Goal: Transaction & Acquisition: Purchase product/service

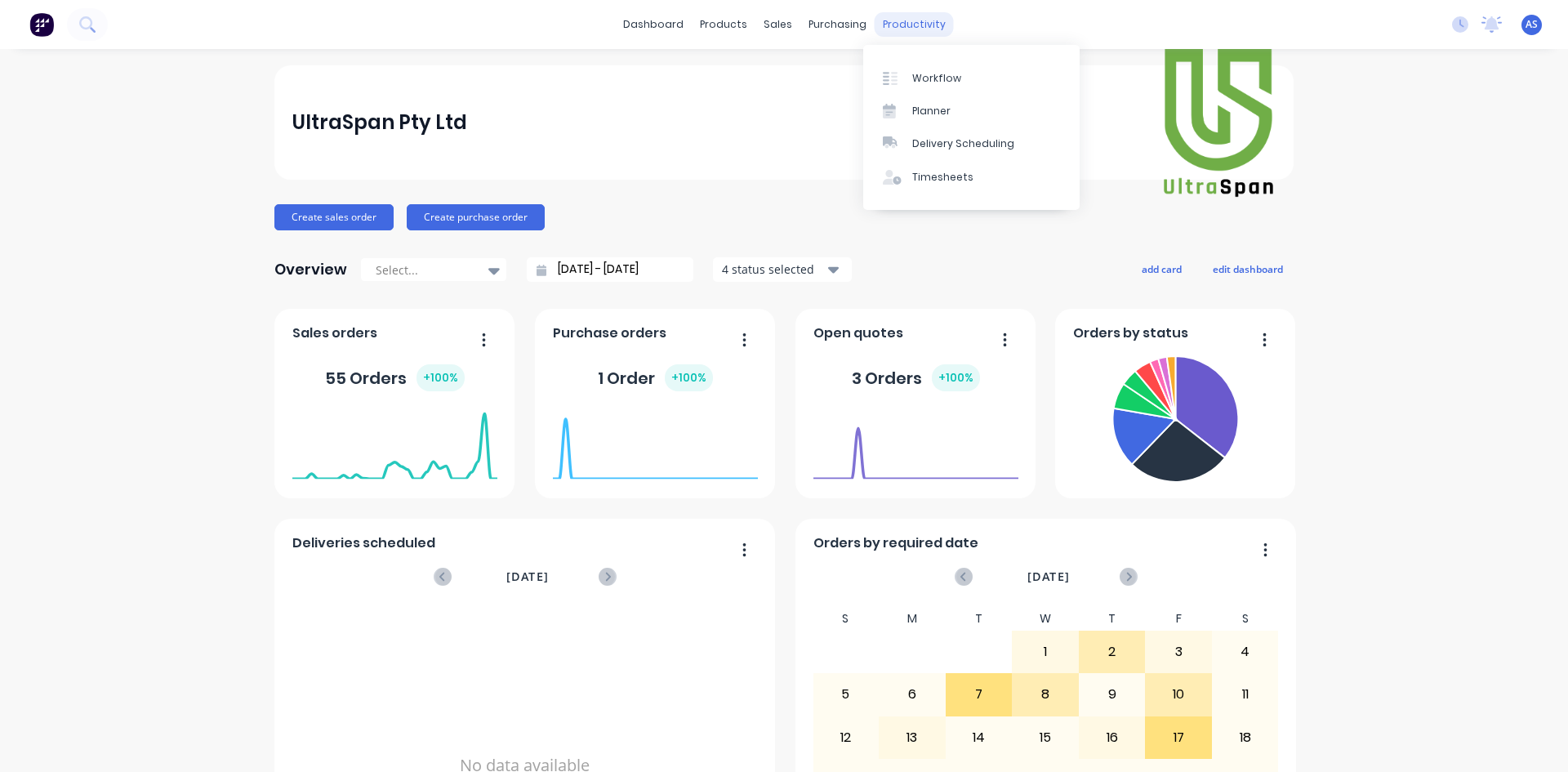
click at [882, 19] on div "productivity" at bounding box center [914, 24] width 80 height 24
click at [896, 83] on icon at bounding box center [894, 78] width 7 height 13
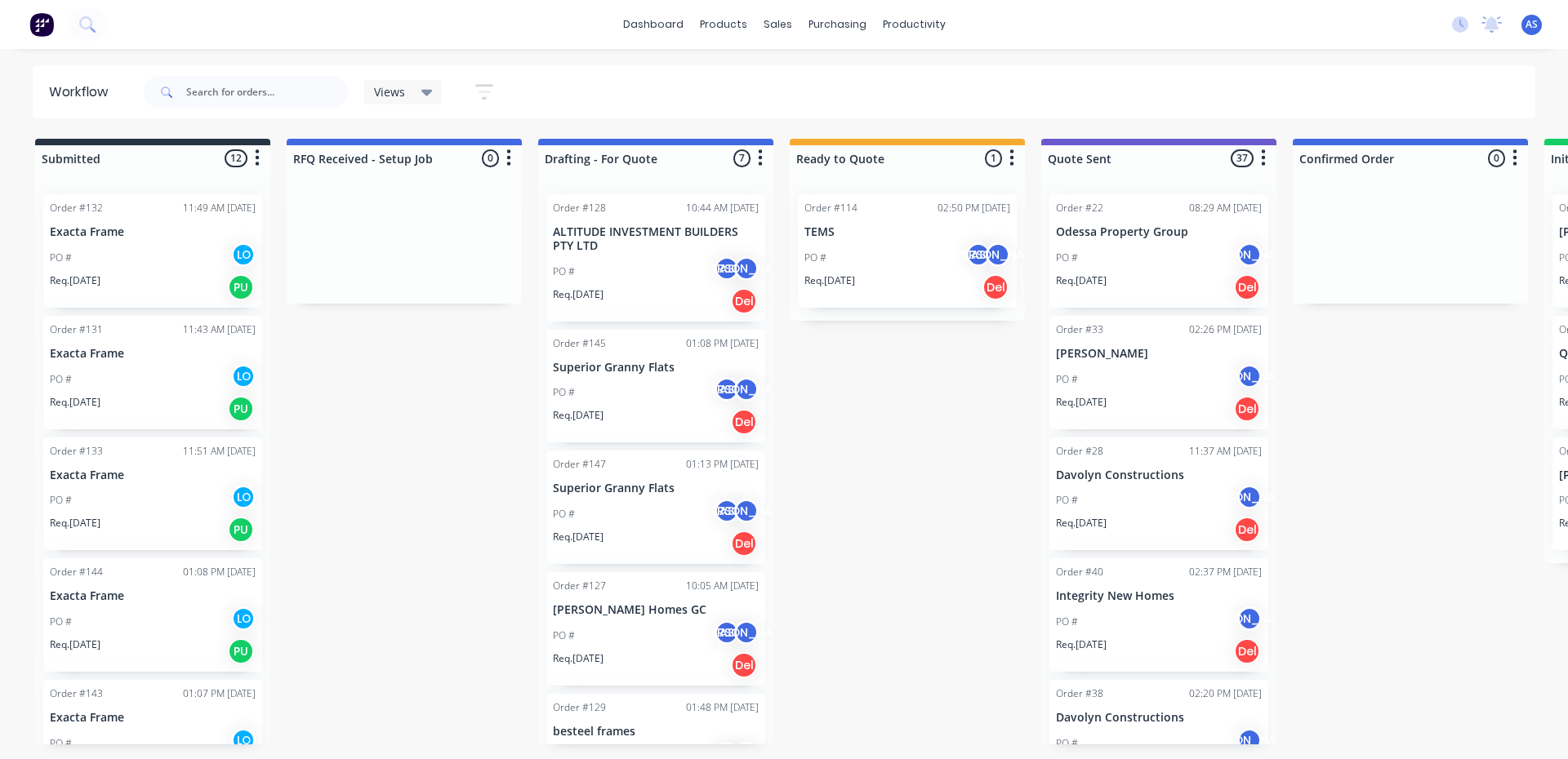
click at [662, 249] on p "ALTITUDE INVESTMENT BUILDERS PTY LTD" at bounding box center [656, 239] width 206 height 28
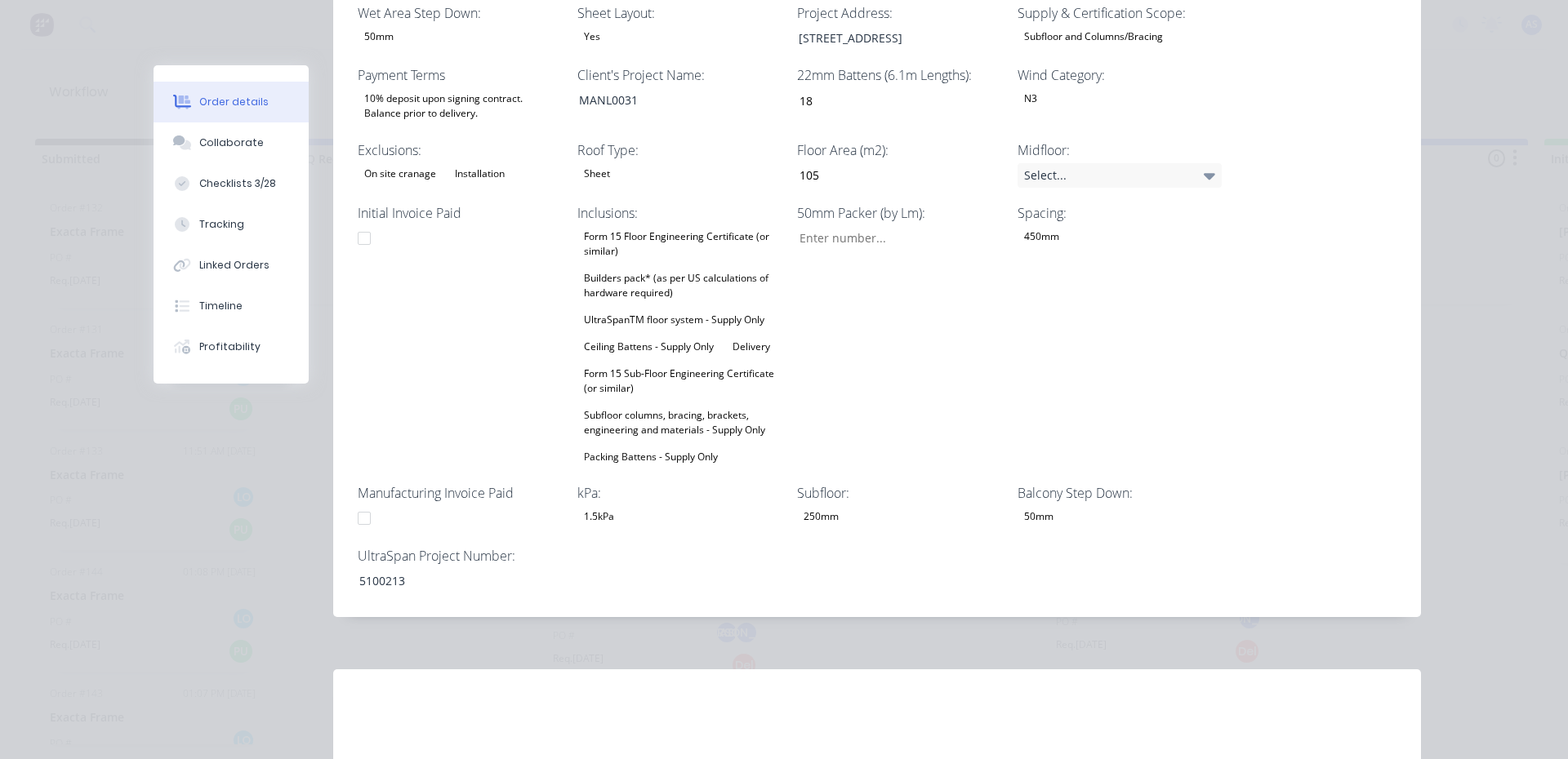
scroll to position [572, 0]
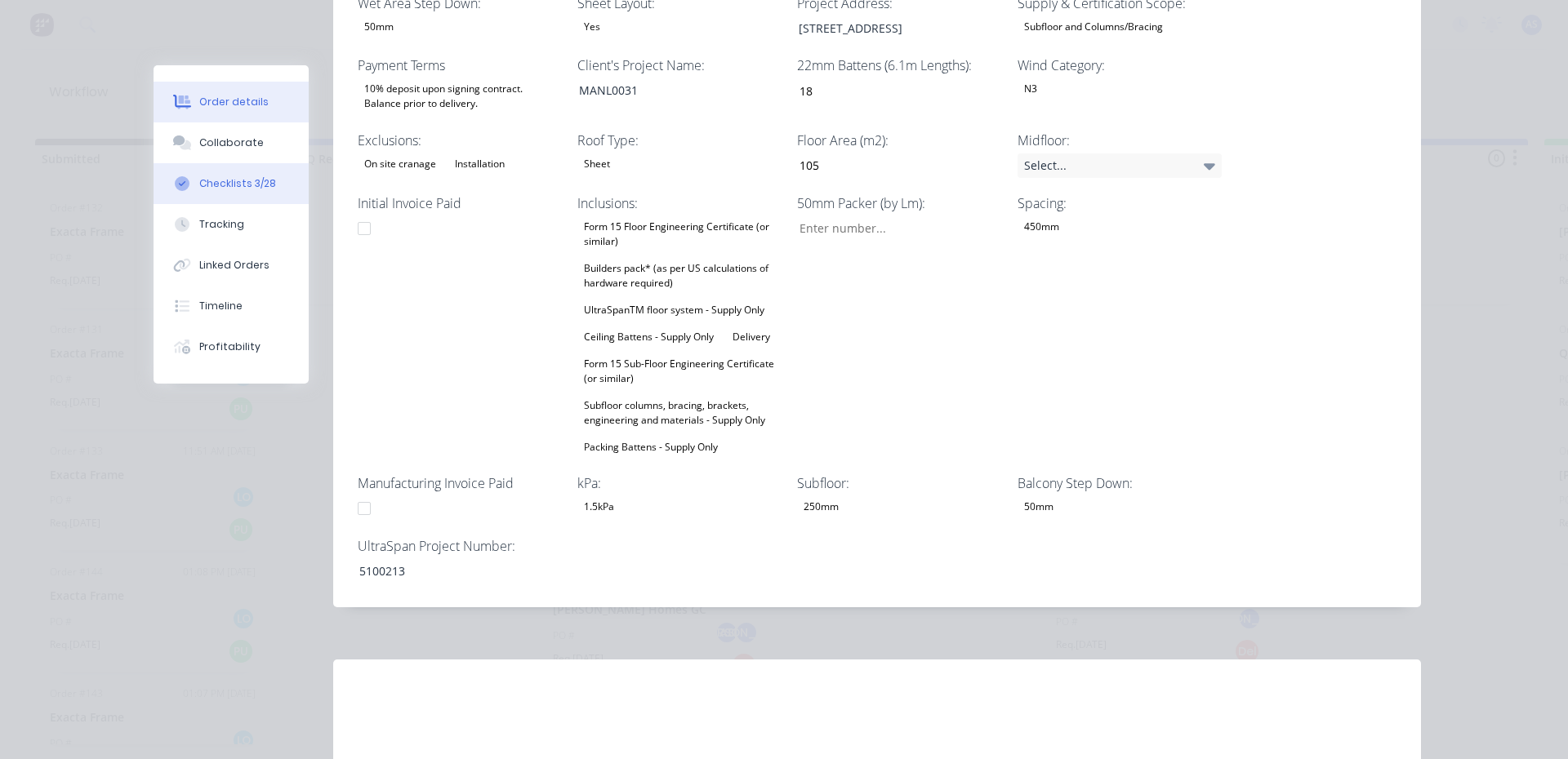
click at [230, 167] on button "Checklists 3/28" at bounding box center [231, 183] width 155 height 41
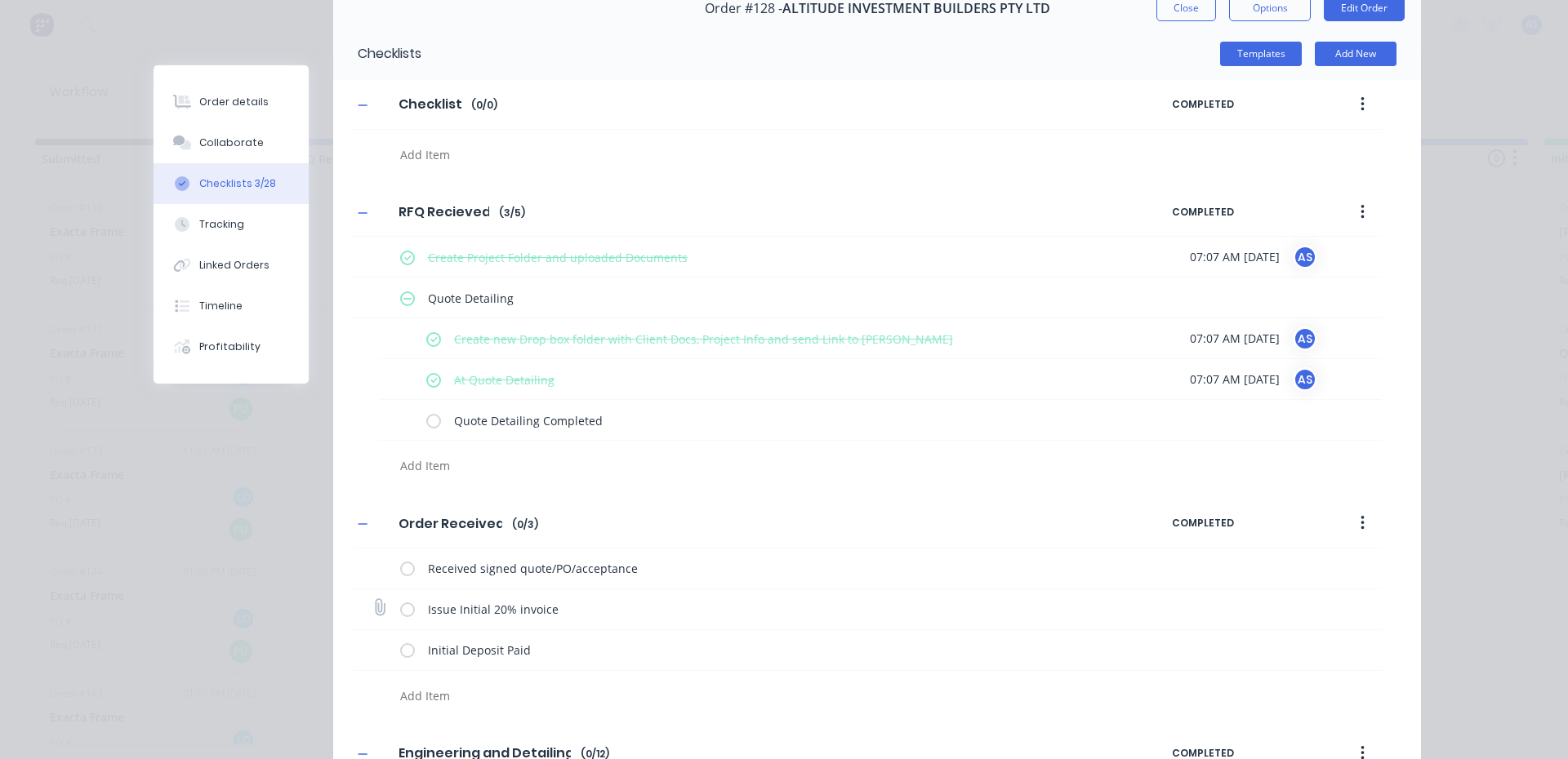
scroll to position [81, 0]
click at [430, 425] on label at bounding box center [433, 421] width 15 height 17
click at [0, 0] on input "checkbox" at bounding box center [0, 0] width 0 height 0
type textarea "x"
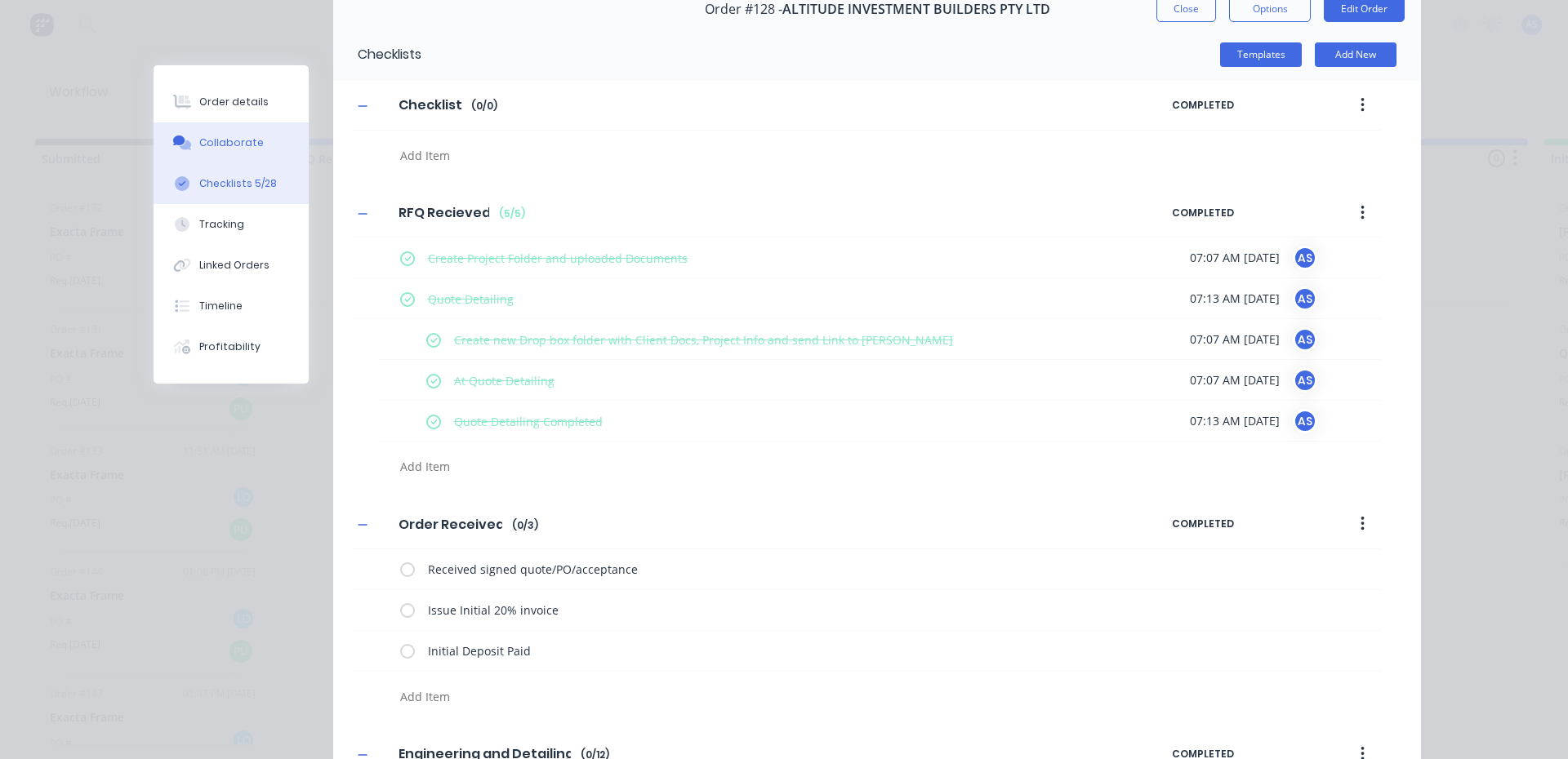
click at [241, 133] on button "Collaborate" at bounding box center [231, 142] width 155 height 41
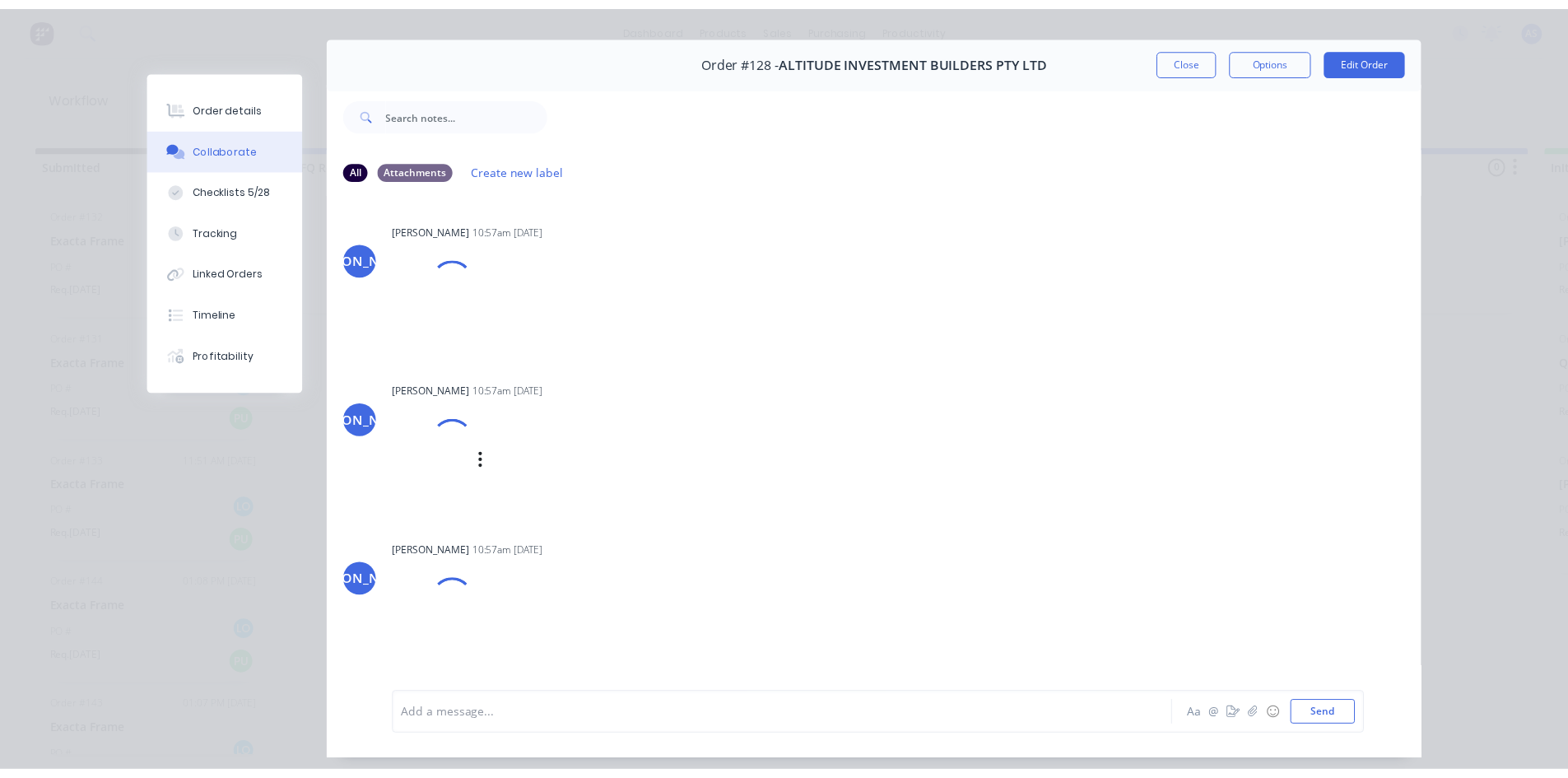
scroll to position [0, 0]
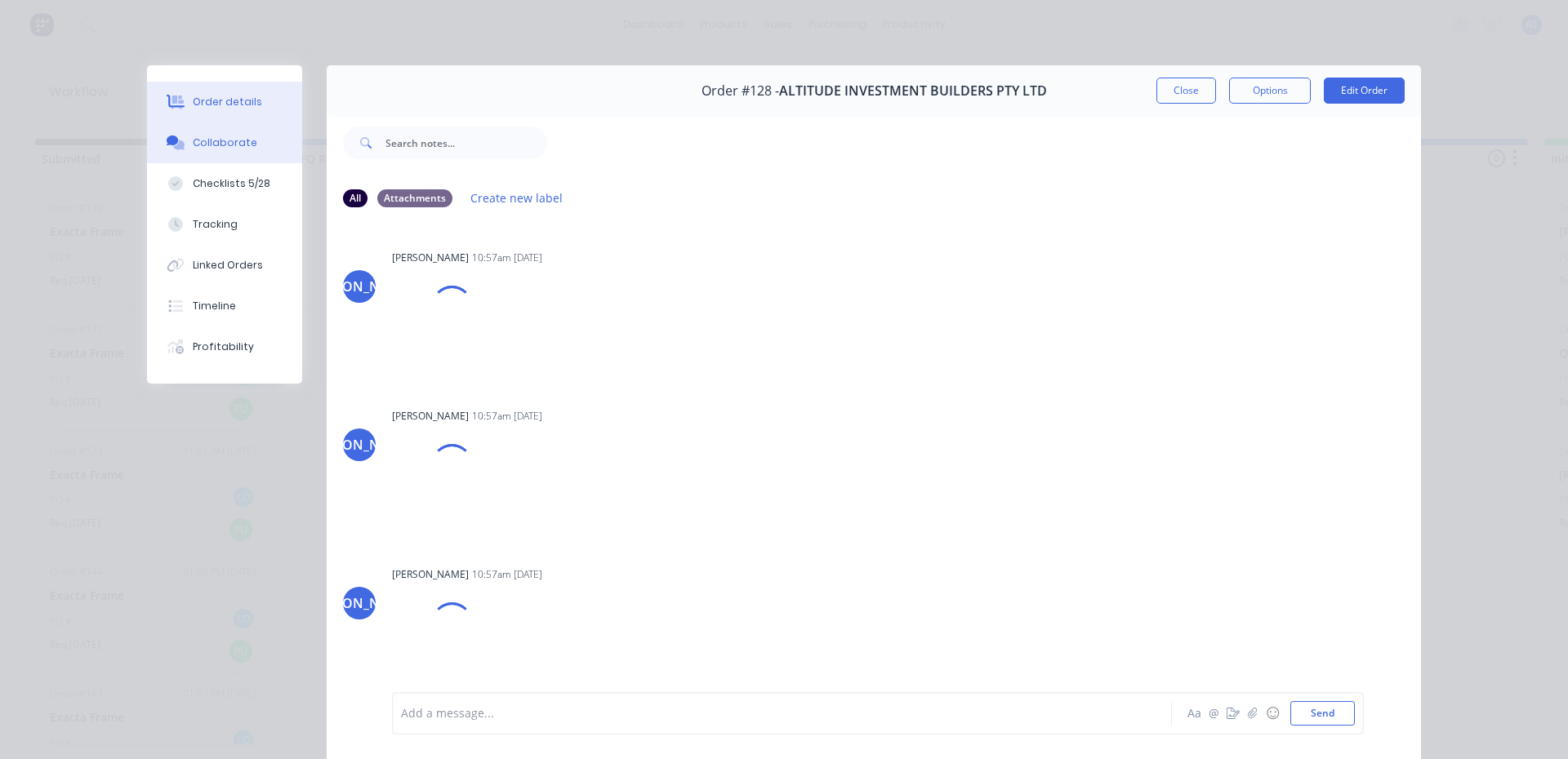
click at [208, 98] on div "Order details" at bounding box center [228, 102] width 70 height 15
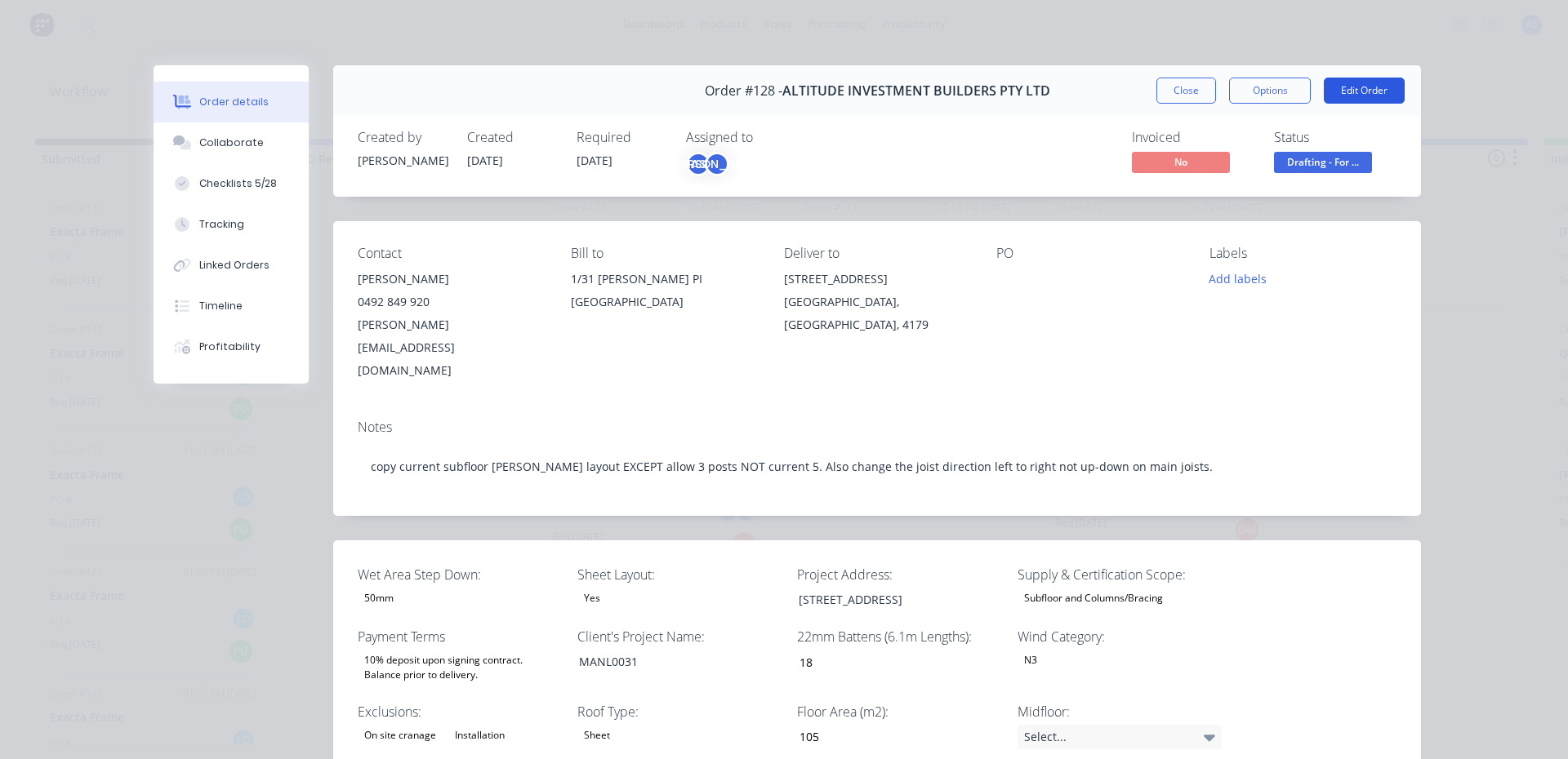
click at [1369, 89] on button "Edit Order" at bounding box center [1364, 90] width 80 height 26
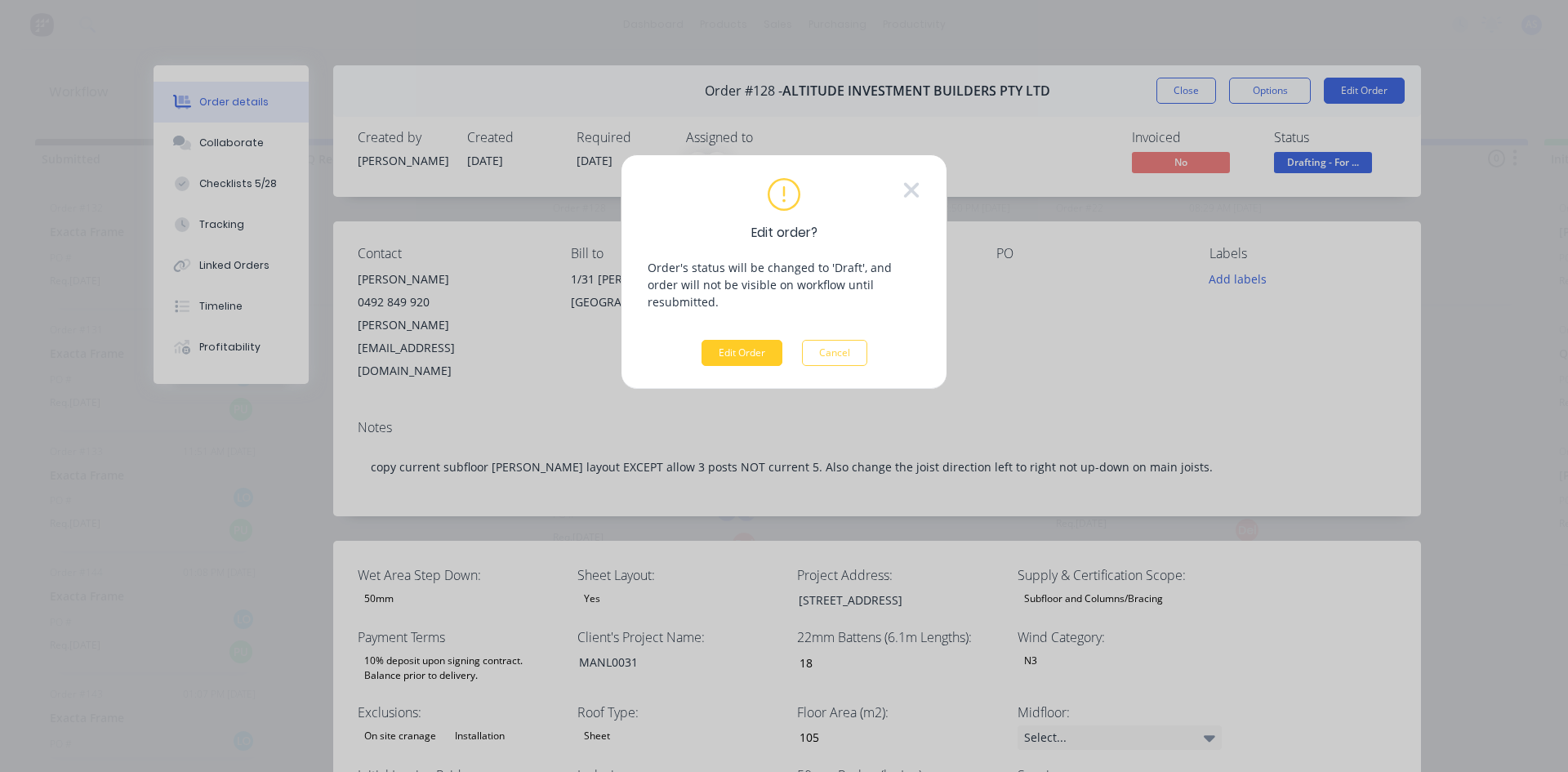
click at [710, 339] on button "Edit Order" at bounding box center [742, 352] width 80 height 26
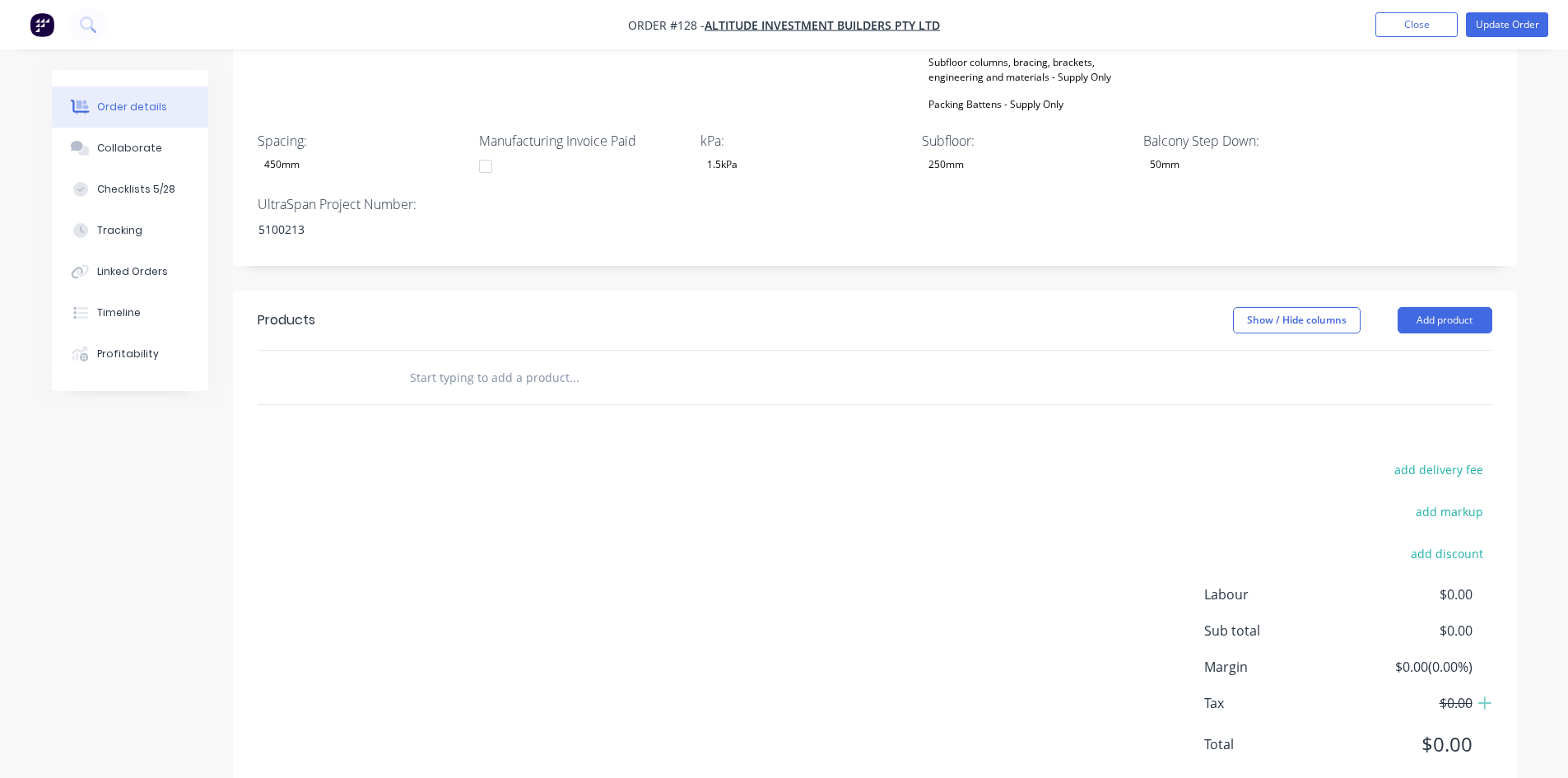
scroll to position [823, 0]
click at [1450, 306] on button "Add product" at bounding box center [1444, 319] width 95 height 26
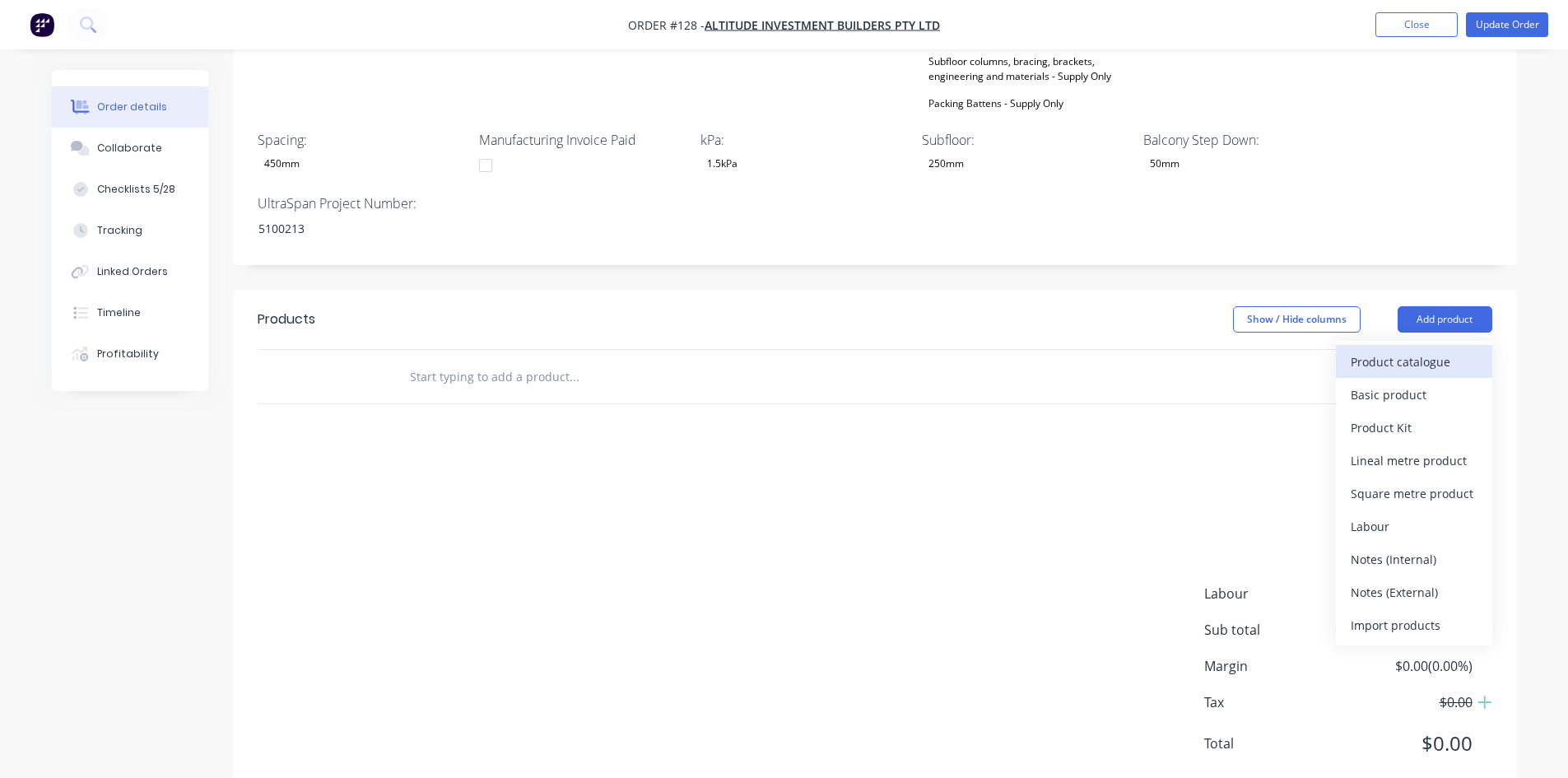
click at [1409, 350] on div "Product catalogue" at bounding box center [1414, 362] width 127 height 23
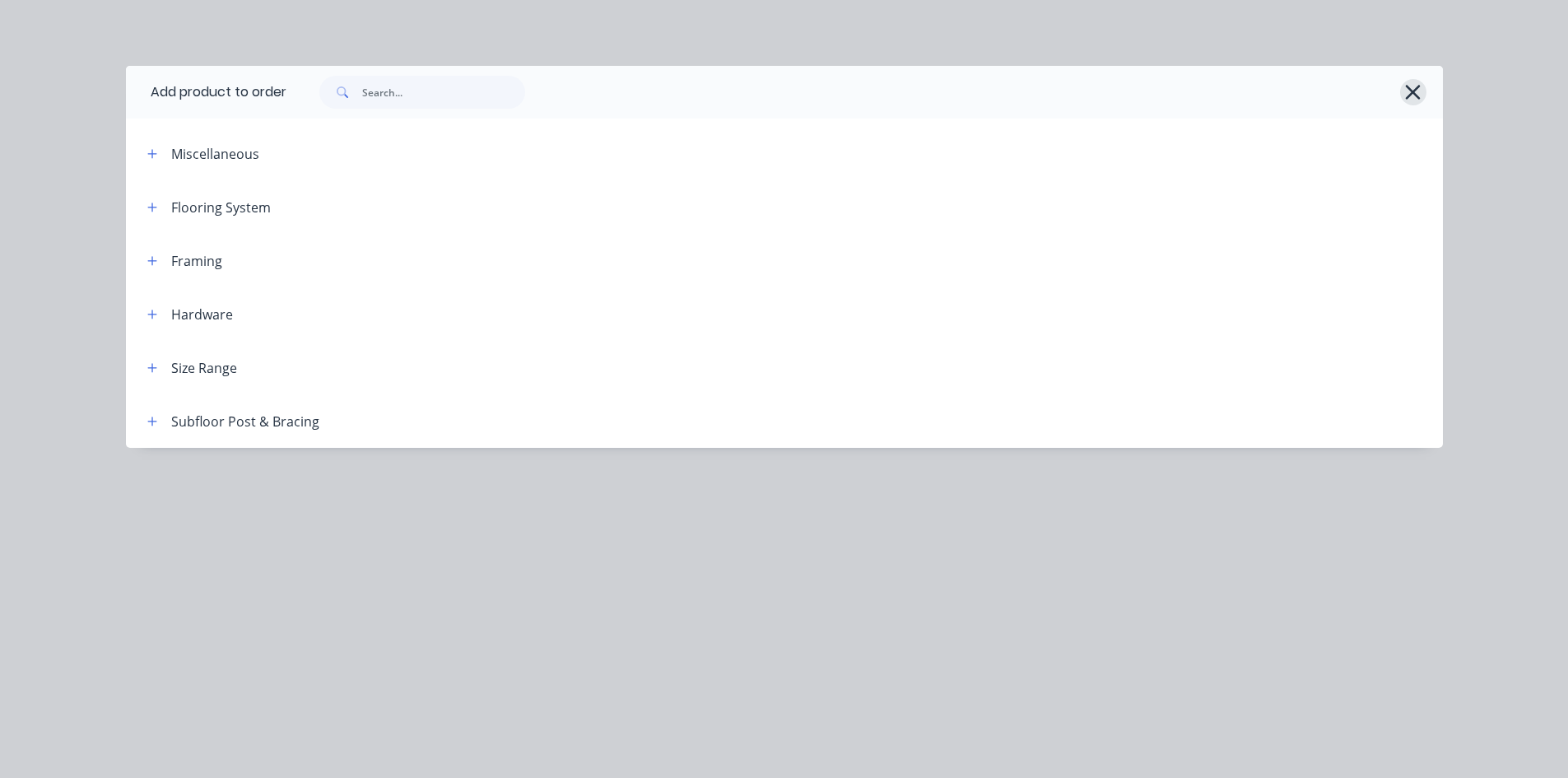
click at [1419, 86] on icon "button" at bounding box center [1413, 92] width 15 height 15
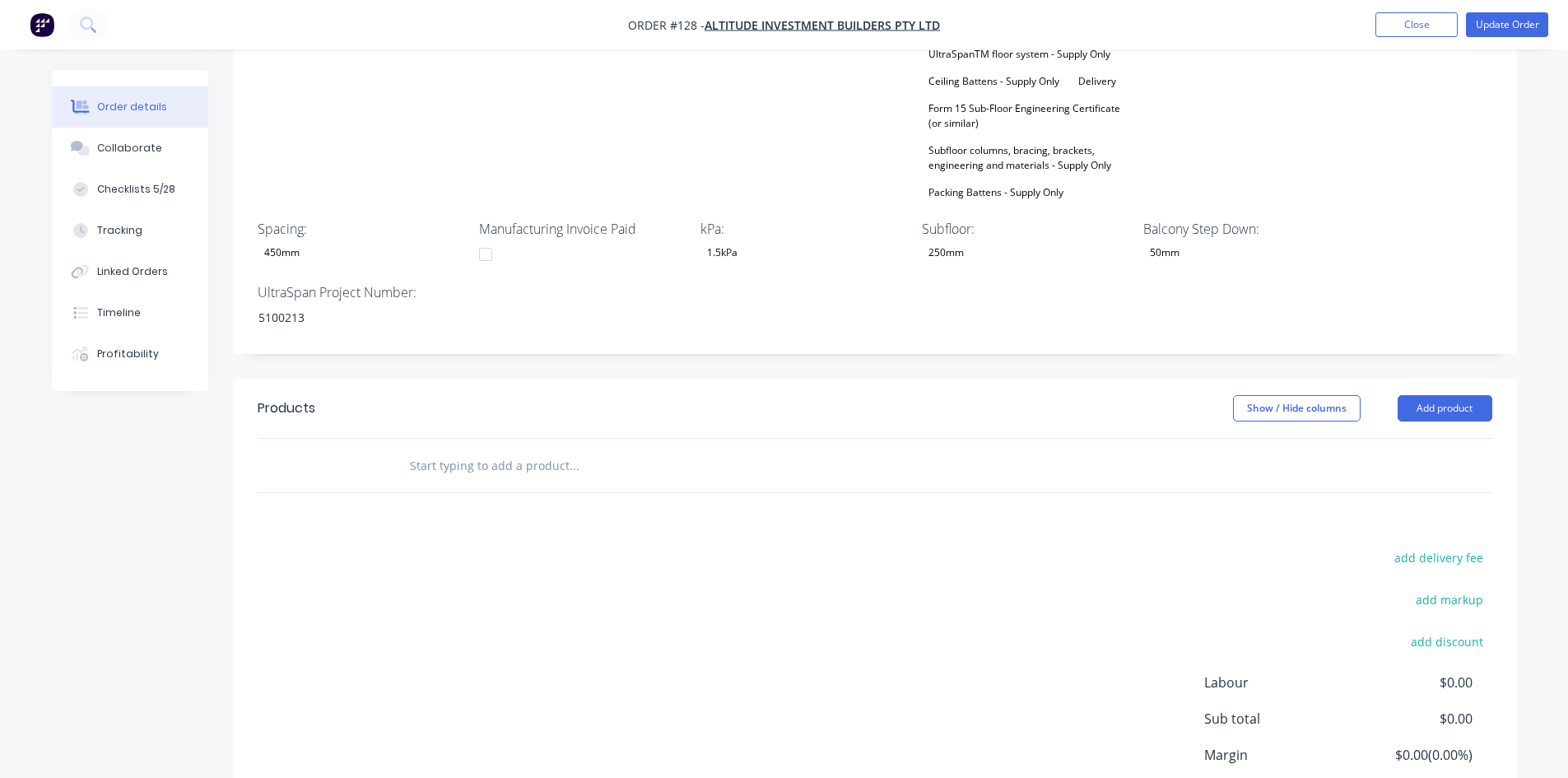
scroll to position [740, 0]
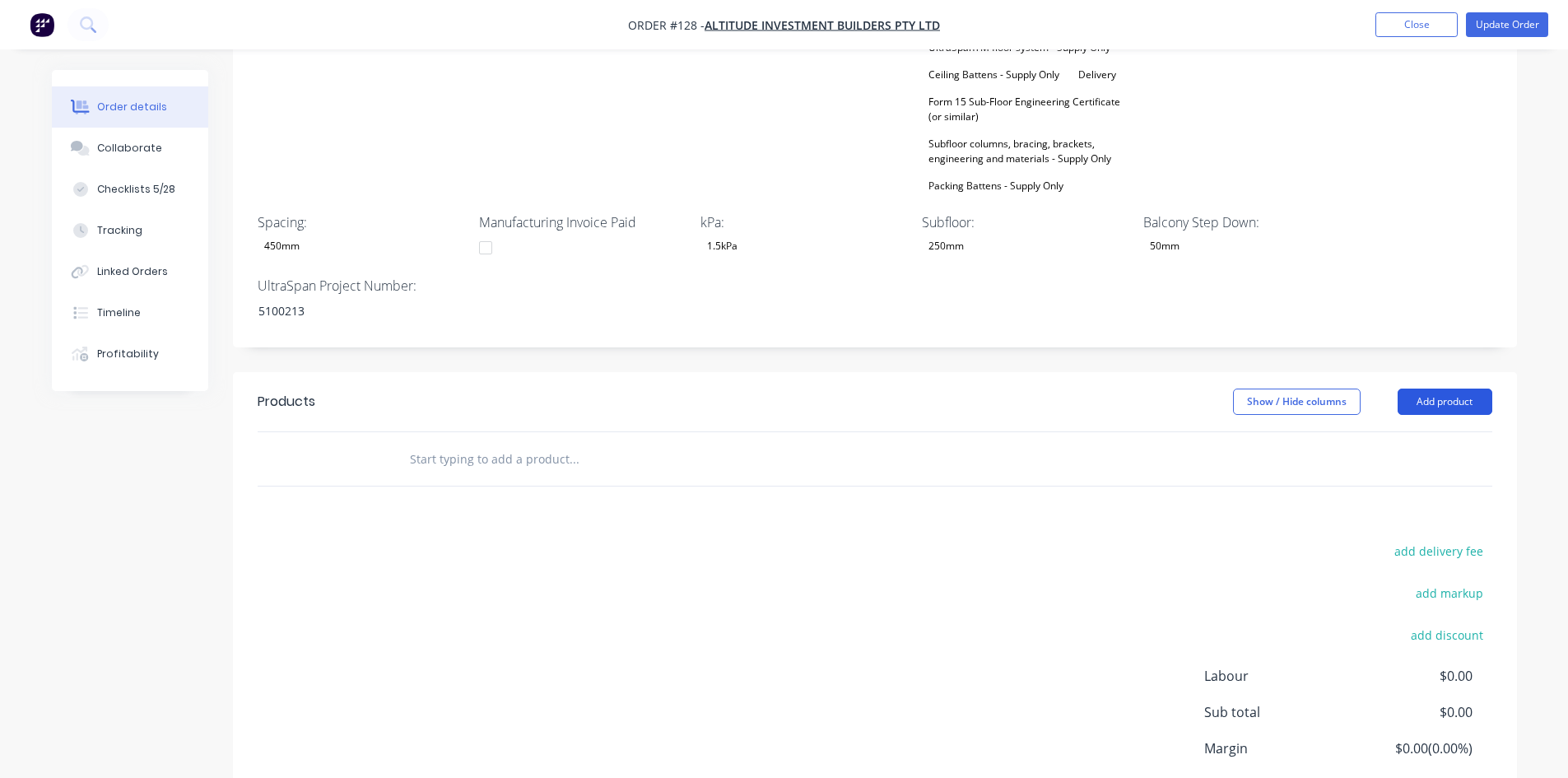
click at [1413, 389] on button "Add product" at bounding box center [1444, 402] width 95 height 26
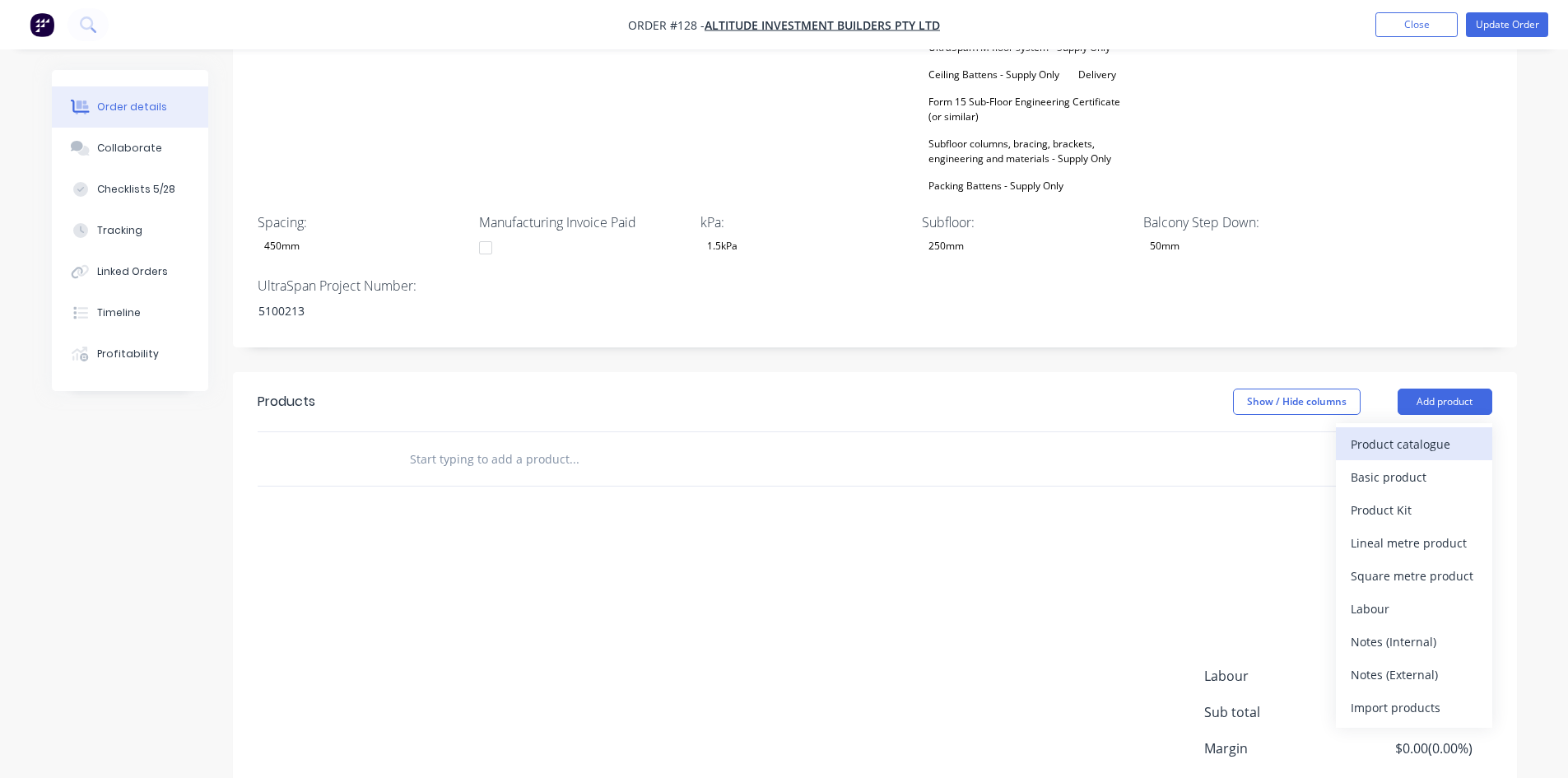
click at [1405, 432] on div "Product catalogue" at bounding box center [1414, 444] width 127 height 23
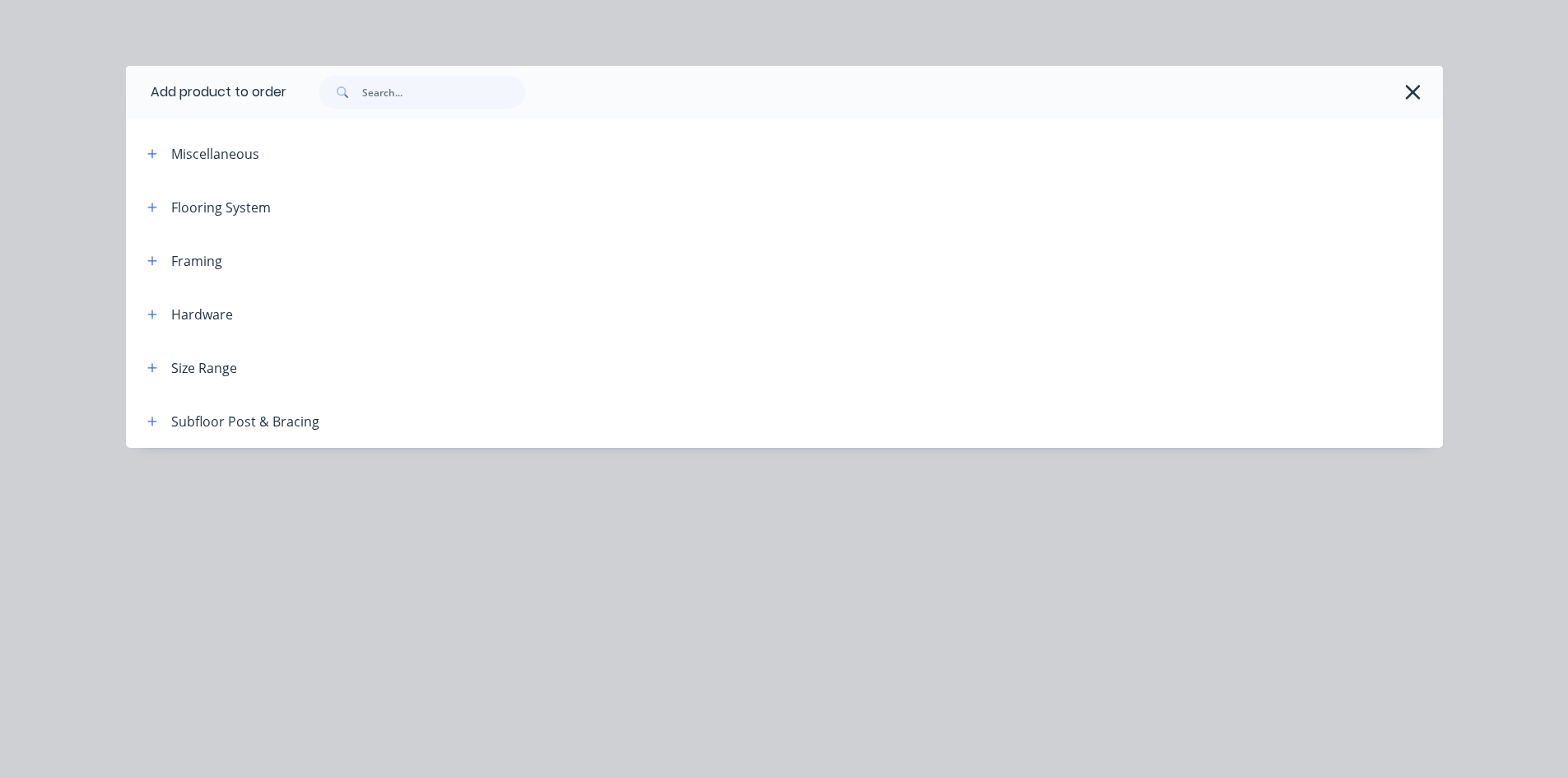
drag, startPoint x: 148, startPoint y: 208, endPoint x: 190, endPoint y: 226, distance: 45.7
click at [148, 208] on icon "button" at bounding box center [152, 207] width 10 height 12
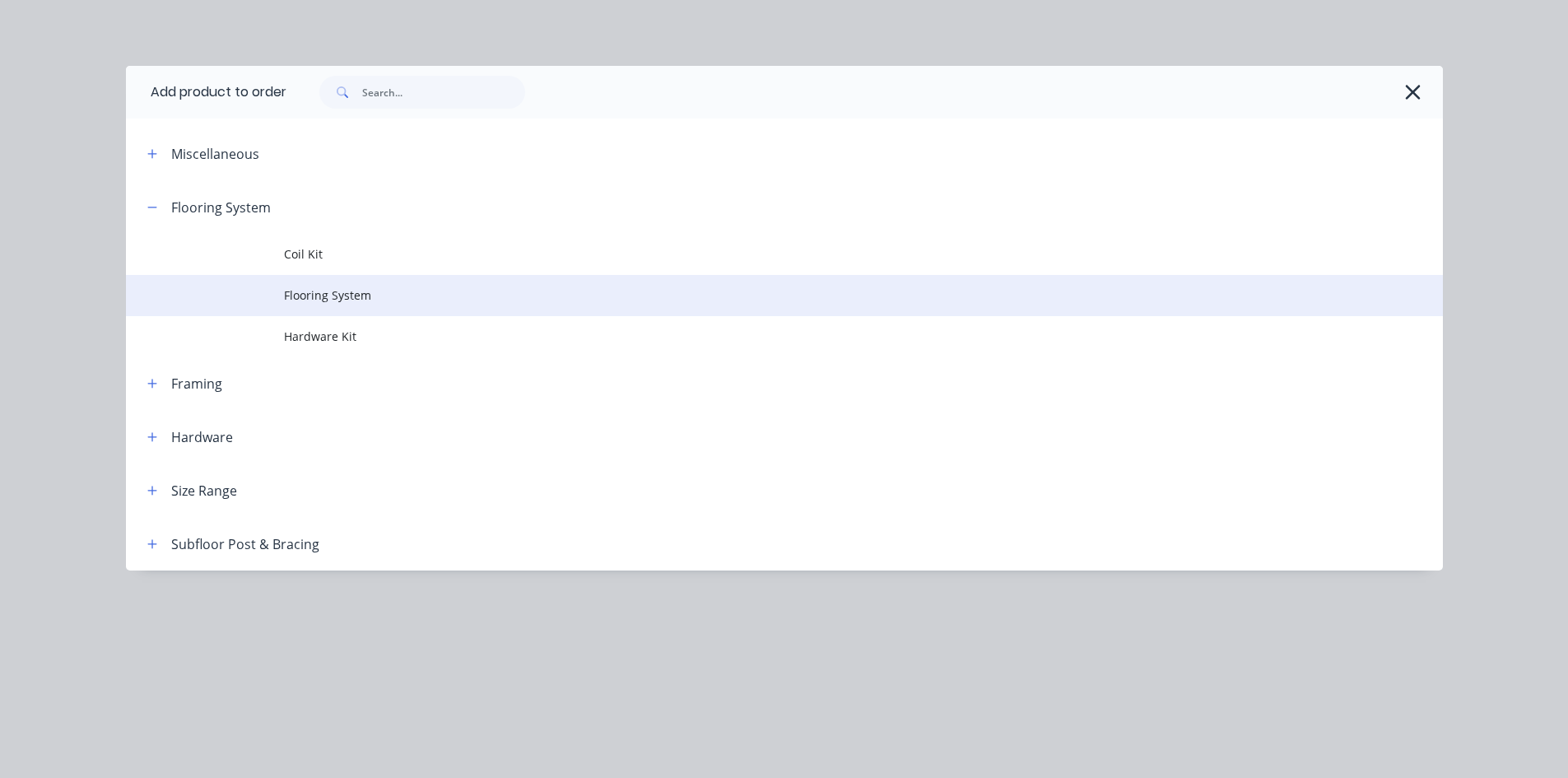
click at [349, 296] on span "Flooring System" at bounding box center [747, 295] width 927 height 18
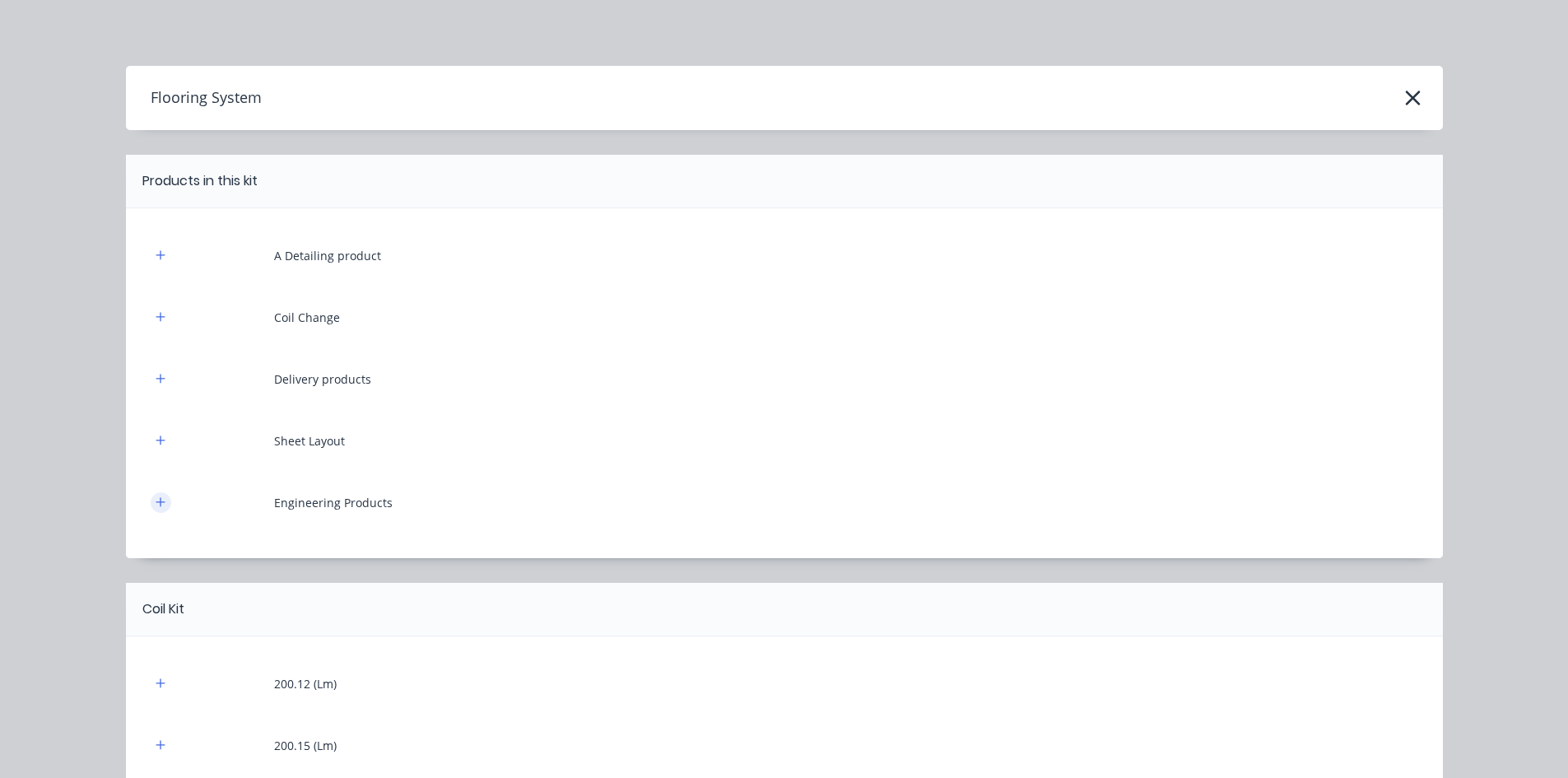
click at [155, 507] on icon "button" at bounding box center [160, 502] width 10 height 12
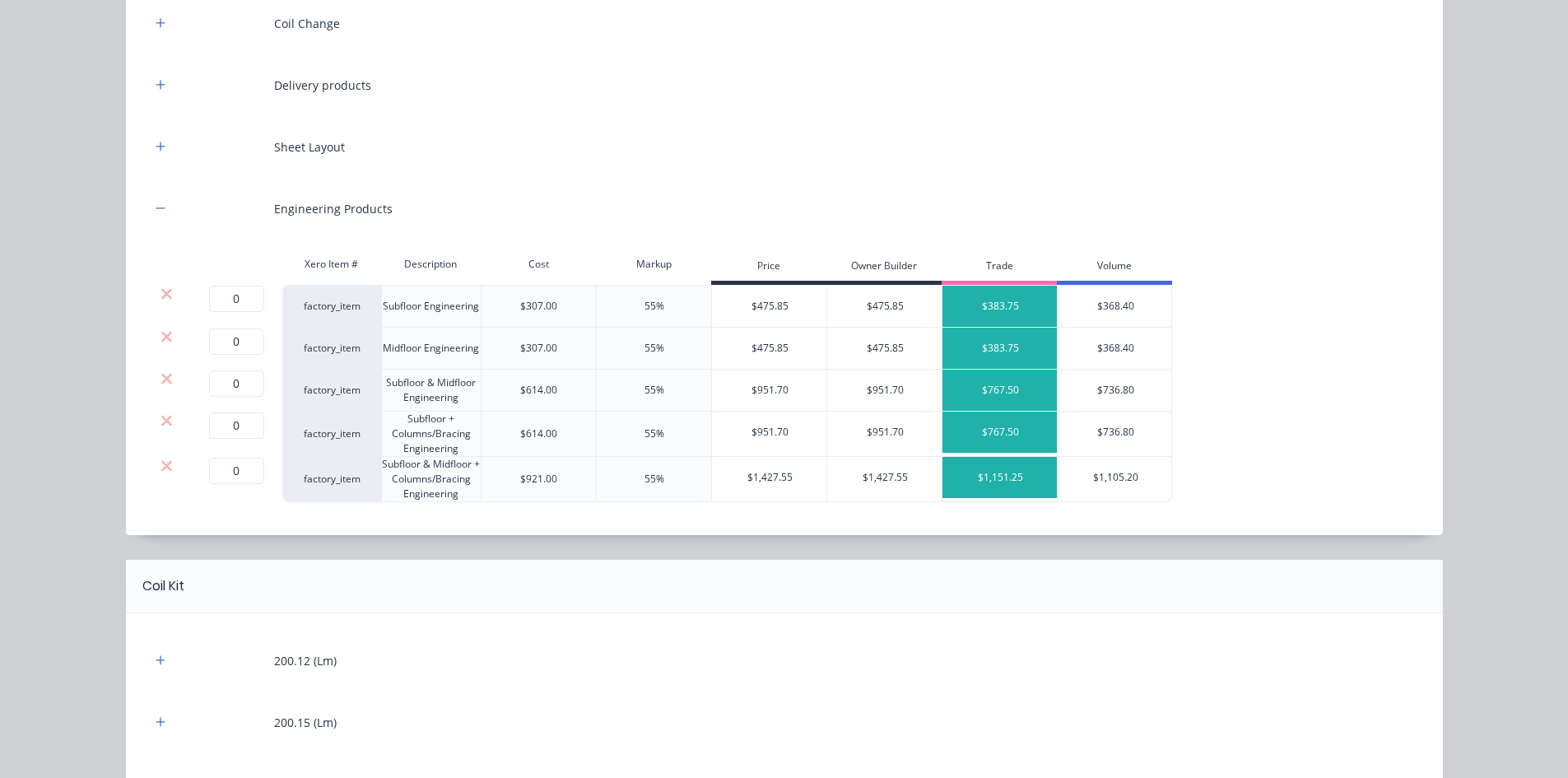
scroll to position [329, 0]
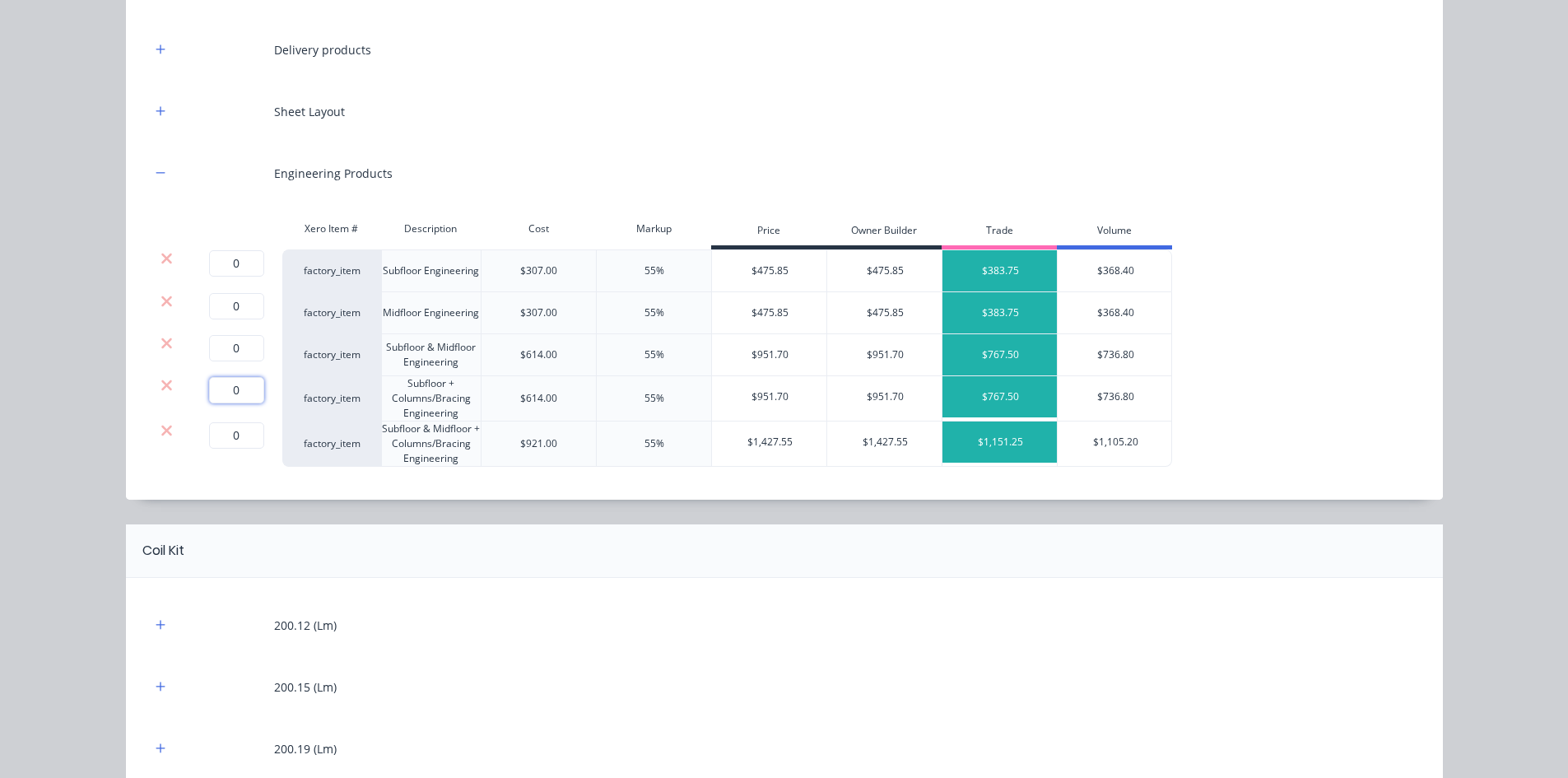
click at [229, 389] on input "0" at bounding box center [236, 390] width 55 height 26
type input "1"
click at [160, 259] on icon at bounding box center [166, 258] width 13 height 17
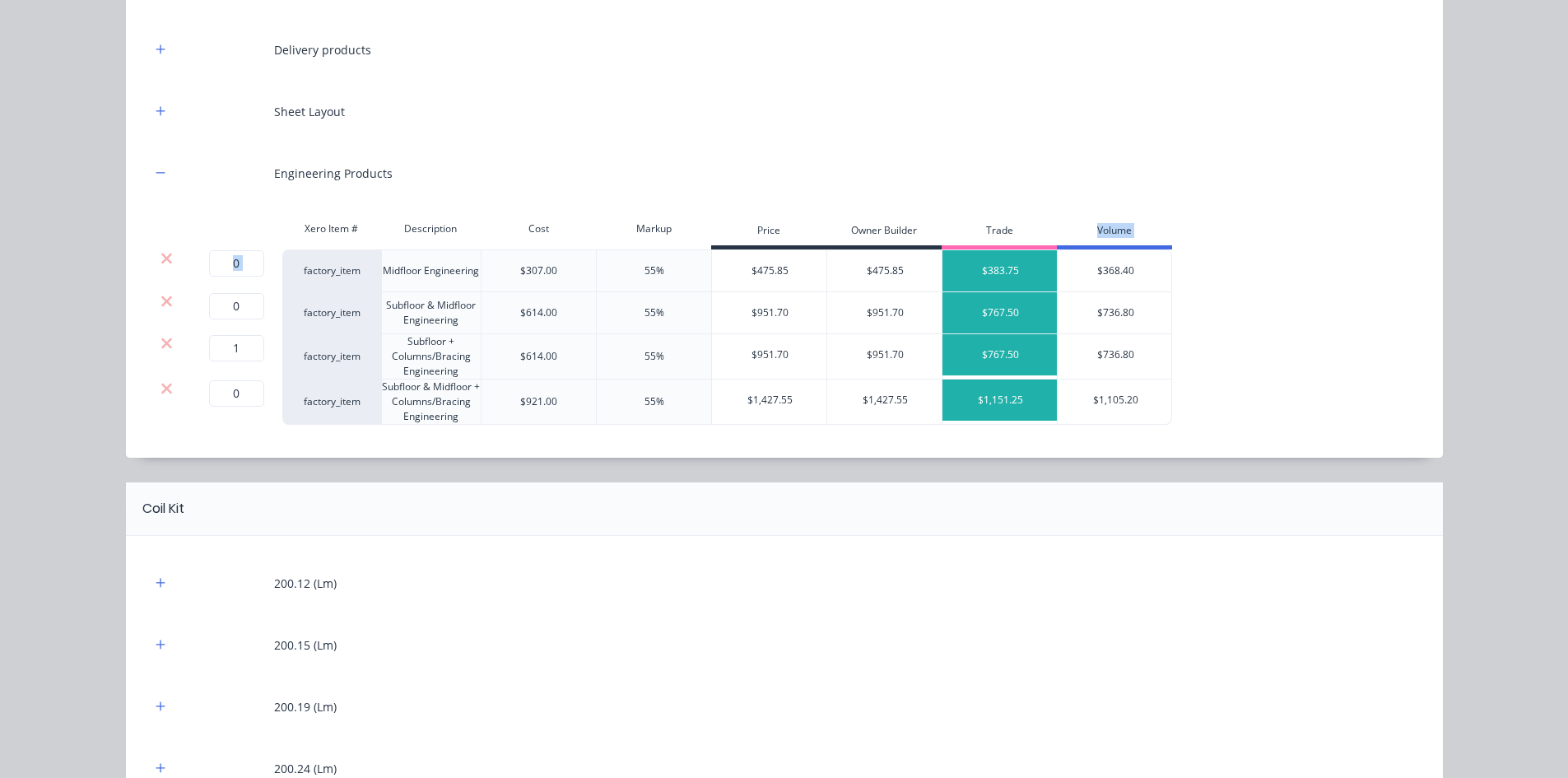
click at [160, 259] on icon at bounding box center [166, 258] width 13 height 17
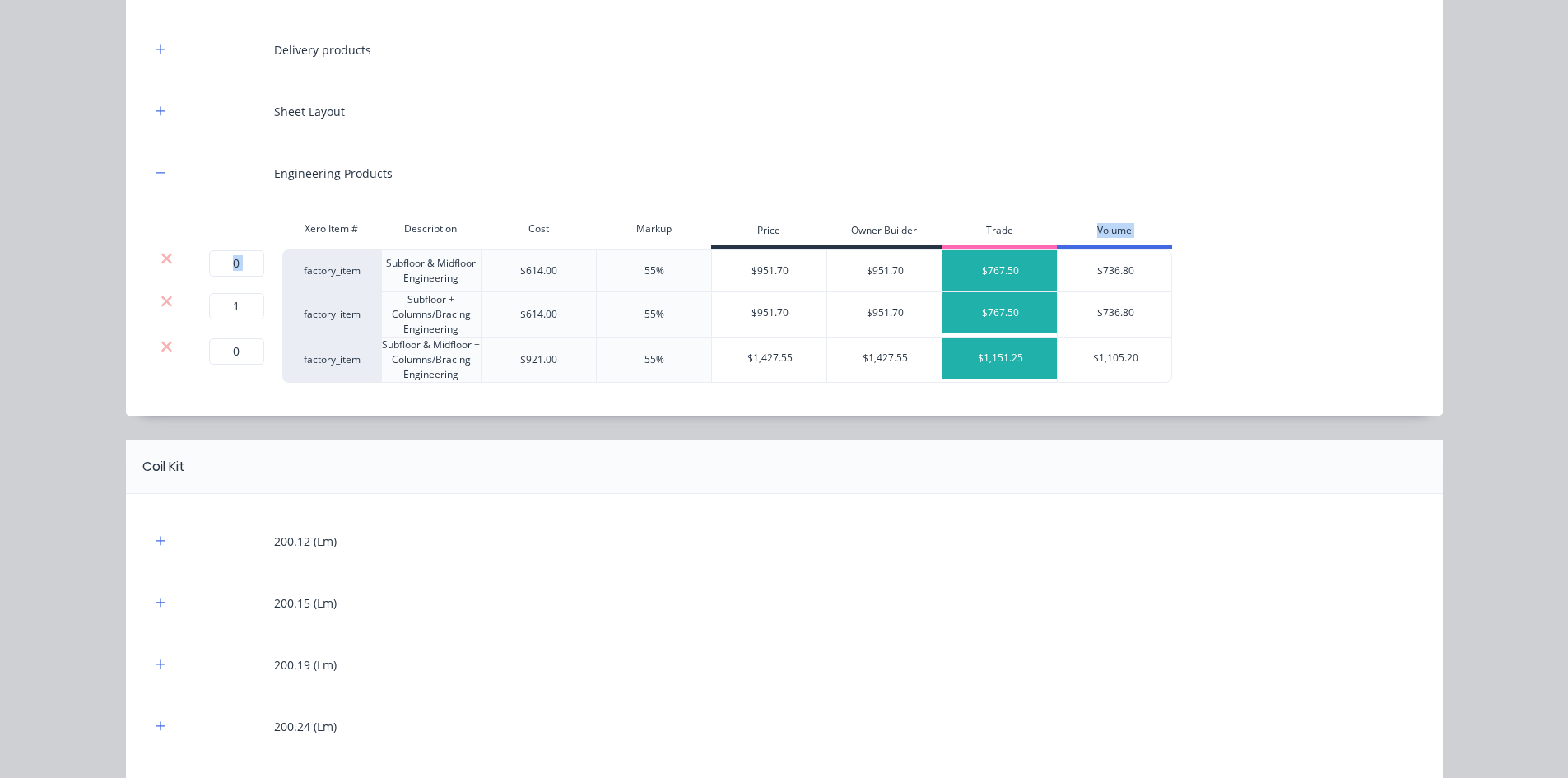
click at [160, 259] on icon at bounding box center [166, 258] width 13 height 17
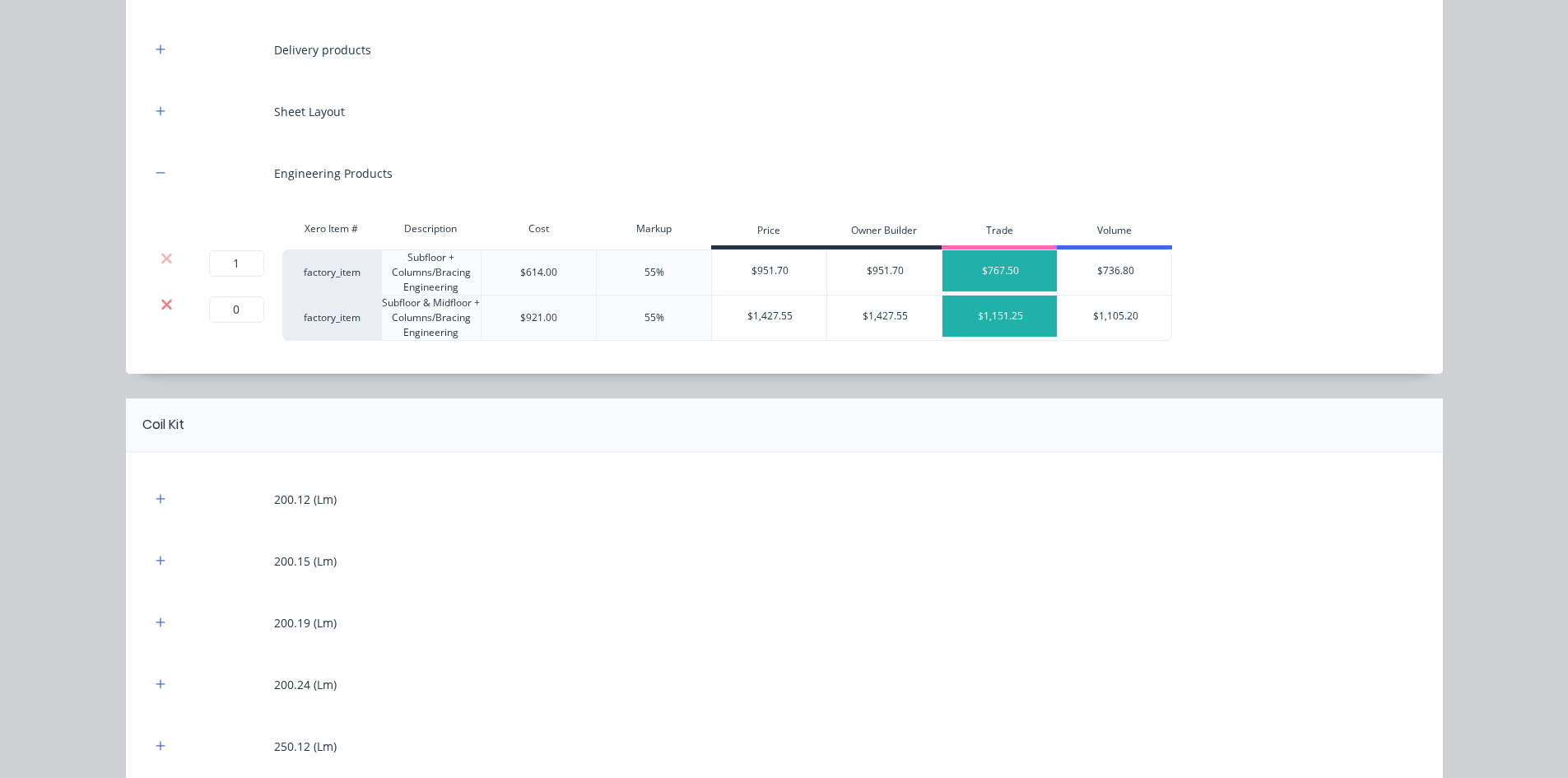
click at [161, 307] on icon at bounding box center [166, 304] width 13 height 17
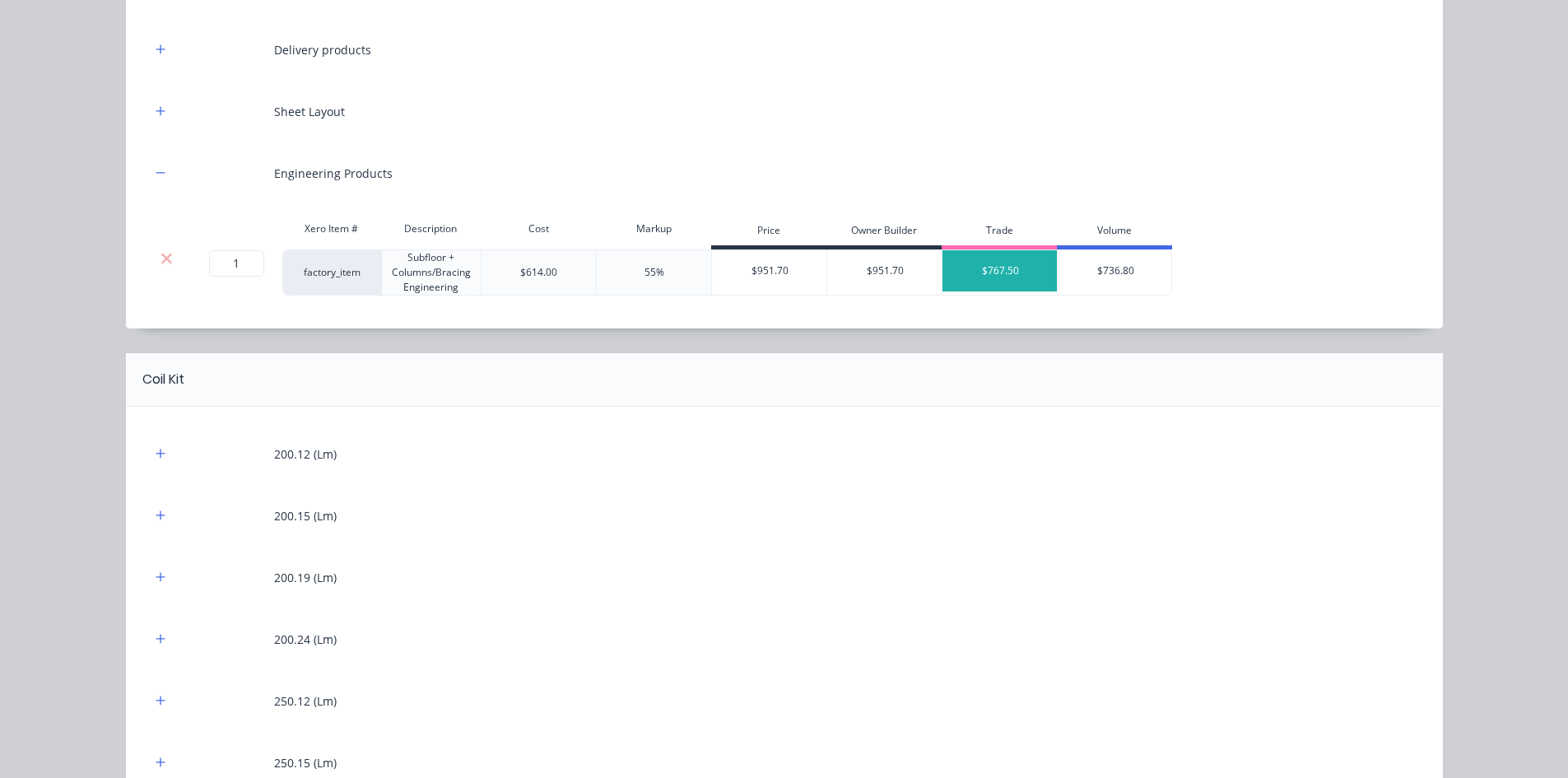
scroll to position [0, 0]
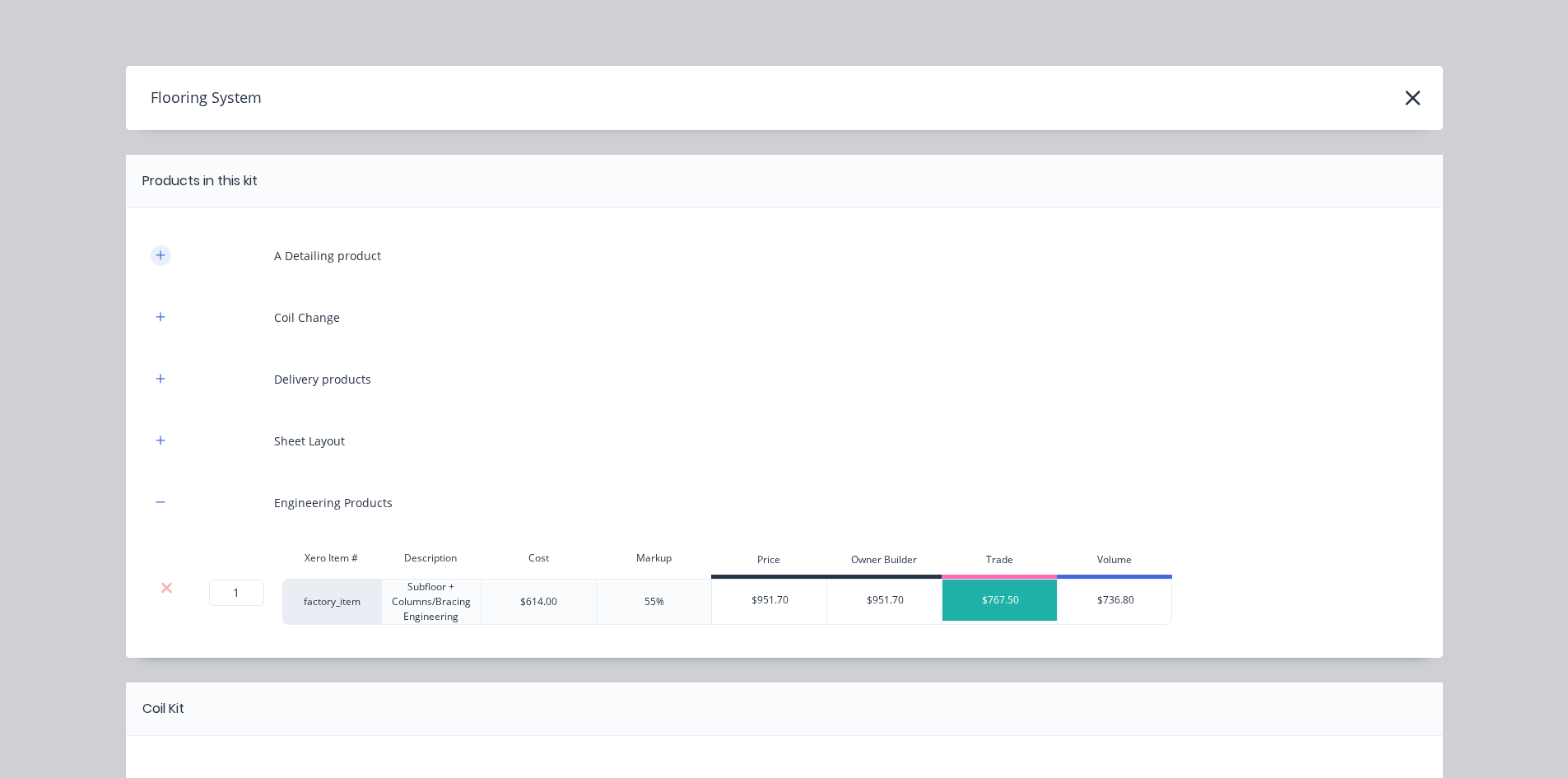
click at [161, 252] on button "button" at bounding box center [160, 255] width 21 height 21
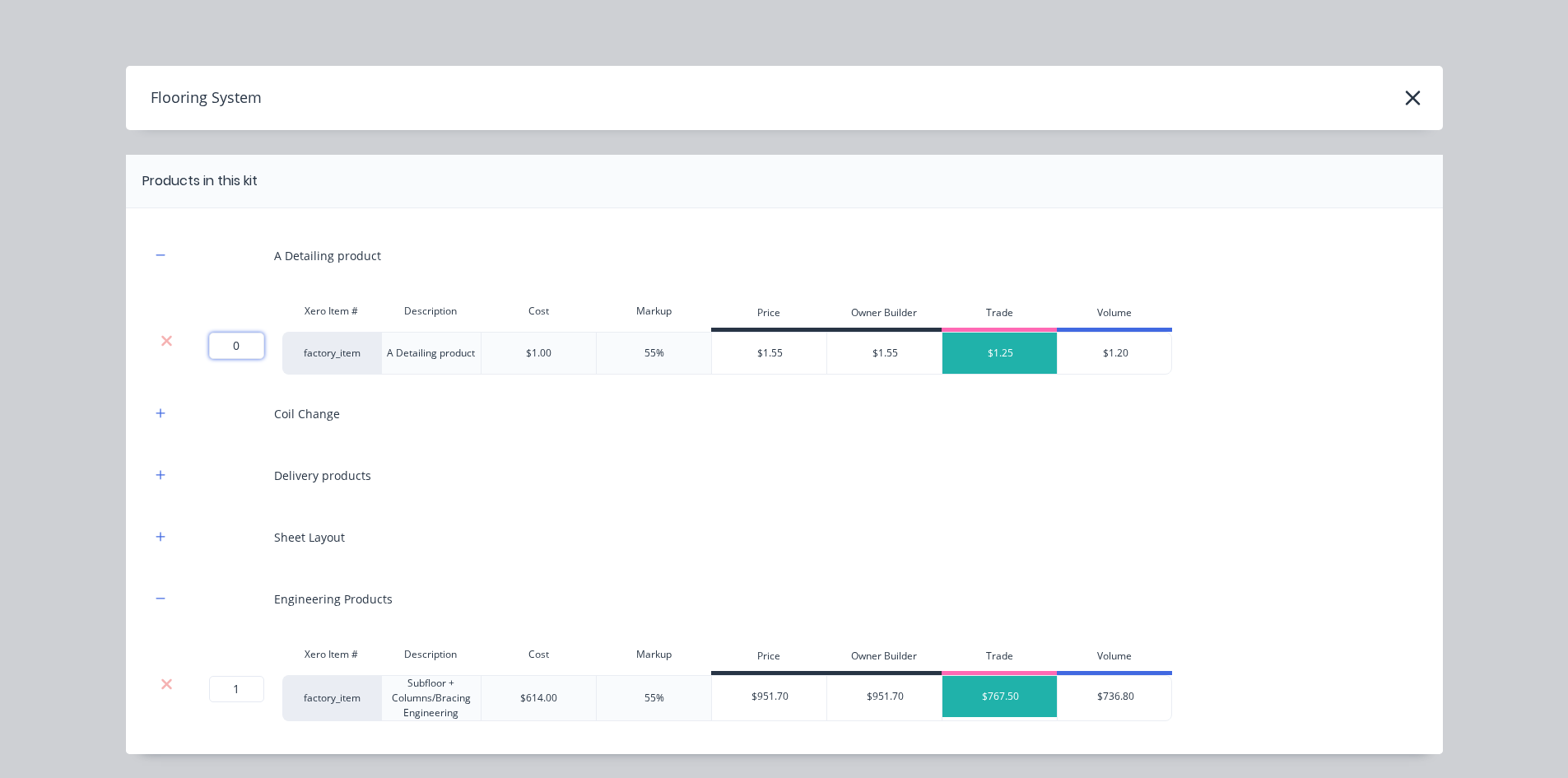
click at [242, 351] on input "0" at bounding box center [236, 345] width 55 height 26
type input "424.1"
click at [160, 415] on button "button" at bounding box center [160, 413] width 21 height 21
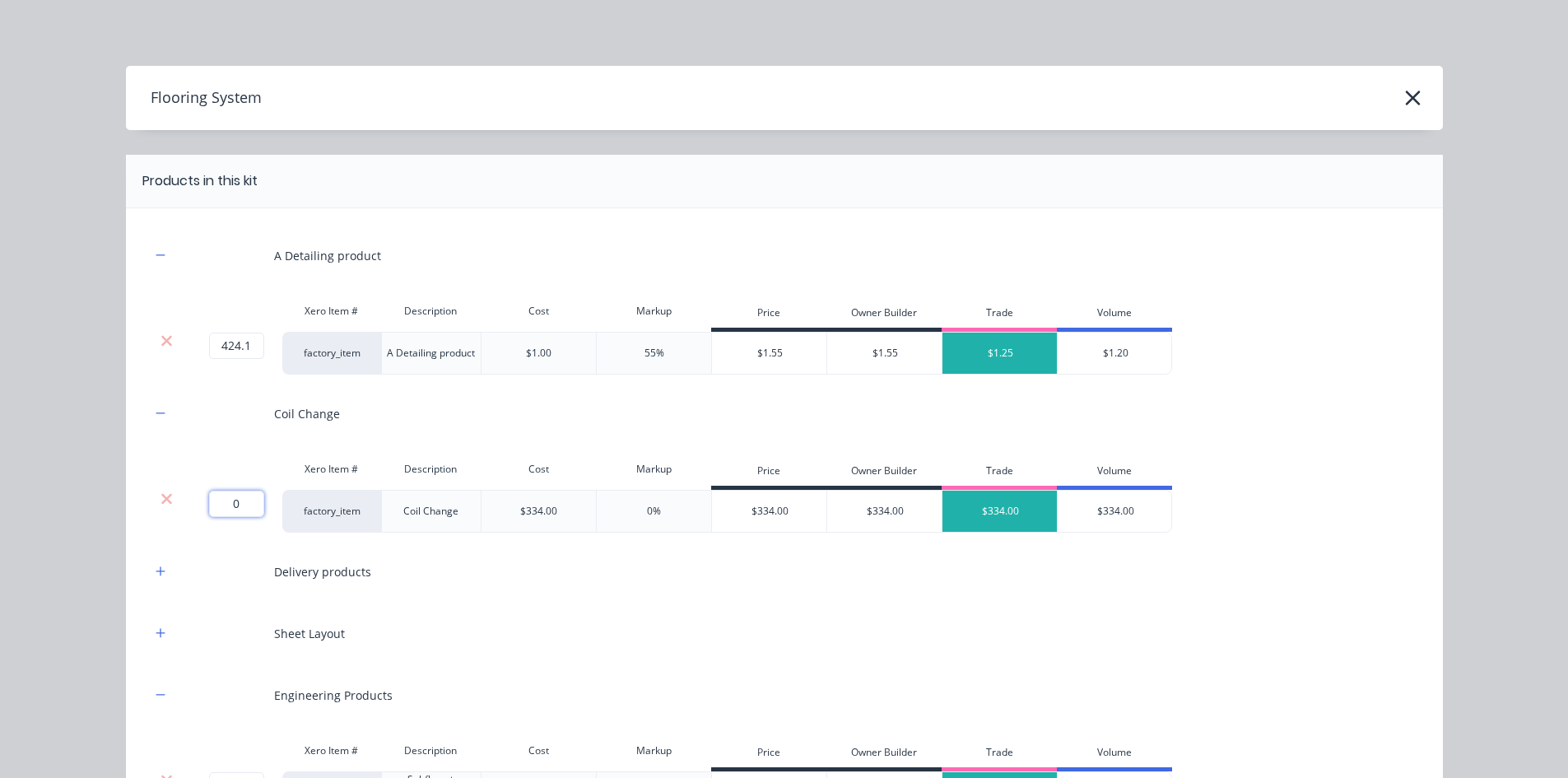
click at [231, 506] on input "0" at bounding box center [236, 503] width 55 height 26
type input "2"
click at [159, 577] on icon "button" at bounding box center [160, 572] width 10 height 12
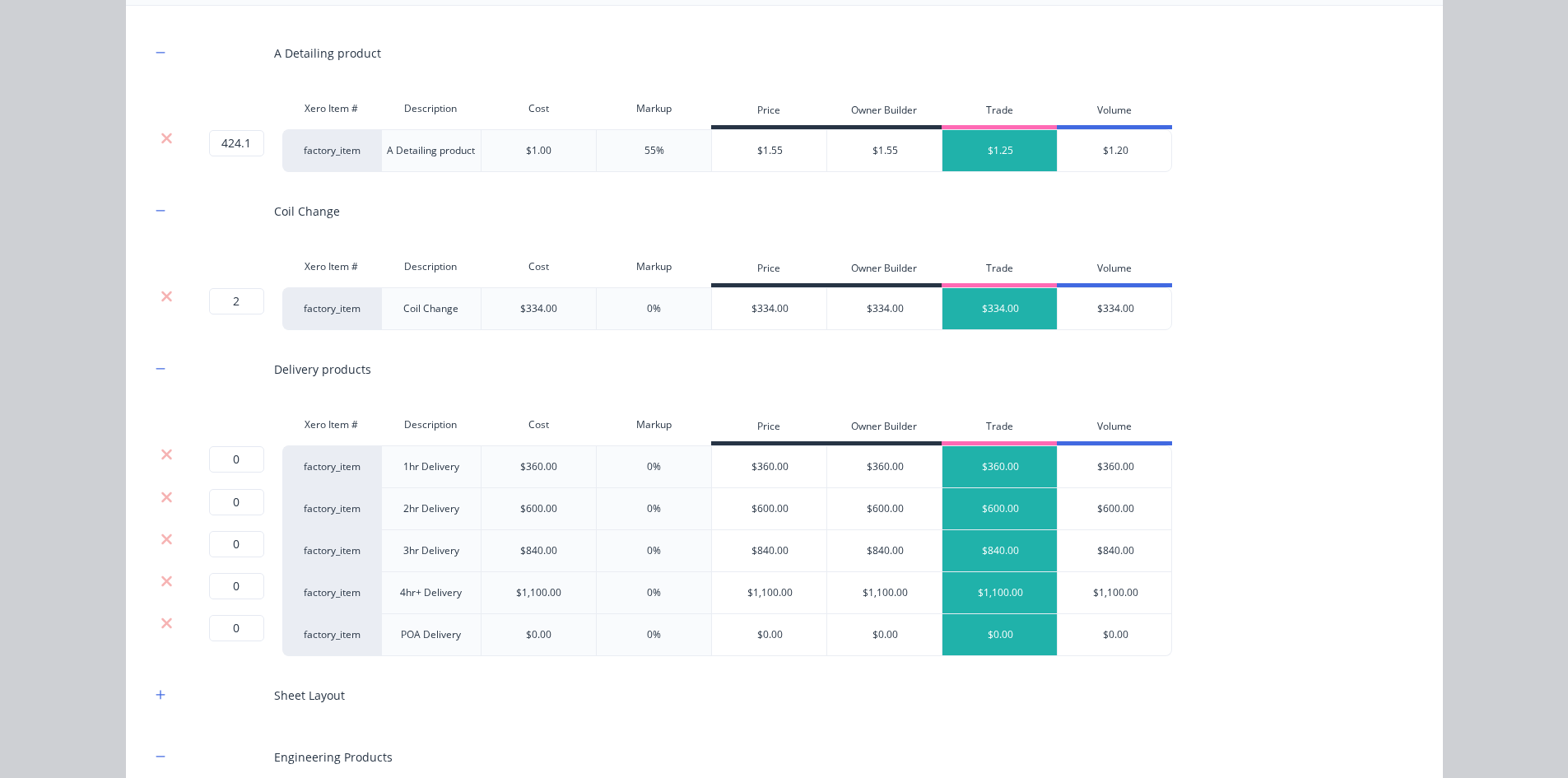
scroll to position [247, 0]
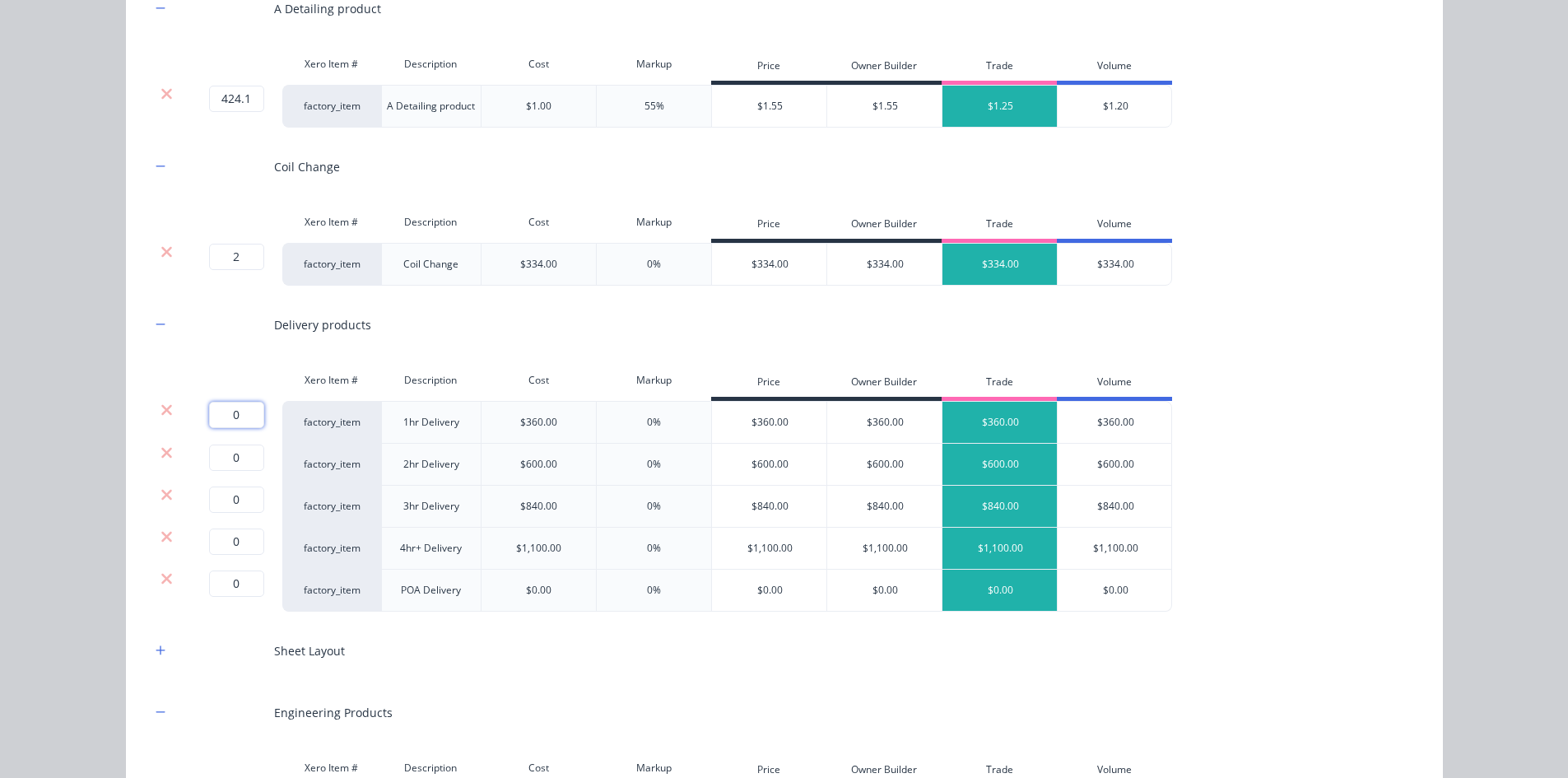
click at [228, 414] on input "0" at bounding box center [236, 414] width 55 height 26
type input "1"
click at [162, 453] on icon at bounding box center [166, 452] width 11 height 11
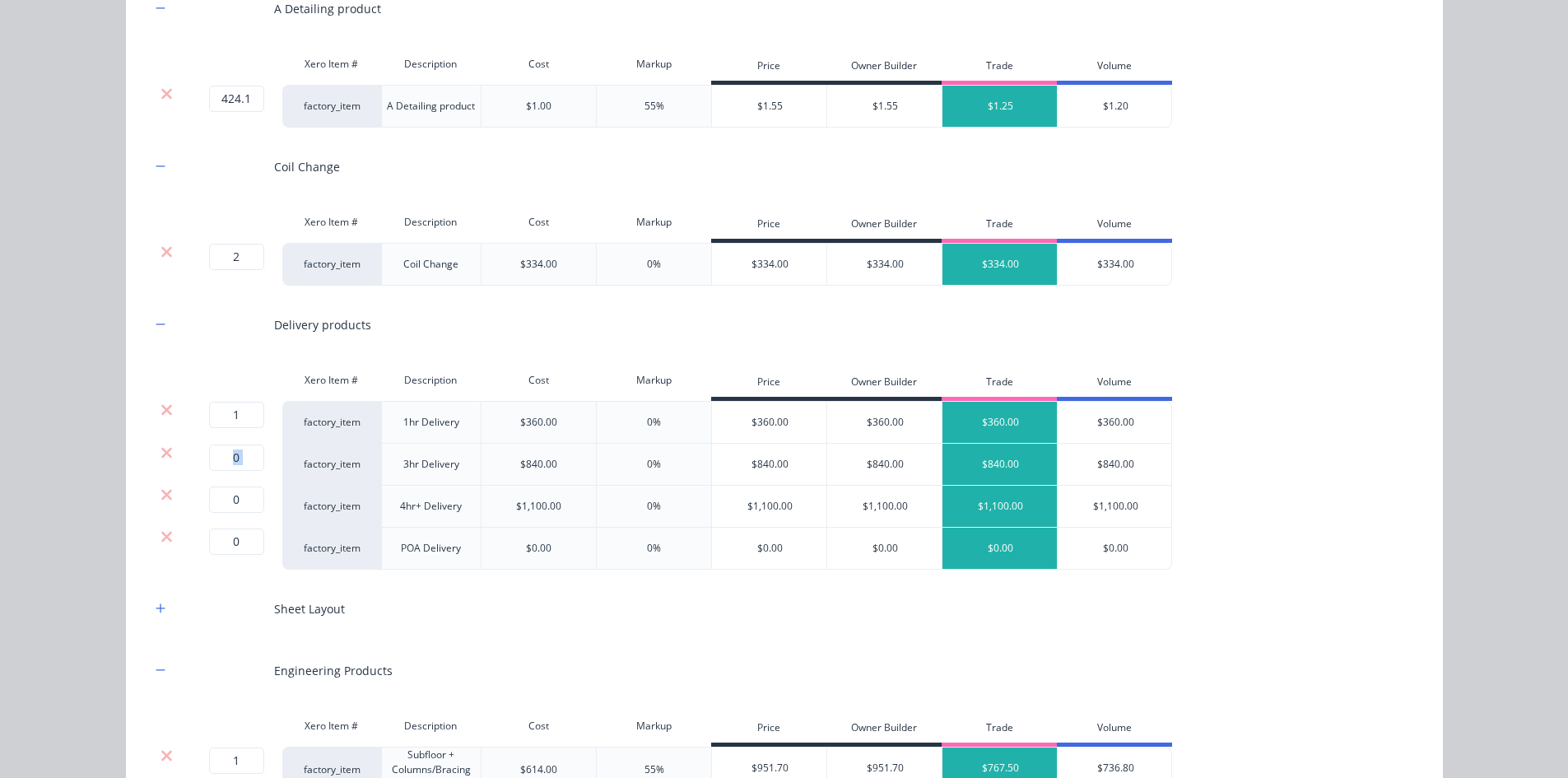
click at [162, 453] on icon at bounding box center [166, 452] width 11 height 11
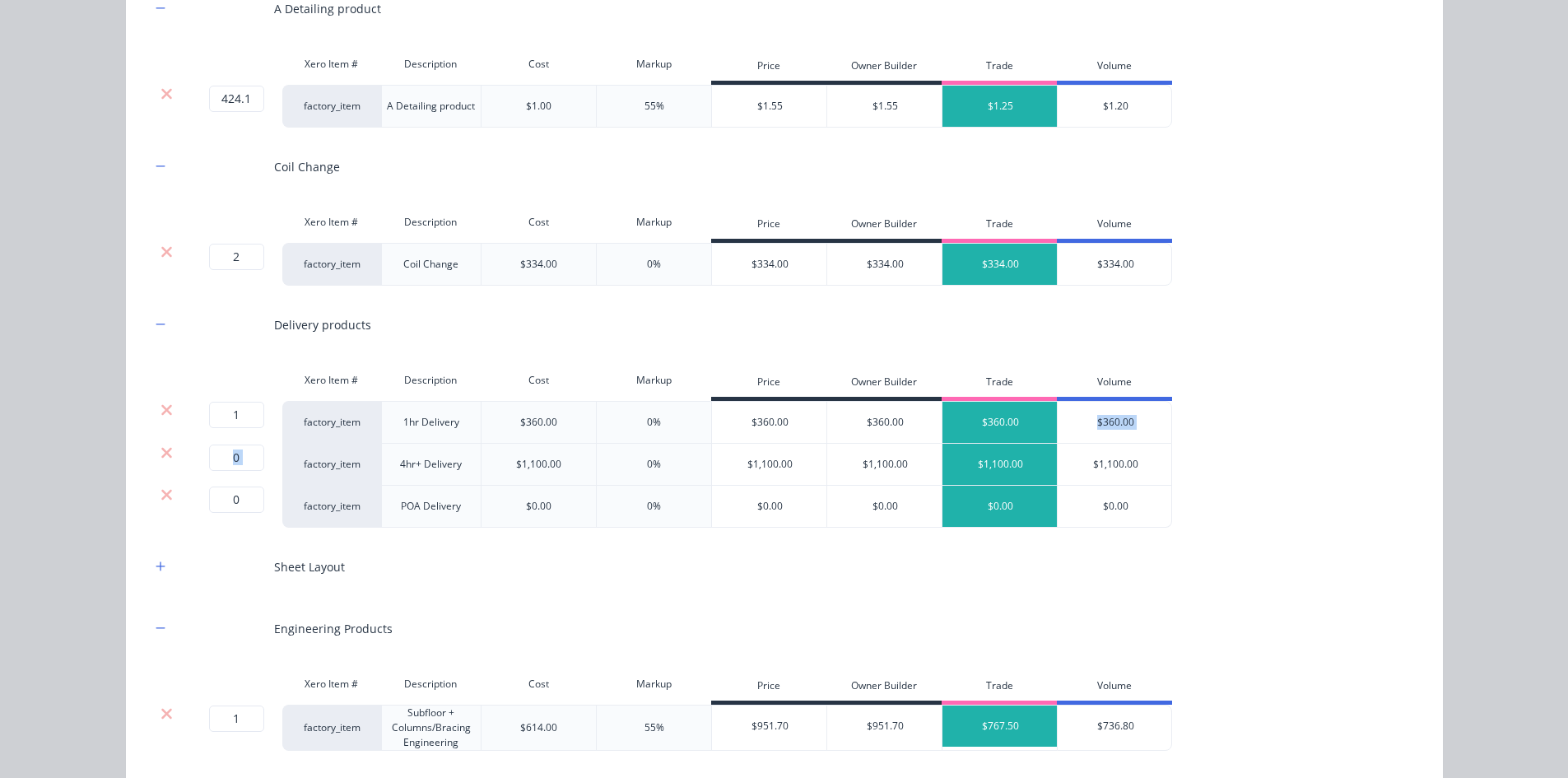
click at [162, 453] on icon at bounding box center [166, 452] width 11 height 11
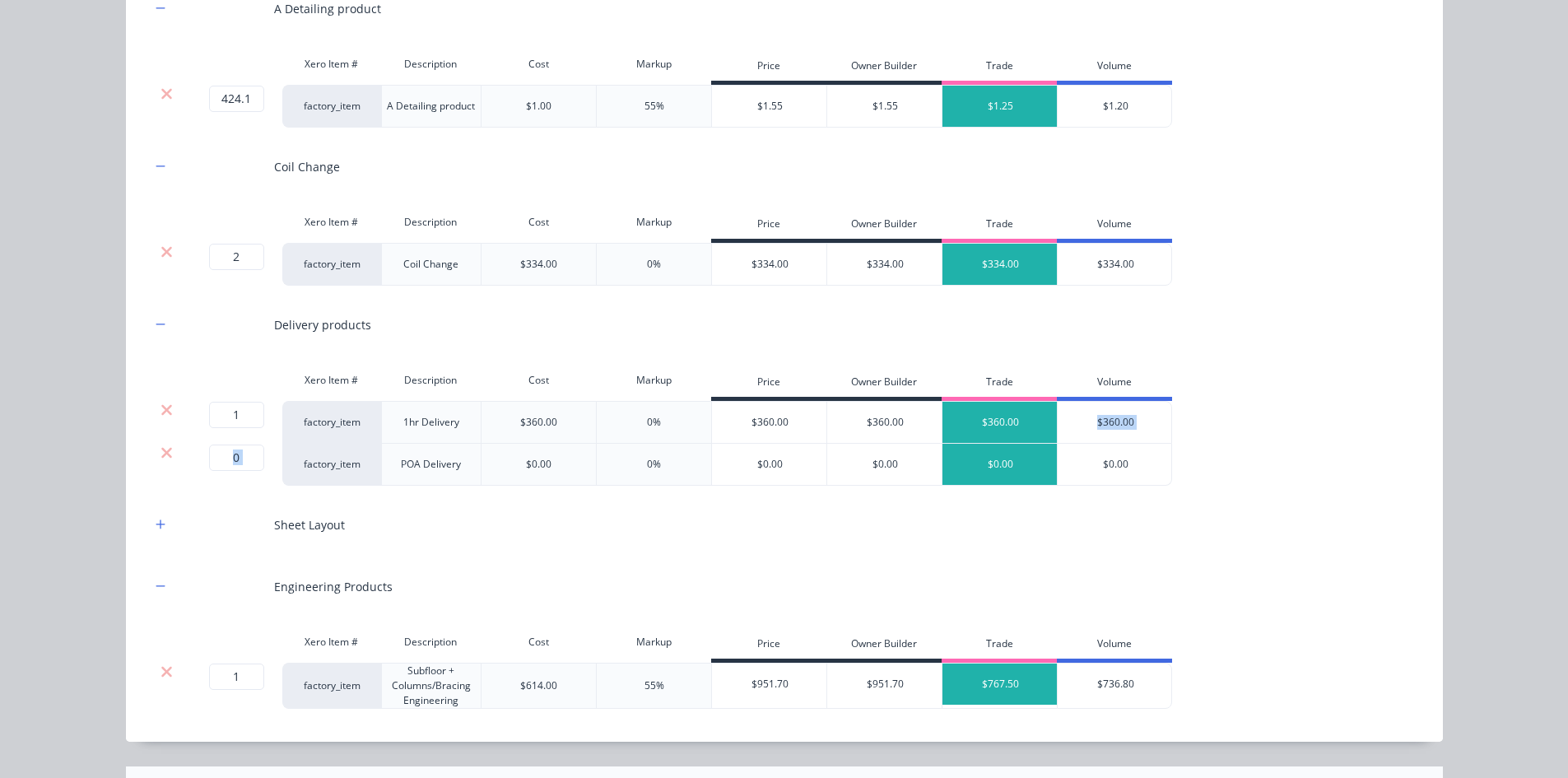
click at [162, 453] on icon at bounding box center [166, 452] width 11 height 11
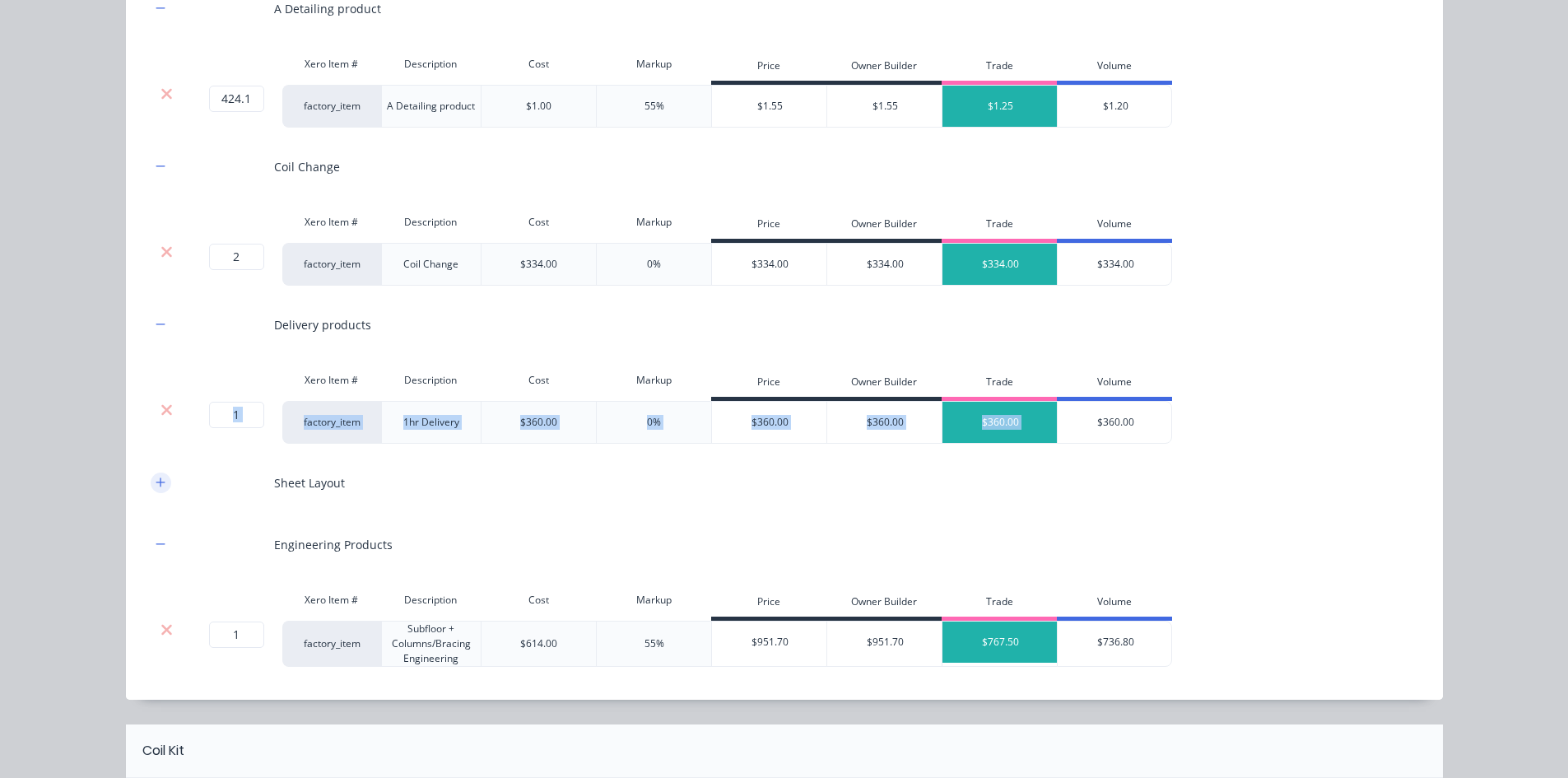
click at [156, 478] on icon "button" at bounding box center [160, 483] width 10 height 12
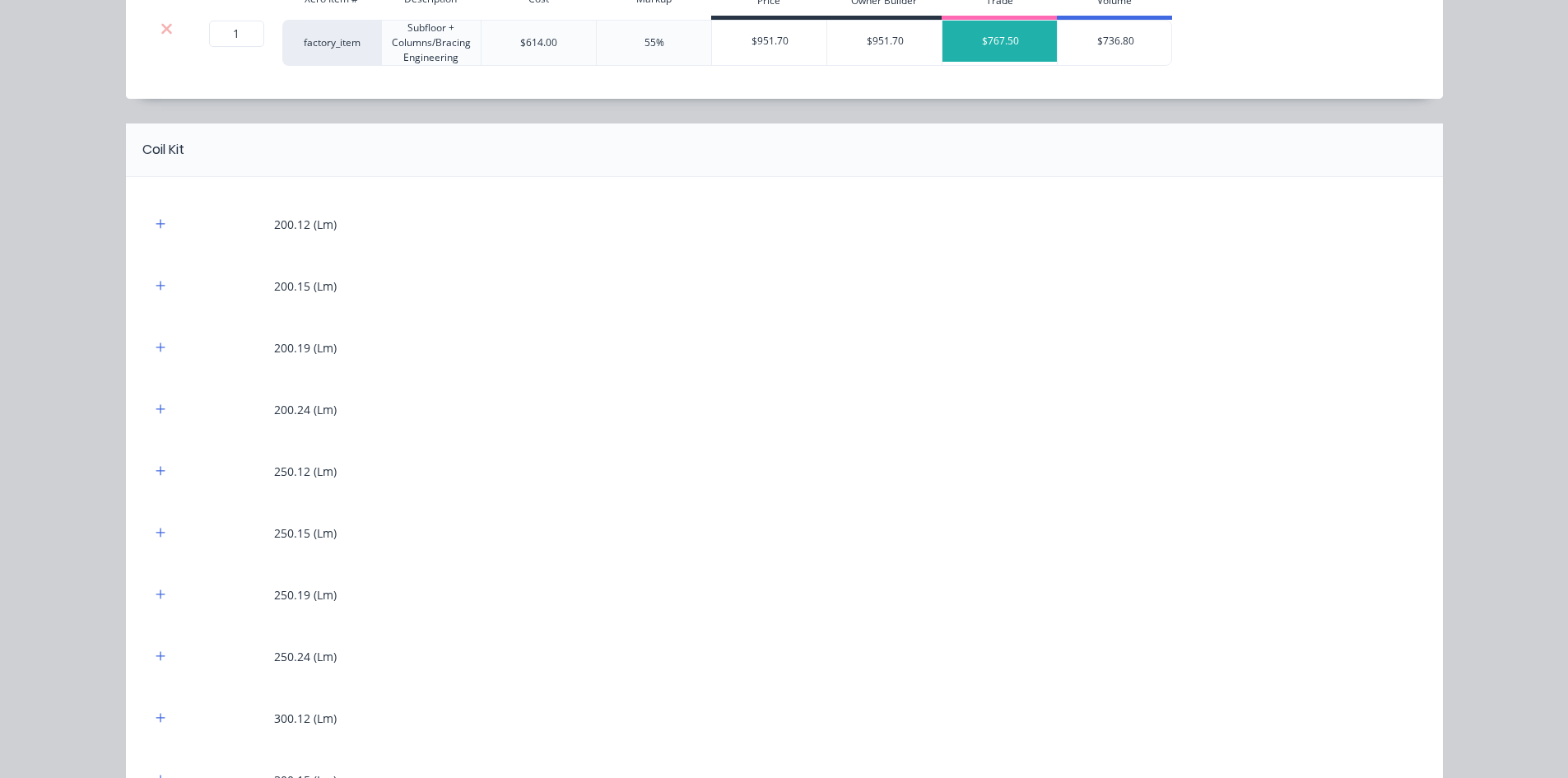
scroll to position [988, 0]
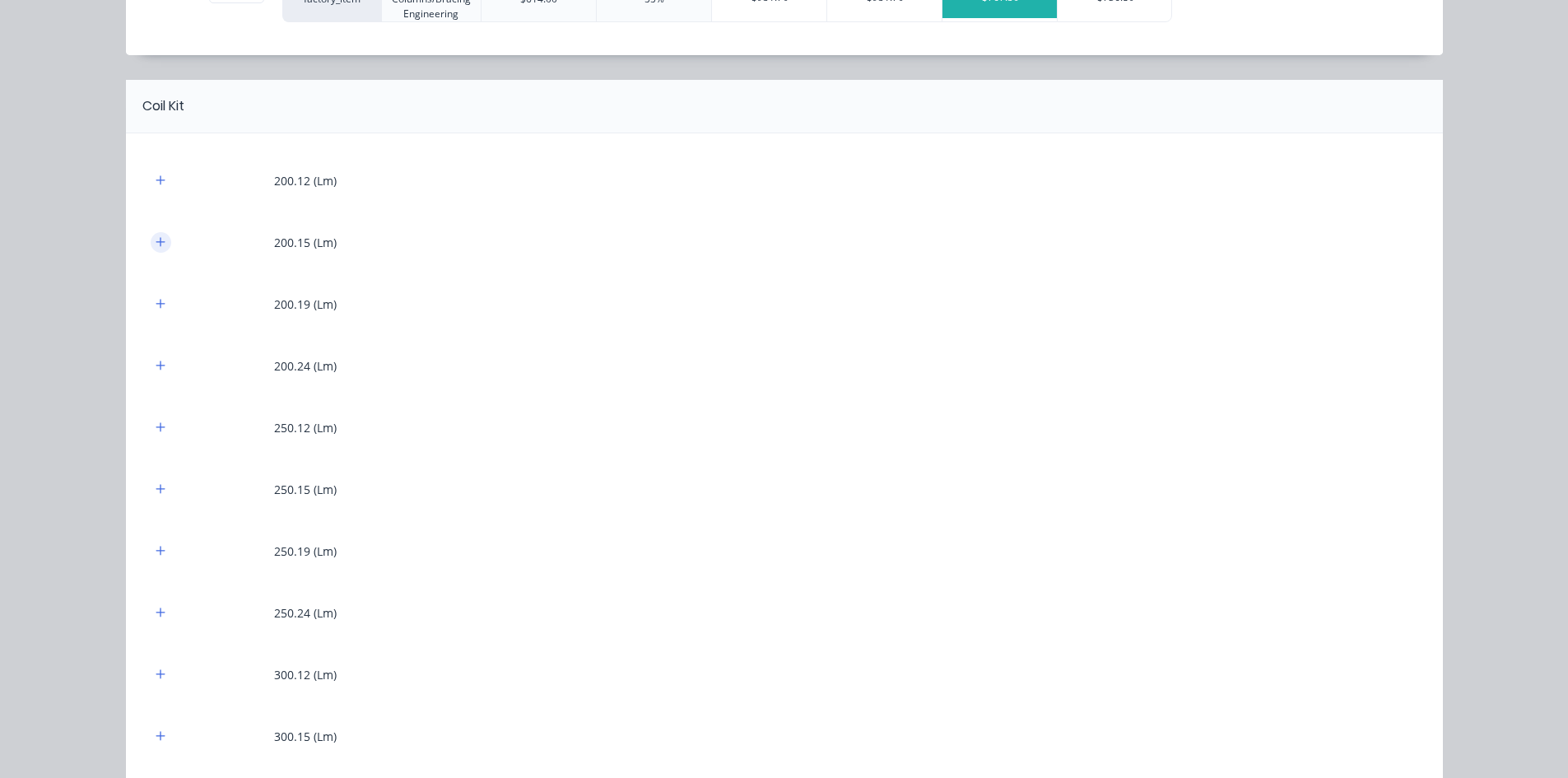
click at [155, 243] on icon "button" at bounding box center [159, 241] width 9 height 9
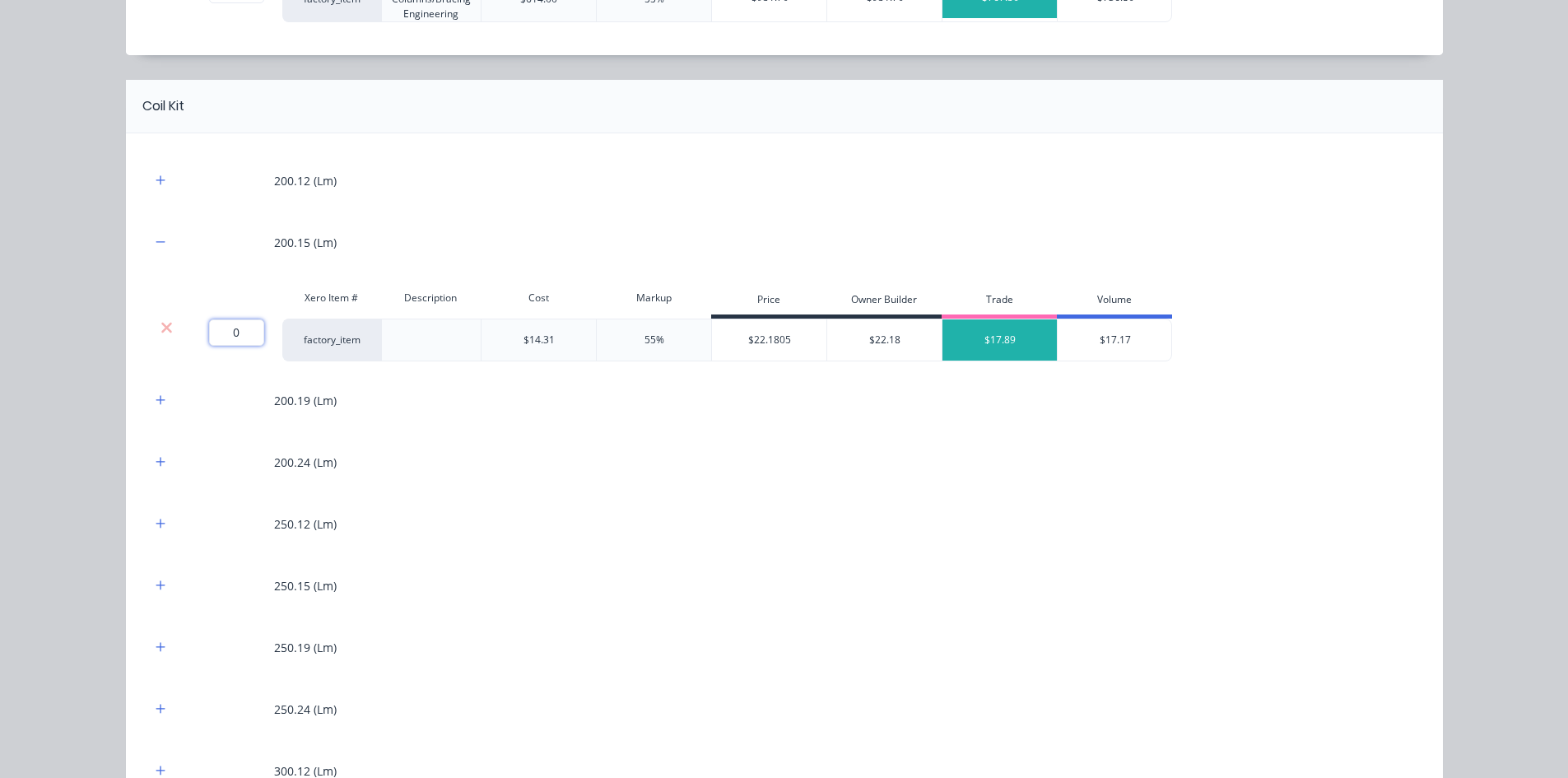
click at [231, 342] on input "0" at bounding box center [236, 332] width 55 height 26
type input "101.5"
click at [106, 356] on div "Flooring System Products in this kit A Detailing product Xero Item # Descriptio…" at bounding box center [784, 389] width 1568 height 778
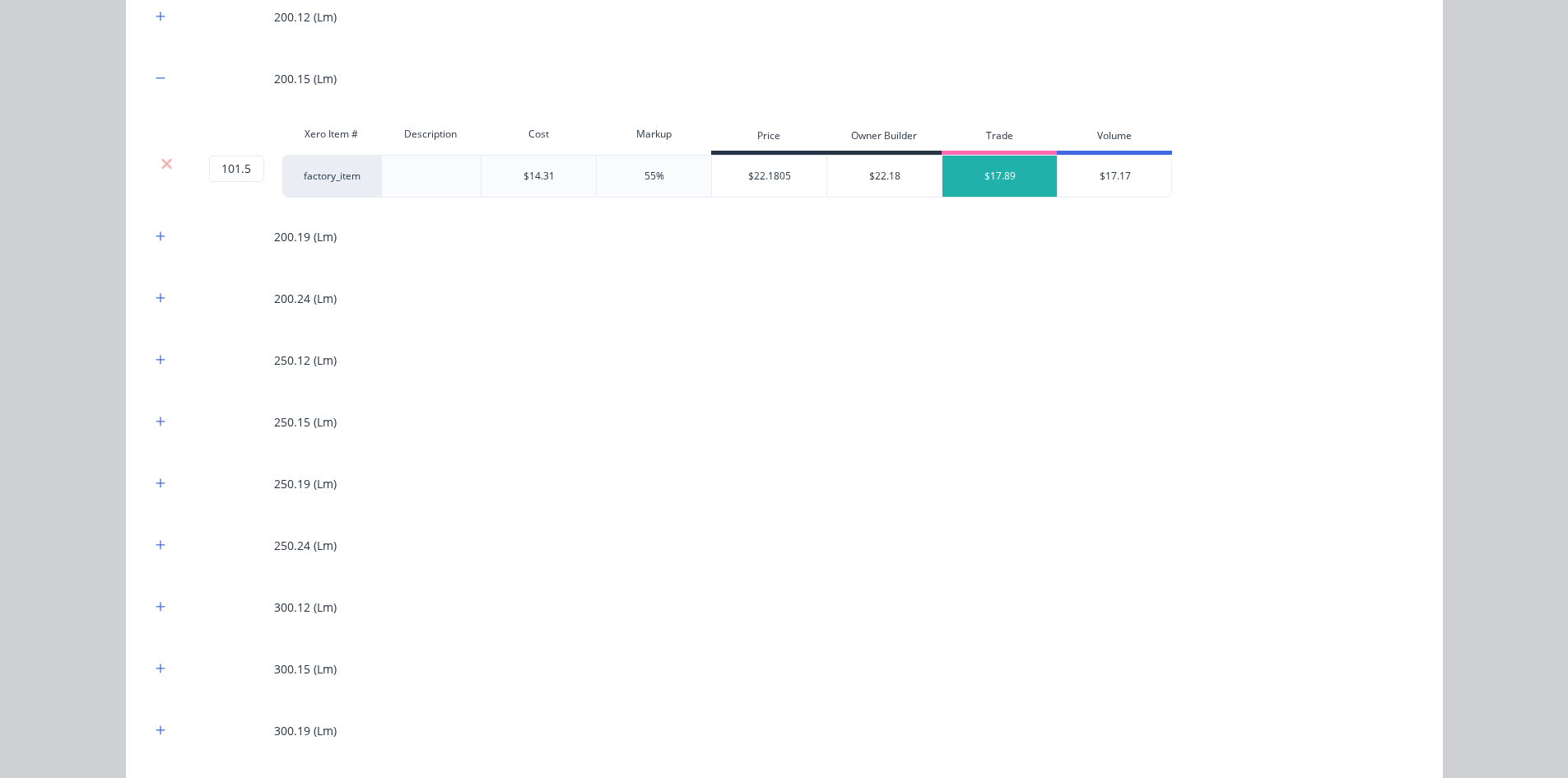
scroll to position [1235, 0]
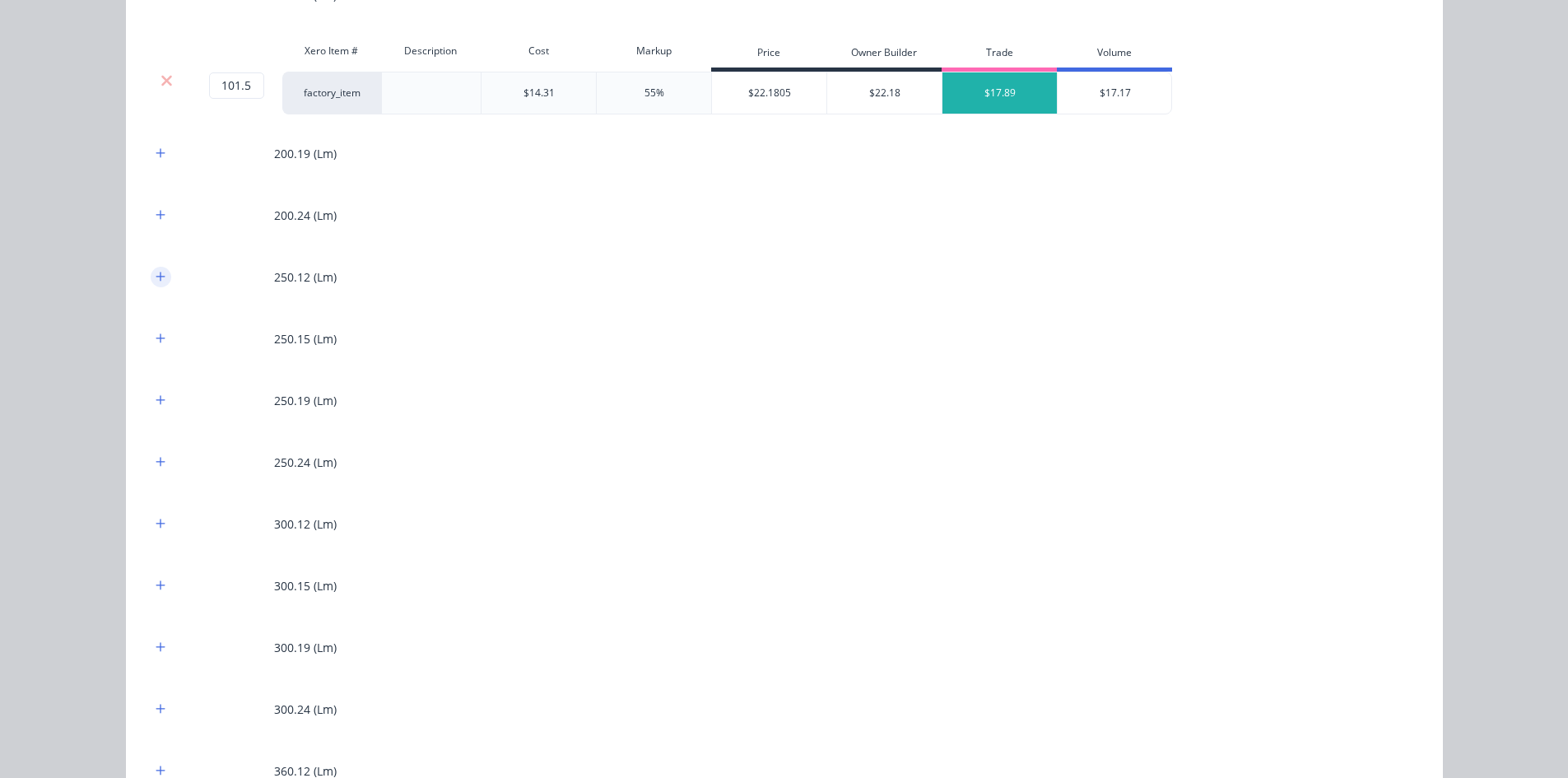
click at [155, 282] on icon "button" at bounding box center [160, 277] width 10 height 12
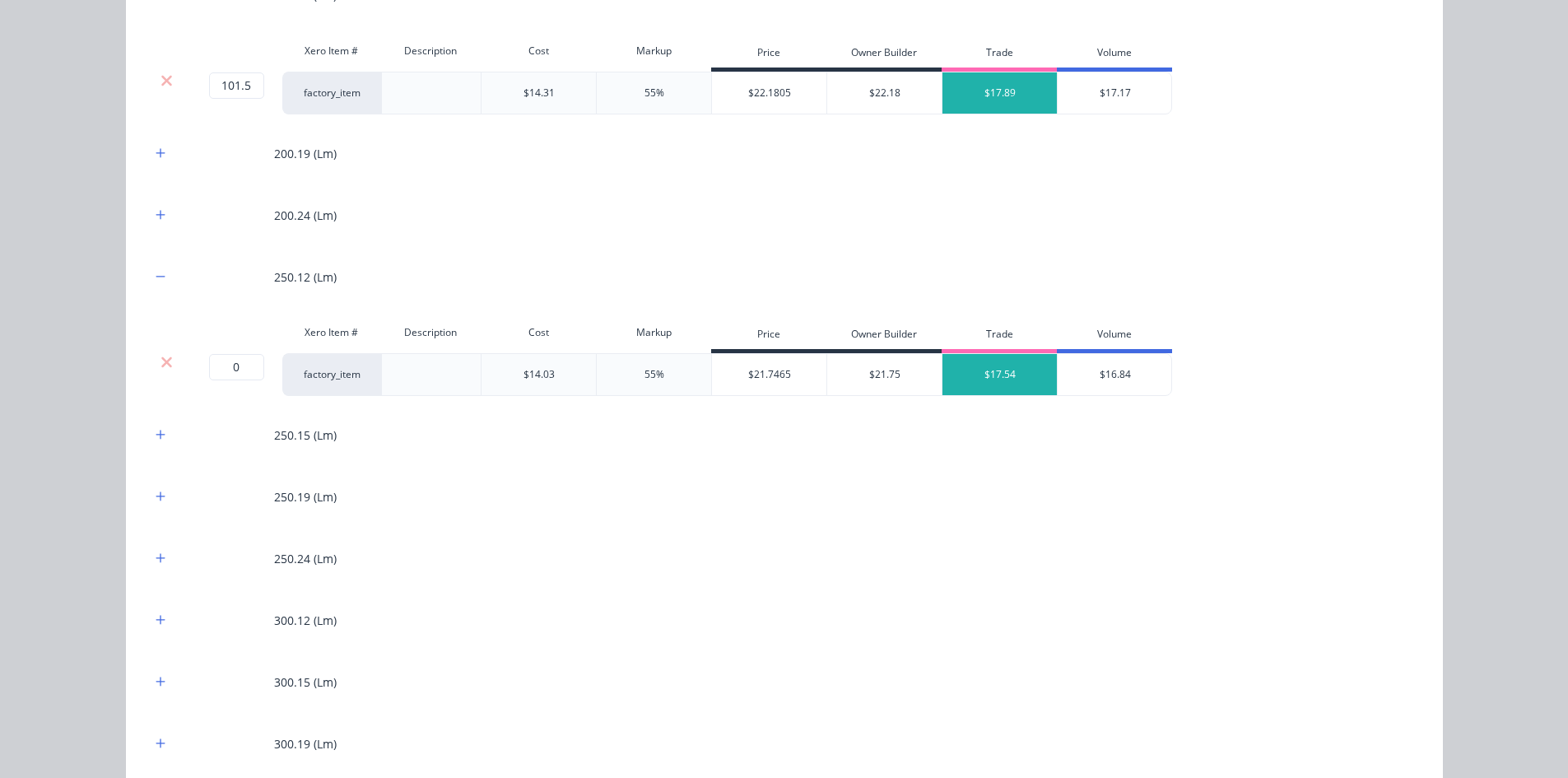
click at [215, 351] on div "Xero Item # Description Cost Markup Price Owner Builder Trade Volume" at bounding box center [661, 334] width 1022 height 37
click at [217, 367] on input "0" at bounding box center [236, 367] width 55 height 26
type input "244.6"
click at [85, 289] on div "Flooring System Products in this kit A Detailing product Xero Item # Descriptio…" at bounding box center [784, 389] width 1568 height 778
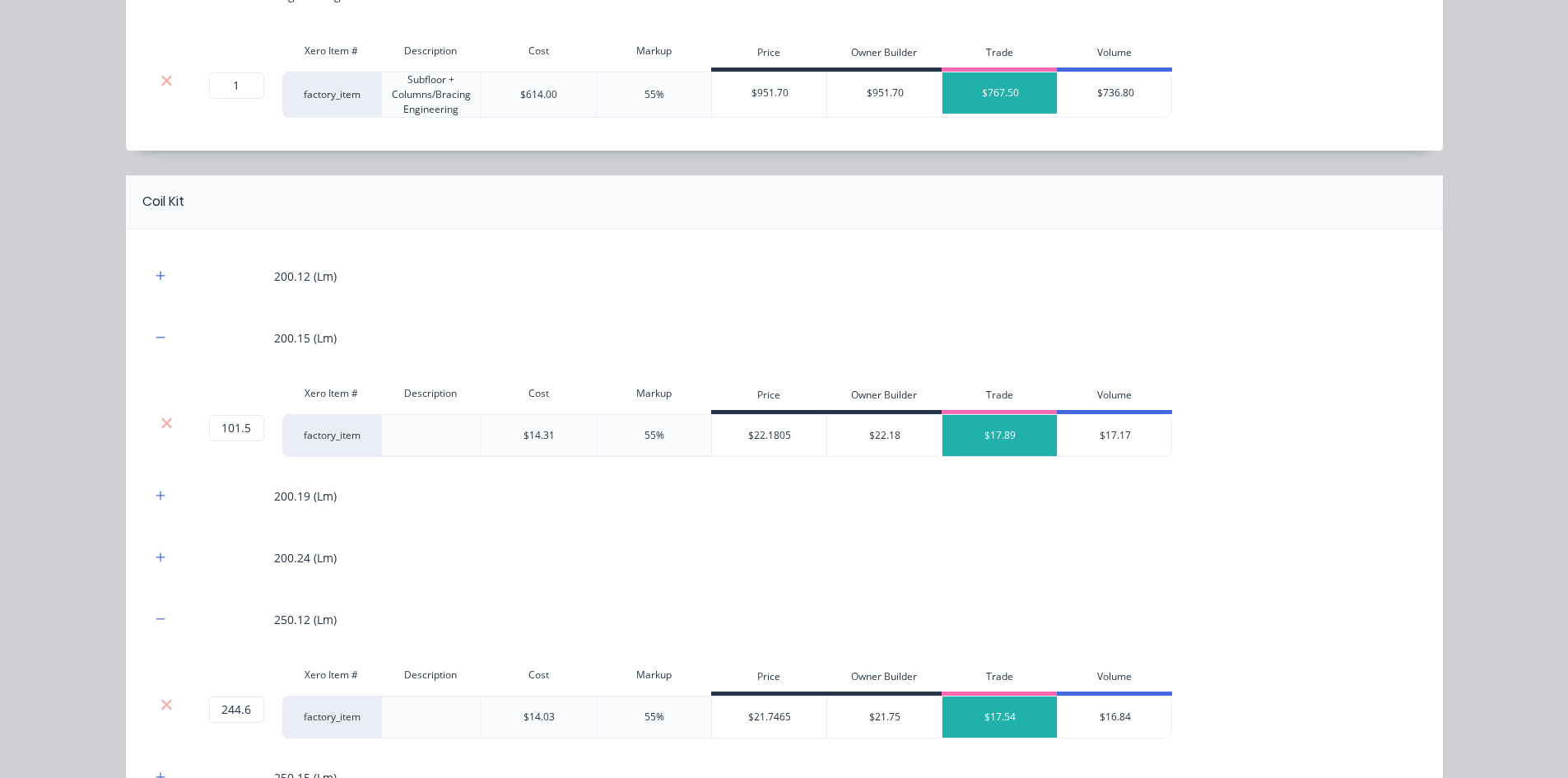
scroll to position [823, 0]
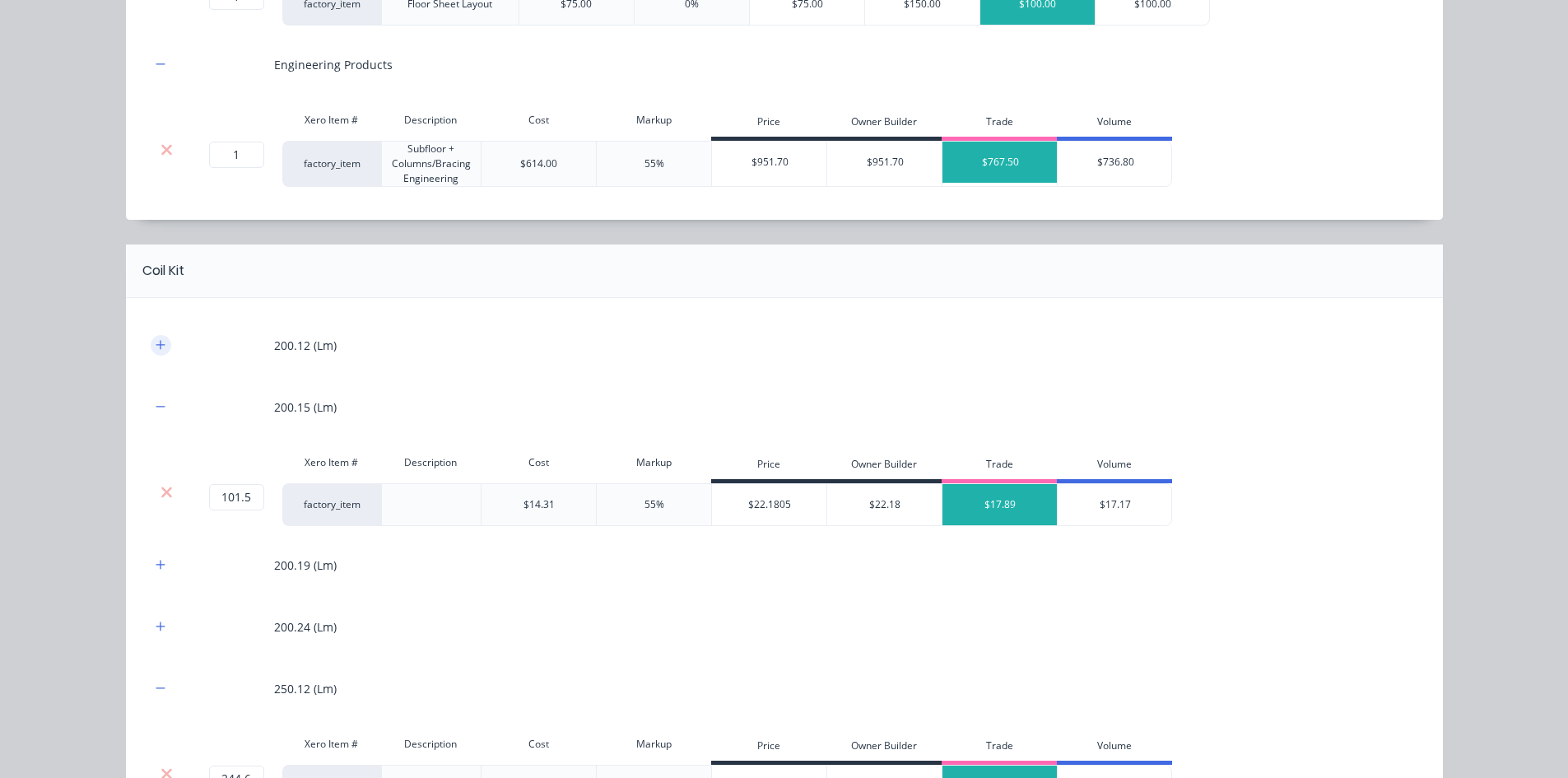
click at [150, 348] on button "button" at bounding box center [160, 345] width 21 height 21
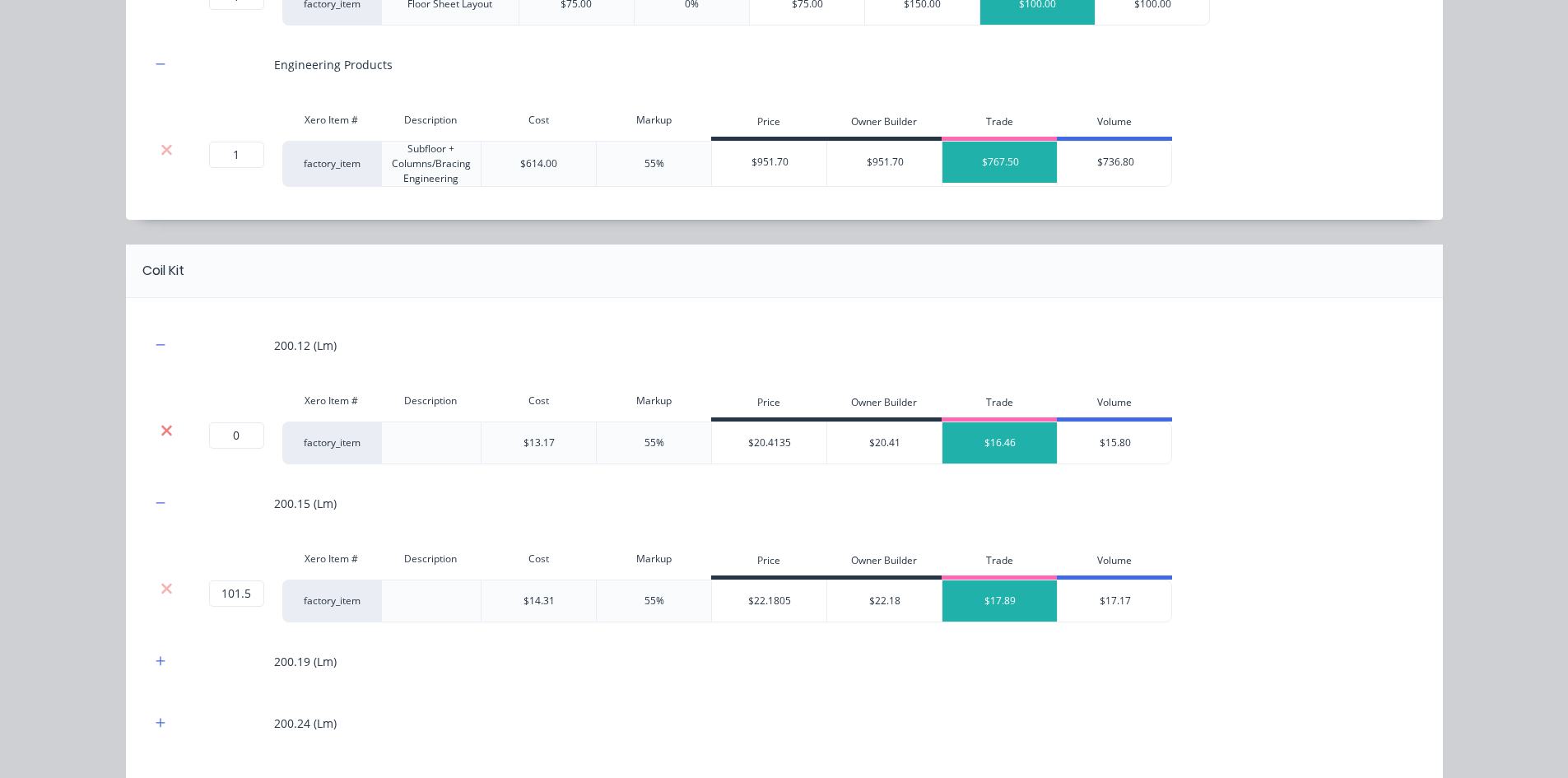
click at [160, 427] on icon at bounding box center [166, 430] width 13 height 17
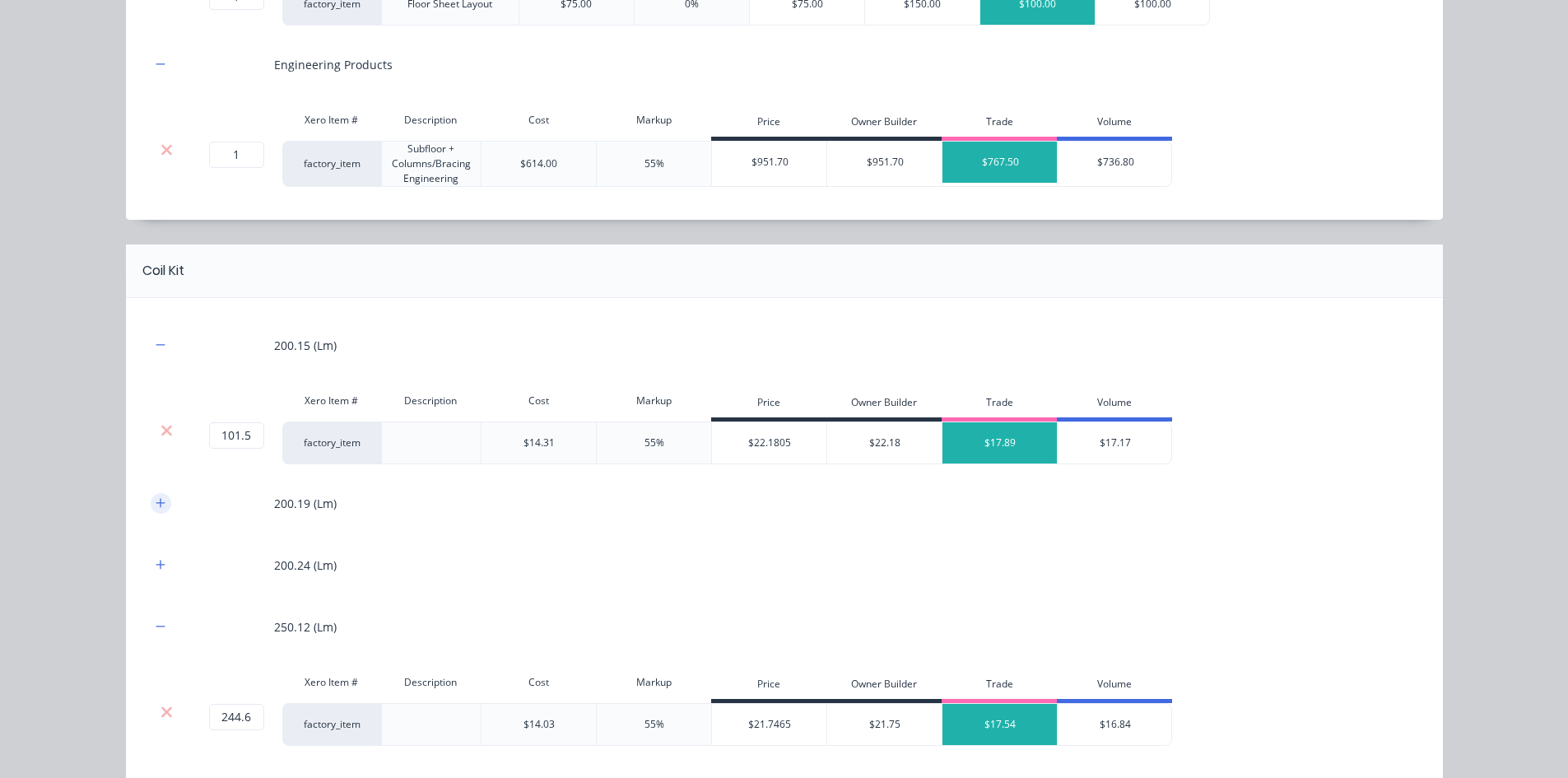
click at [155, 504] on icon "button" at bounding box center [160, 503] width 10 height 12
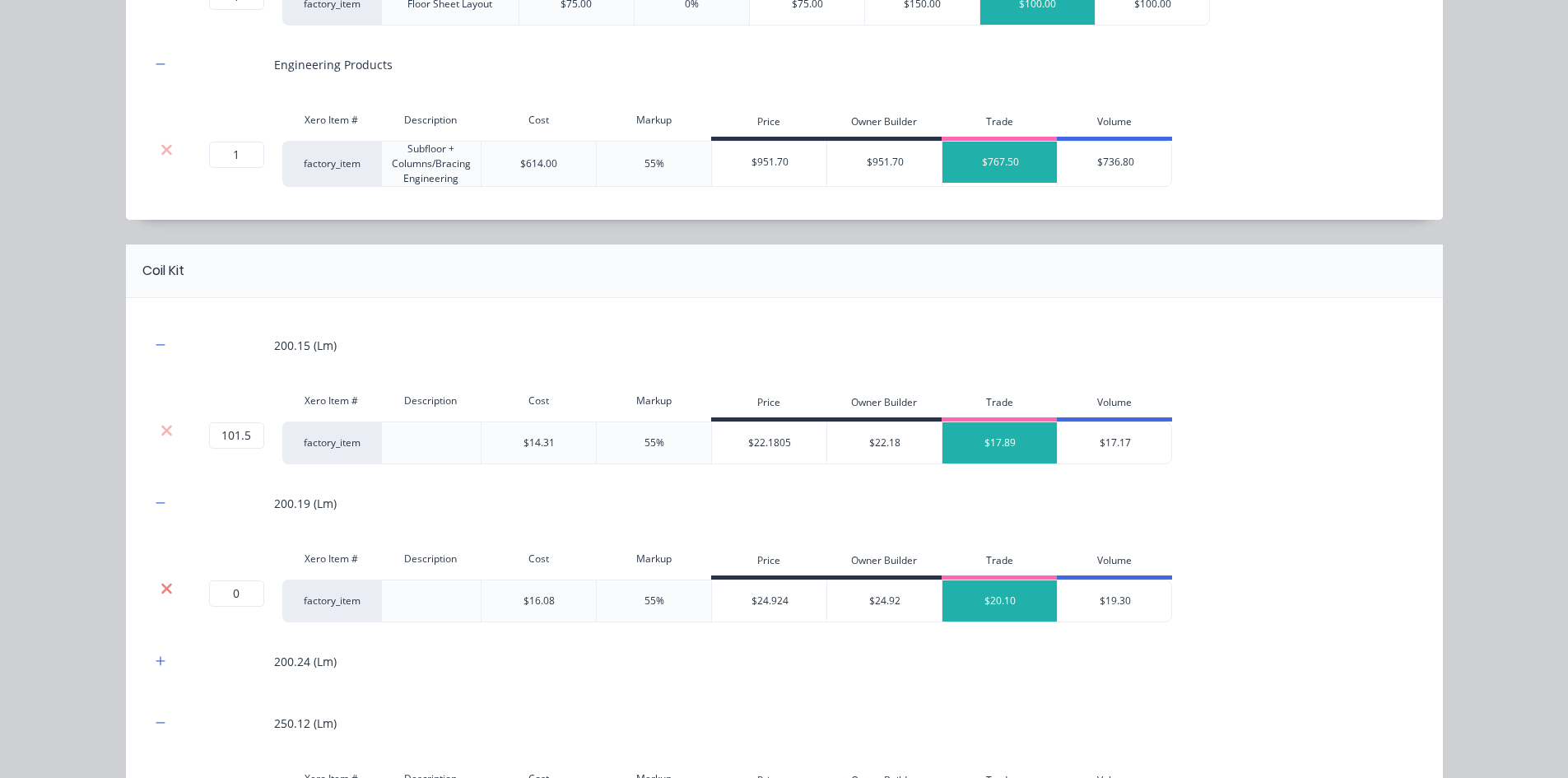
click at [160, 583] on icon at bounding box center [166, 588] width 13 height 17
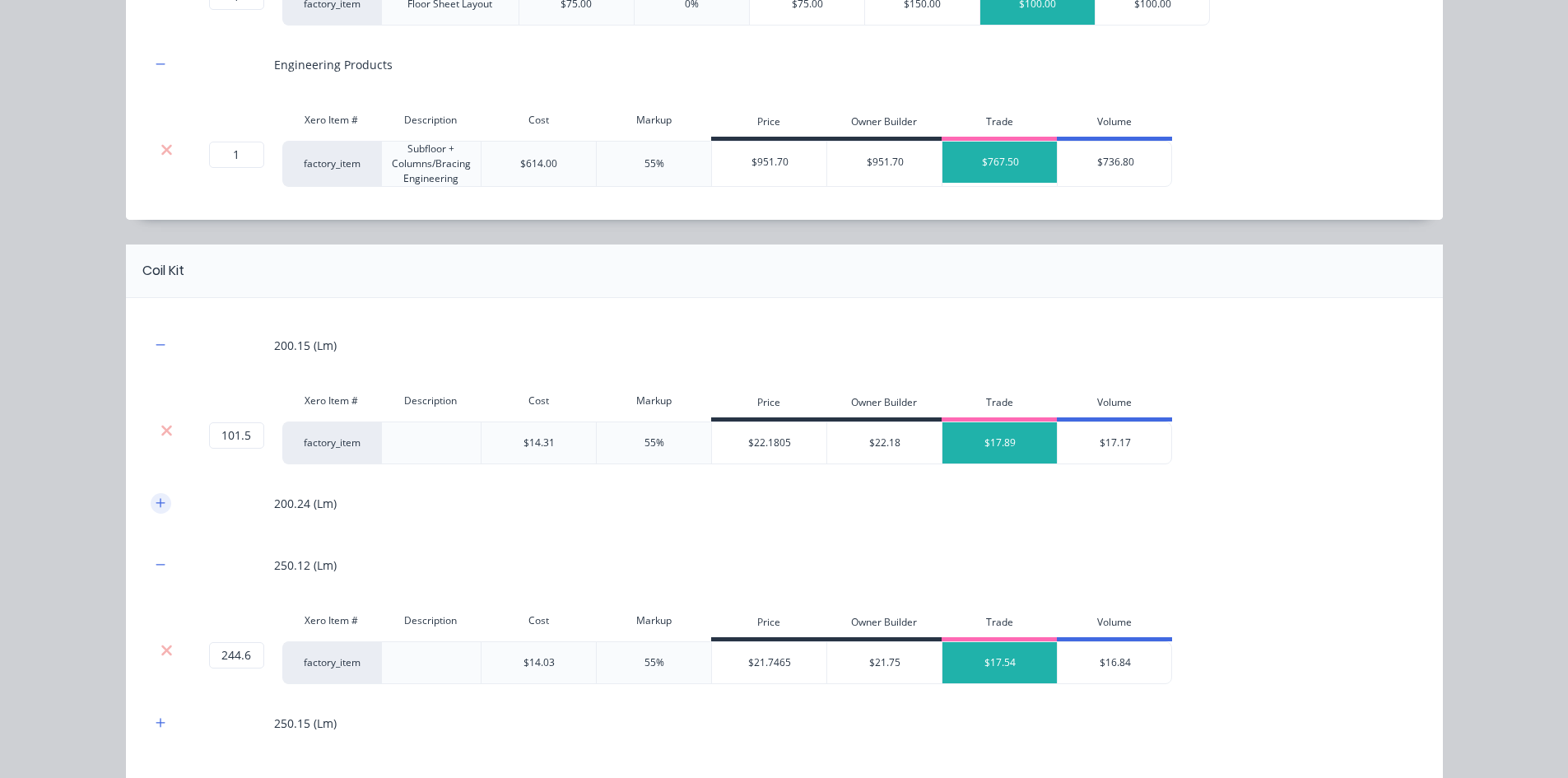
click at [156, 503] on icon "button" at bounding box center [159, 502] width 9 height 9
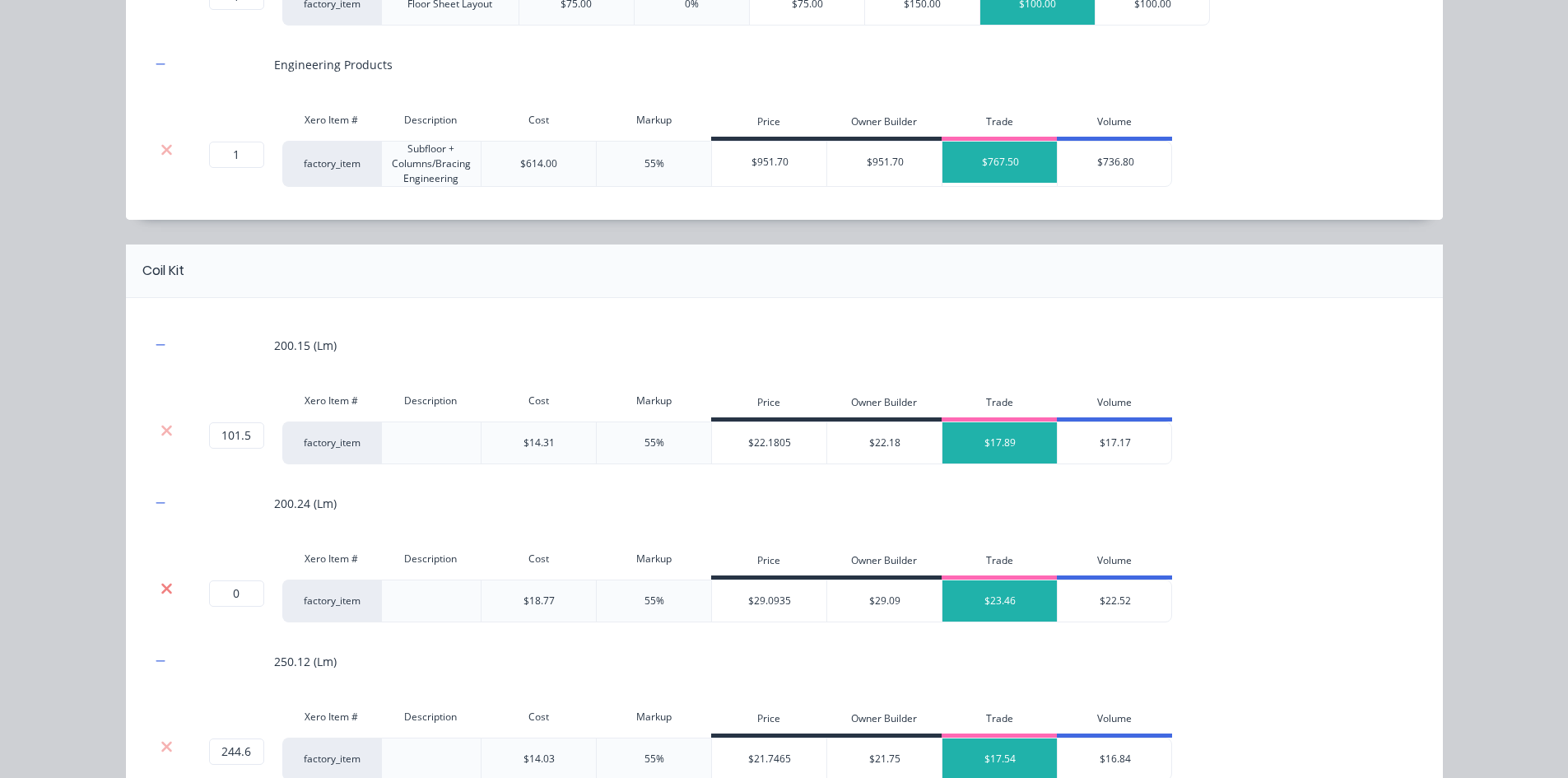
click at [163, 592] on icon at bounding box center [166, 587] width 11 height 11
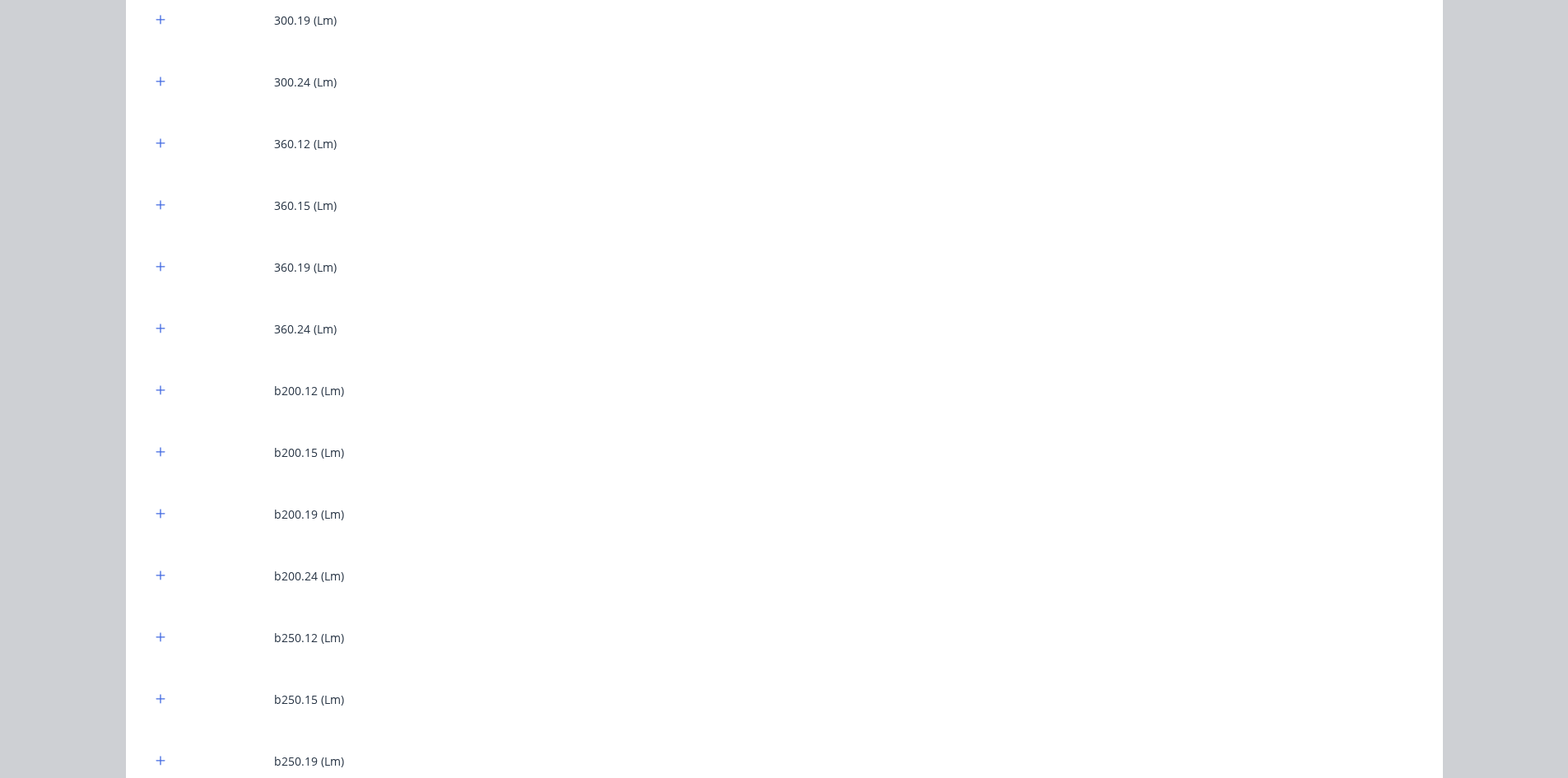
scroll to position [1894, 0]
click at [159, 581] on icon "button" at bounding box center [160, 579] width 10 height 12
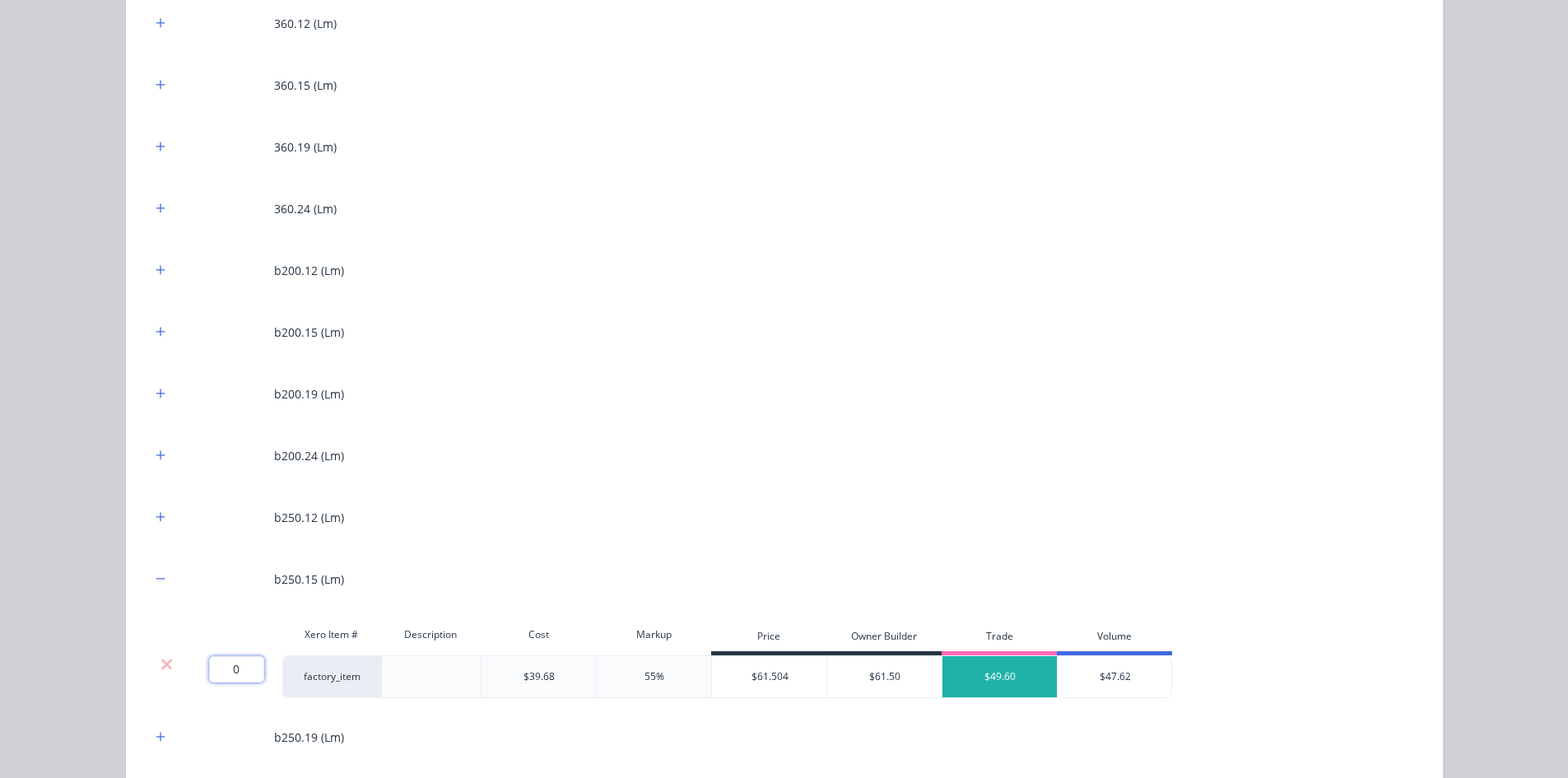
click at [237, 664] on input "0" at bounding box center [236, 669] width 55 height 26
type input "39"
click at [548, 452] on div "b200.24 (Lm)" at bounding box center [784, 455] width 1267 height 45
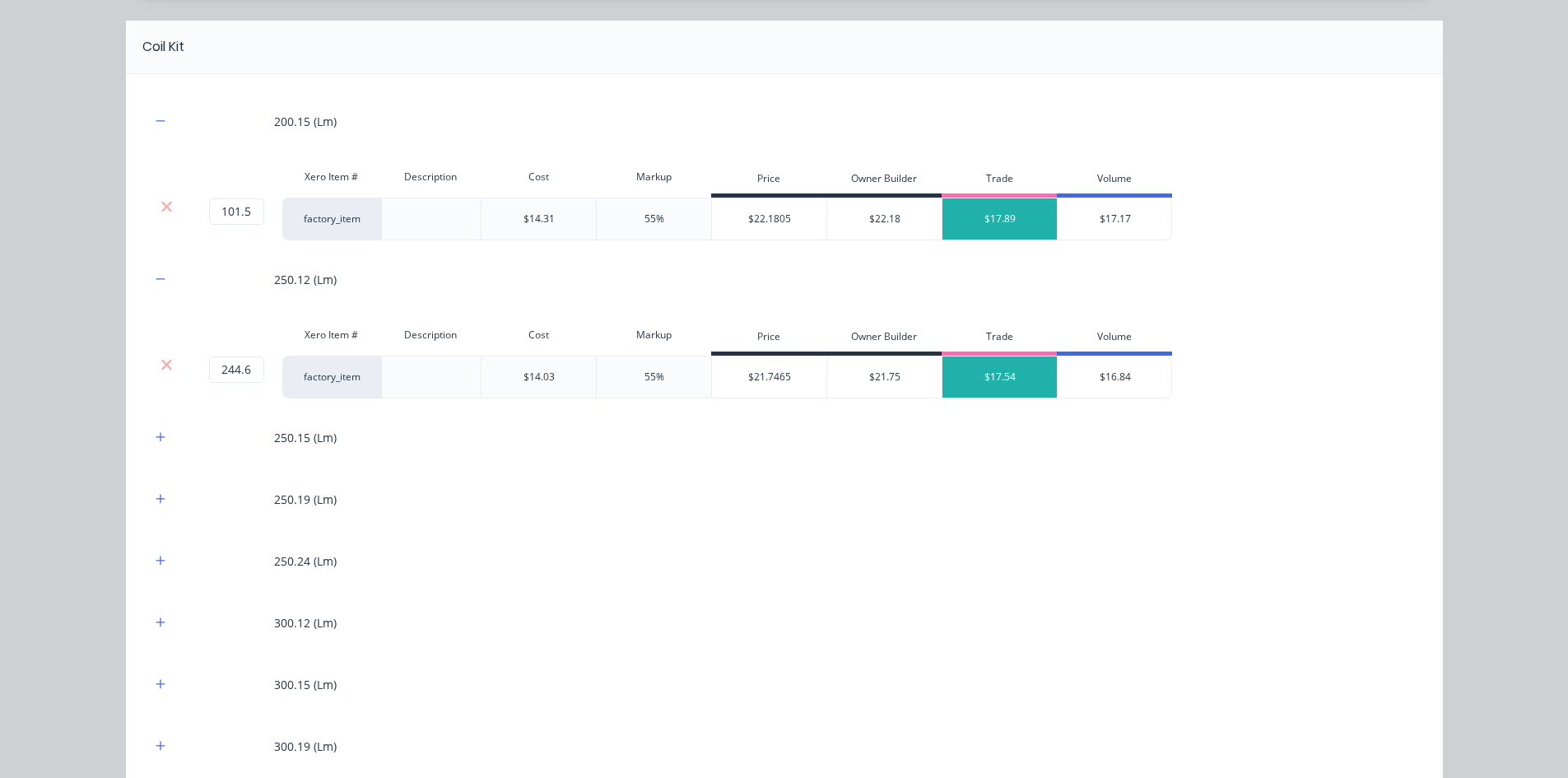
scroll to position [1070, 0]
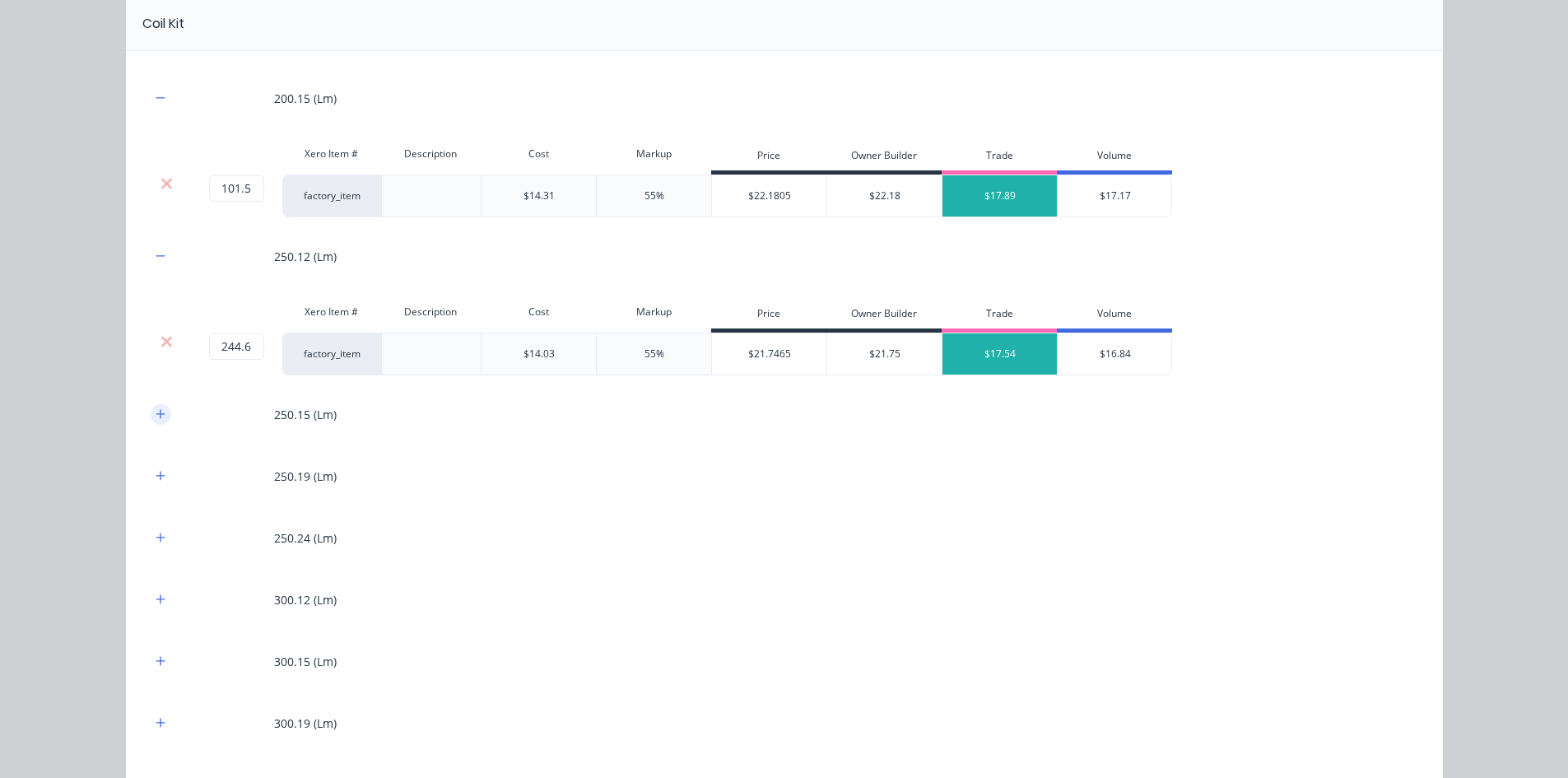
click at [155, 416] on icon "button" at bounding box center [160, 414] width 10 height 12
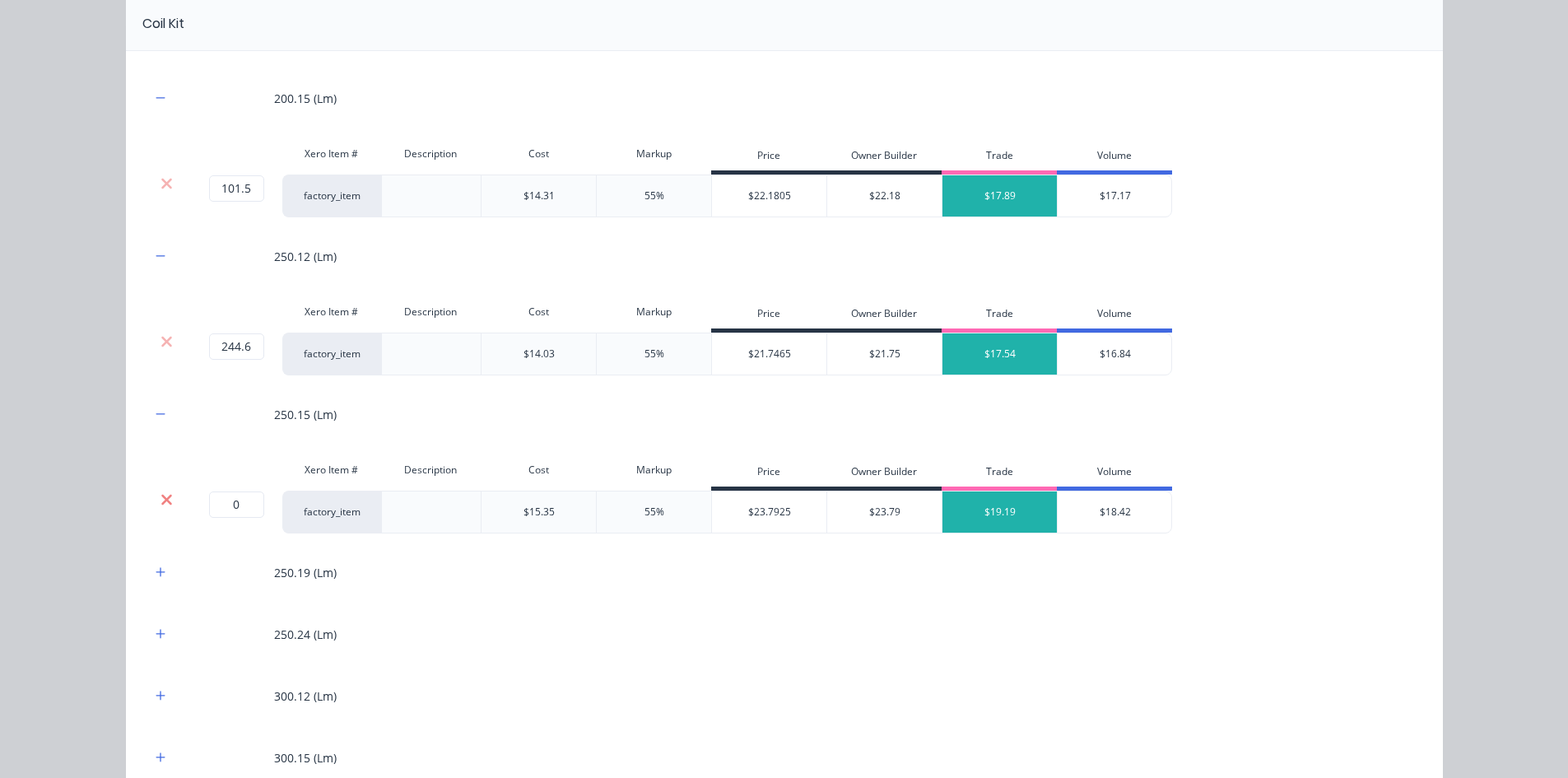
click at [164, 504] on icon at bounding box center [166, 499] width 13 height 17
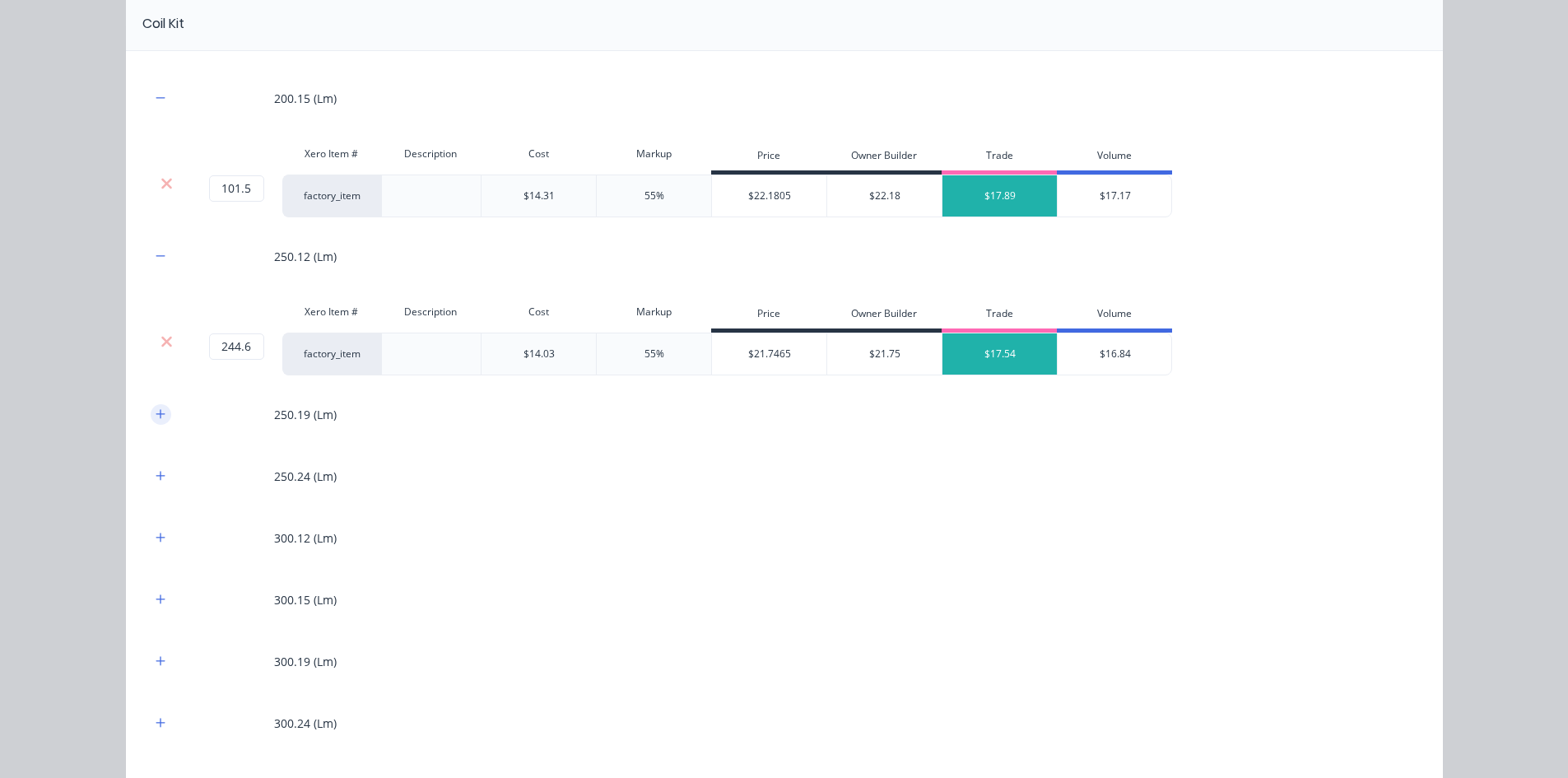
click at [155, 420] on icon "button" at bounding box center [160, 414] width 10 height 12
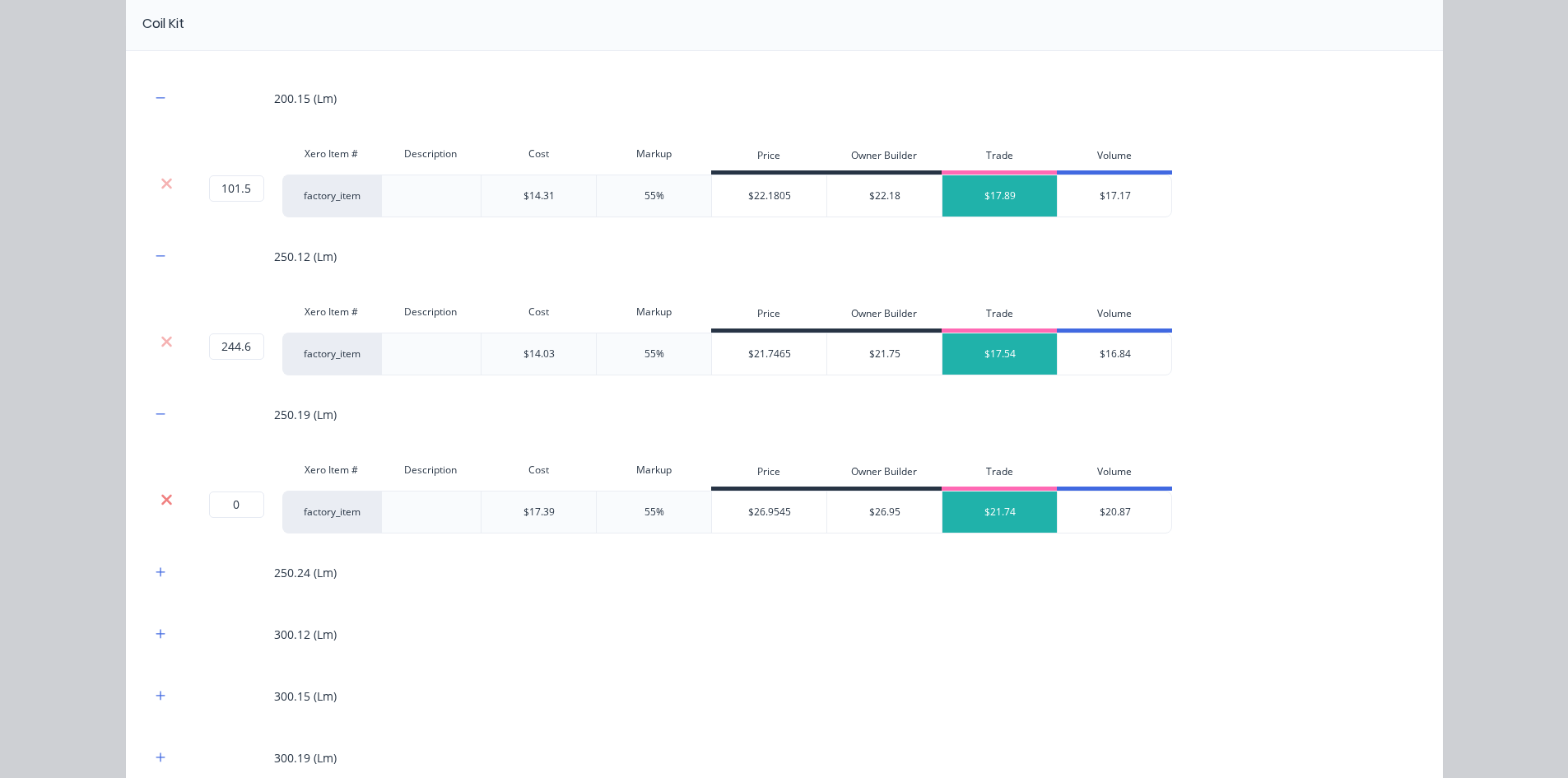
click at [160, 505] on icon at bounding box center [166, 499] width 13 height 17
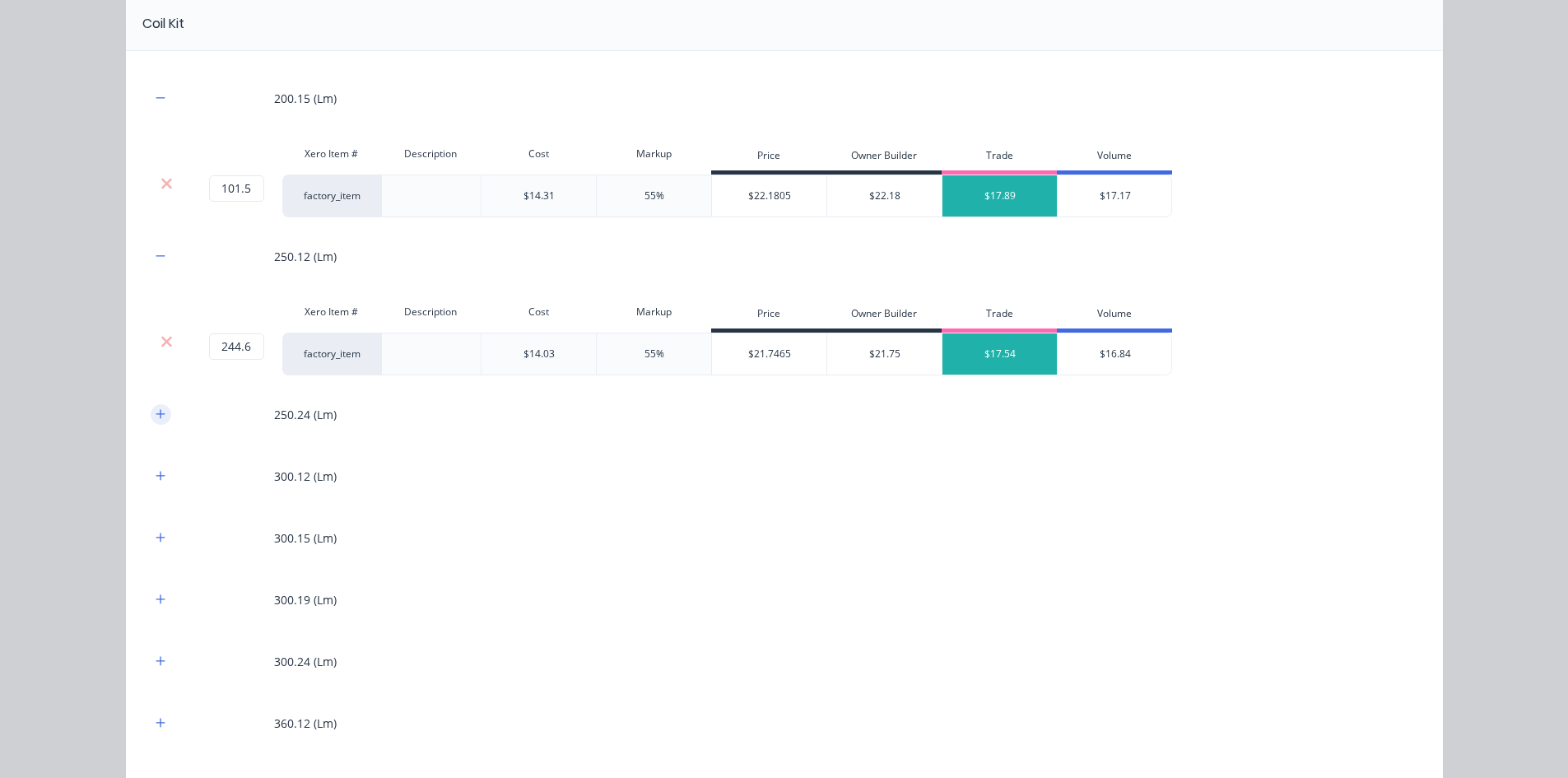
click at [154, 421] on button "button" at bounding box center [160, 414] width 21 height 21
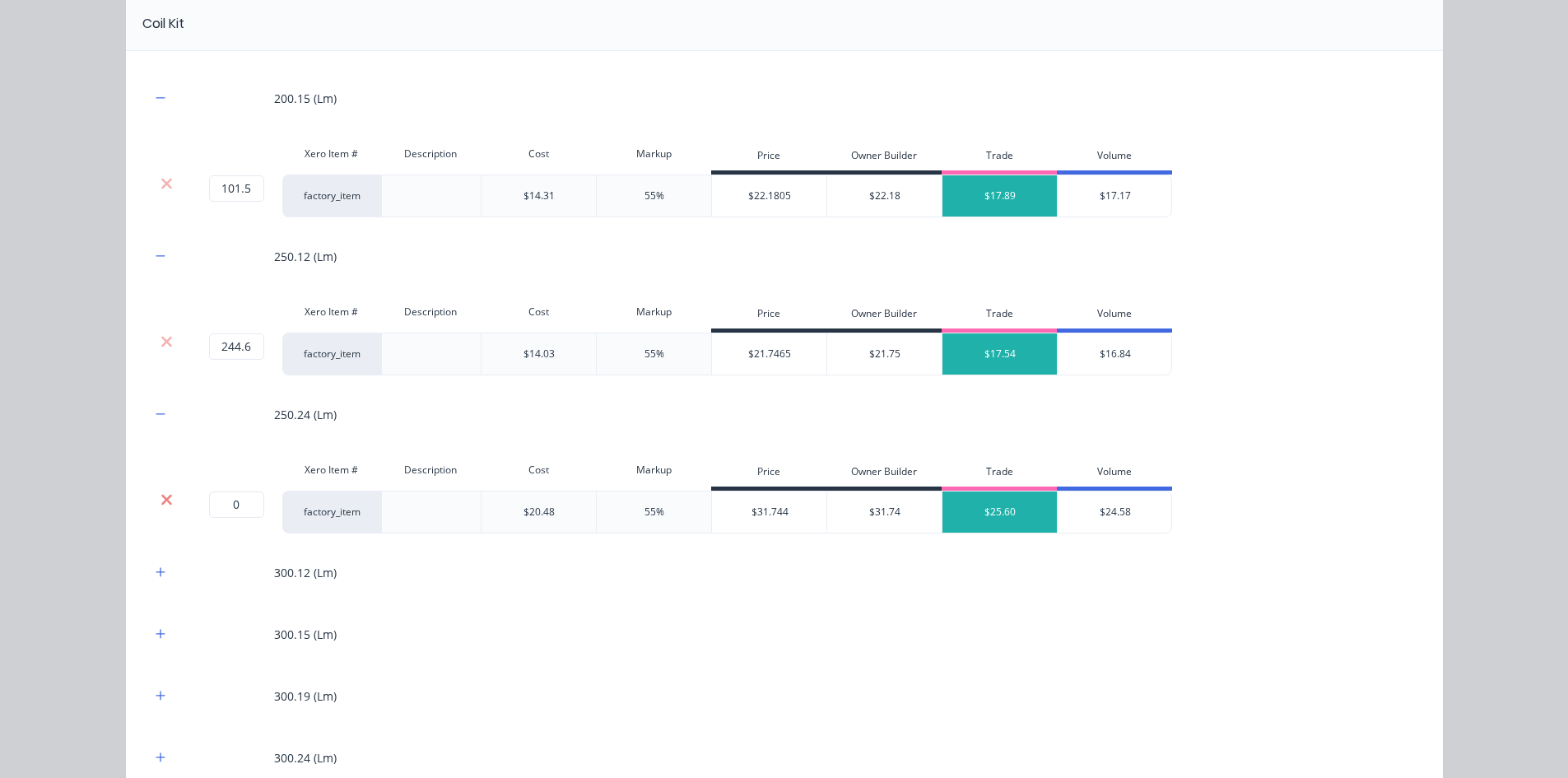
click at [161, 499] on icon at bounding box center [166, 498] width 11 height 11
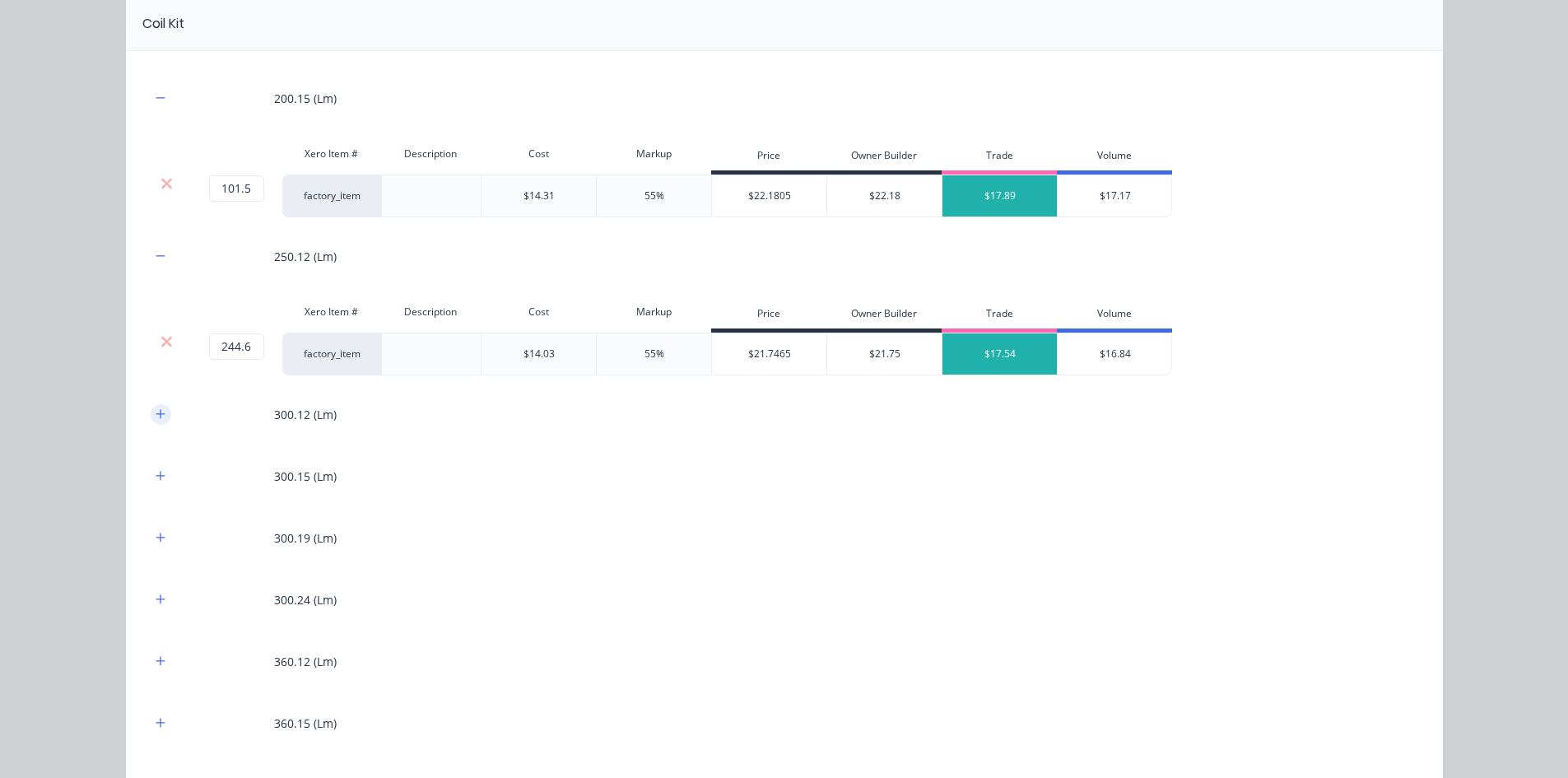
click at [158, 418] on icon "button" at bounding box center [160, 414] width 10 height 12
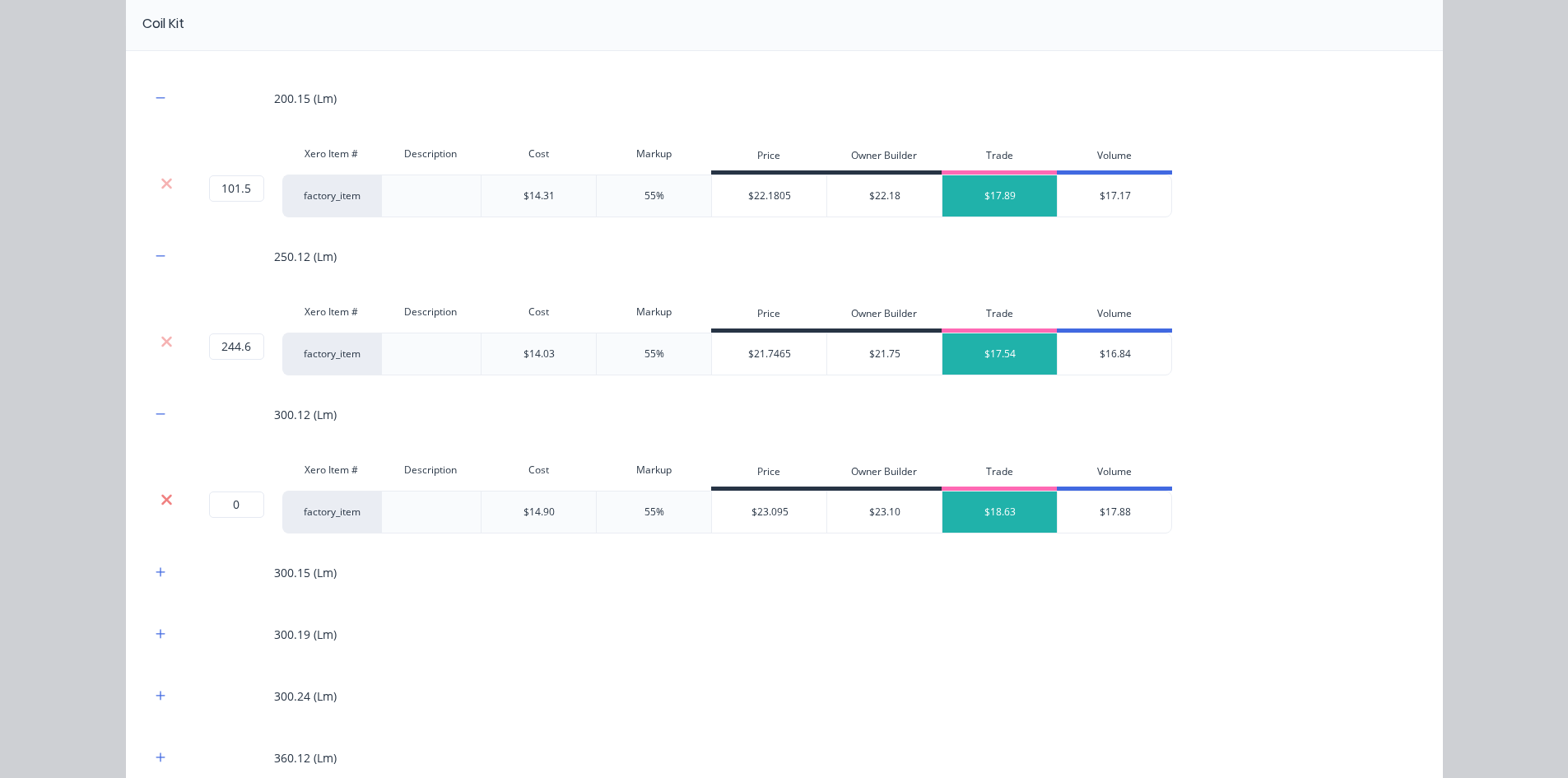
click at [161, 498] on icon at bounding box center [166, 498] width 11 height 11
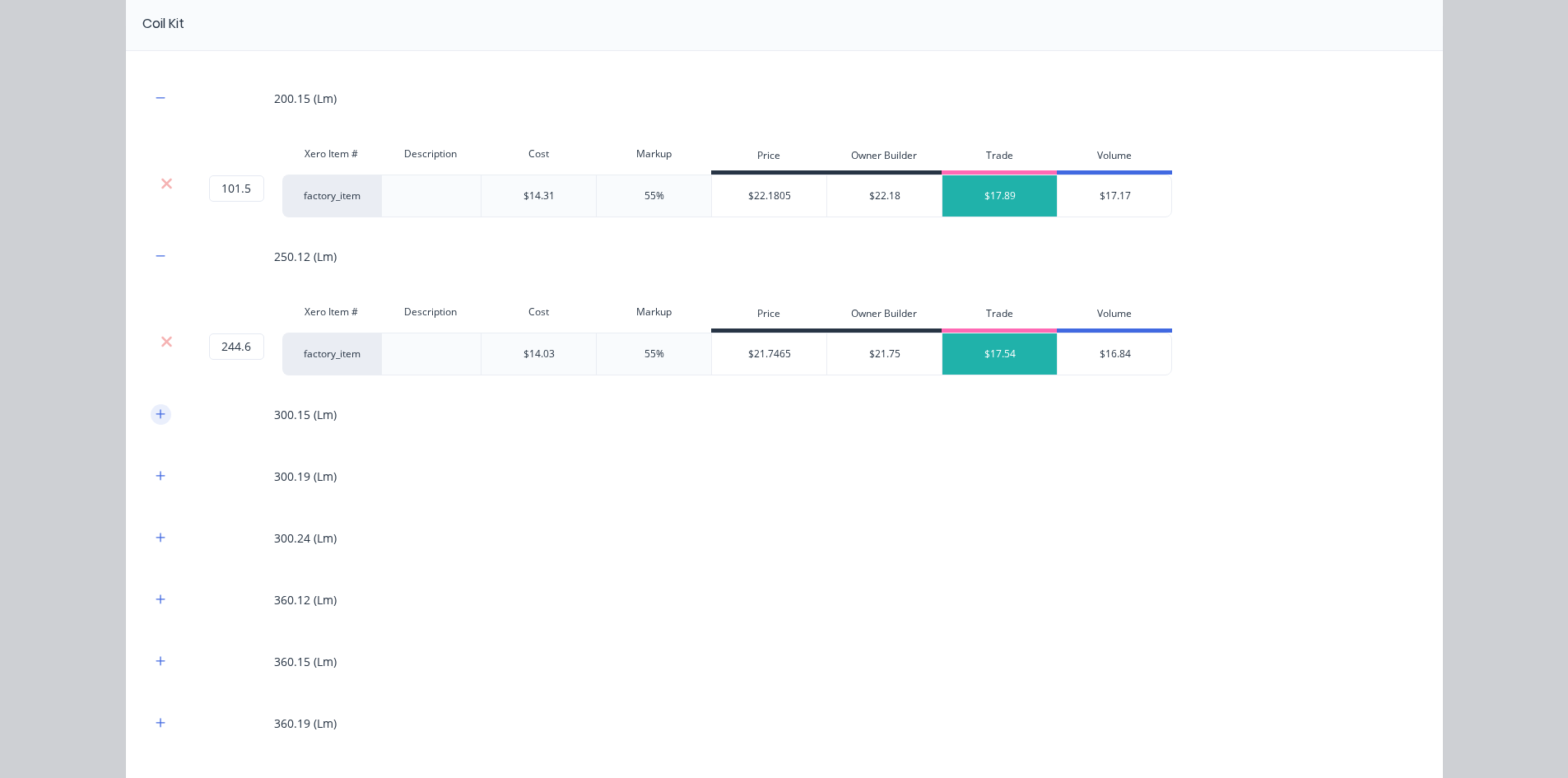
click at [157, 414] on icon "button" at bounding box center [159, 413] width 9 height 9
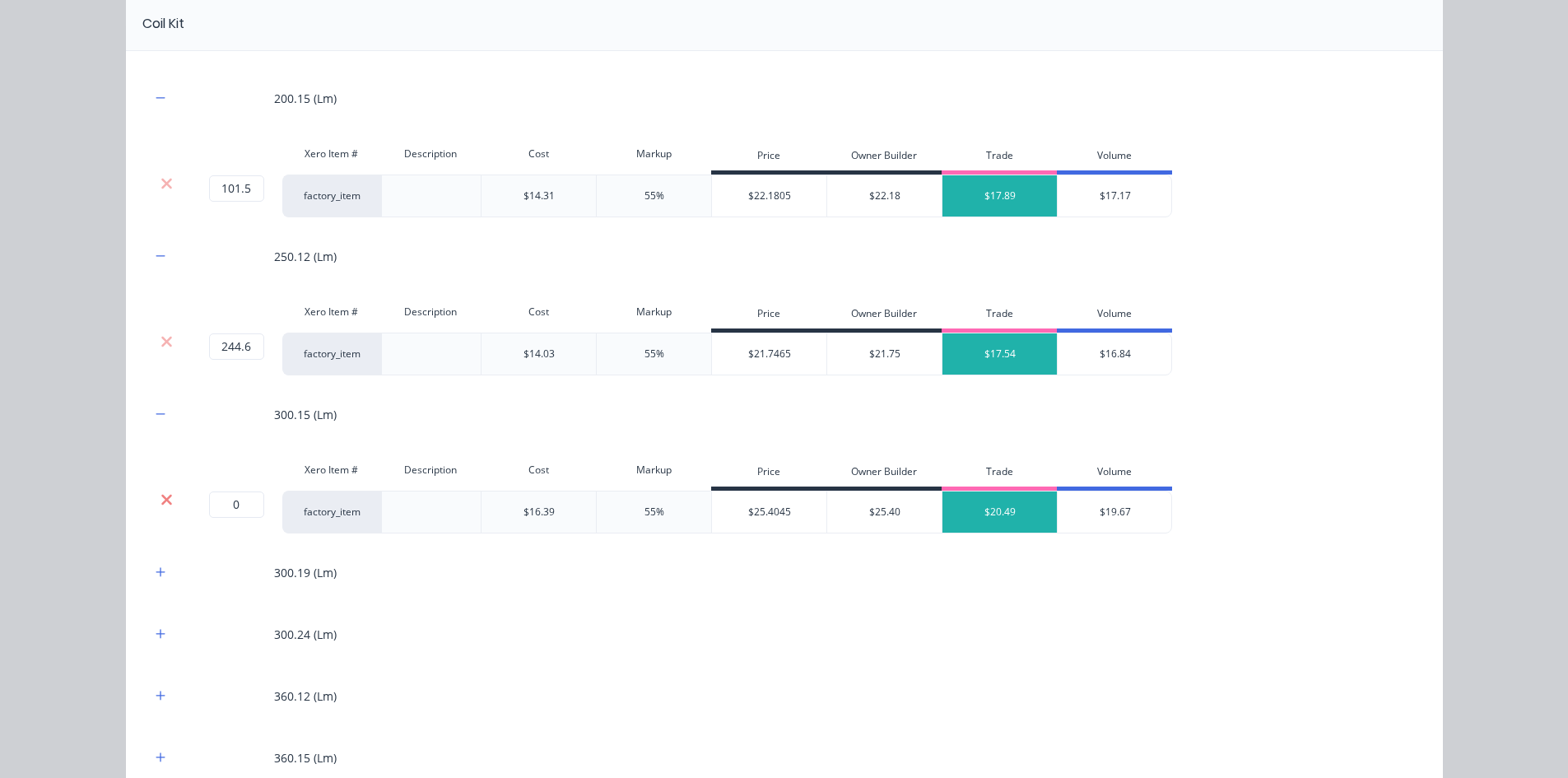
click at [162, 502] on icon at bounding box center [166, 498] width 11 height 11
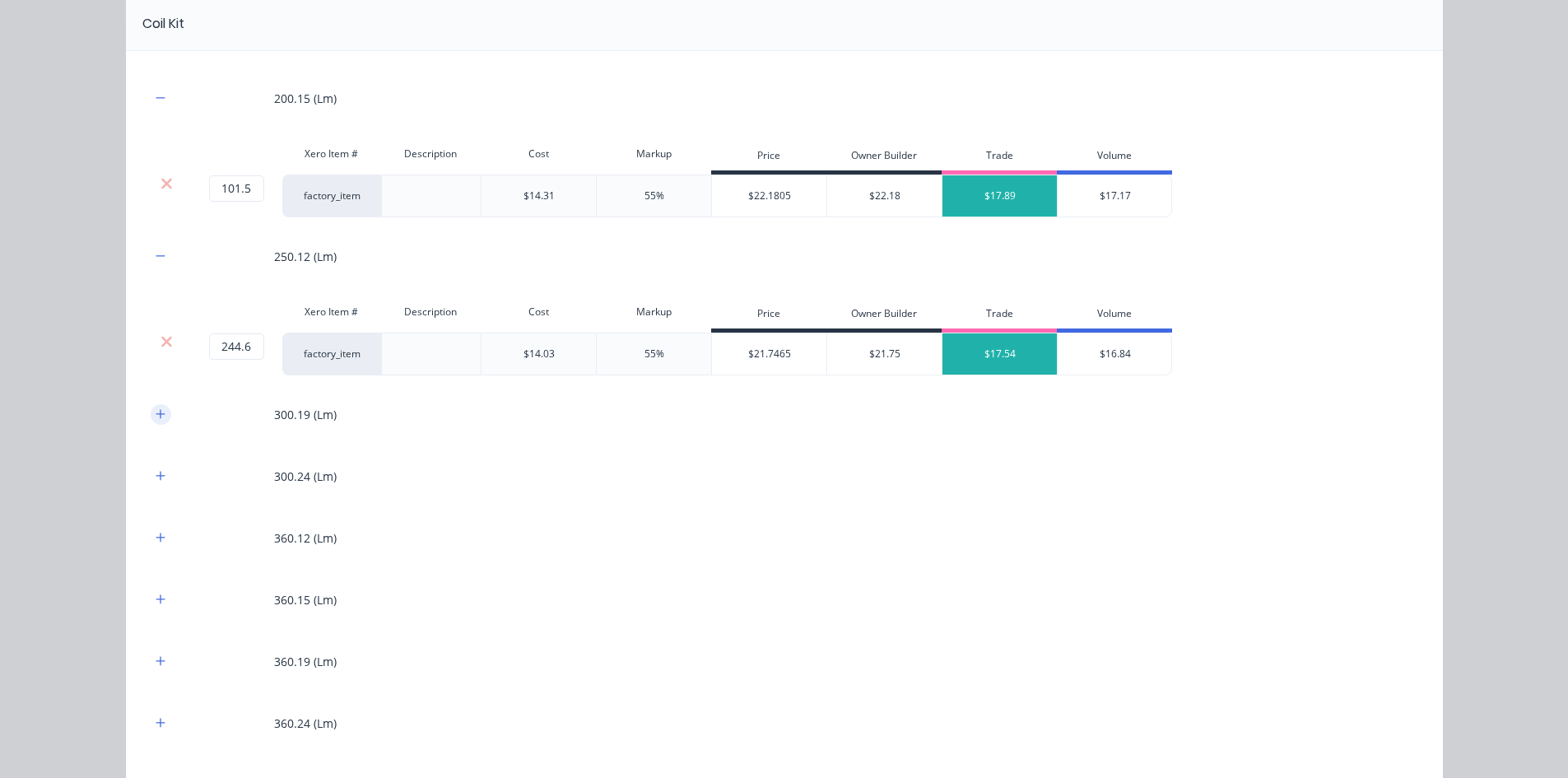
click at [155, 415] on icon "button" at bounding box center [160, 414] width 10 height 12
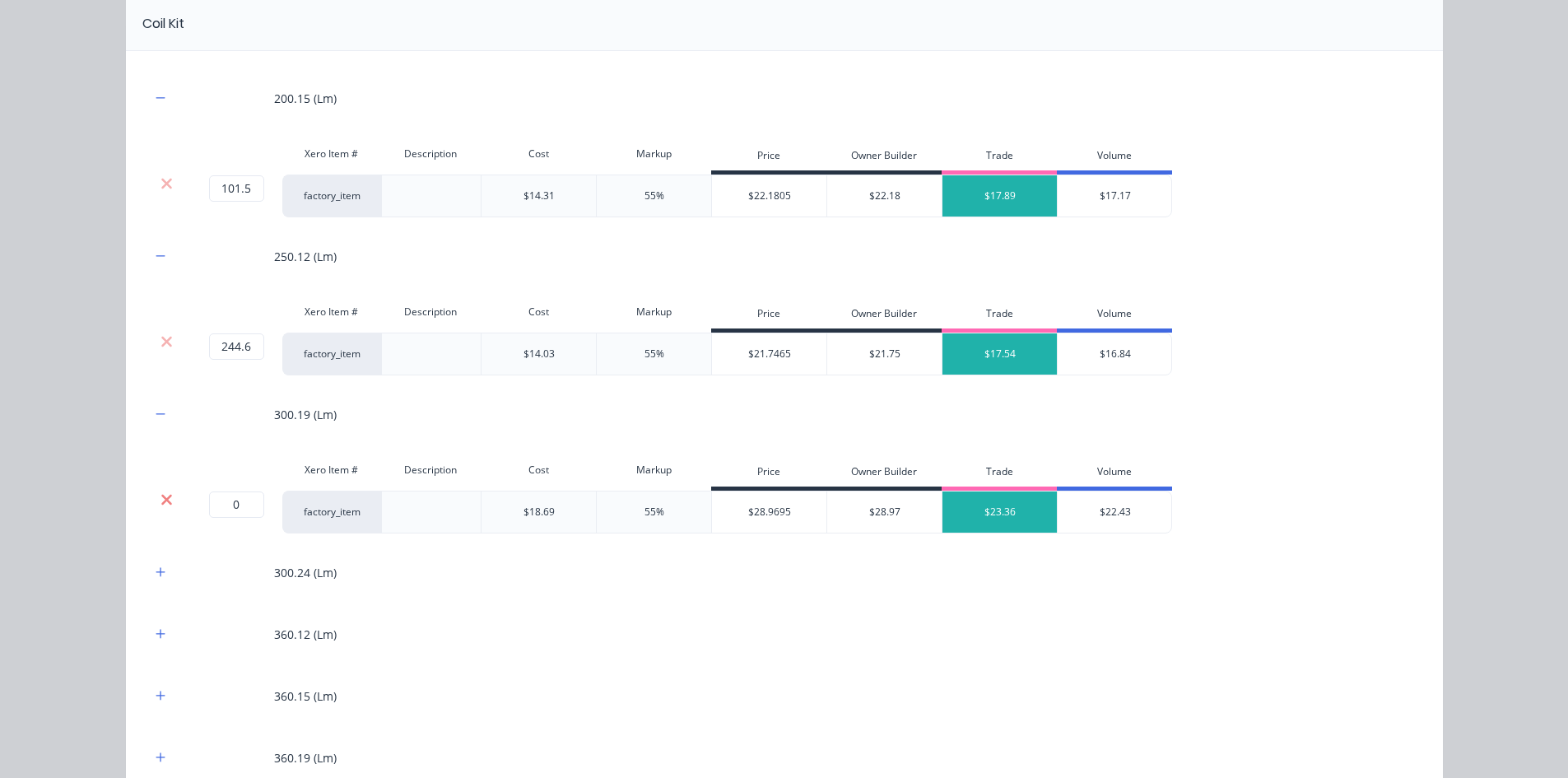
click at [161, 499] on icon at bounding box center [166, 498] width 11 height 11
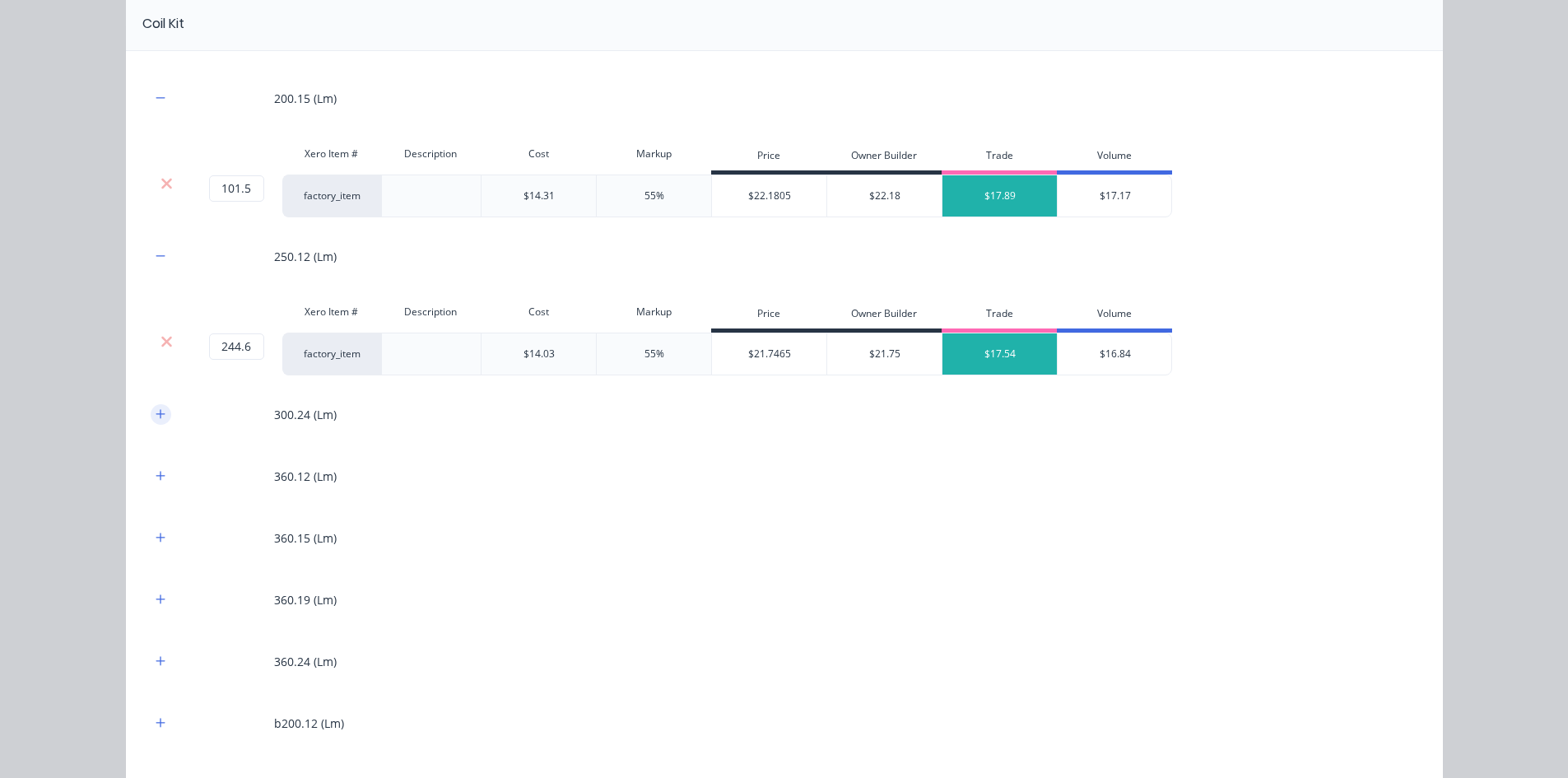
click at [155, 424] on button "button" at bounding box center [160, 414] width 21 height 21
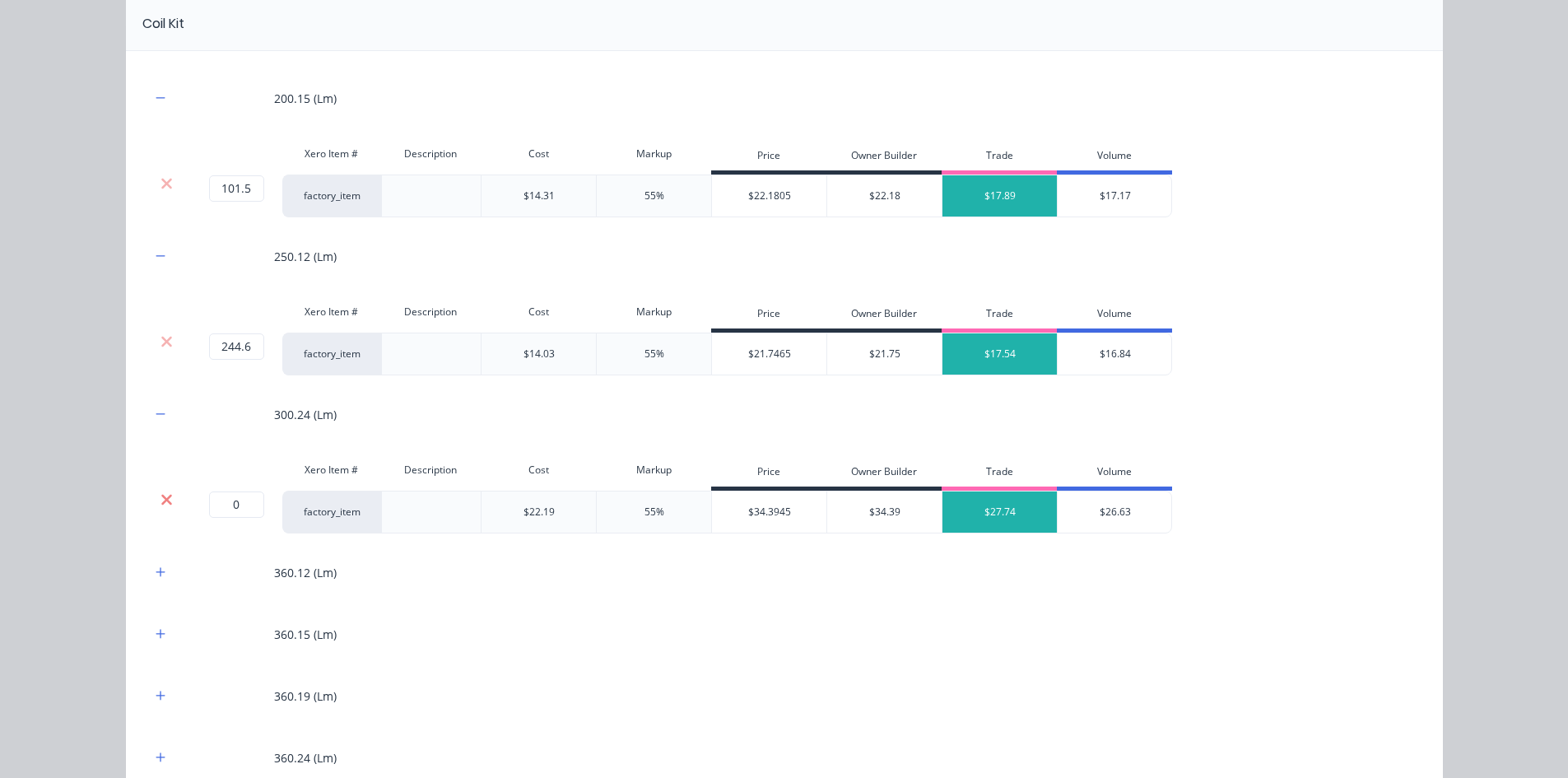
click at [163, 496] on icon at bounding box center [166, 498] width 11 height 11
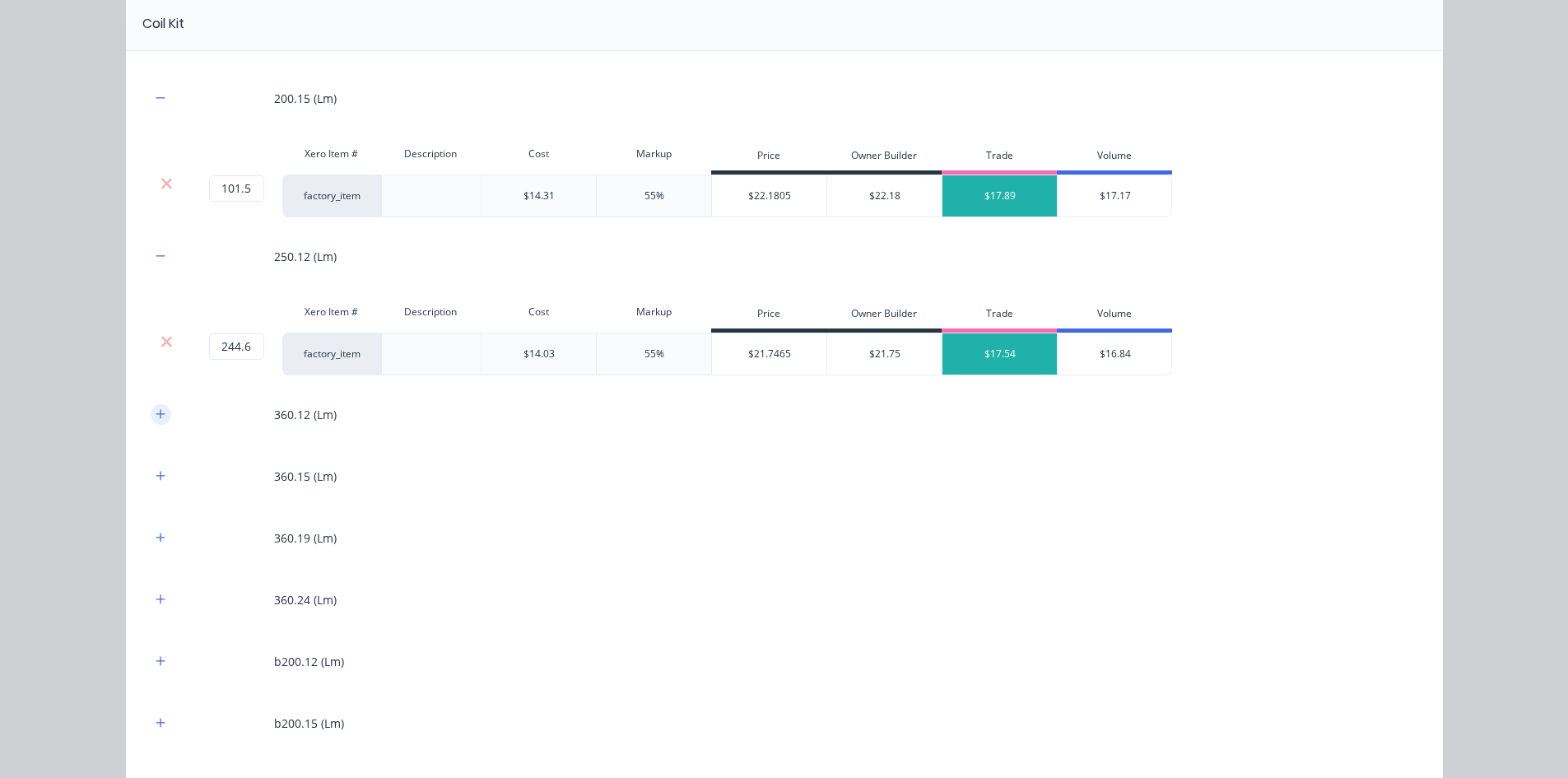
click at [162, 420] on button "button" at bounding box center [160, 414] width 21 height 21
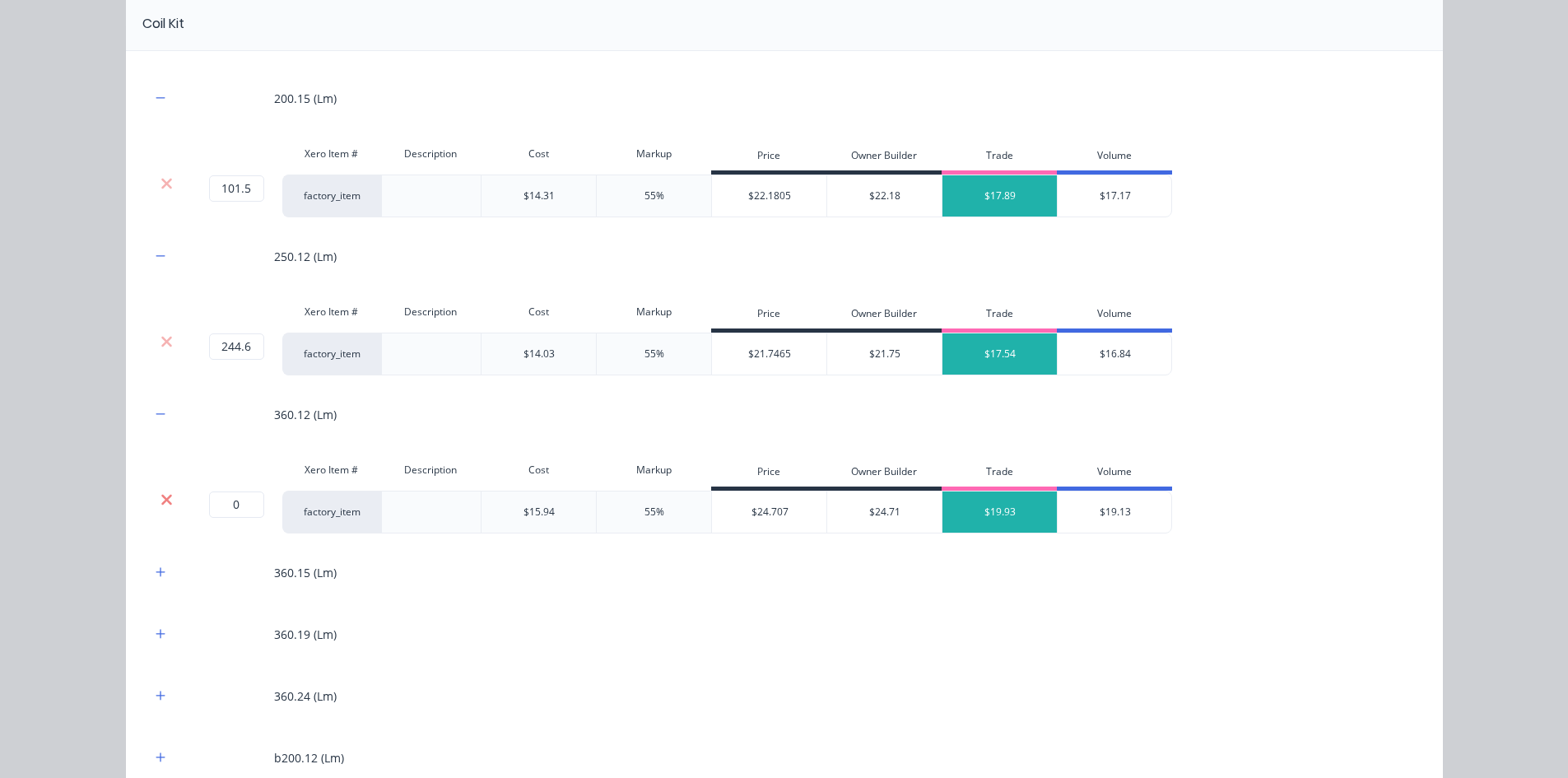
click at [163, 497] on icon at bounding box center [166, 498] width 11 height 11
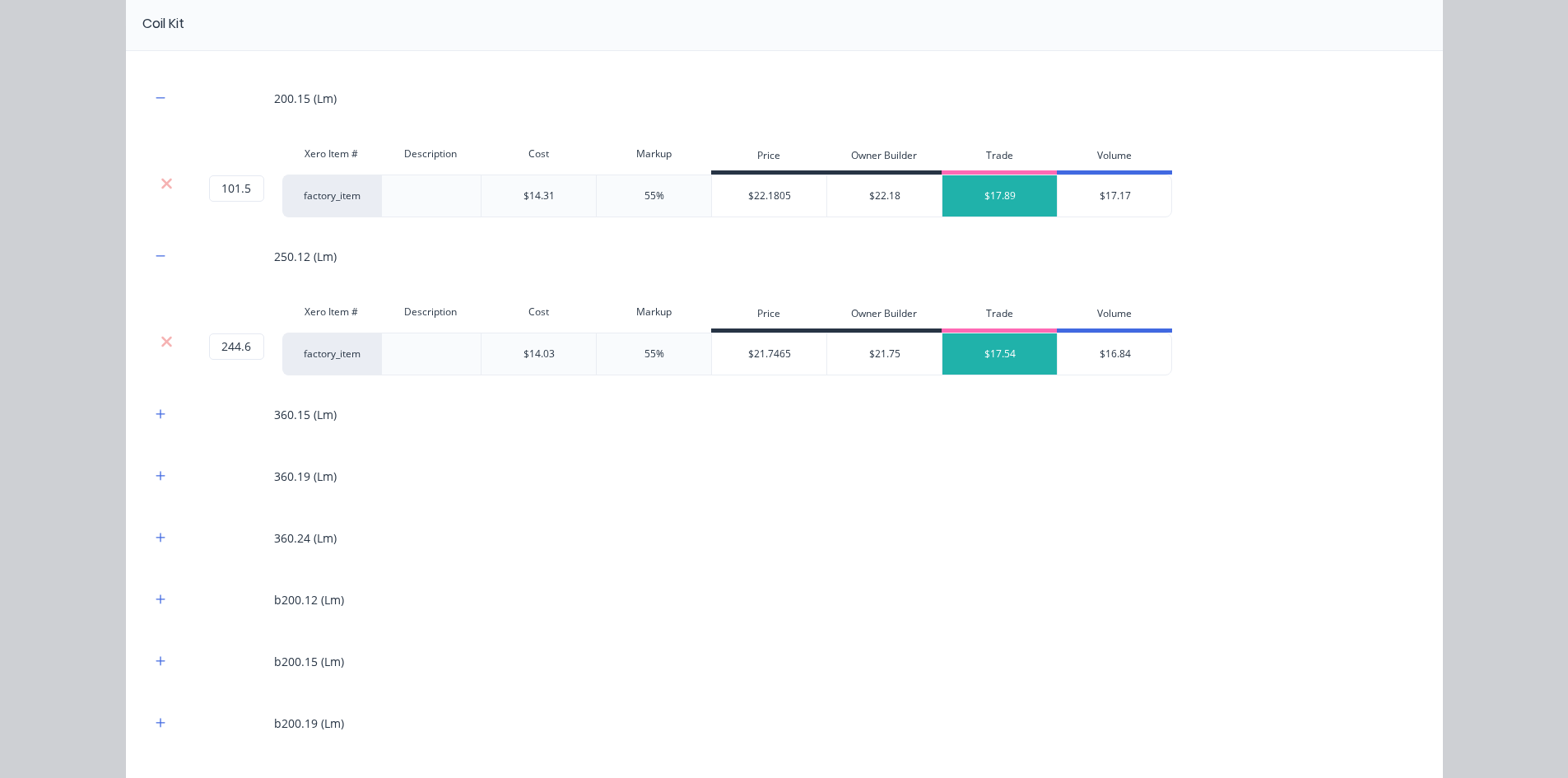
click at [159, 424] on div at bounding box center [160, 414] width 21 height 21
click at [155, 411] on icon "button" at bounding box center [160, 414] width 10 height 12
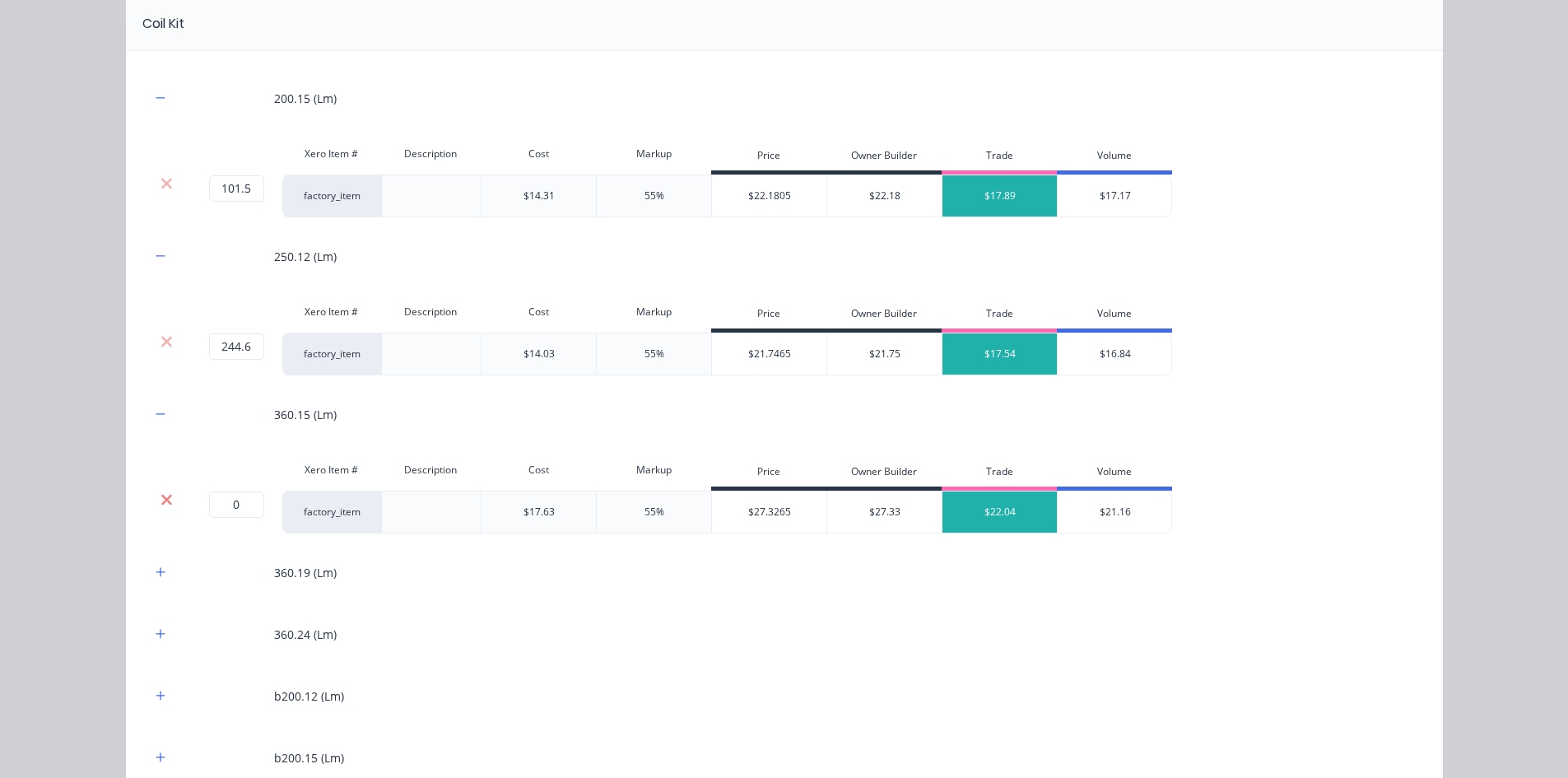
click at [160, 500] on icon at bounding box center [166, 499] width 13 height 17
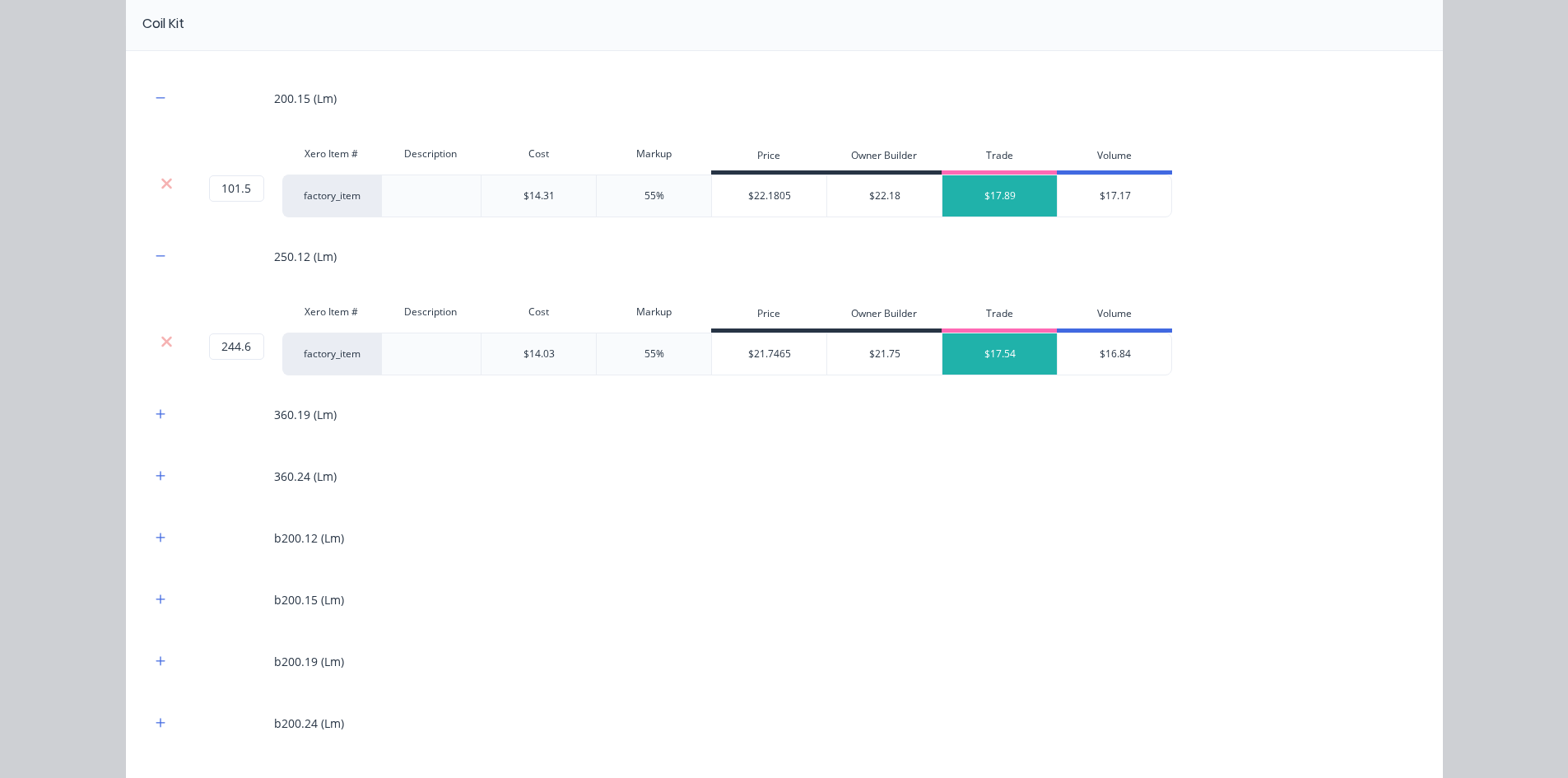
click at [150, 427] on div "360.19 (Lm)" at bounding box center [784, 414] width 1267 height 45
click at [155, 417] on icon "button" at bounding box center [160, 414] width 10 height 12
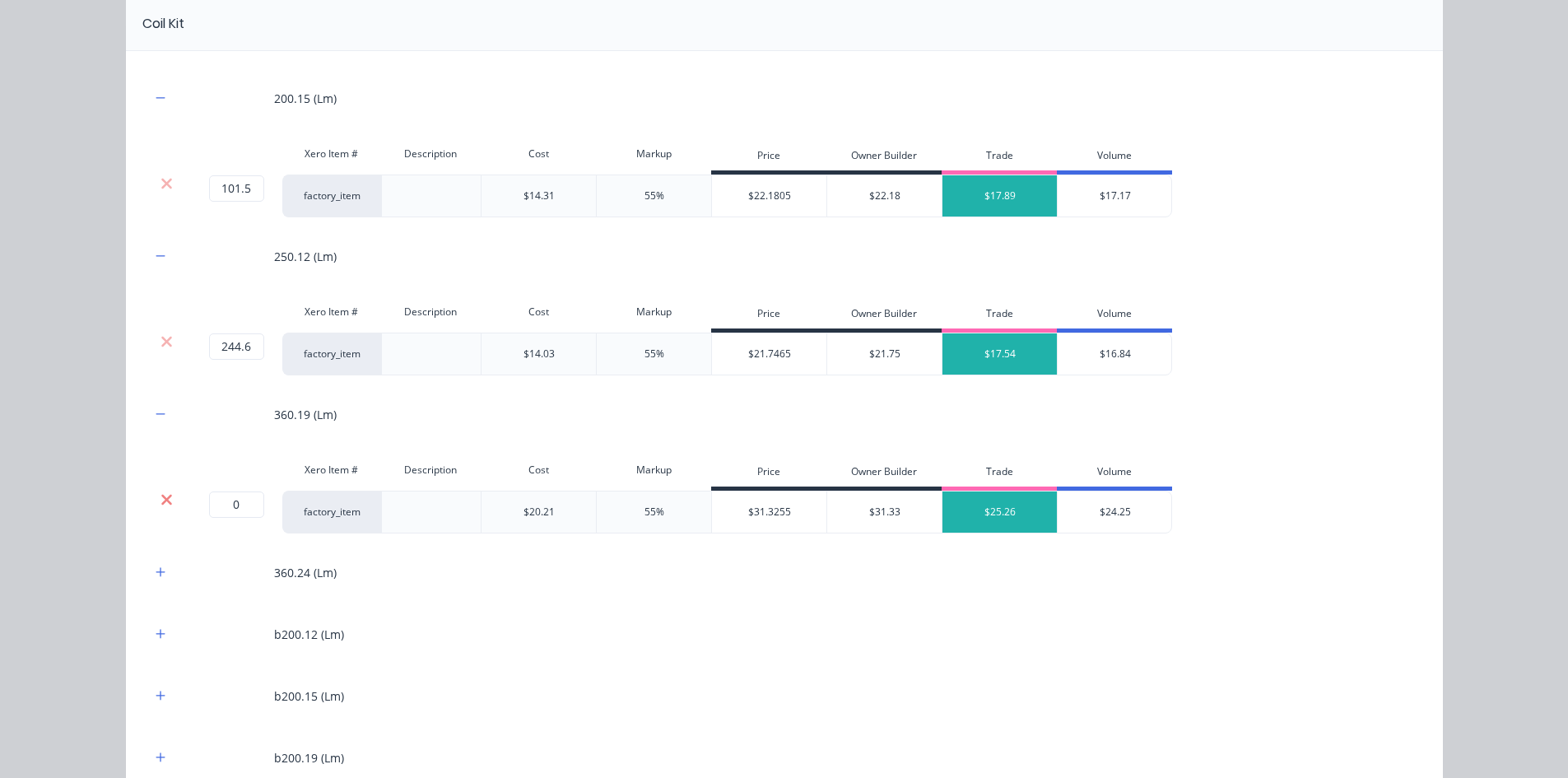
click at [160, 505] on icon at bounding box center [166, 499] width 13 height 17
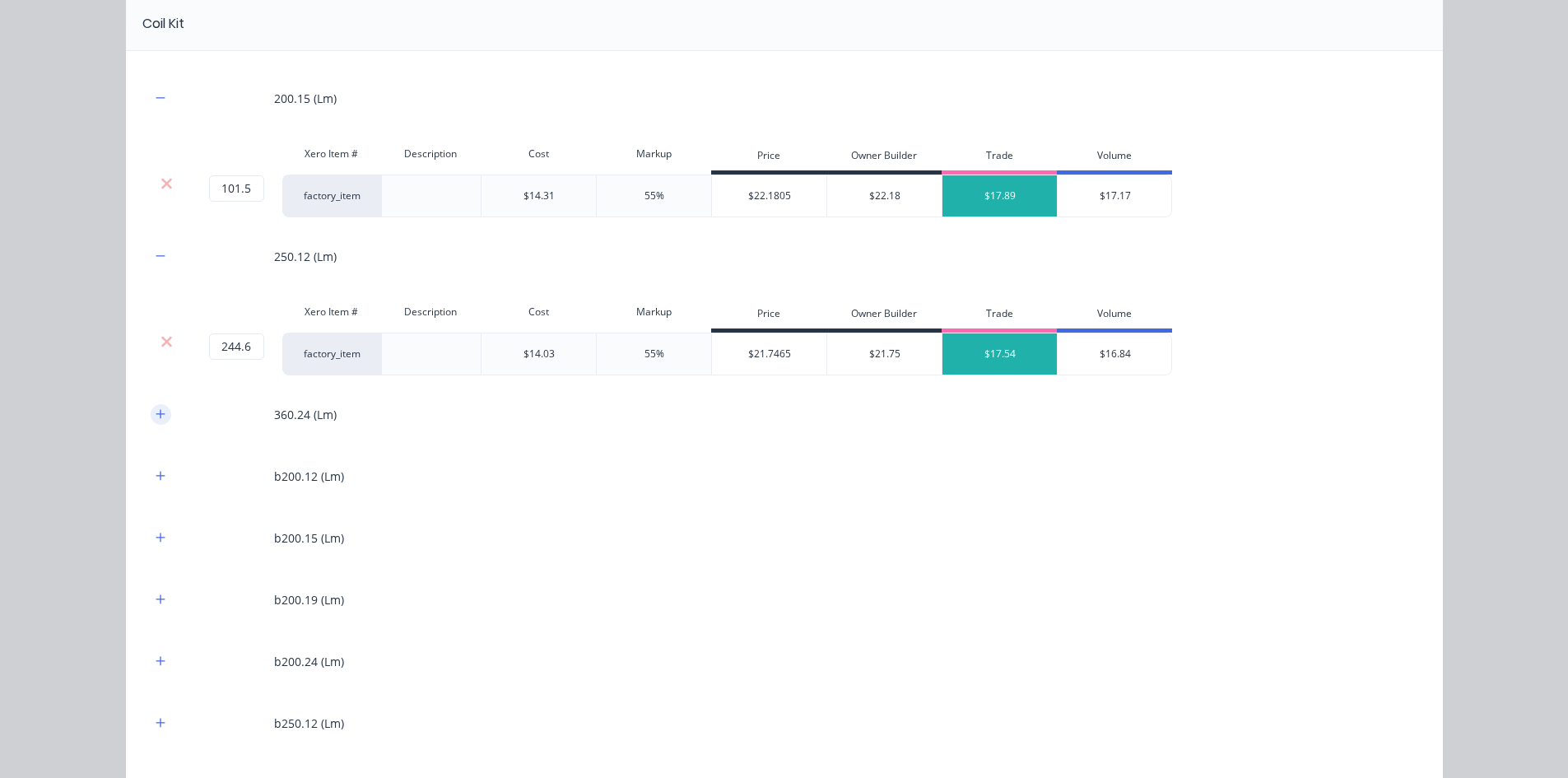
click at [155, 419] on icon "button" at bounding box center [160, 414] width 10 height 12
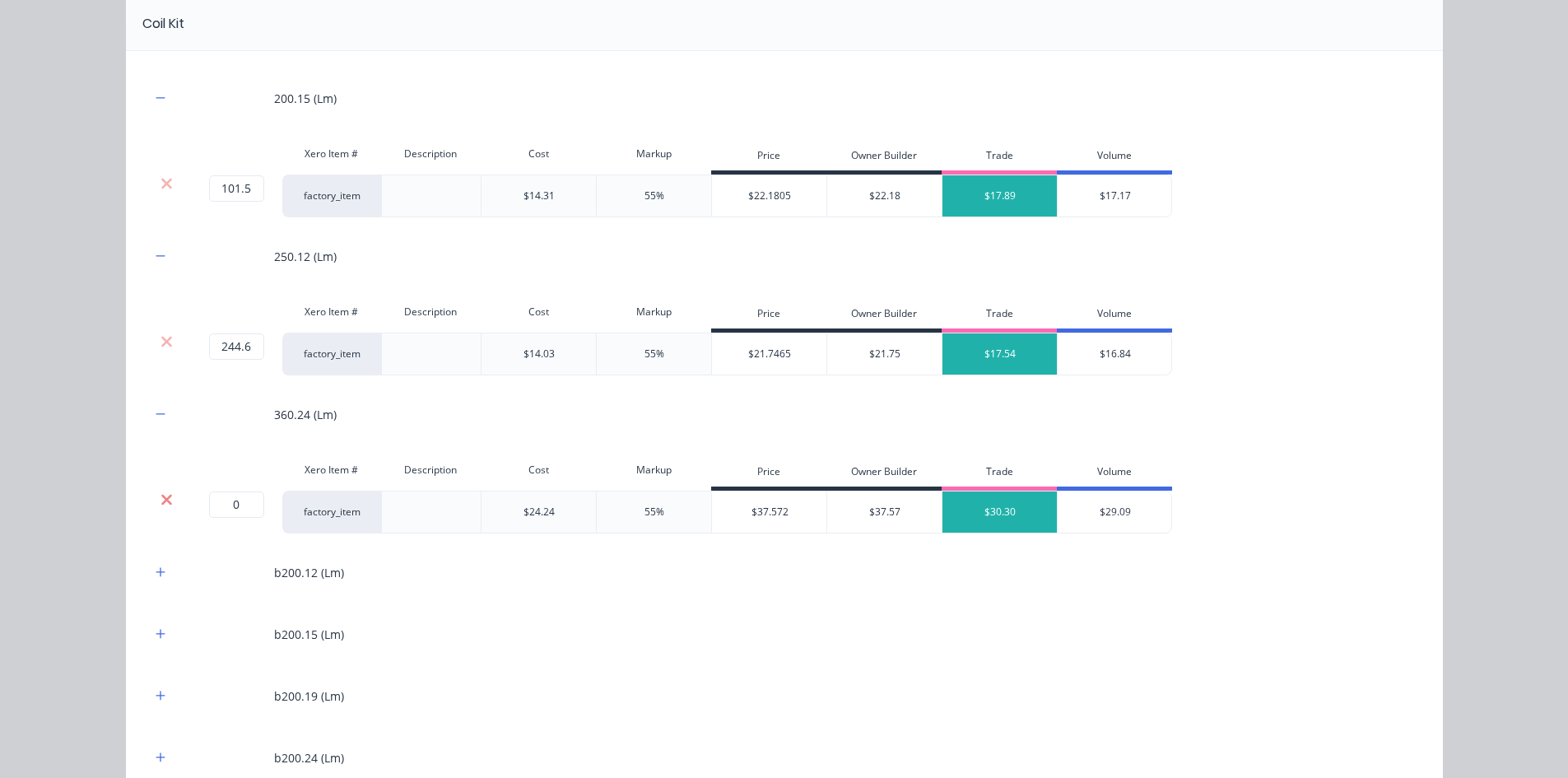
click at [161, 498] on icon at bounding box center [166, 498] width 11 height 11
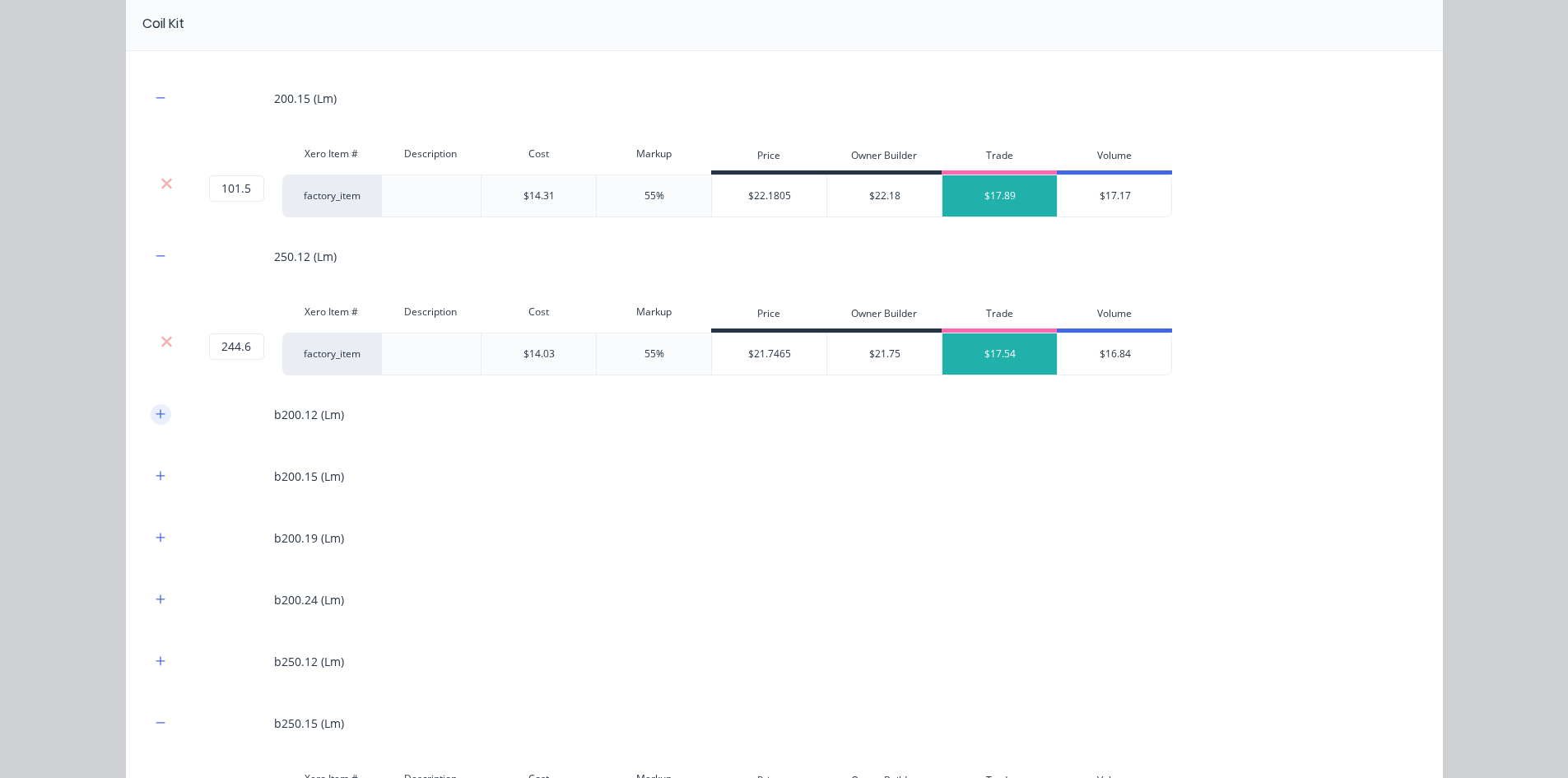
click at [155, 418] on icon "button" at bounding box center [160, 414] width 10 height 12
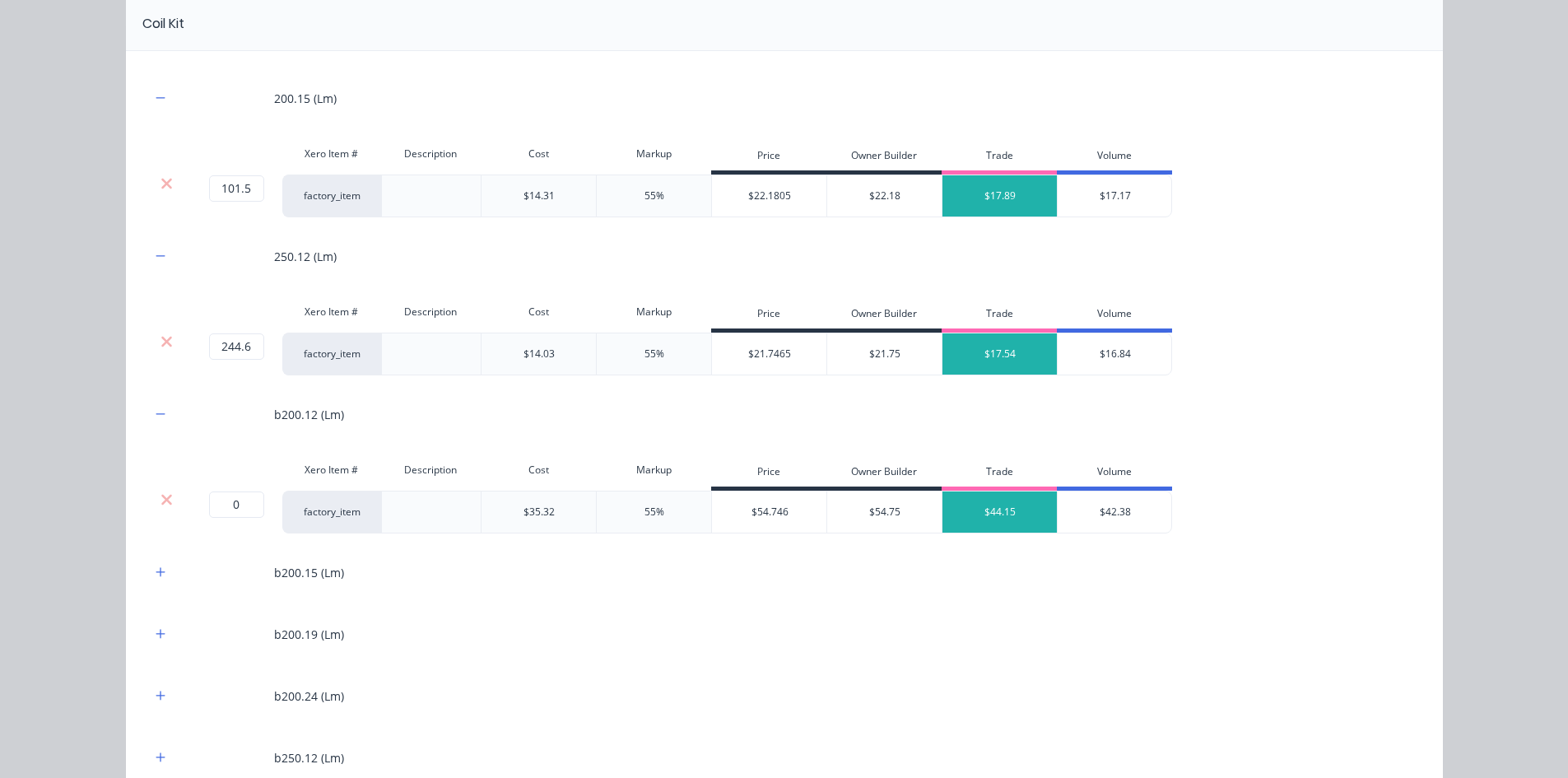
drag, startPoint x: 159, startPoint y: 495, endPoint x: 155, endPoint y: 452, distance: 43.2
click at [160, 494] on icon at bounding box center [166, 499] width 13 height 17
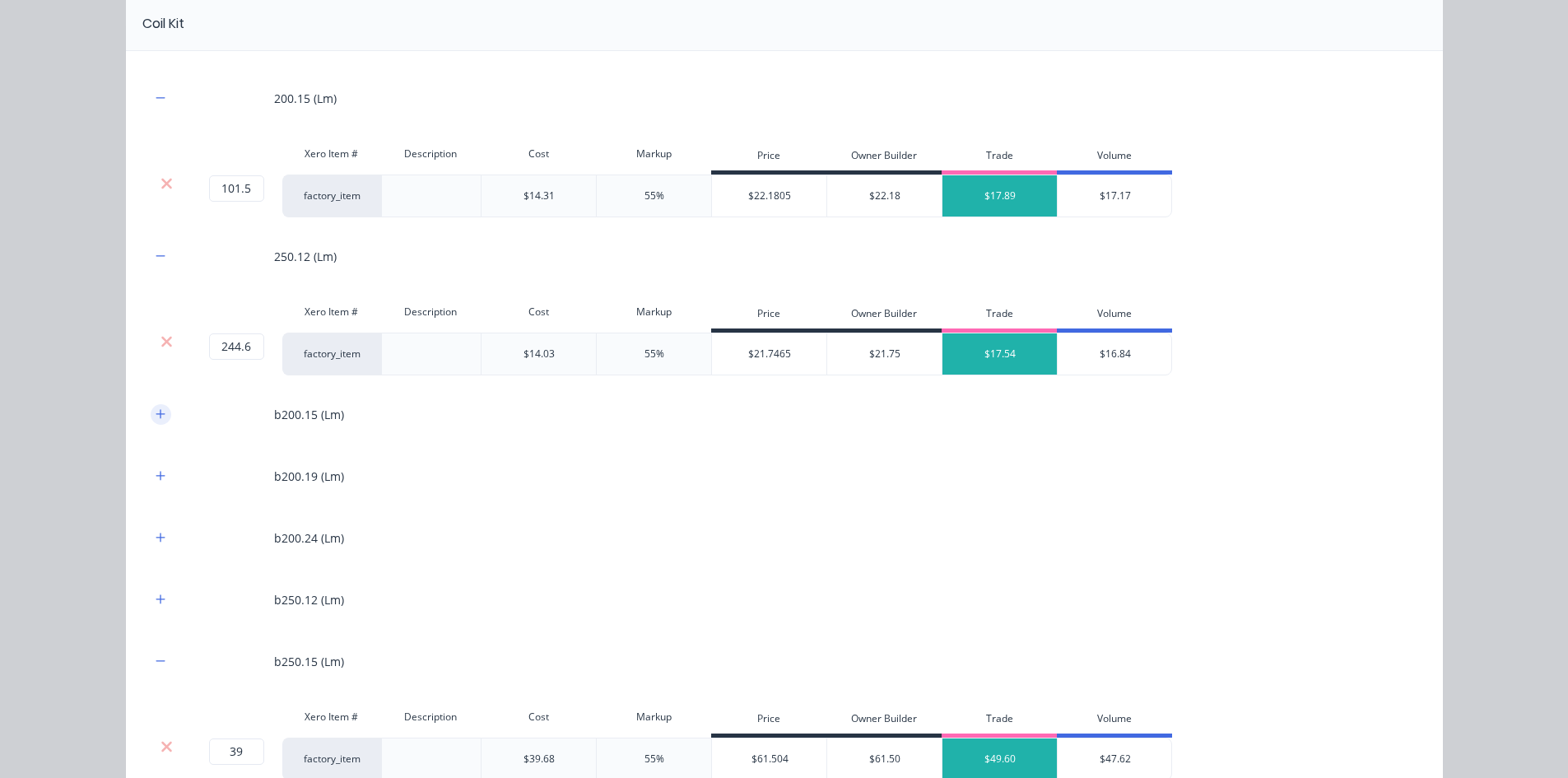
click at [155, 418] on icon "button" at bounding box center [160, 414] width 10 height 12
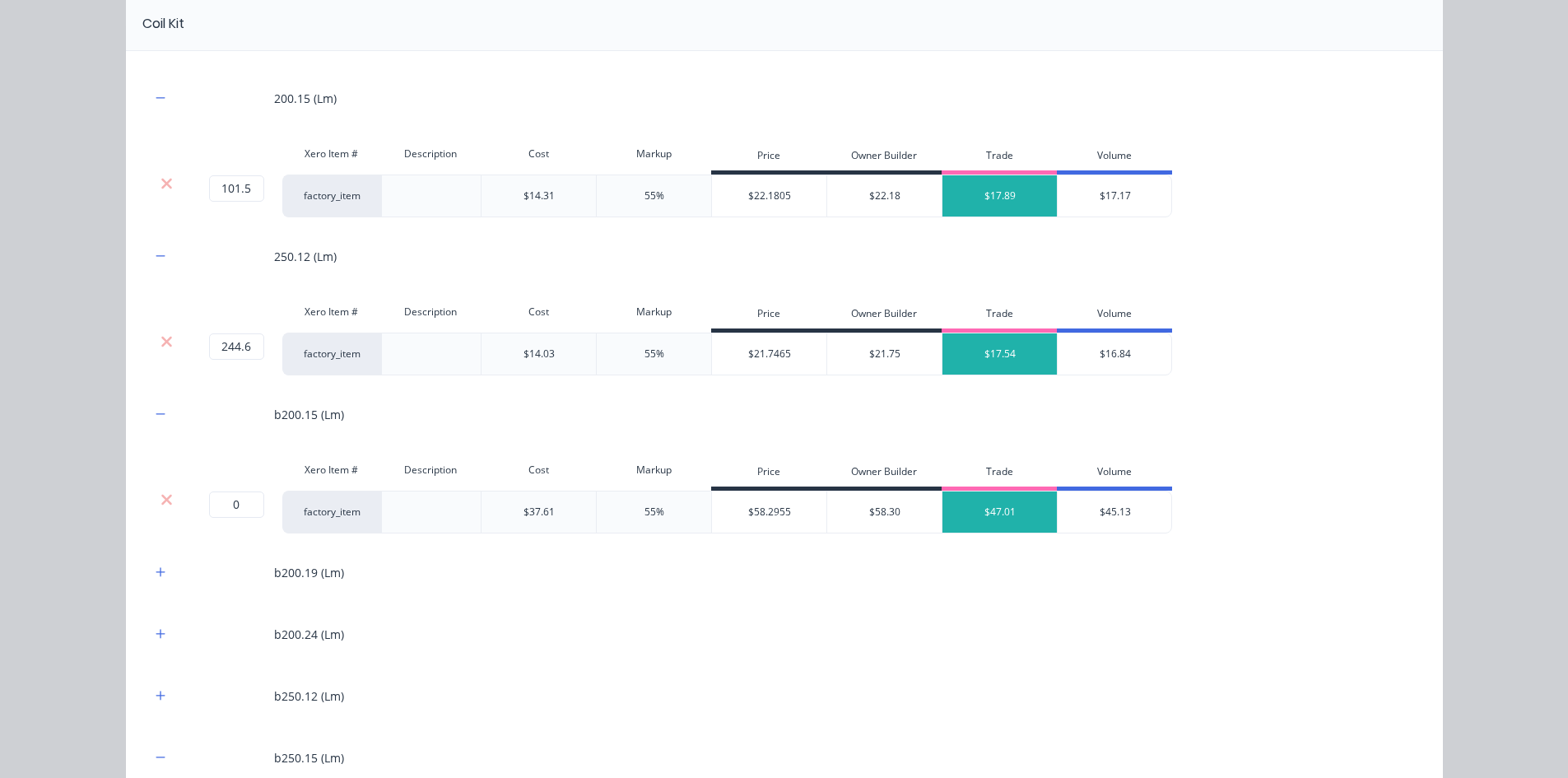
click at [153, 497] on div at bounding box center [167, 499] width 31 height 17
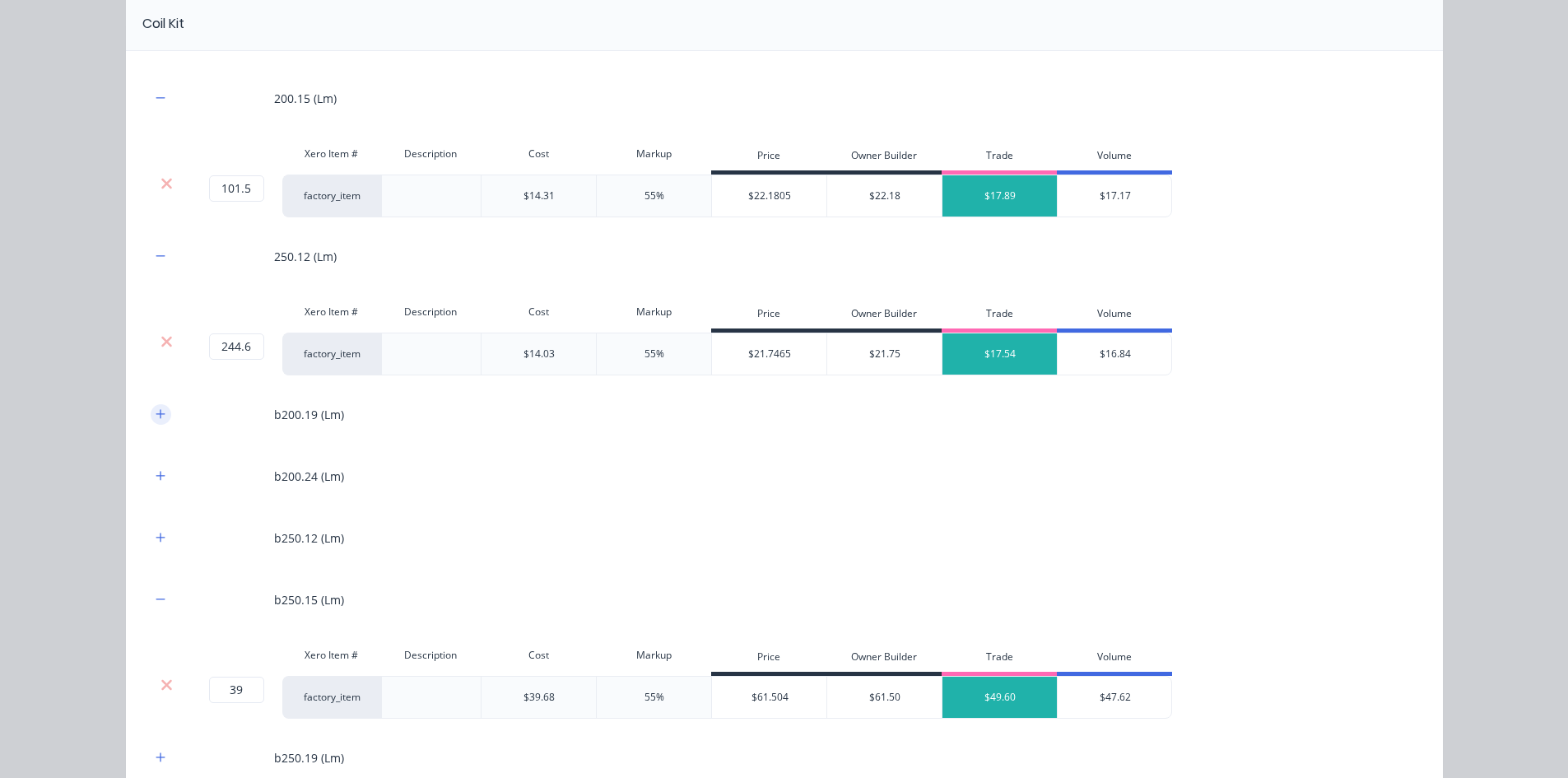
click at [155, 418] on icon "button" at bounding box center [160, 414] width 10 height 12
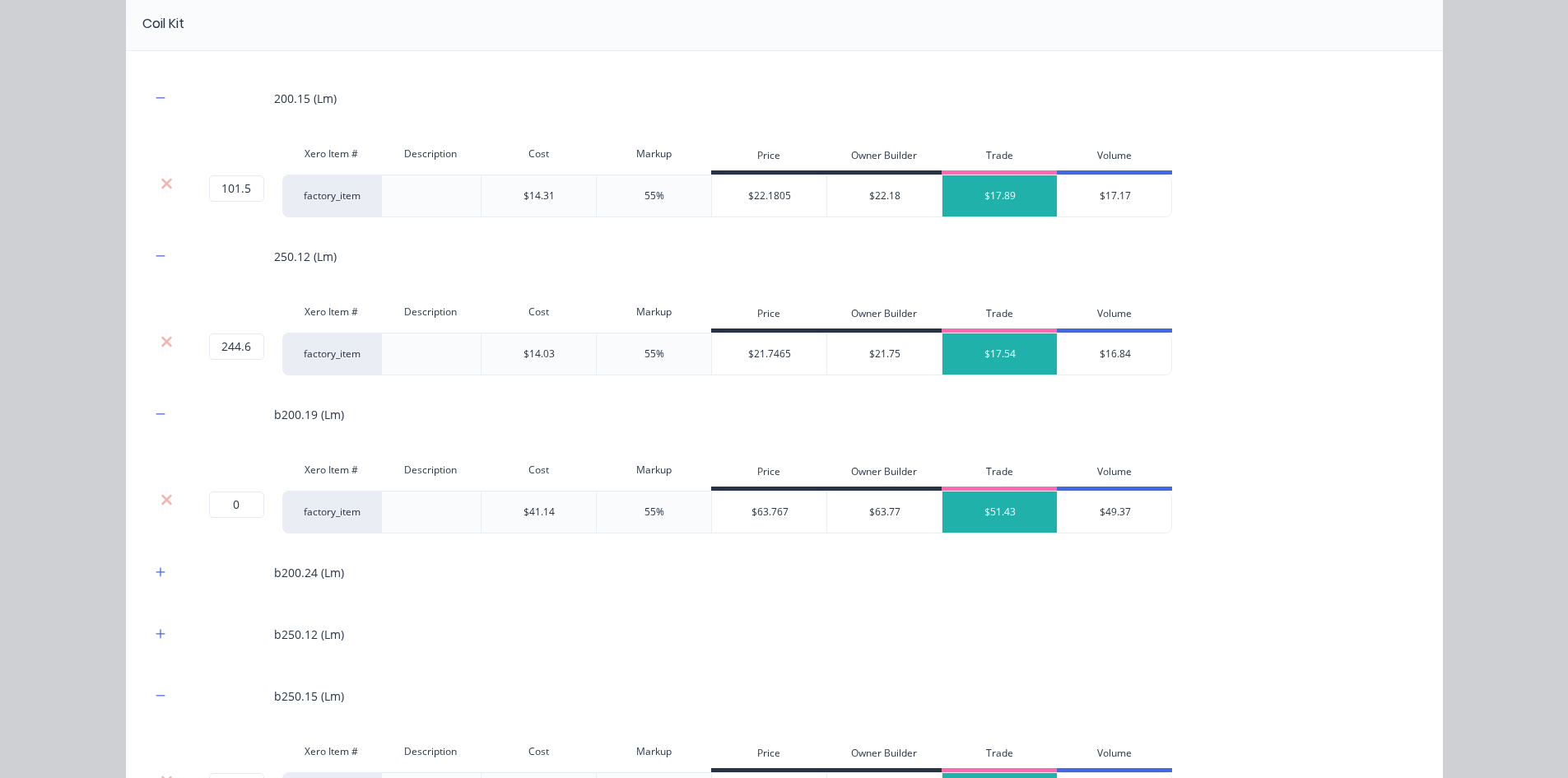
click at [153, 499] on div at bounding box center [167, 499] width 31 height 17
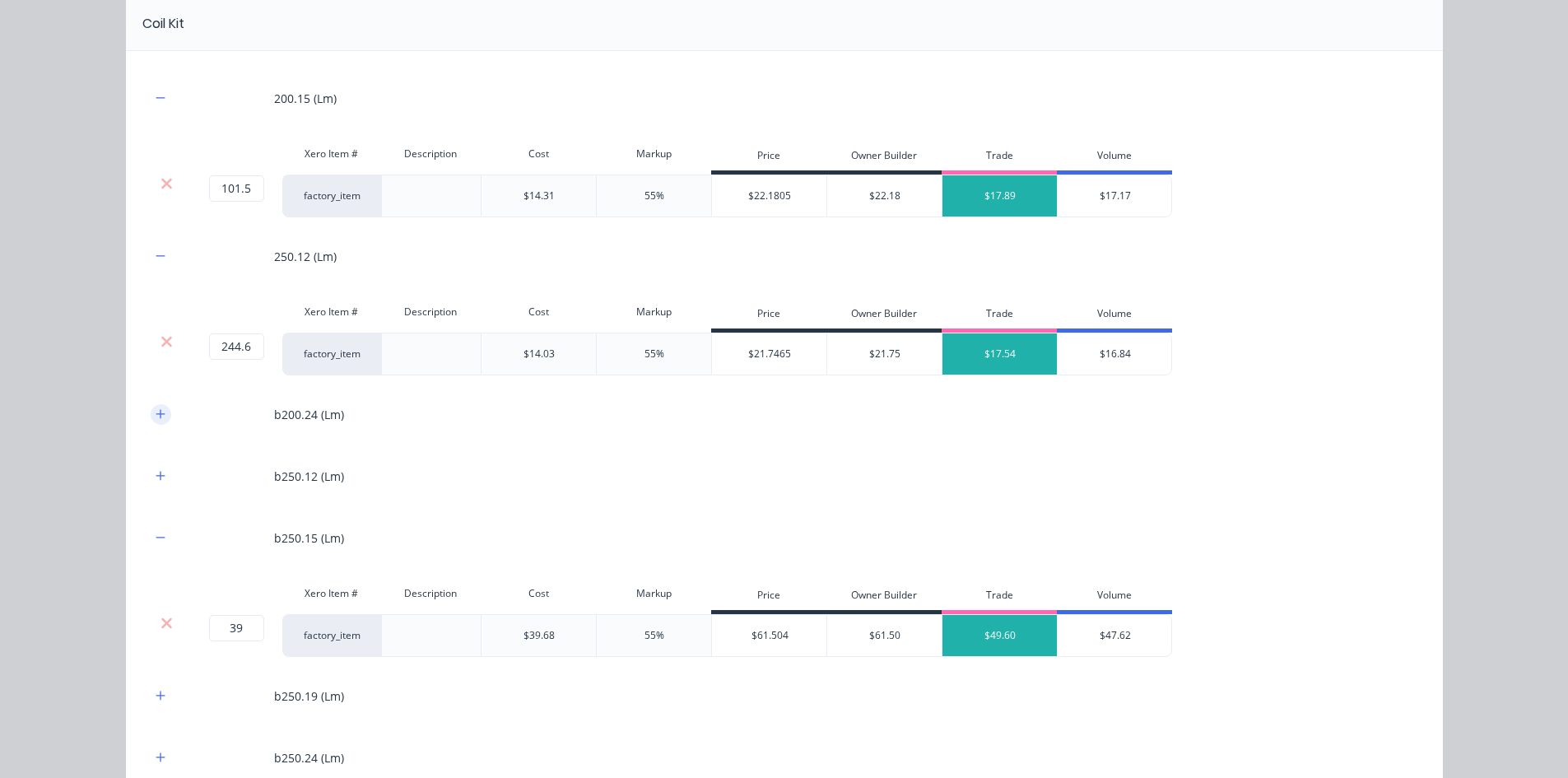
click at [153, 423] on button "button" at bounding box center [160, 414] width 21 height 21
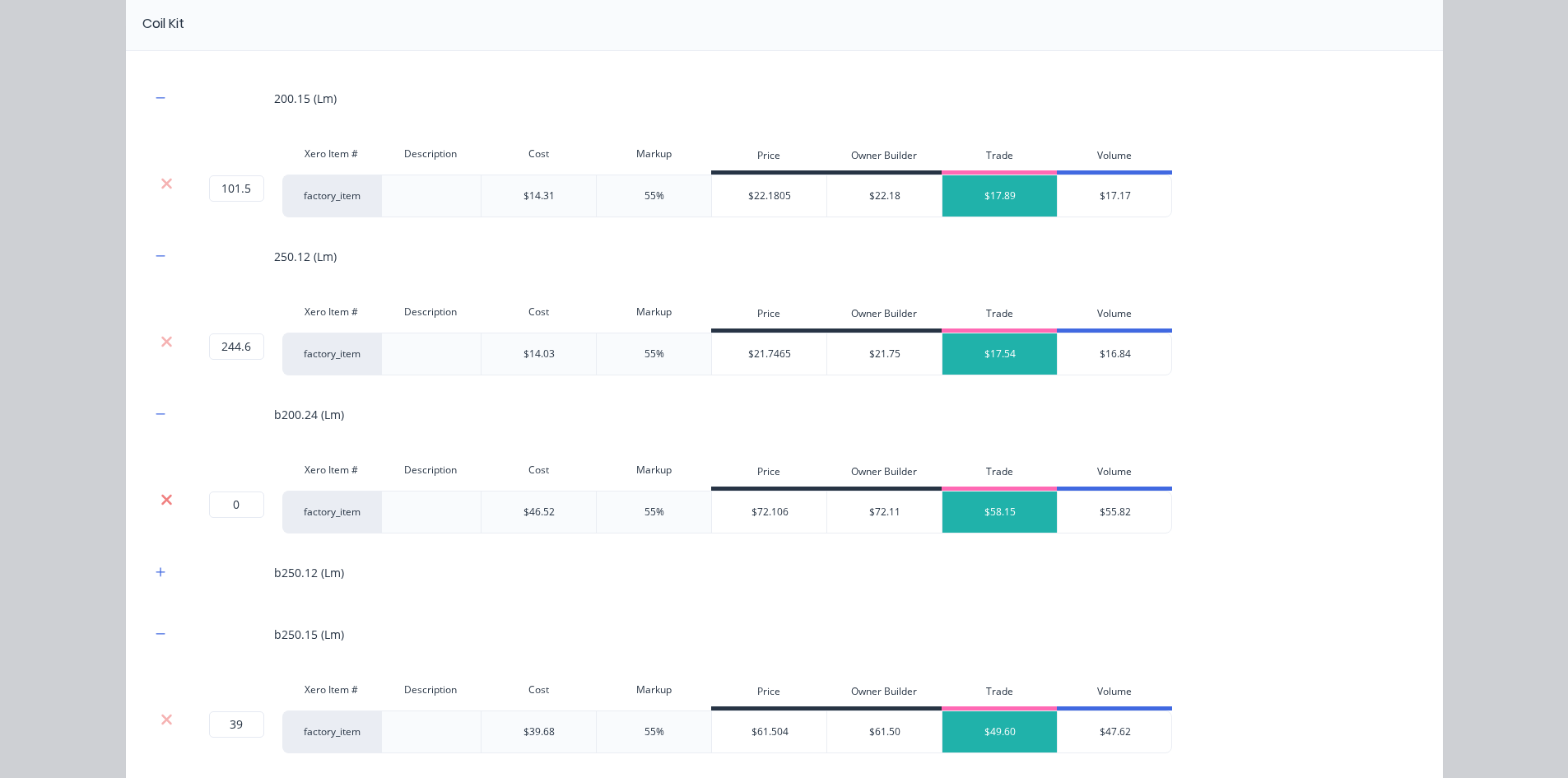
click at [161, 497] on icon at bounding box center [166, 498] width 11 height 11
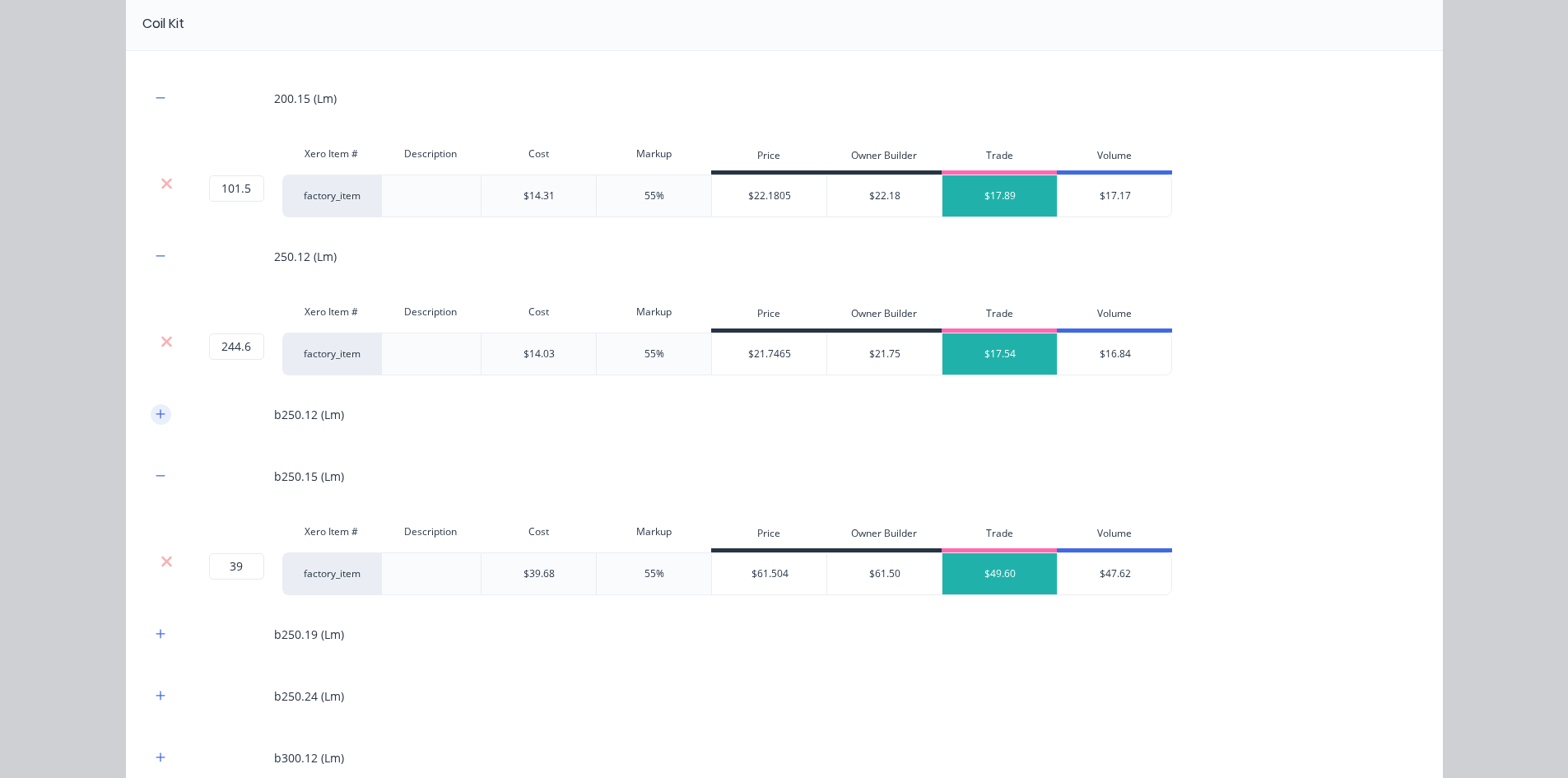
click at [155, 413] on icon "button" at bounding box center [160, 414] width 10 height 12
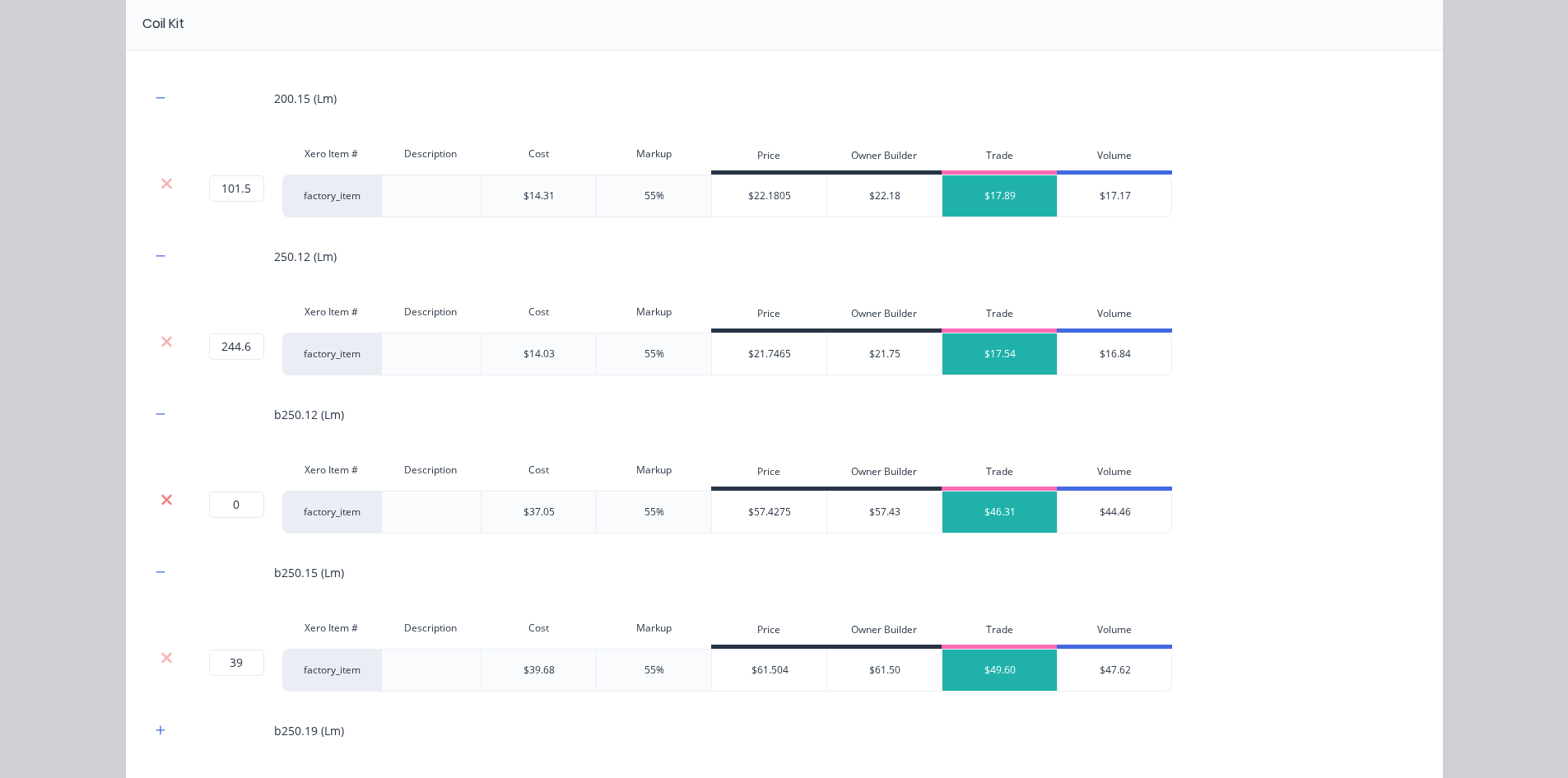
click at [161, 499] on icon at bounding box center [166, 498] width 11 height 11
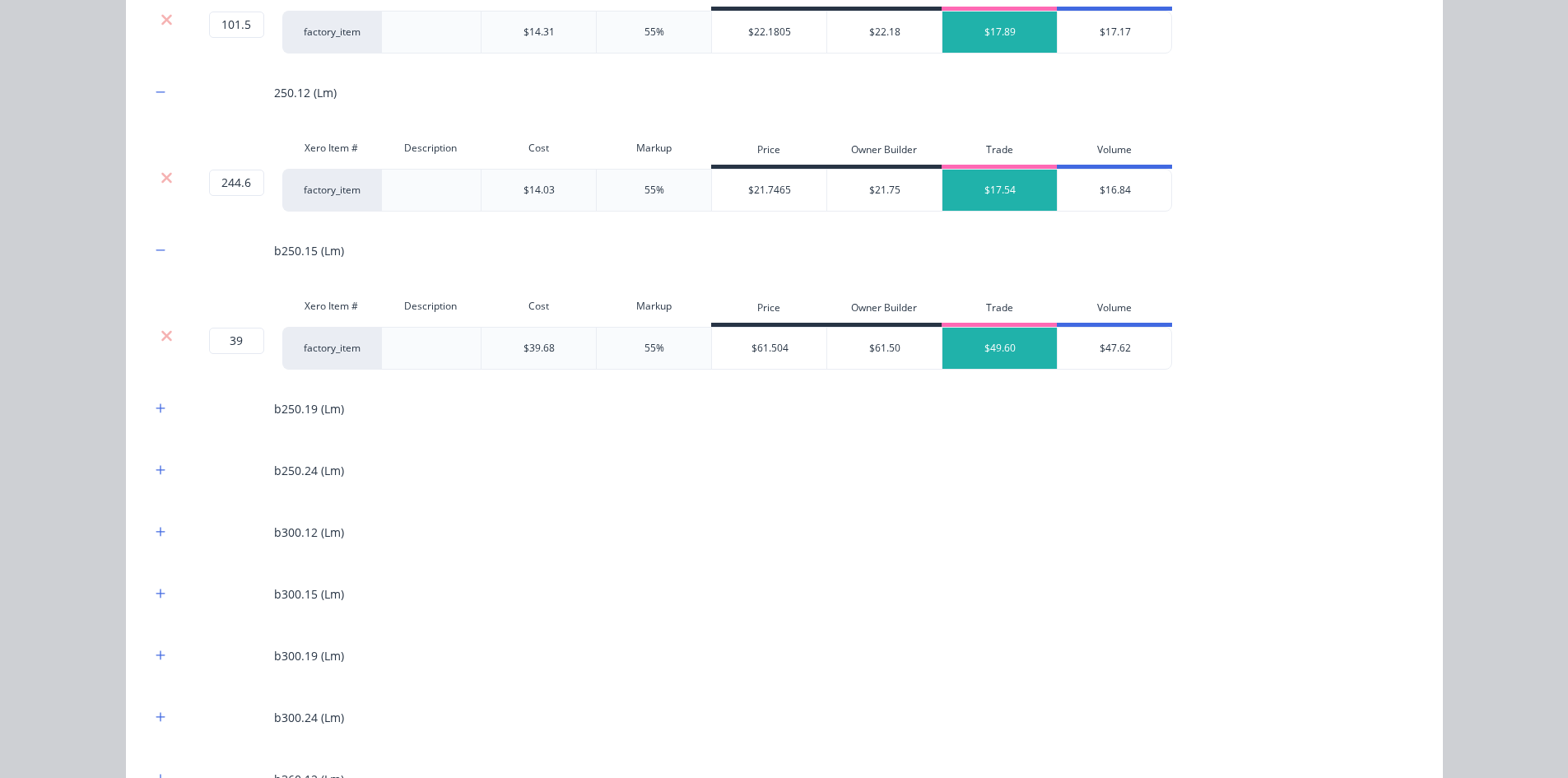
scroll to position [1235, 0]
click at [152, 414] on button "button" at bounding box center [160, 408] width 21 height 21
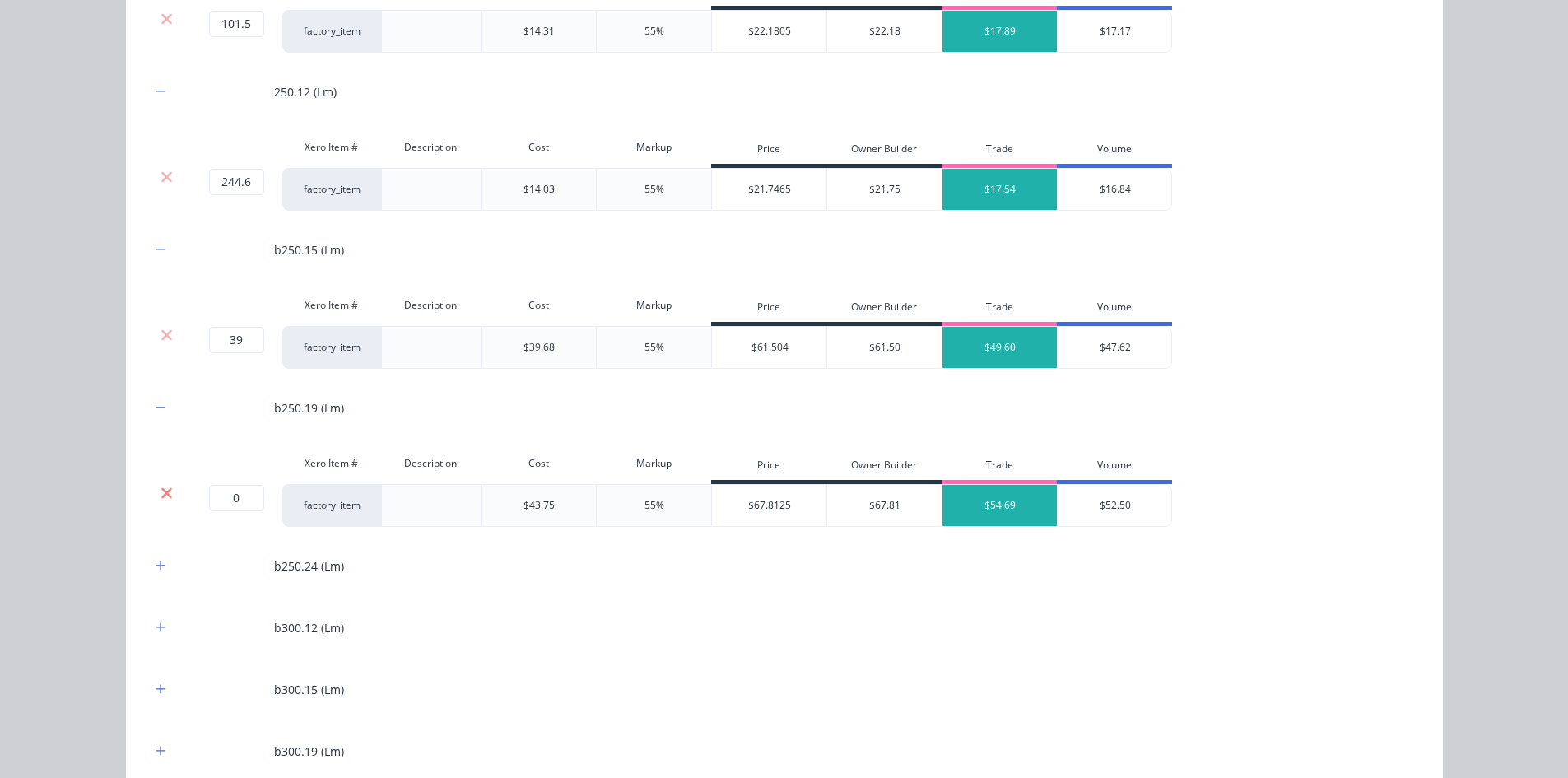
click at [161, 492] on icon at bounding box center [166, 493] width 11 height 11
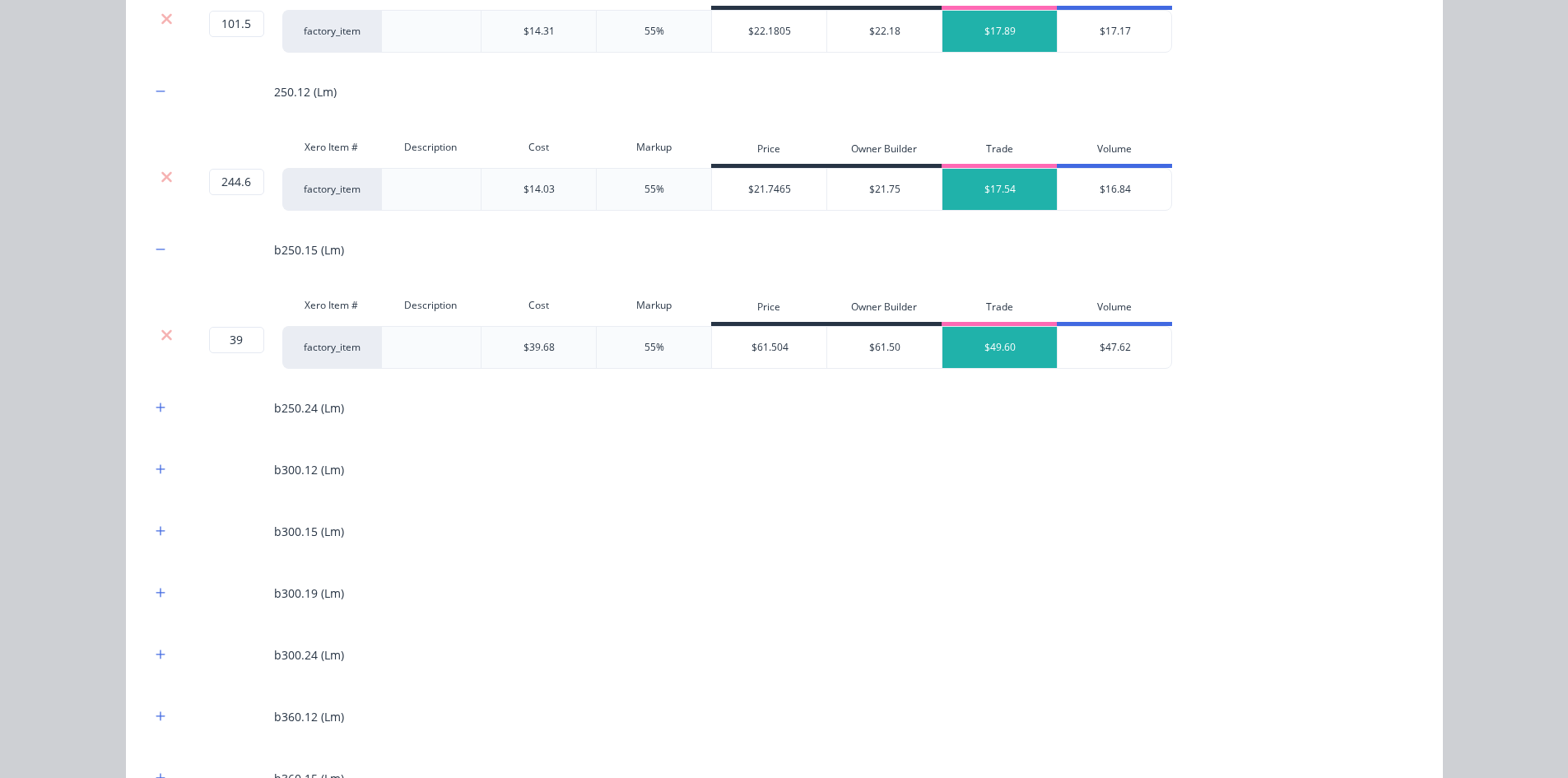
click at [153, 423] on div "b250.24 (Lm)" at bounding box center [784, 408] width 1267 height 45
click at [155, 406] on icon "button" at bounding box center [159, 407] width 9 height 9
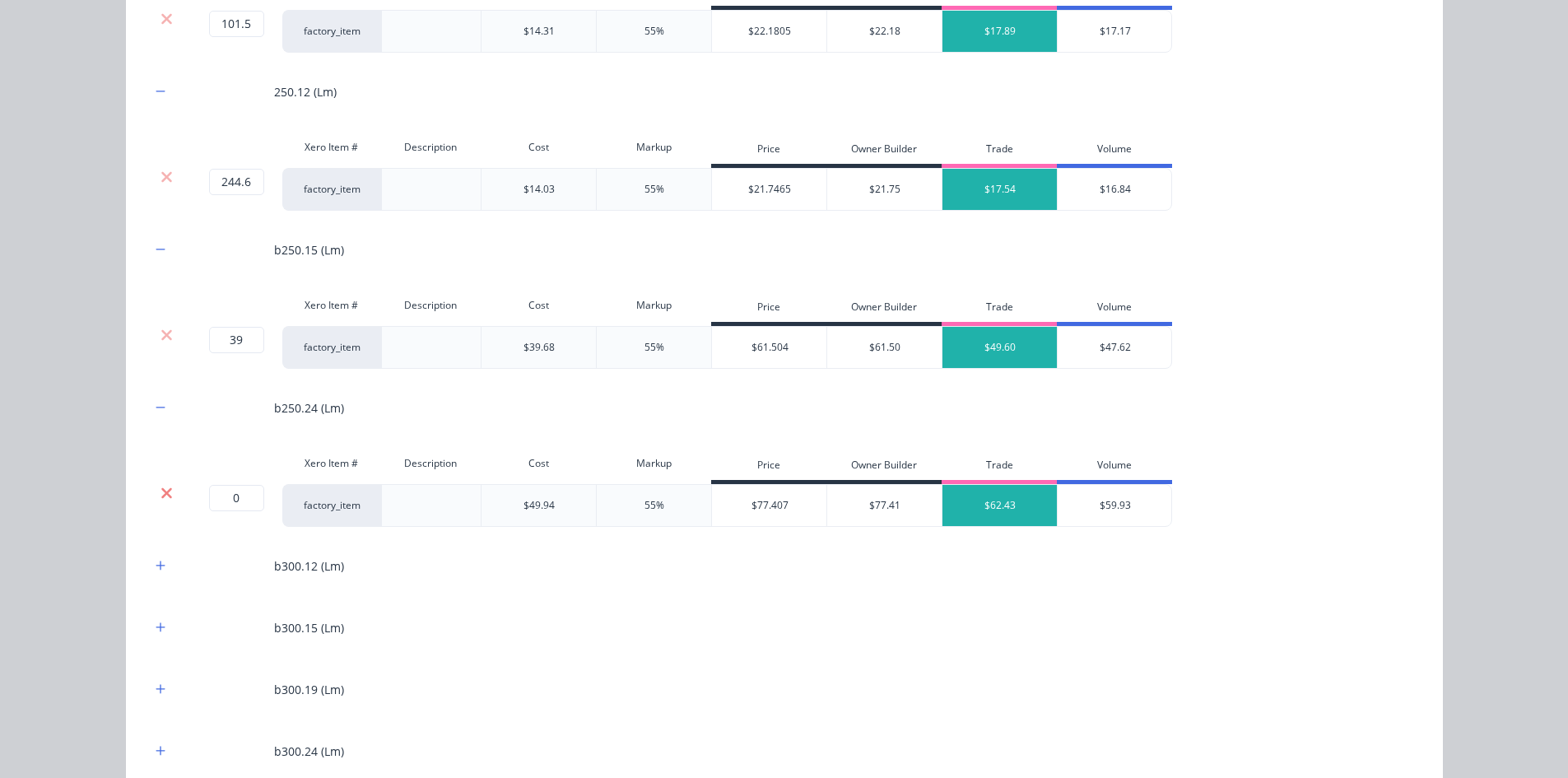
click at [162, 492] on icon at bounding box center [166, 493] width 11 height 11
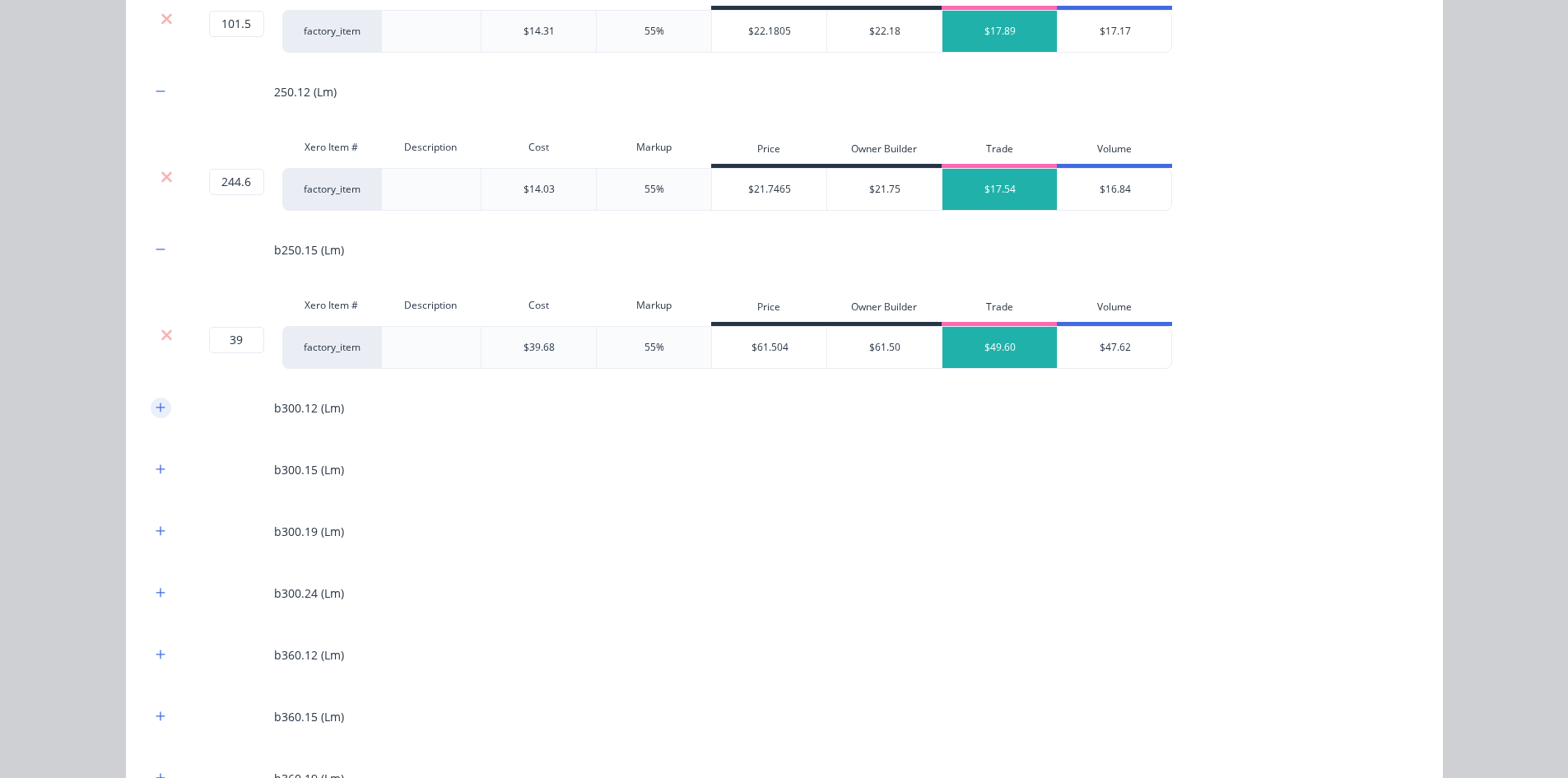
click at [157, 411] on icon "button" at bounding box center [160, 408] width 10 height 12
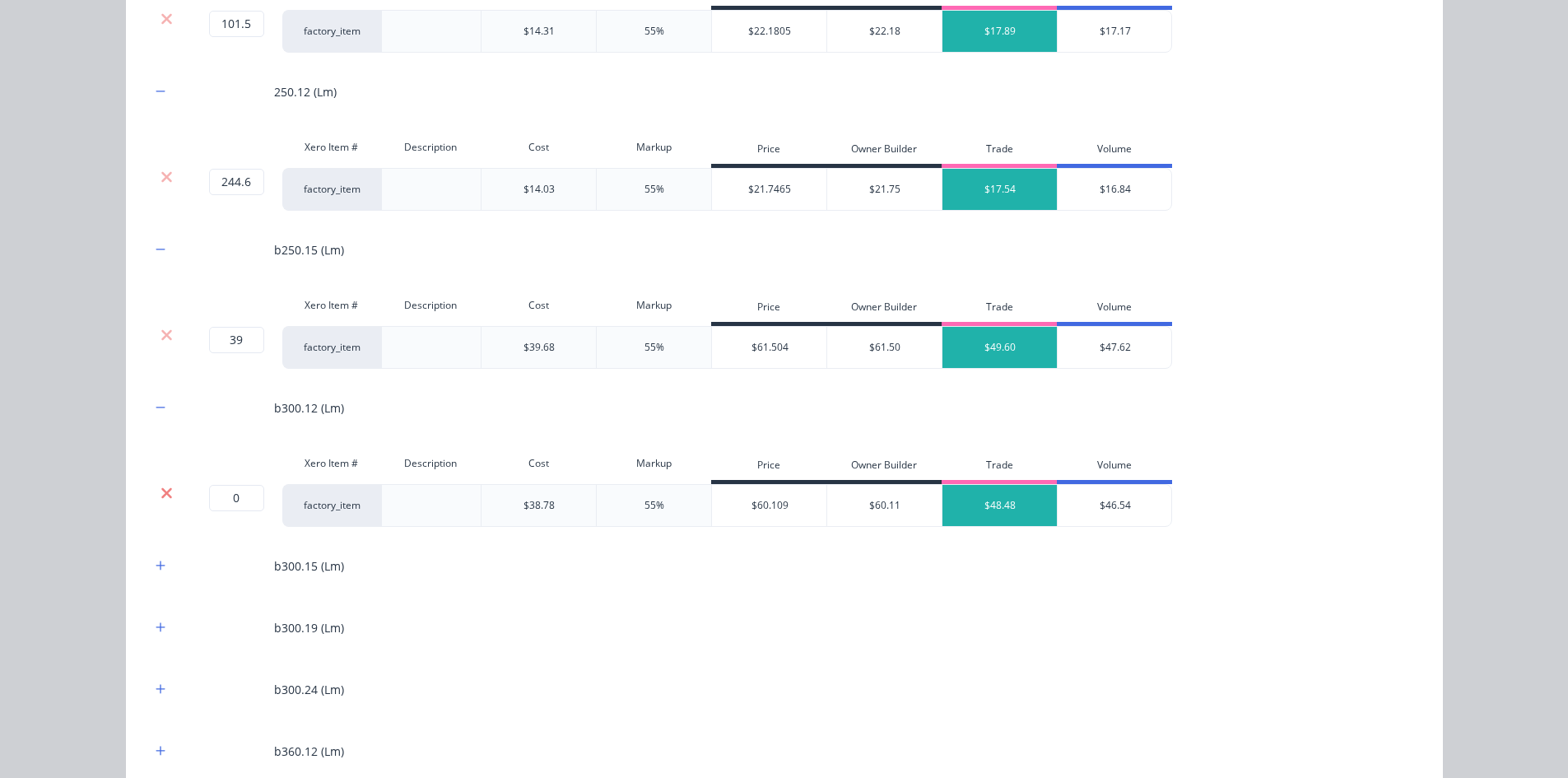
click at [161, 491] on icon at bounding box center [166, 493] width 11 height 11
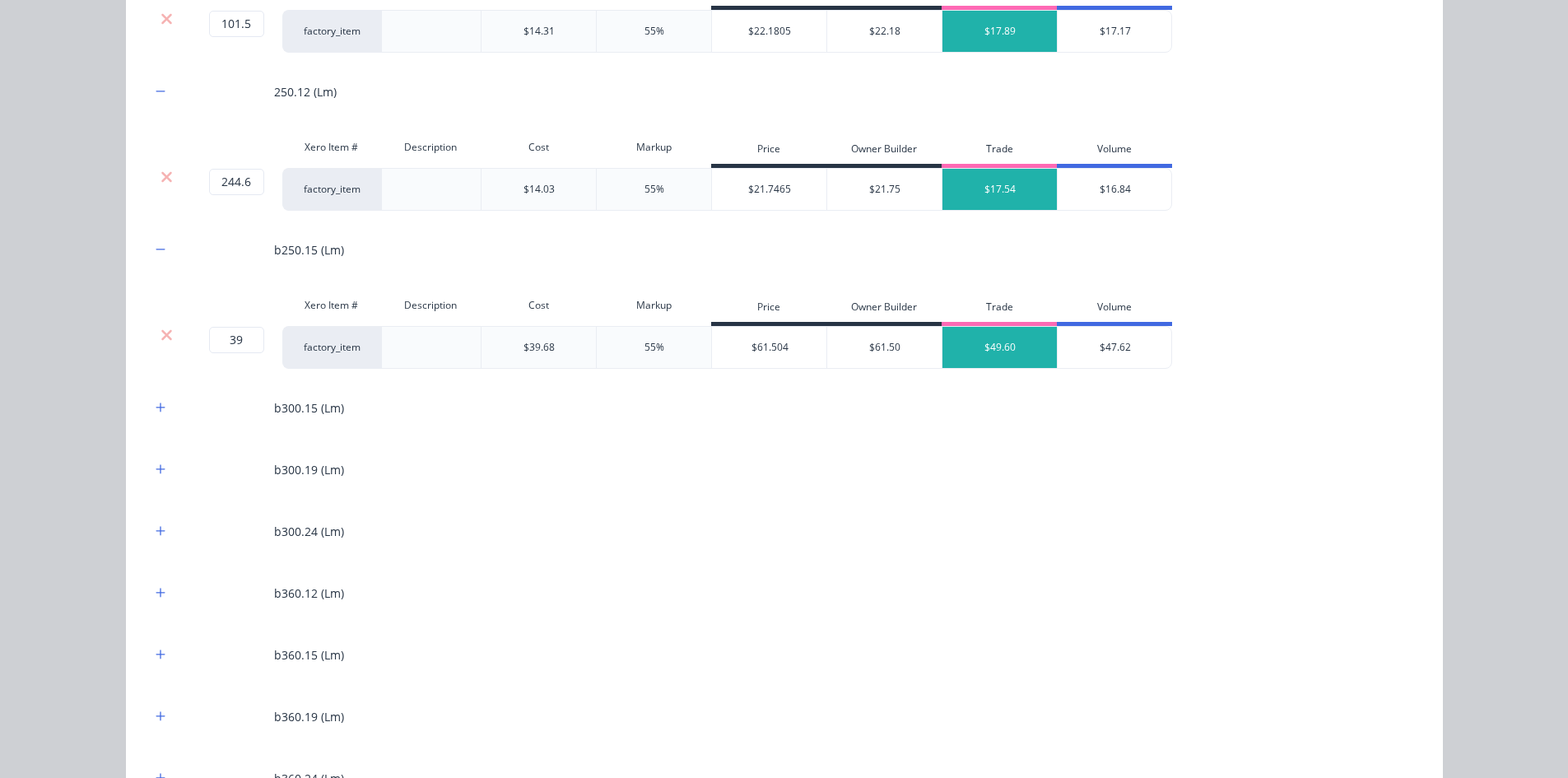
click at [150, 418] on div "b300.15 (Lm)" at bounding box center [784, 408] width 1267 height 45
click at [150, 414] on button "button" at bounding box center [160, 408] width 21 height 21
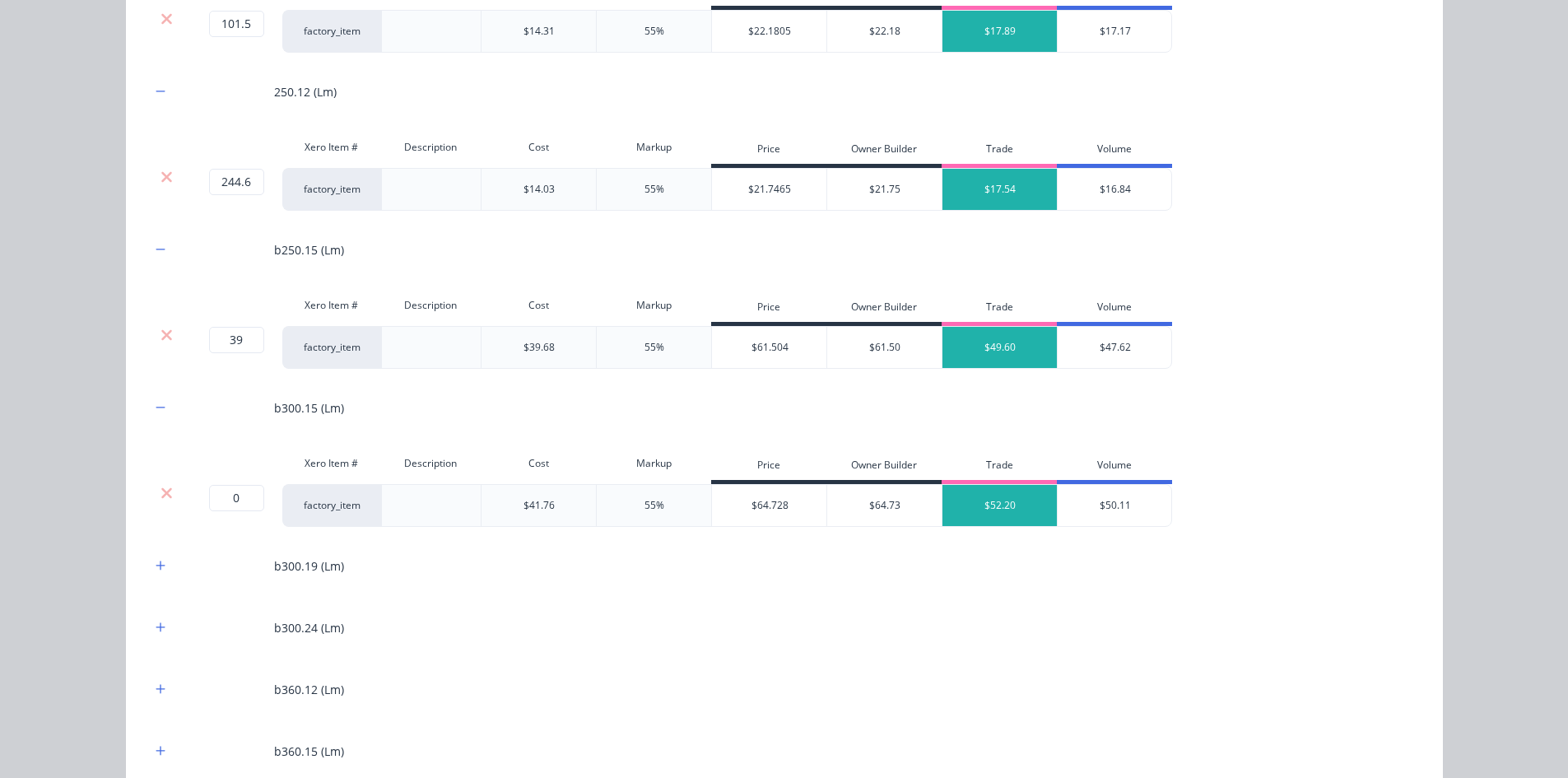
drag, startPoint x: 160, startPoint y: 489, endPoint x: 155, endPoint y: 453, distance: 36.3
click at [160, 489] on icon at bounding box center [166, 493] width 13 height 17
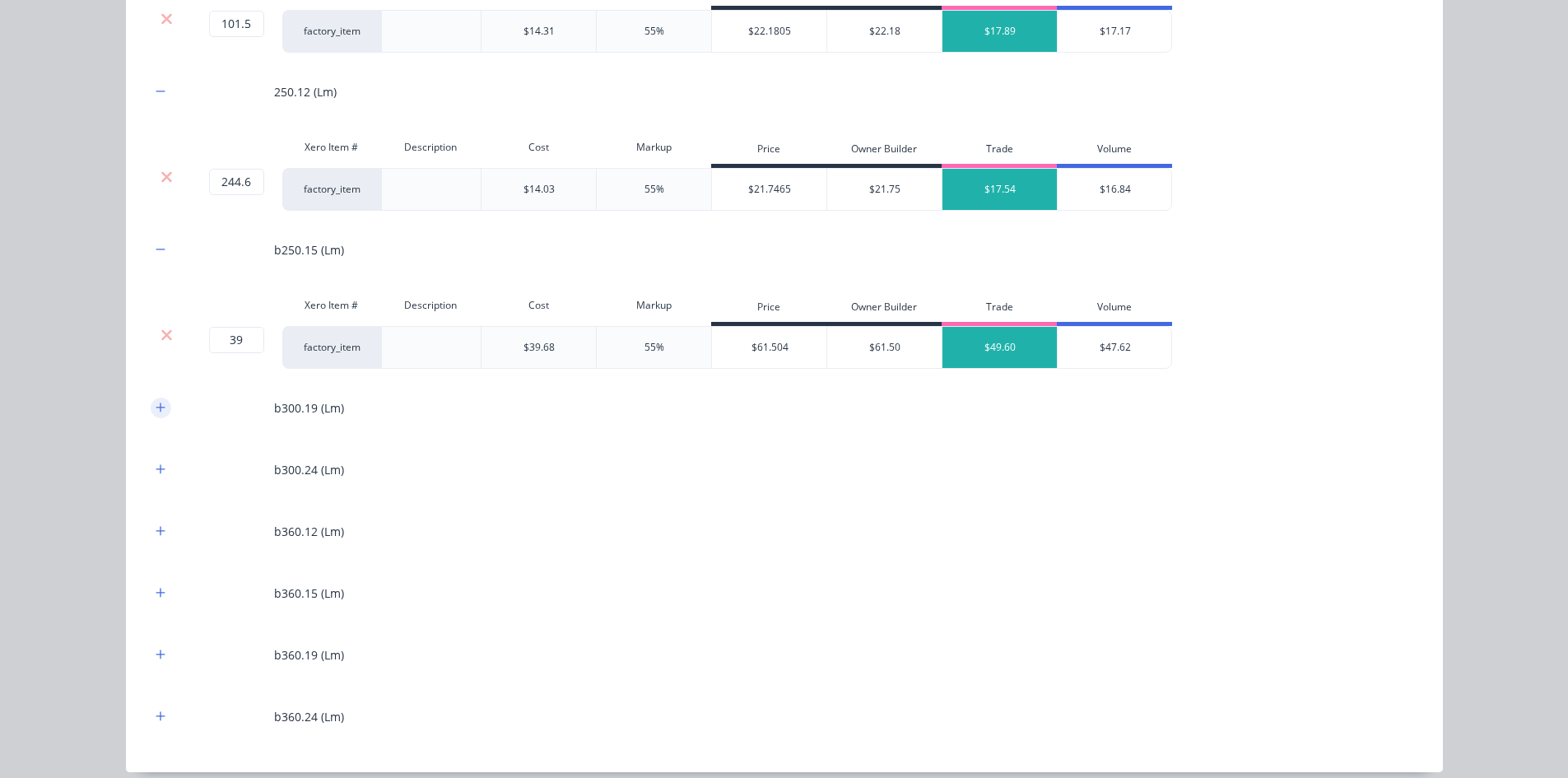
click at [155, 411] on icon "button" at bounding box center [160, 408] width 10 height 12
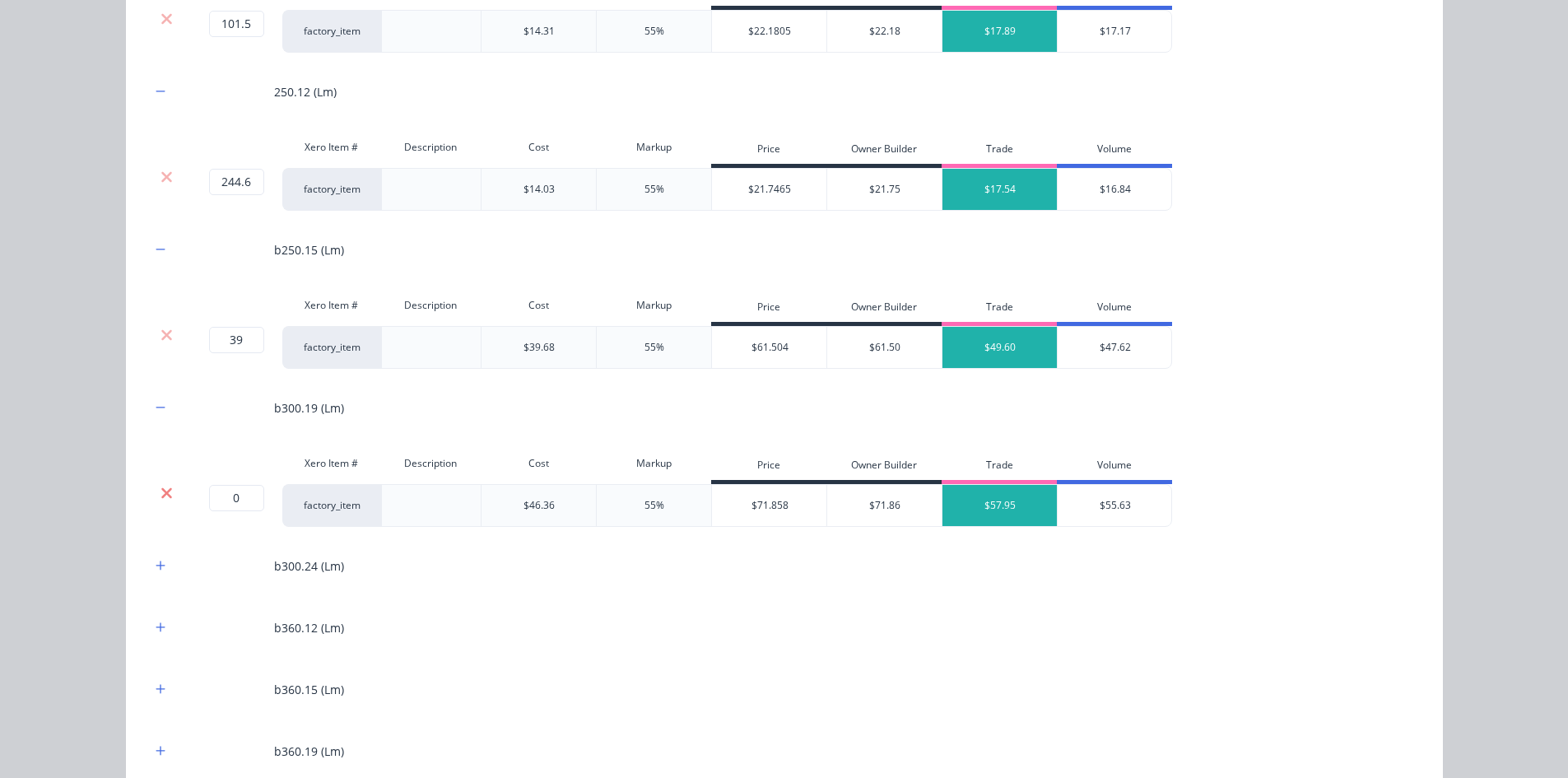
click at [163, 487] on icon at bounding box center [166, 493] width 13 height 17
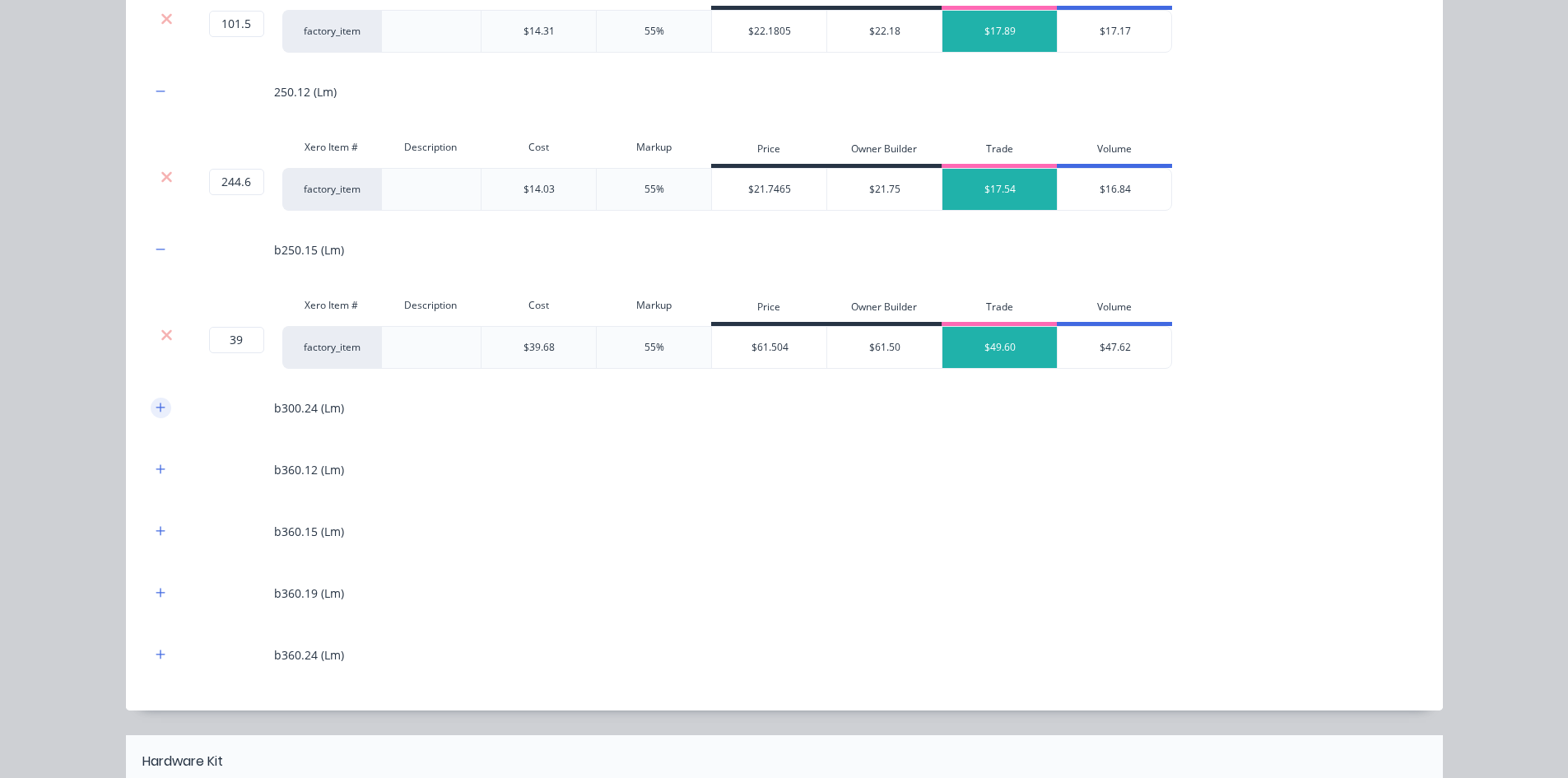
click at [156, 414] on button "button" at bounding box center [160, 408] width 21 height 21
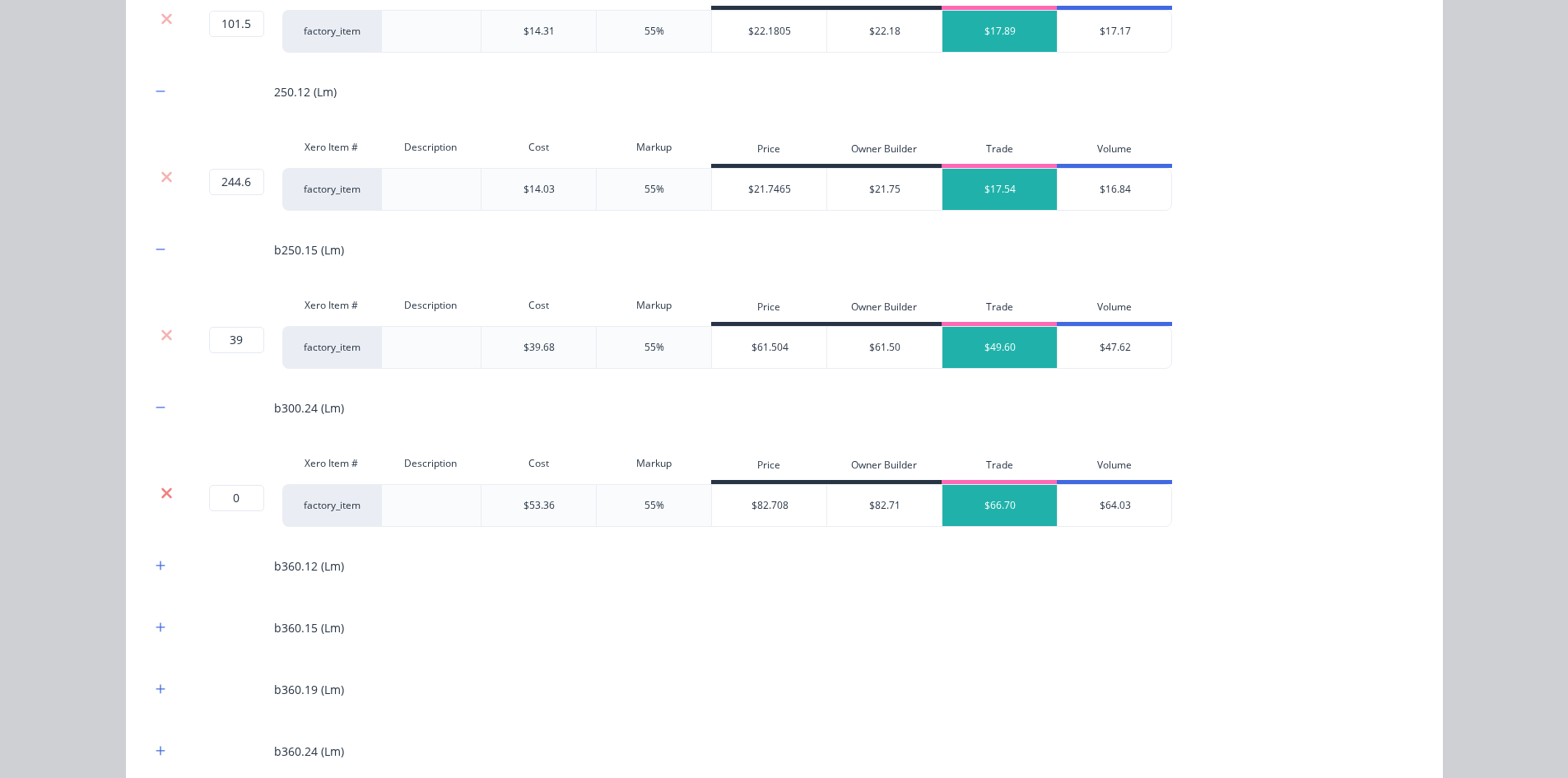
click at [161, 493] on icon at bounding box center [166, 493] width 11 height 11
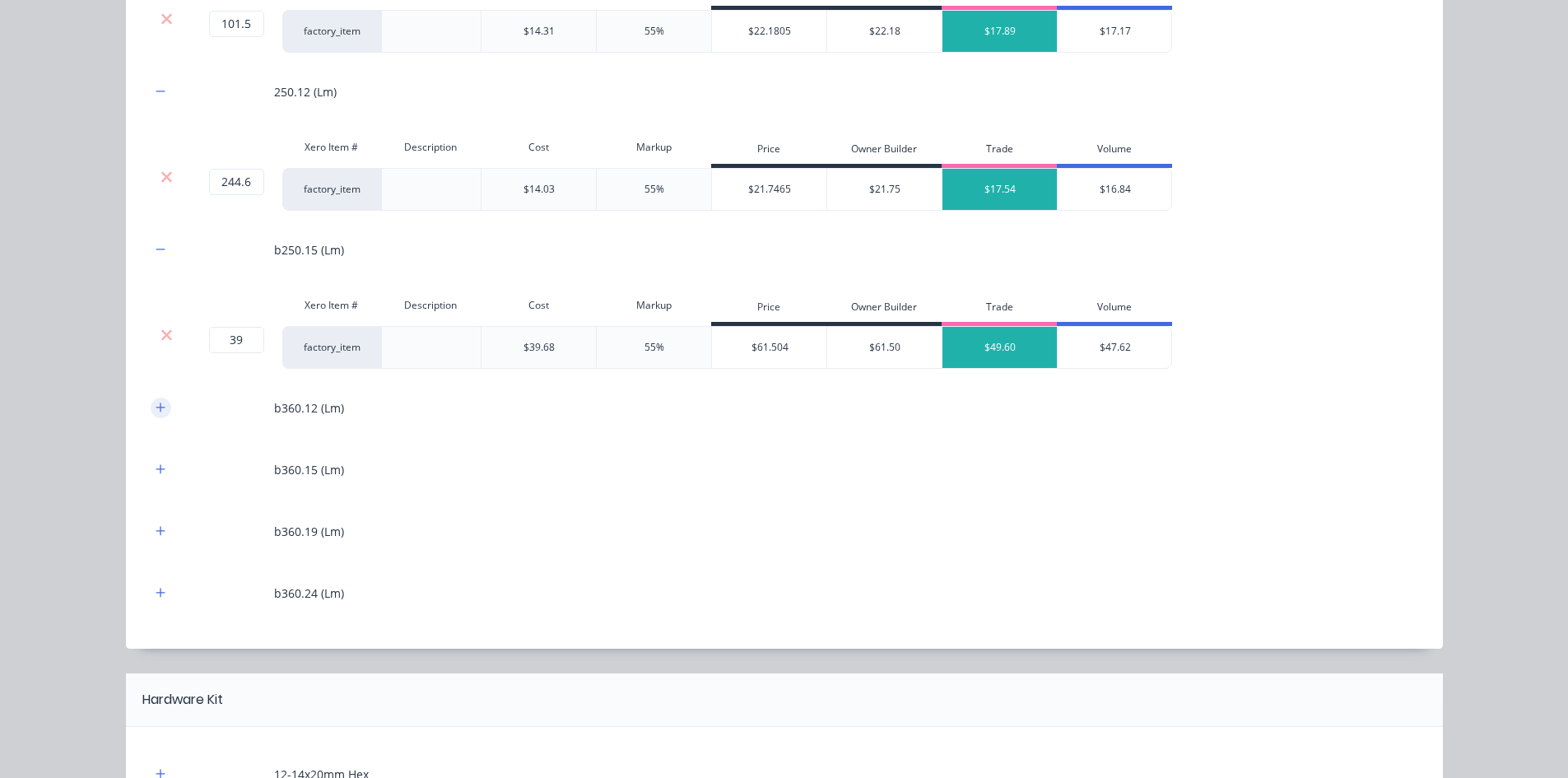
click at [150, 411] on button "button" at bounding box center [160, 408] width 21 height 21
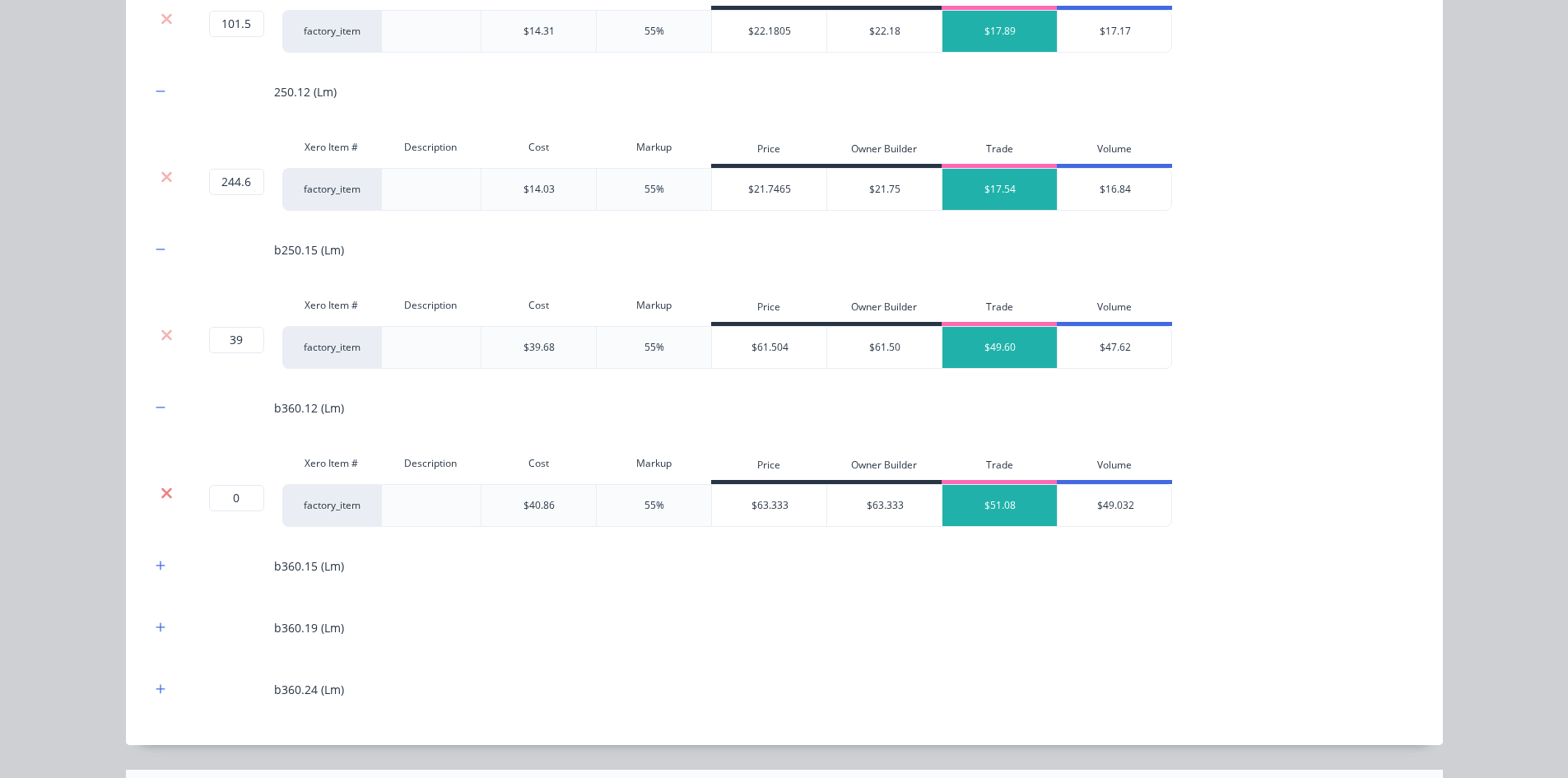
click at [160, 493] on icon at bounding box center [166, 493] width 13 height 17
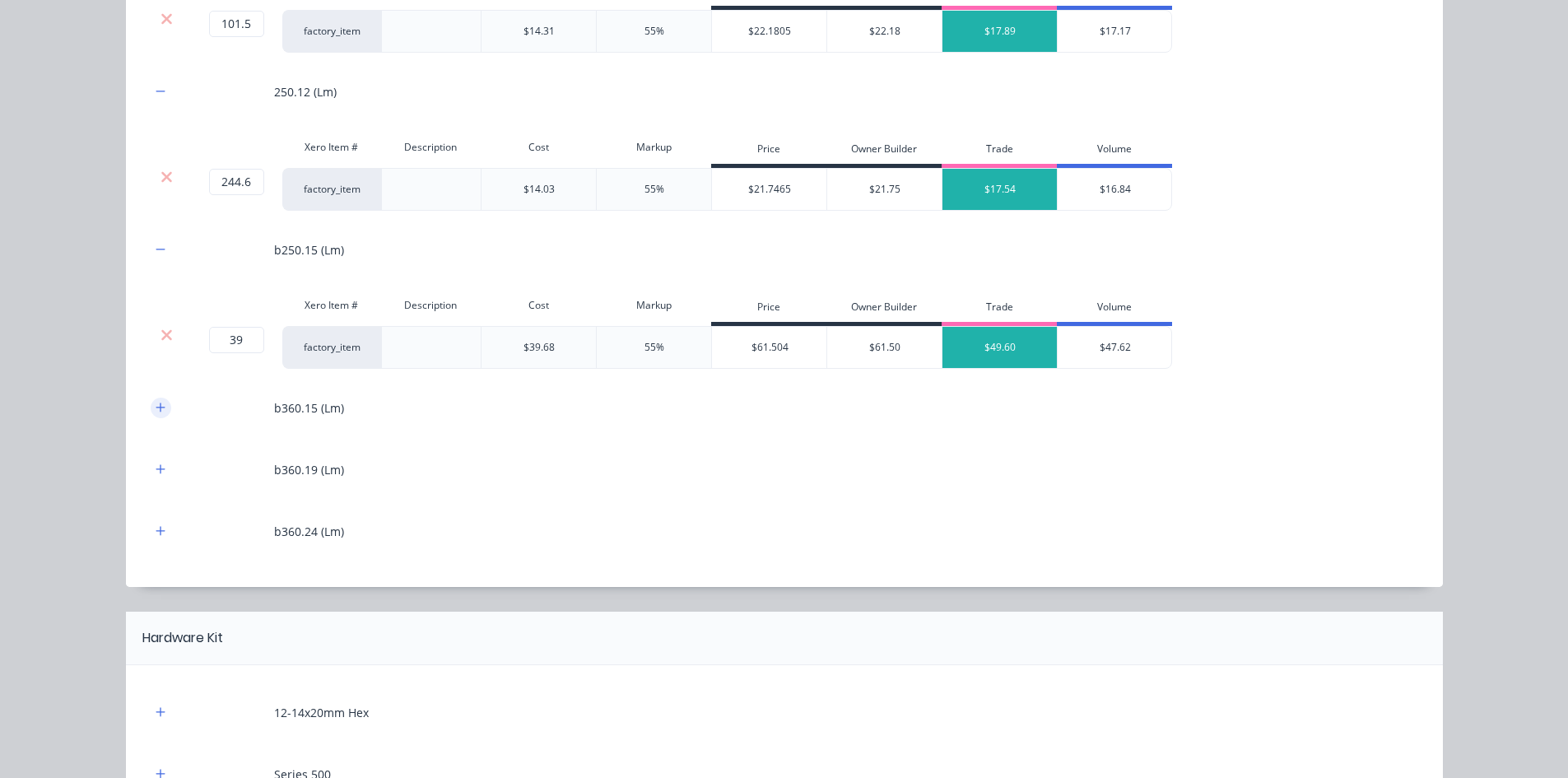
click at [155, 411] on icon "button" at bounding box center [160, 408] width 10 height 12
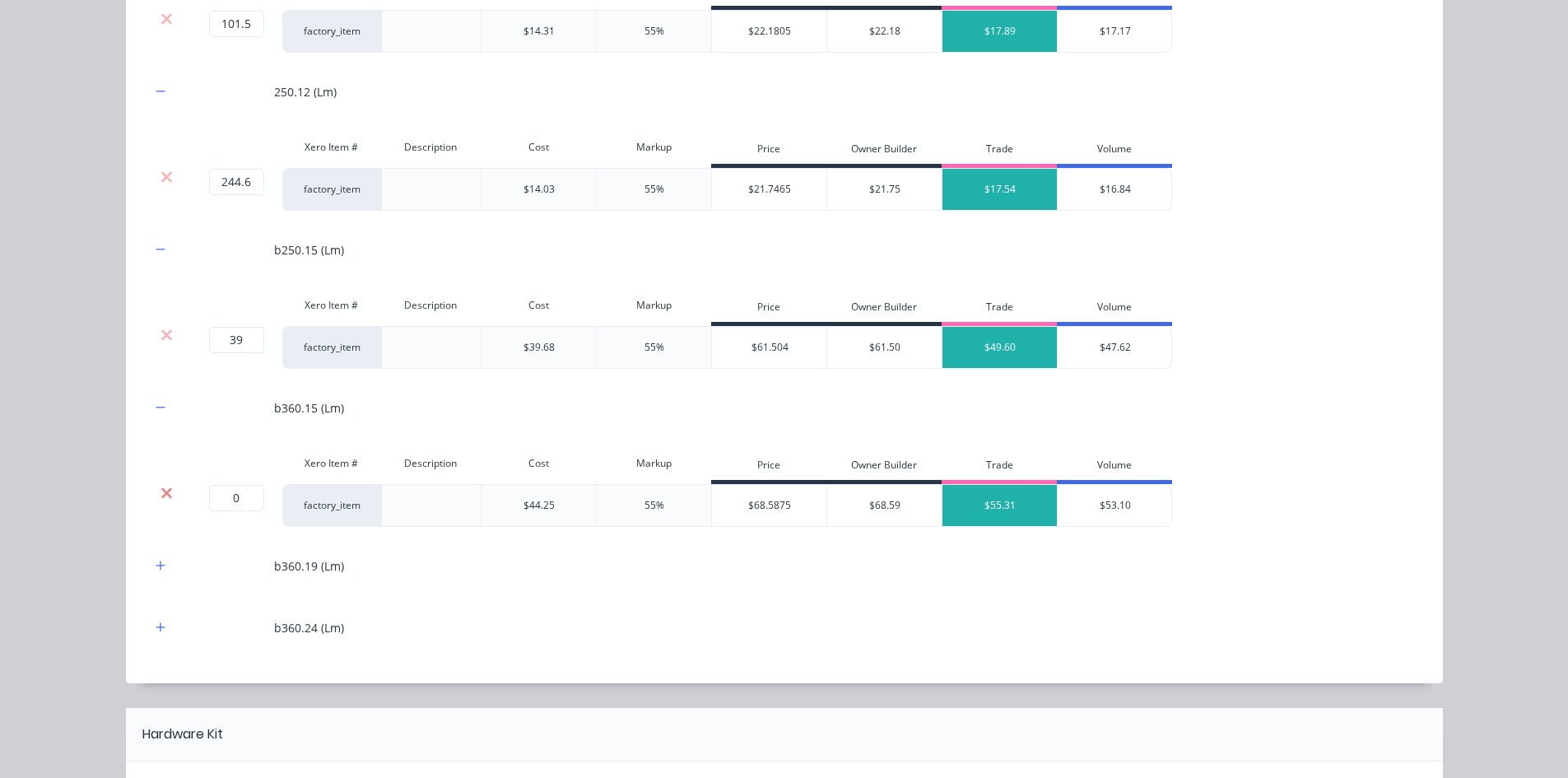
click at [160, 498] on icon at bounding box center [166, 493] width 13 height 17
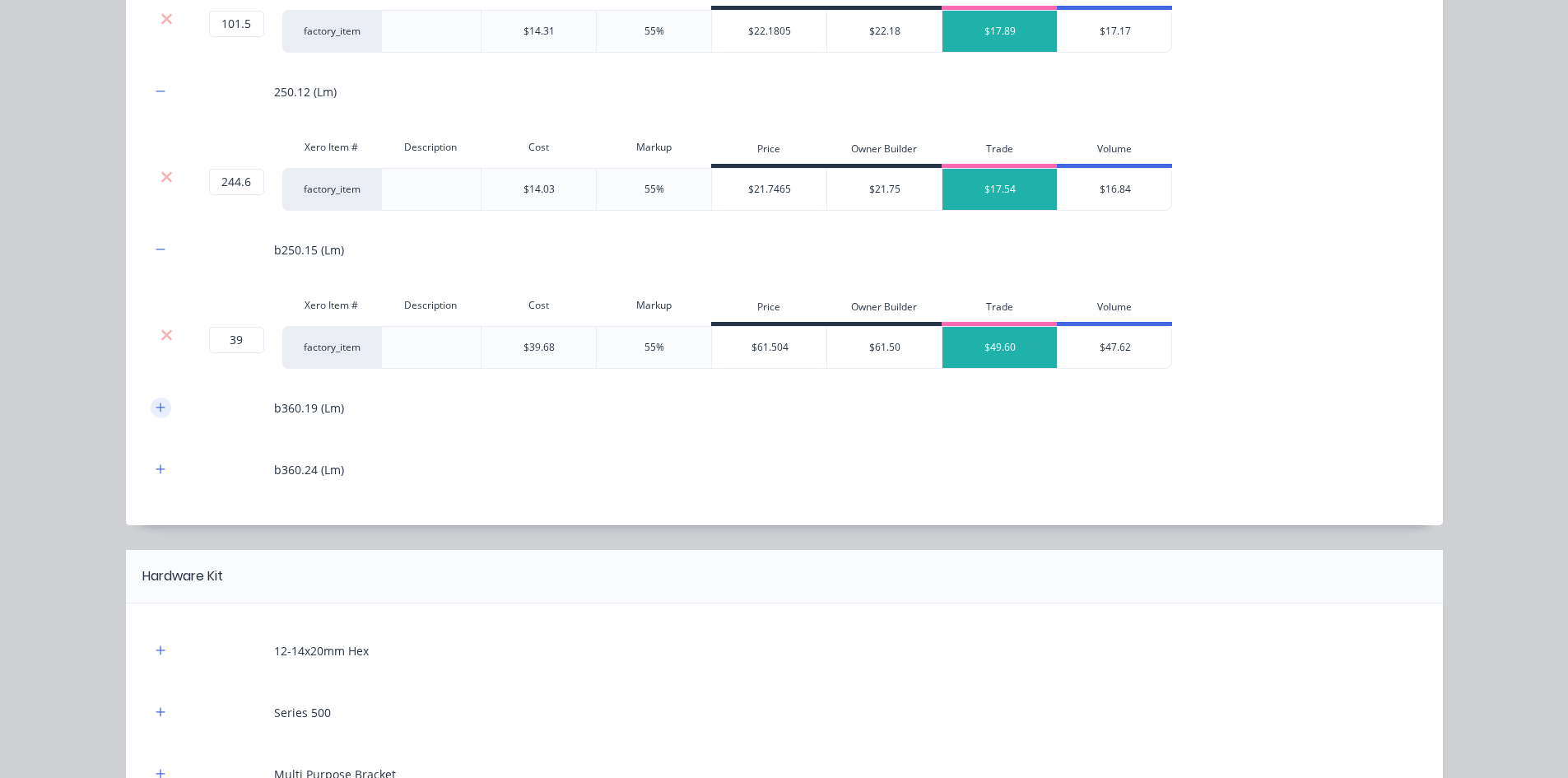
click at [155, 412] on icon "button" at bounding box center [160, 408] width 10 height 12
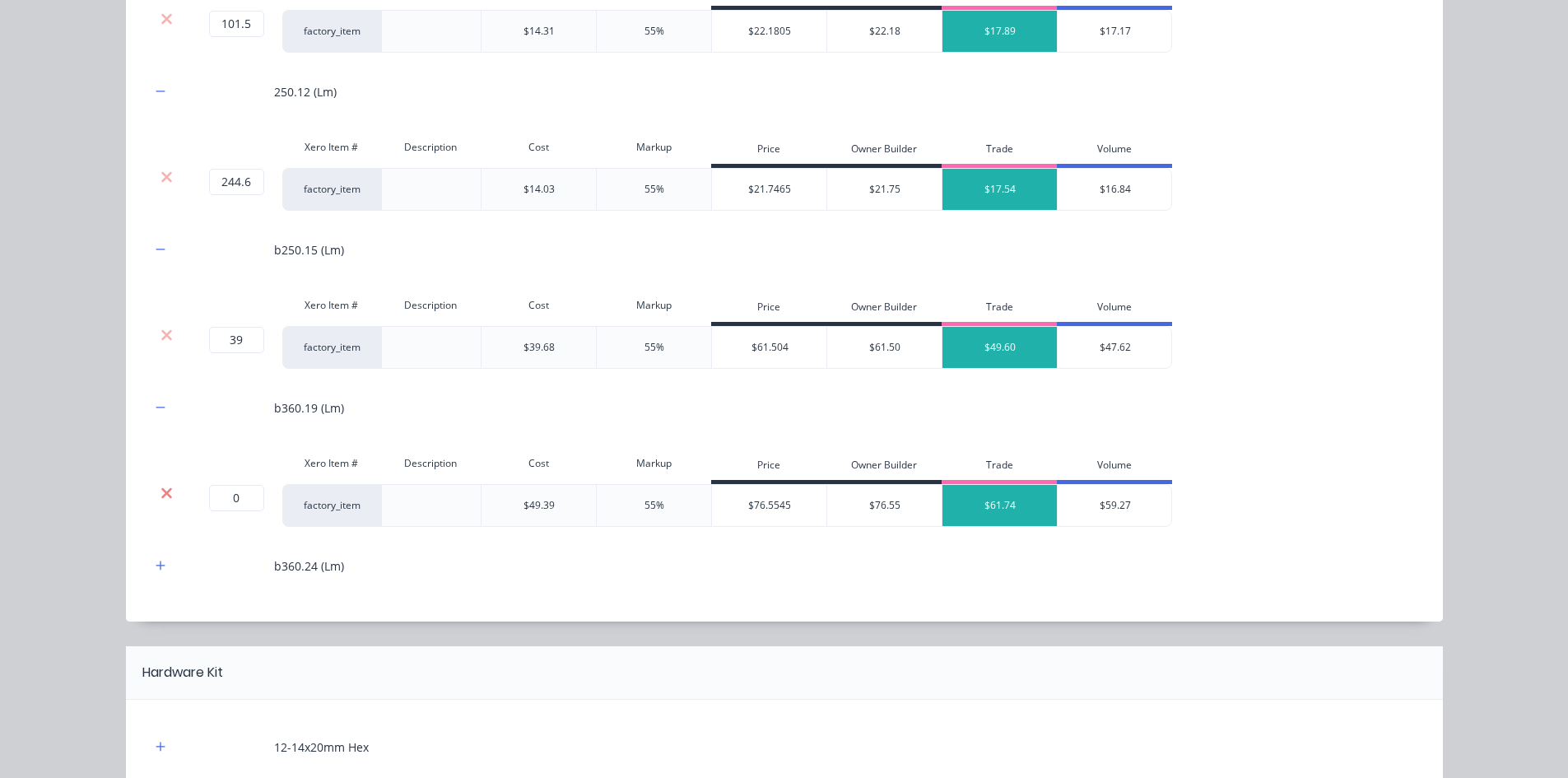
click at [161, 486] on icon at bounding box center [166, 493] width 13 height 17
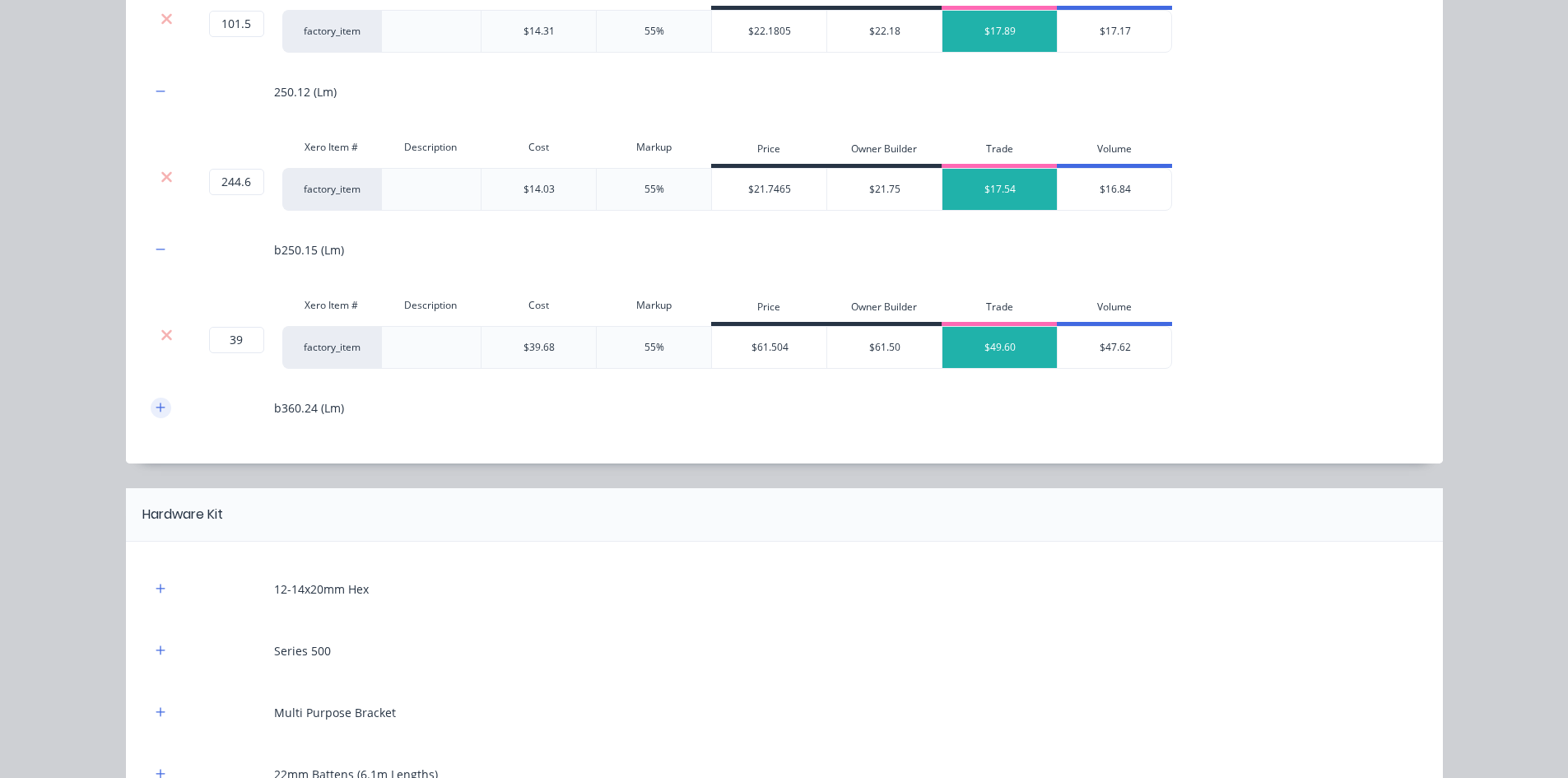
click at [155, 404] on icon "button" at bounding box center [160, 408] width 10 height 12
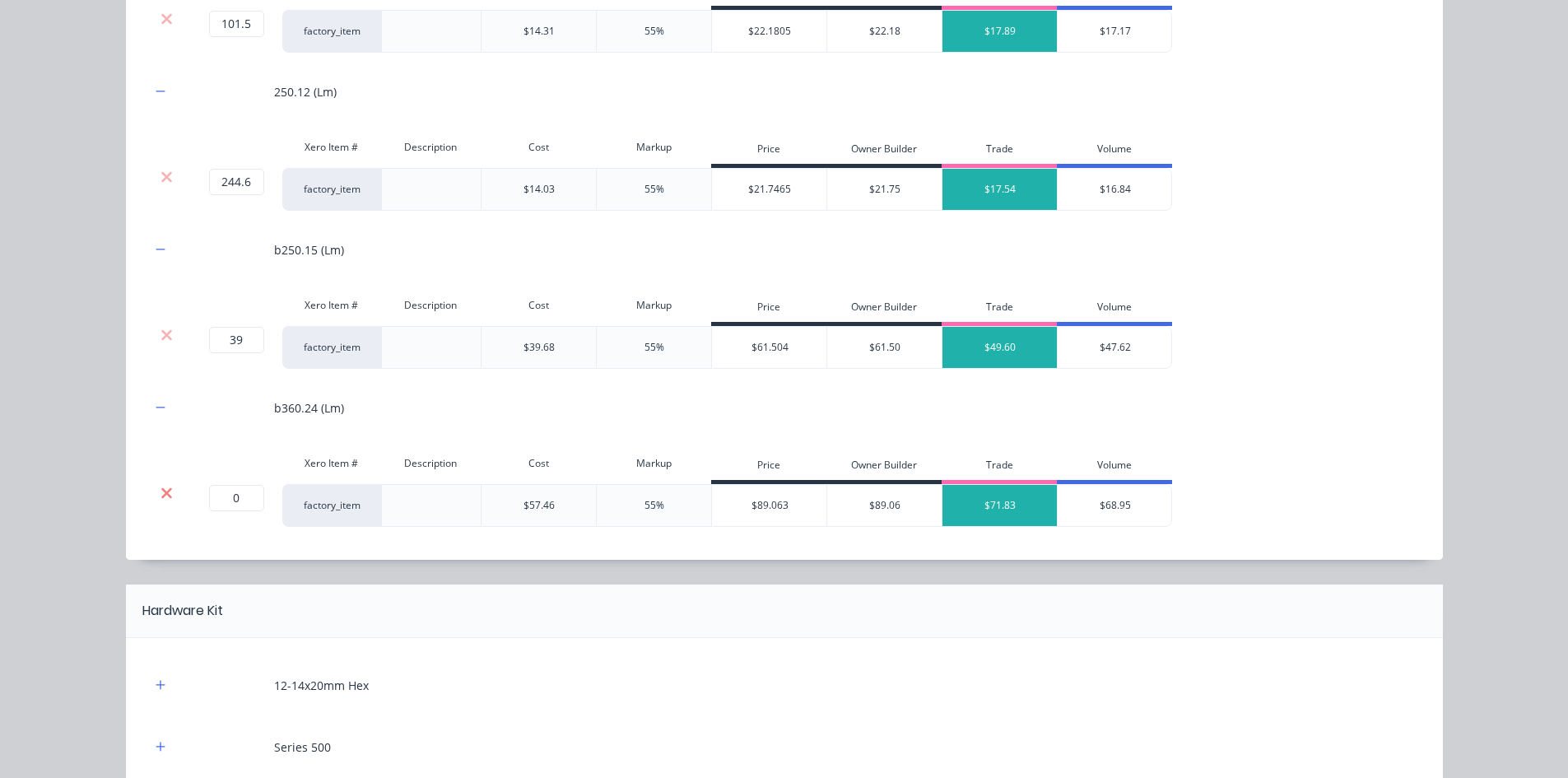
click at [162, 489] on icon at bounding box center [166, 493] width 13 height 17
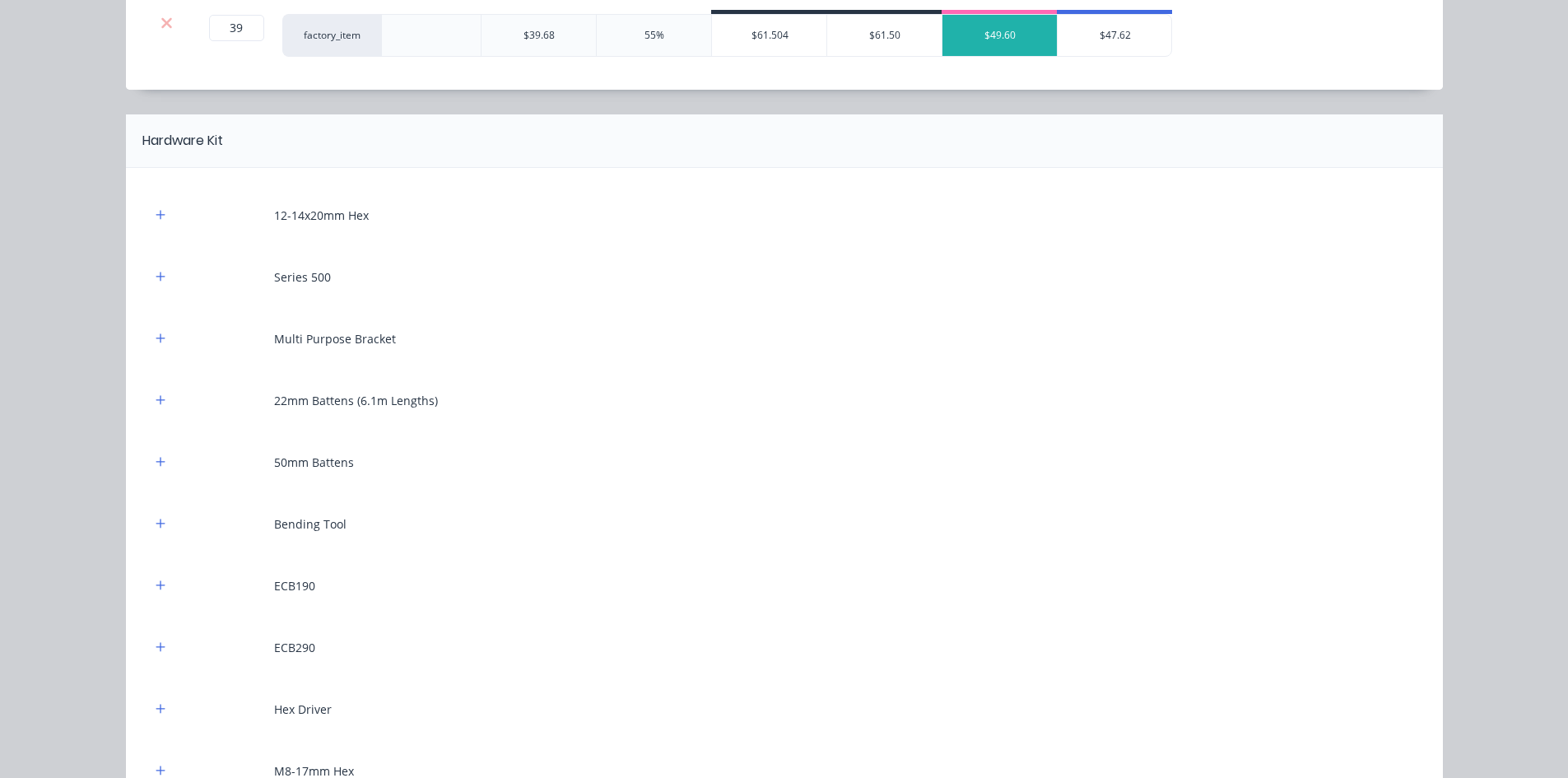
scroll to position [1565, 0]
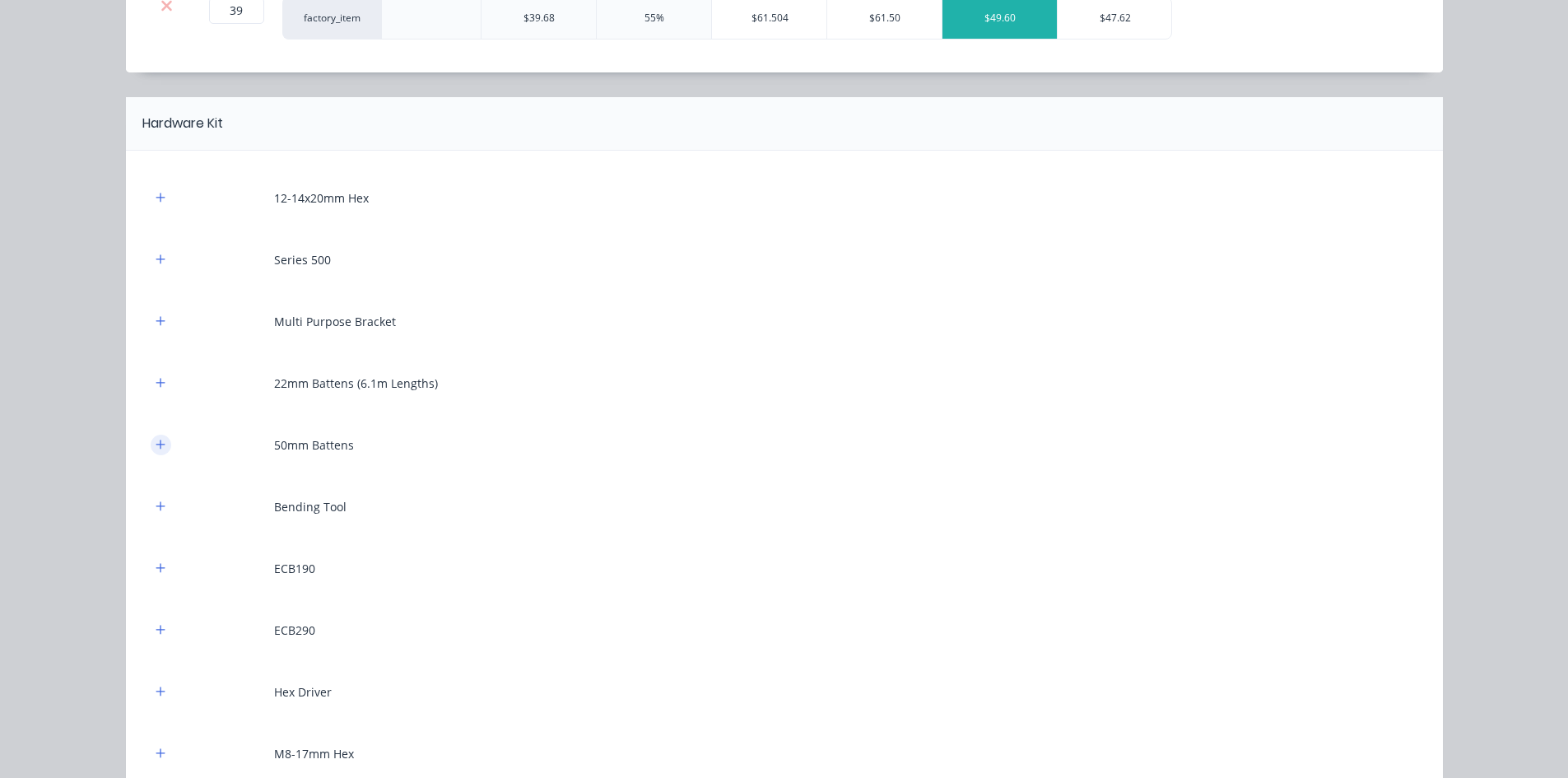
click at [155, 444] on icon "button" at bounding box center [160, 445] width 10 height 12
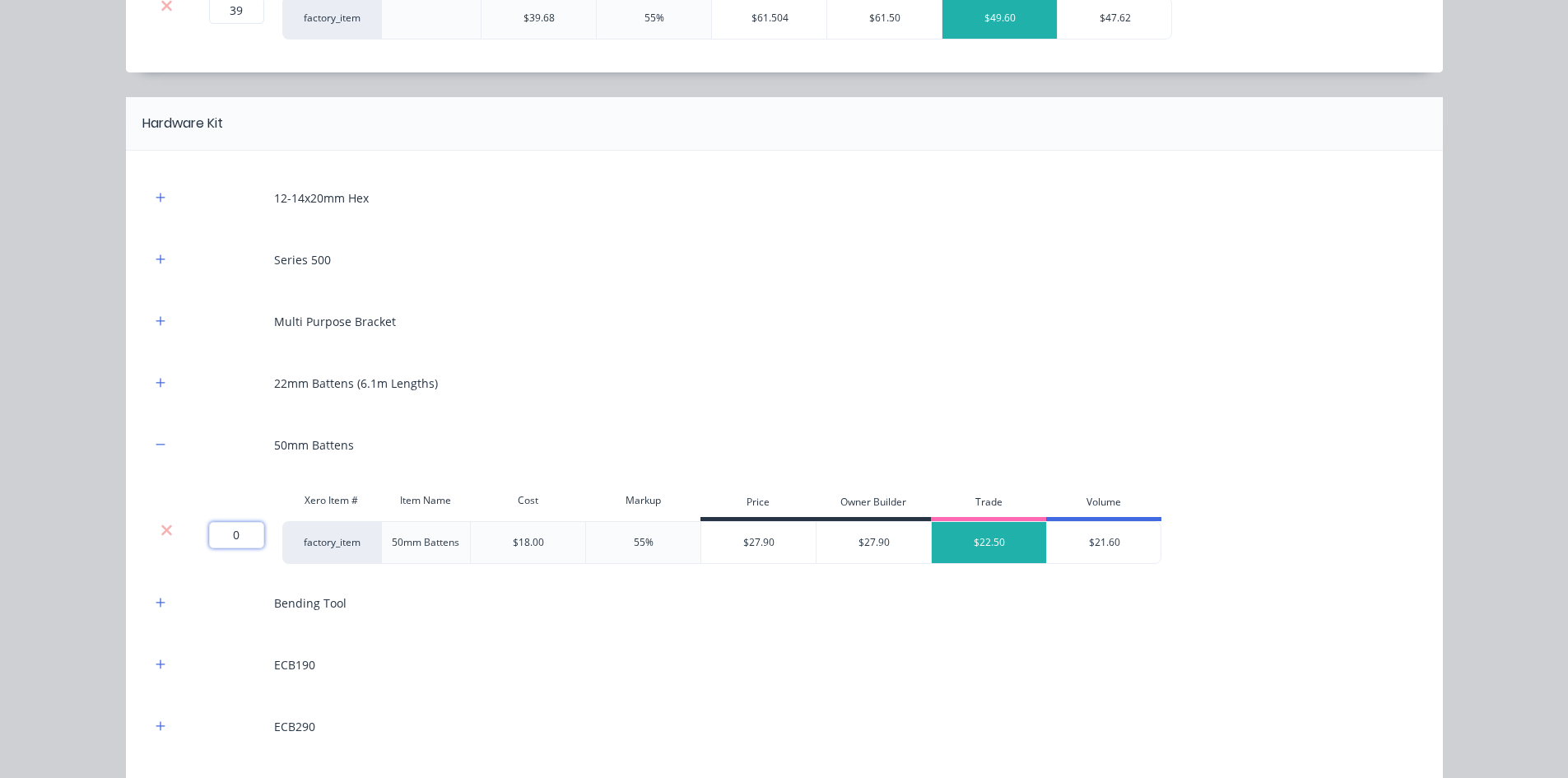
click at [216, 537] on input "0" at bounding box center [236, 535] width 55 height 26
type input "12"
click at [155, 388] on icon "button" at bounding box center [160, 383] width 10 height 12
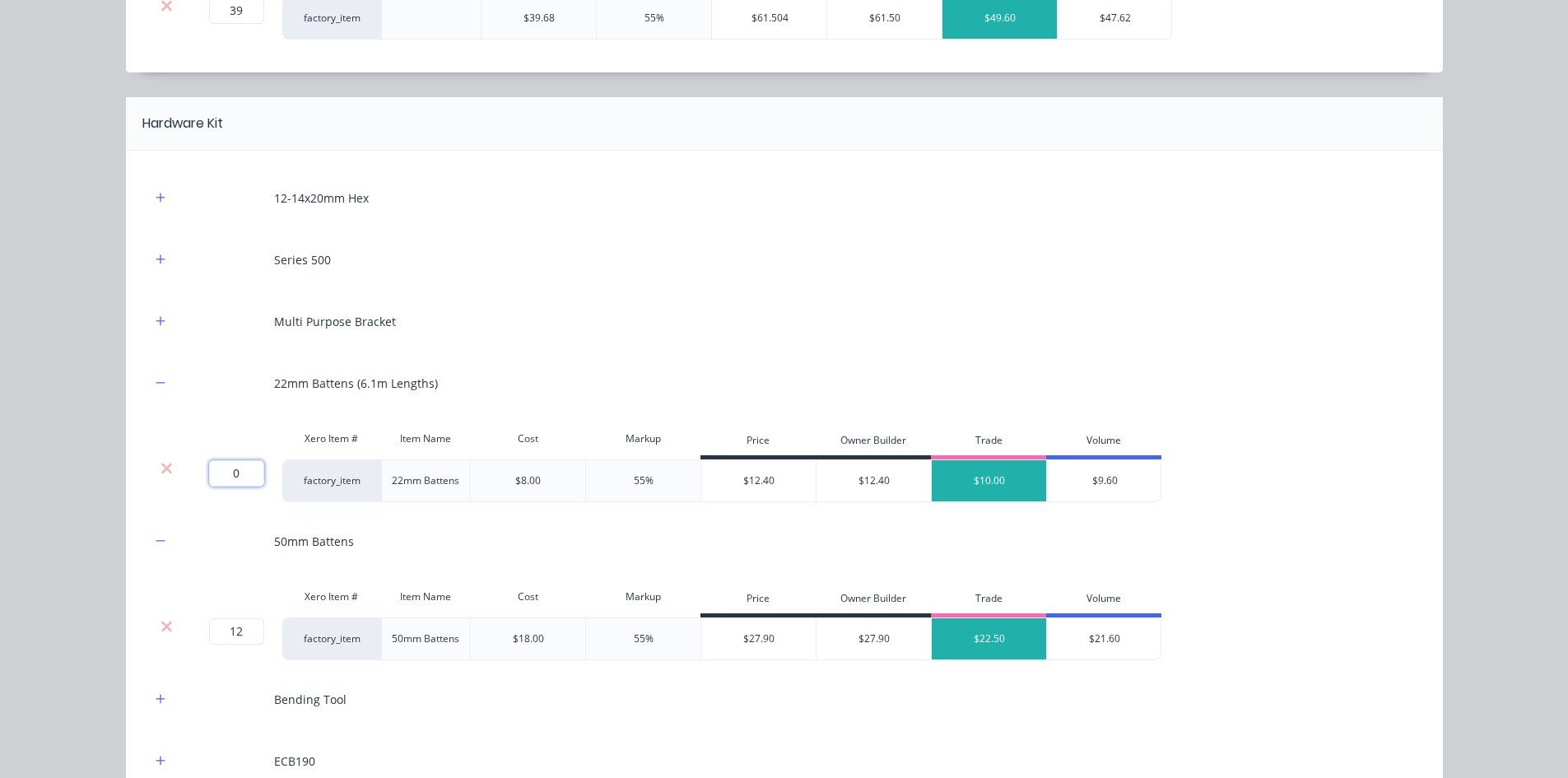
click at [233, 468] on input "0" at bounding box center [236, 473] width 55 height 26
type input "54"
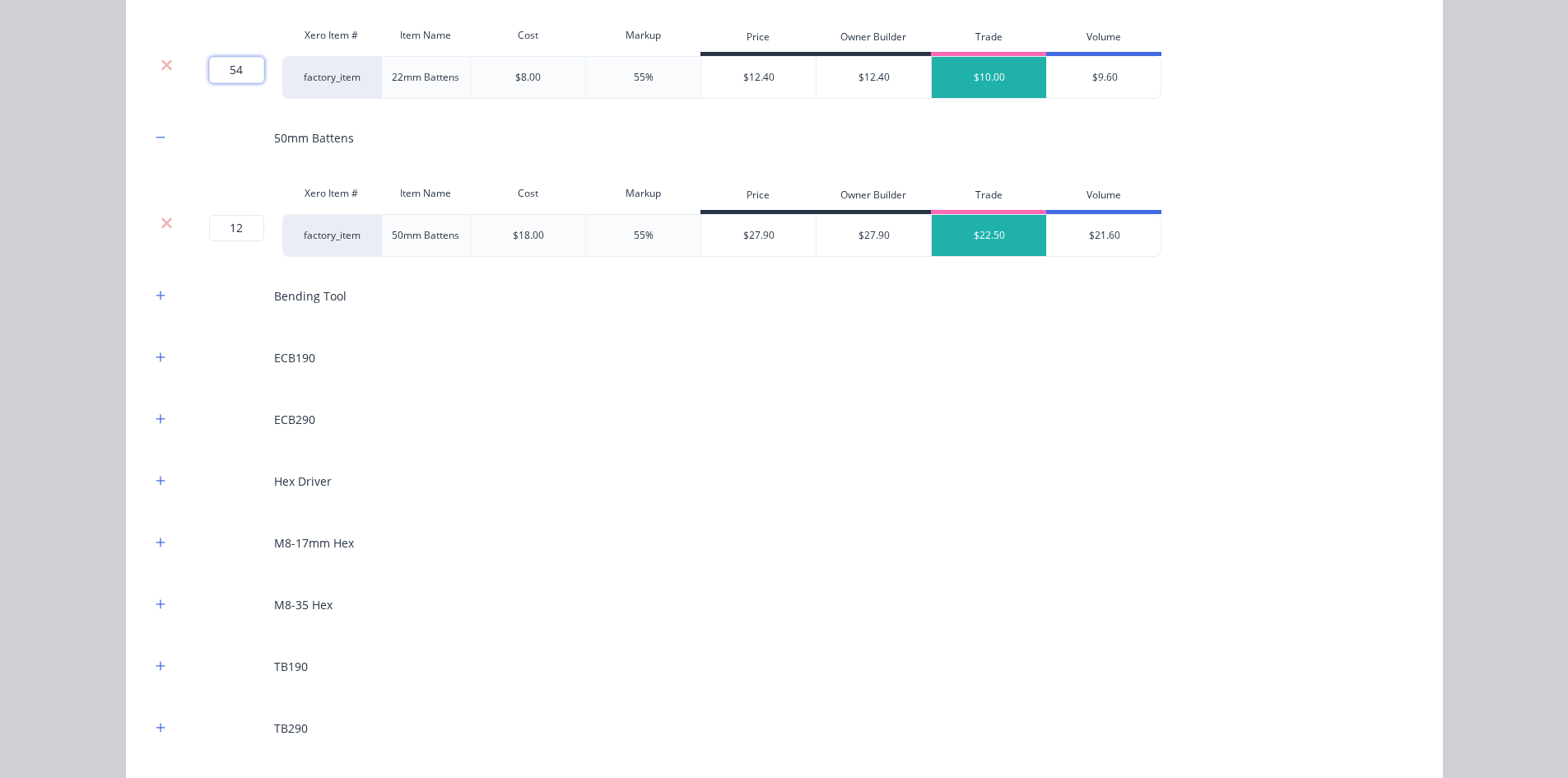
scroll to position [1976, 0]
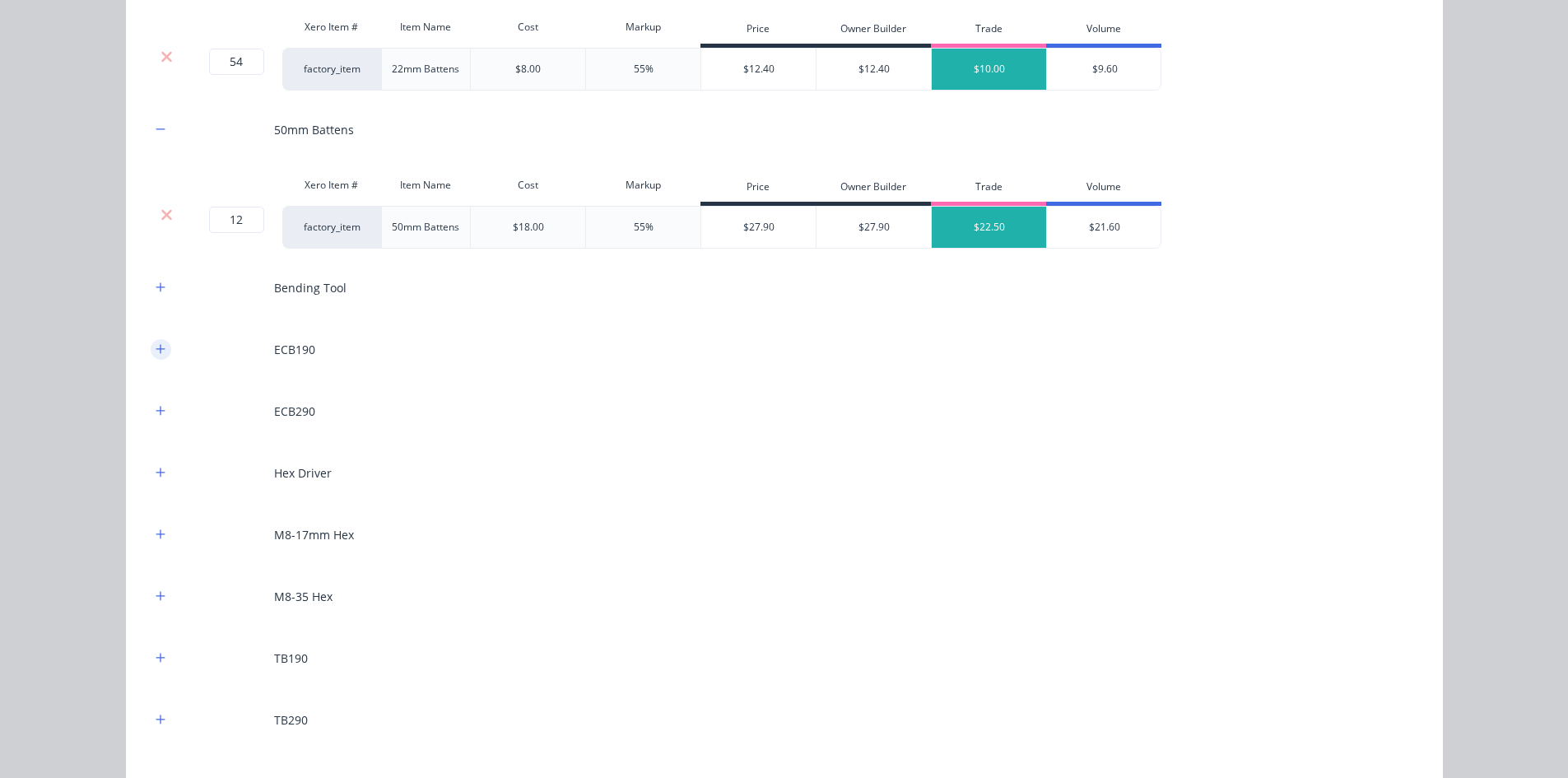
click at [155, 351] on icon "button" at bounding box center [160, 349] width 10 height 12
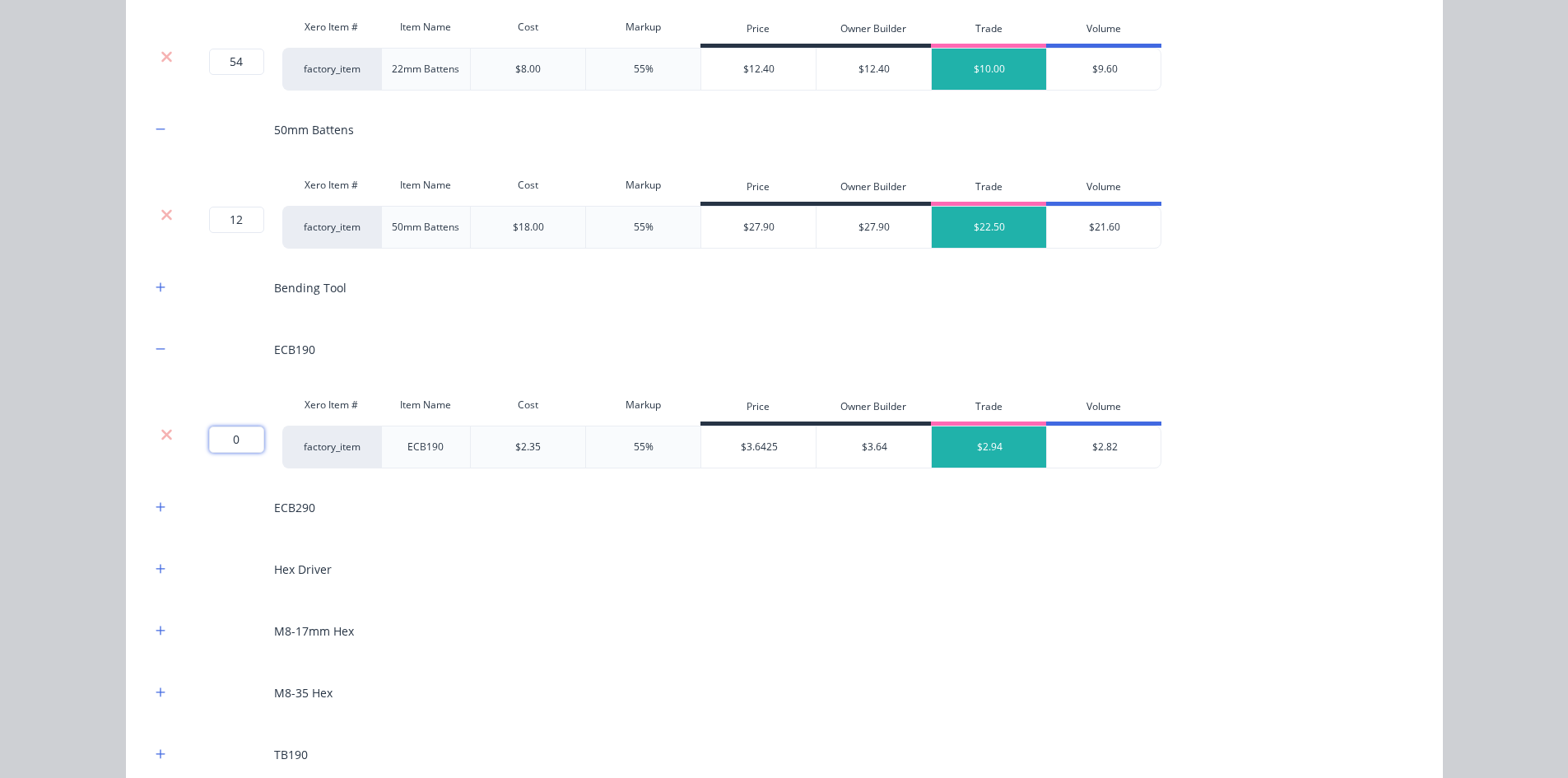
click at [233, 449] on input "0" at bounding box center [236, 439] width 55 height 26
type input "7"
click at [50, 518] on div "Flooring System Products in this kit A Detailing product Xero Item # Descriptio…" at bounding box center [784, 389] width 1568 height 778
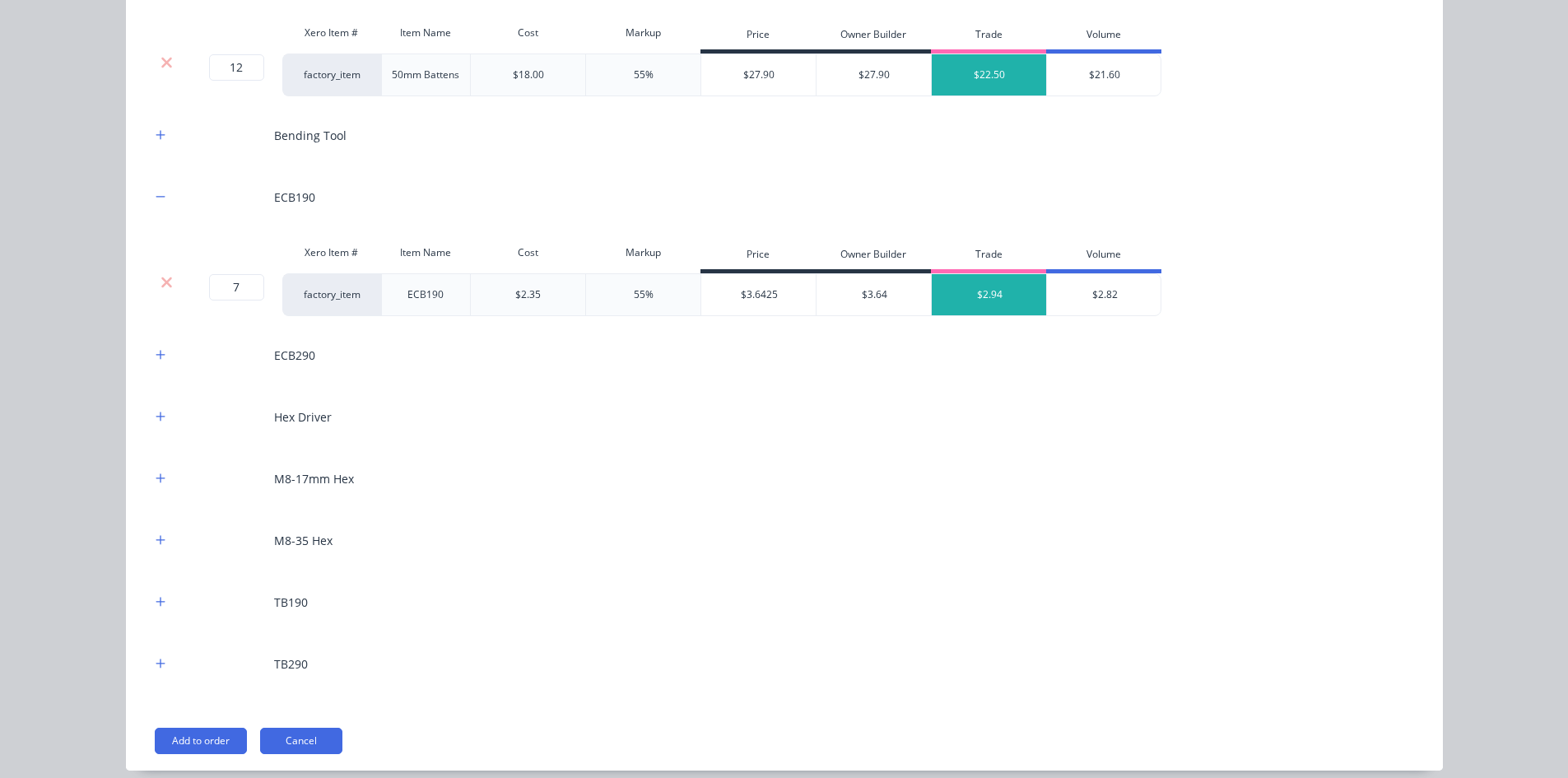
scroll to position [2193, 0]
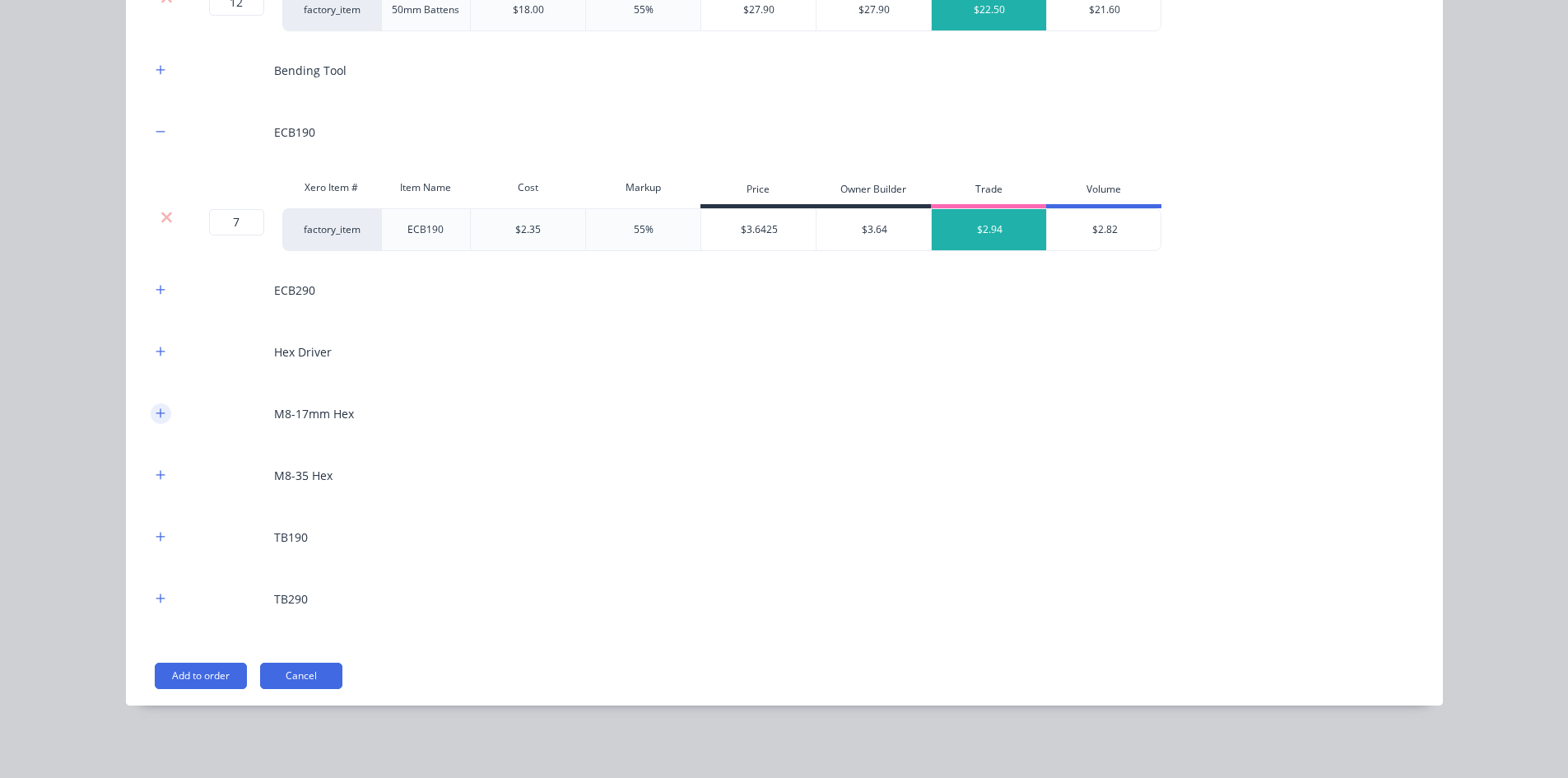
click at [155, 411] on icon "button" at bounding box center [160, 413] width 10 height 12
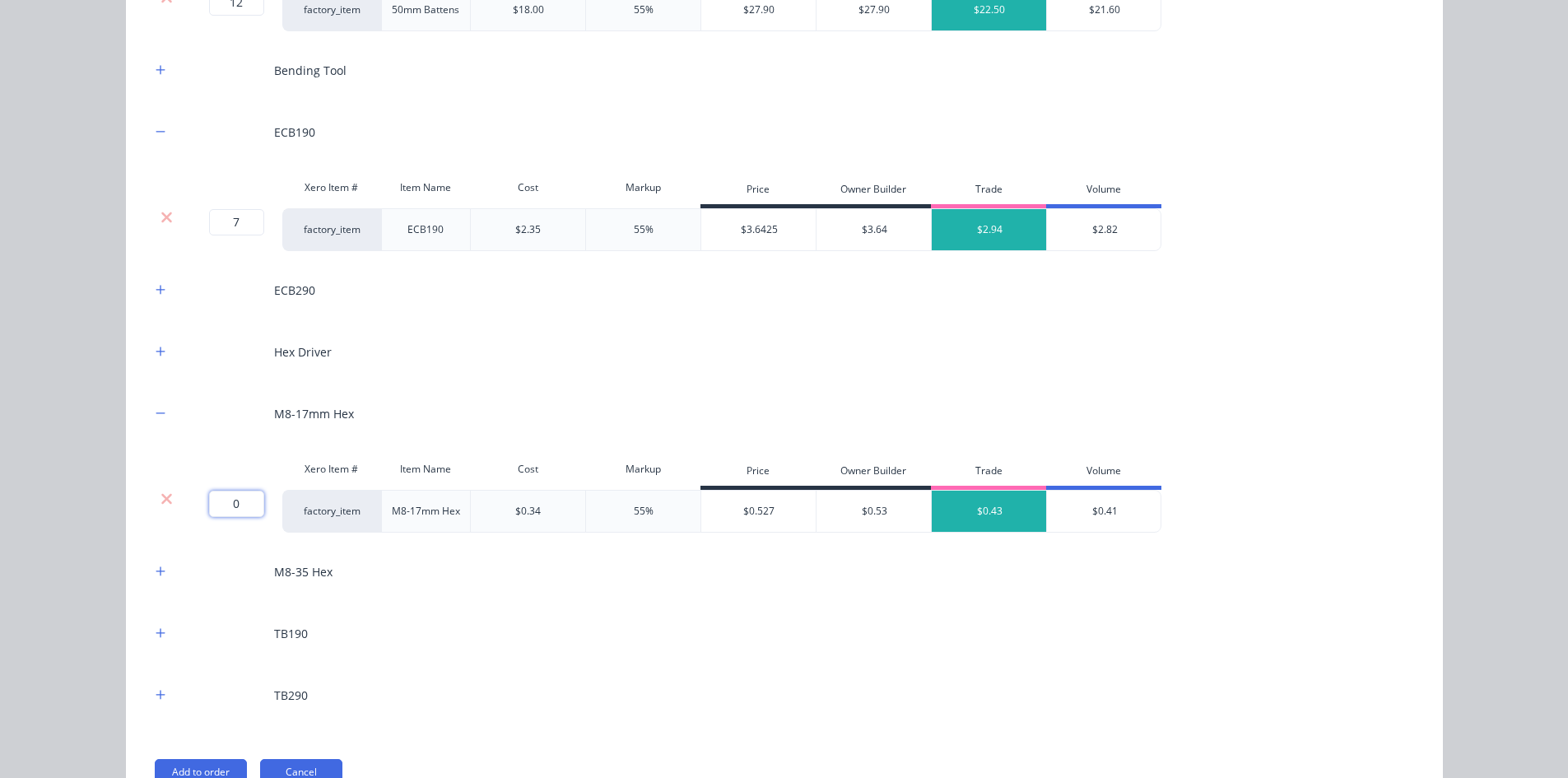
click at [220, 507] on input "0" at bounding box center [236, 503] width 55 height 26
type input "1000"
click at [100, 498] on div "Flooring System Products in this kit A Detailing product Xero Item # Descriptio…" at bounding box center [784, 389] width 1568 height 778
click at [155, 575] on icon "button" at bounding box center [159, 571] width 9 height 9
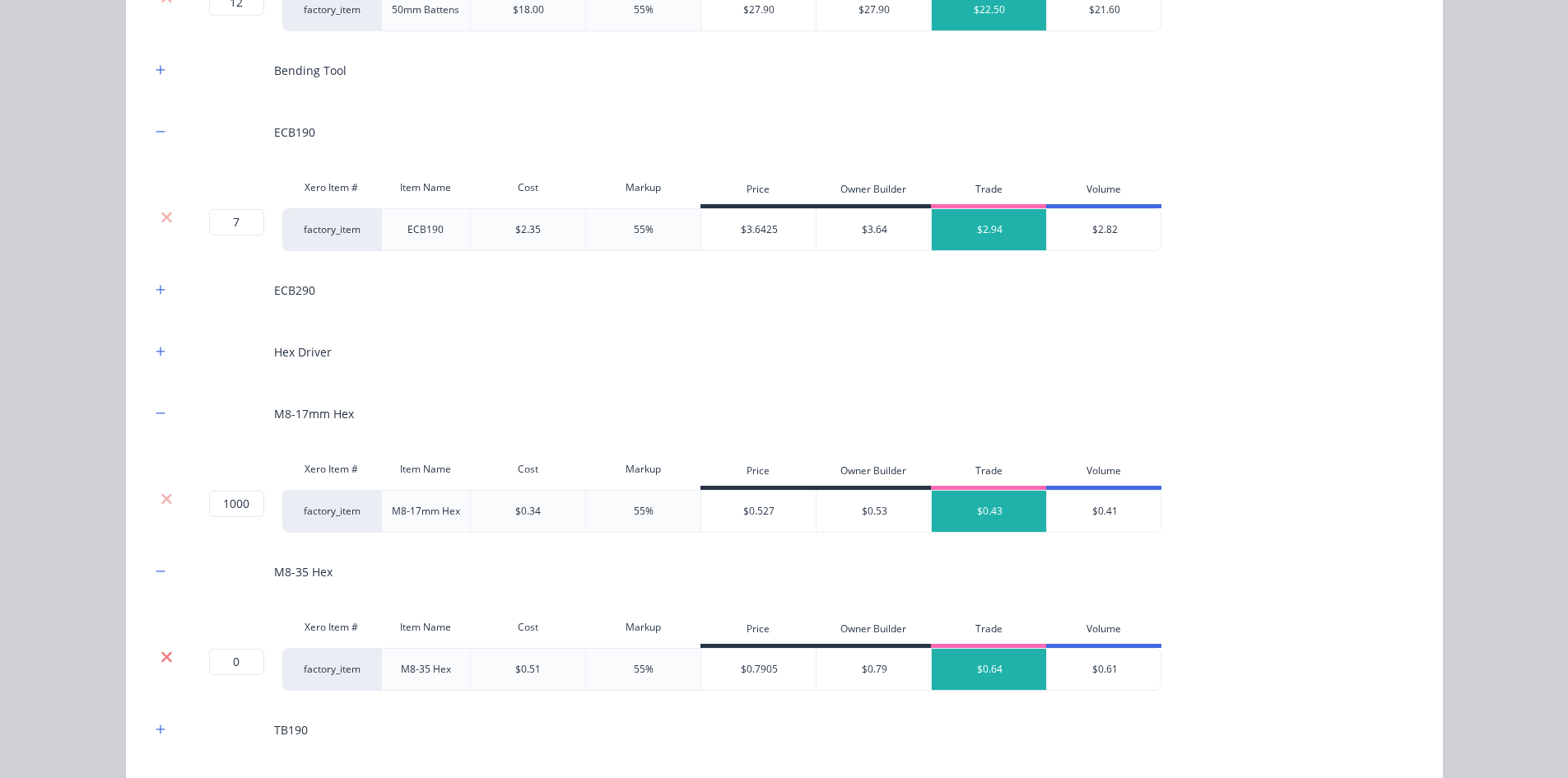
click at [161, 659] on icon at bounding box center [166, 656] width 11 height 11
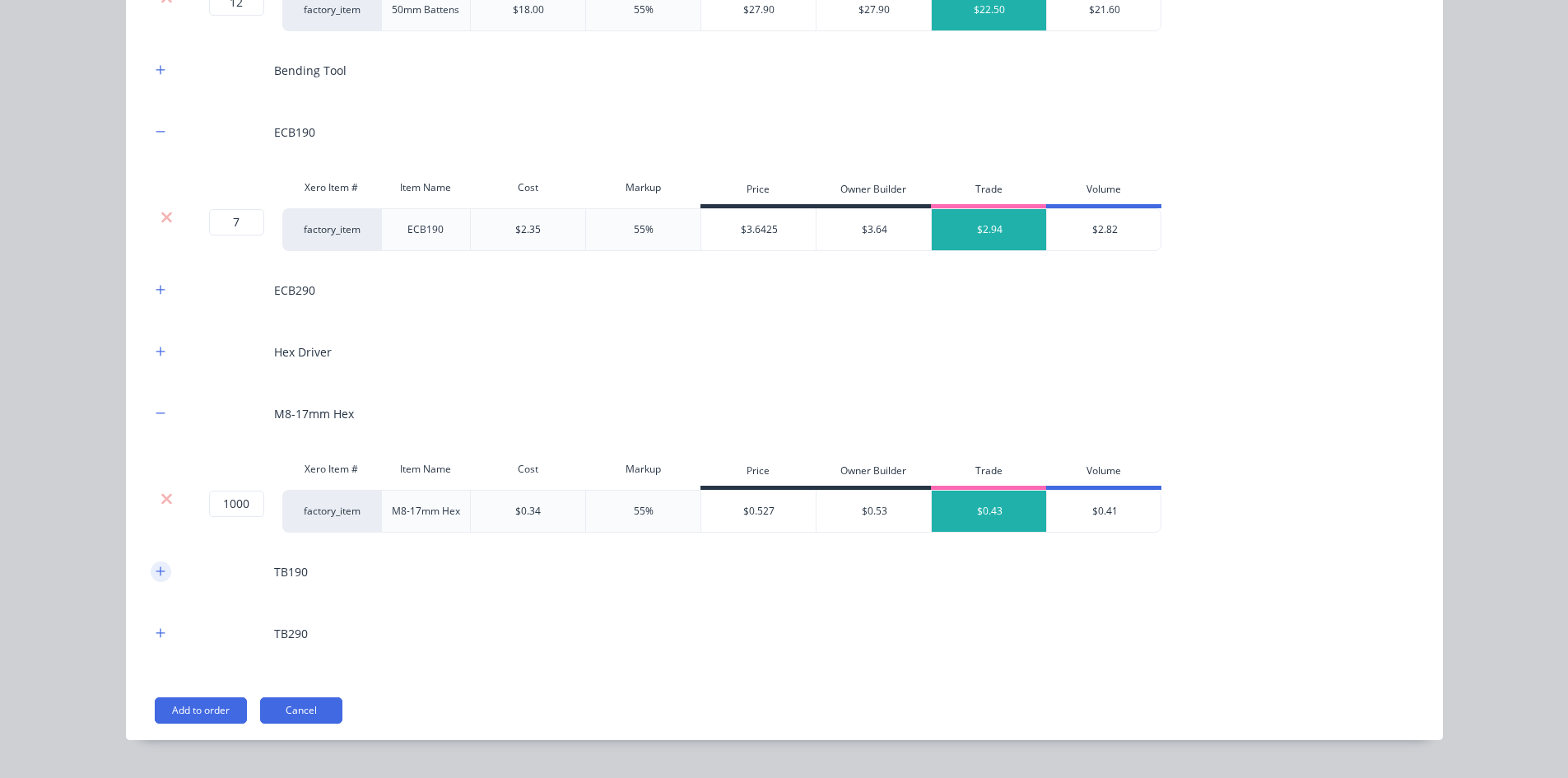
click at [155, 573] on icon "button" at bounding box center [160, 572] width 10 height 12
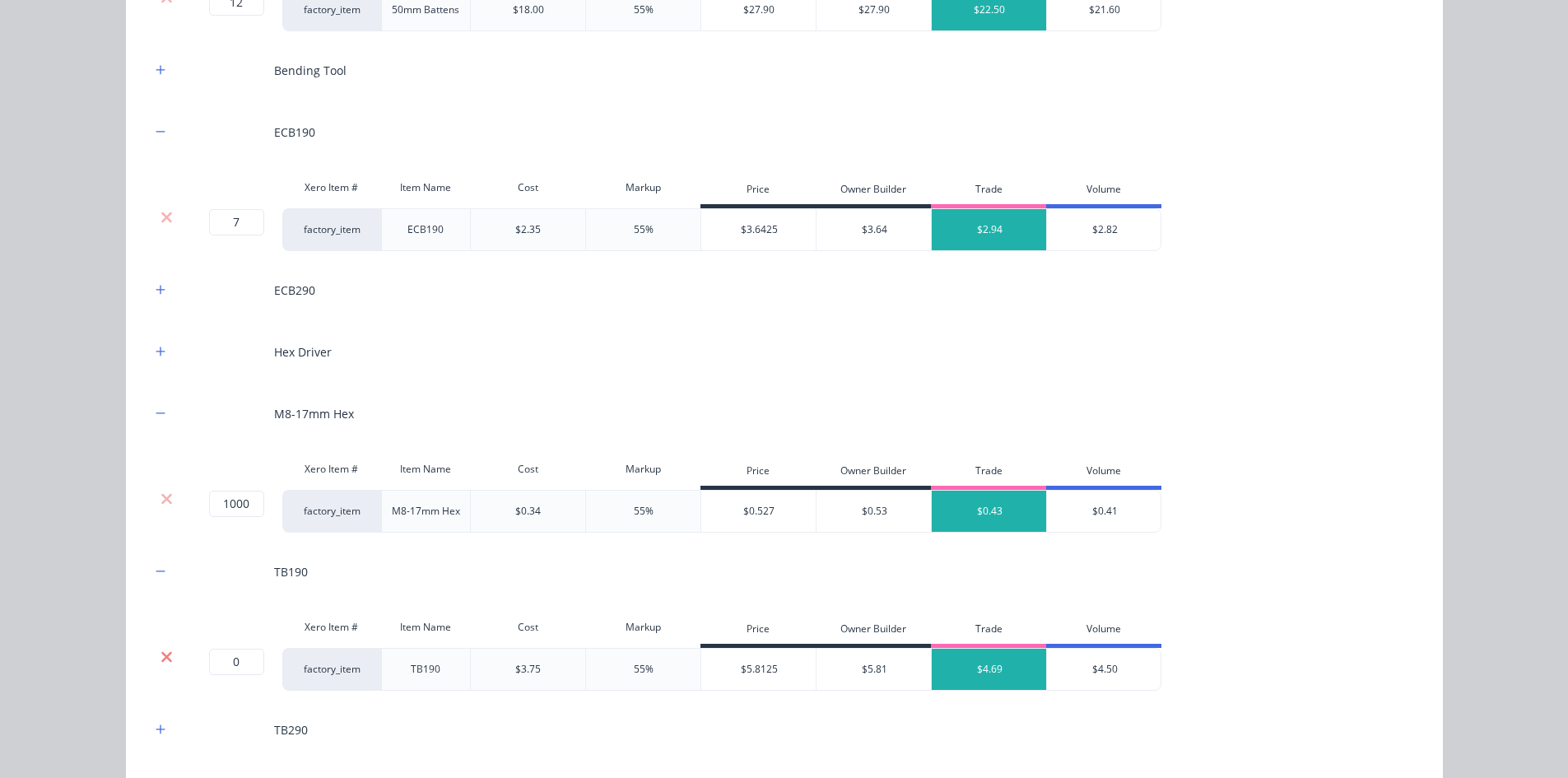
click at [160, 660] on icon at bounding box center [166, 657] width 13 height 17
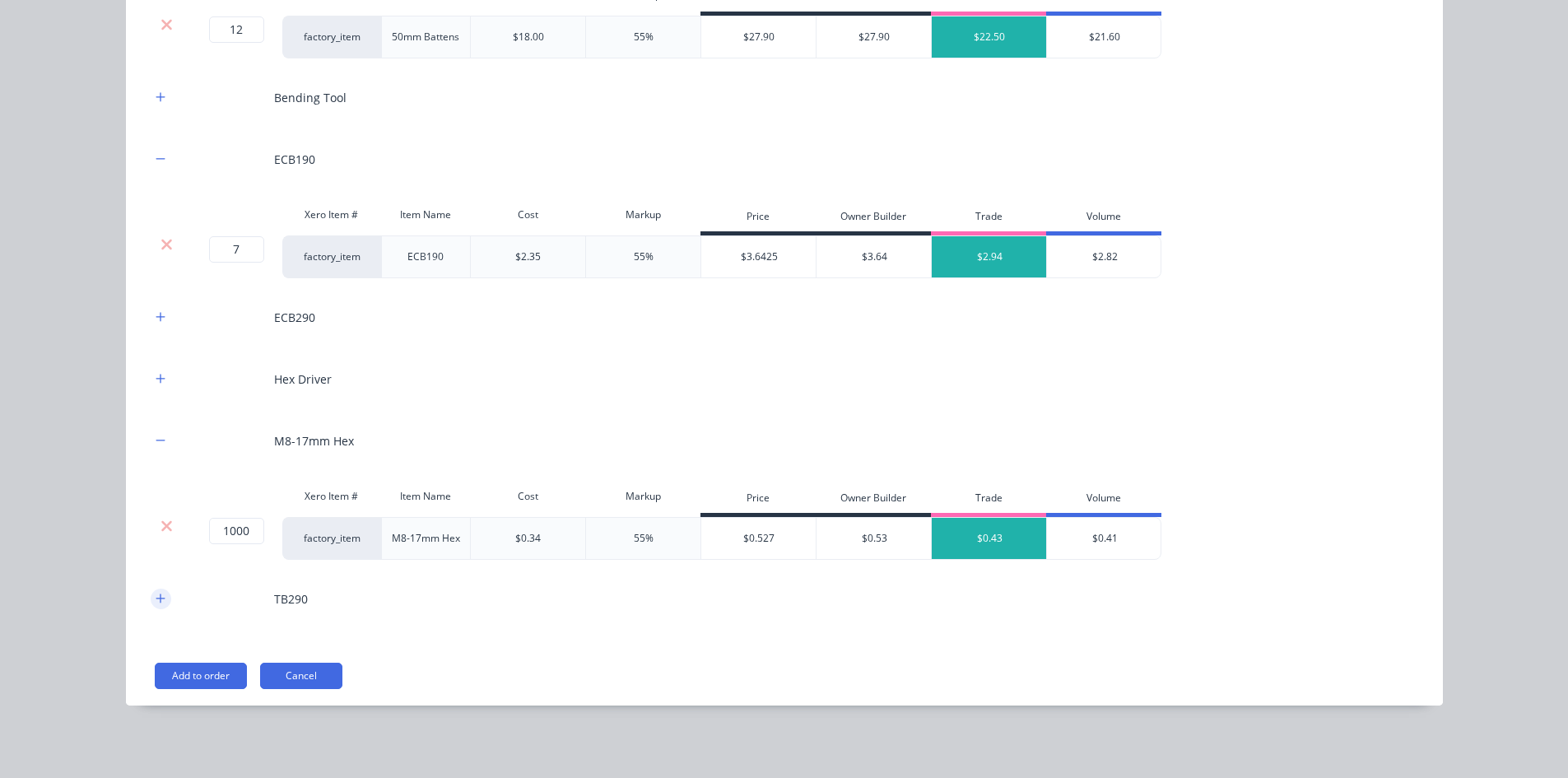
scroll to position [2166, 0]
click at [155, 603] on icon "button" at bounding box center [159, 597] width 9 height 9
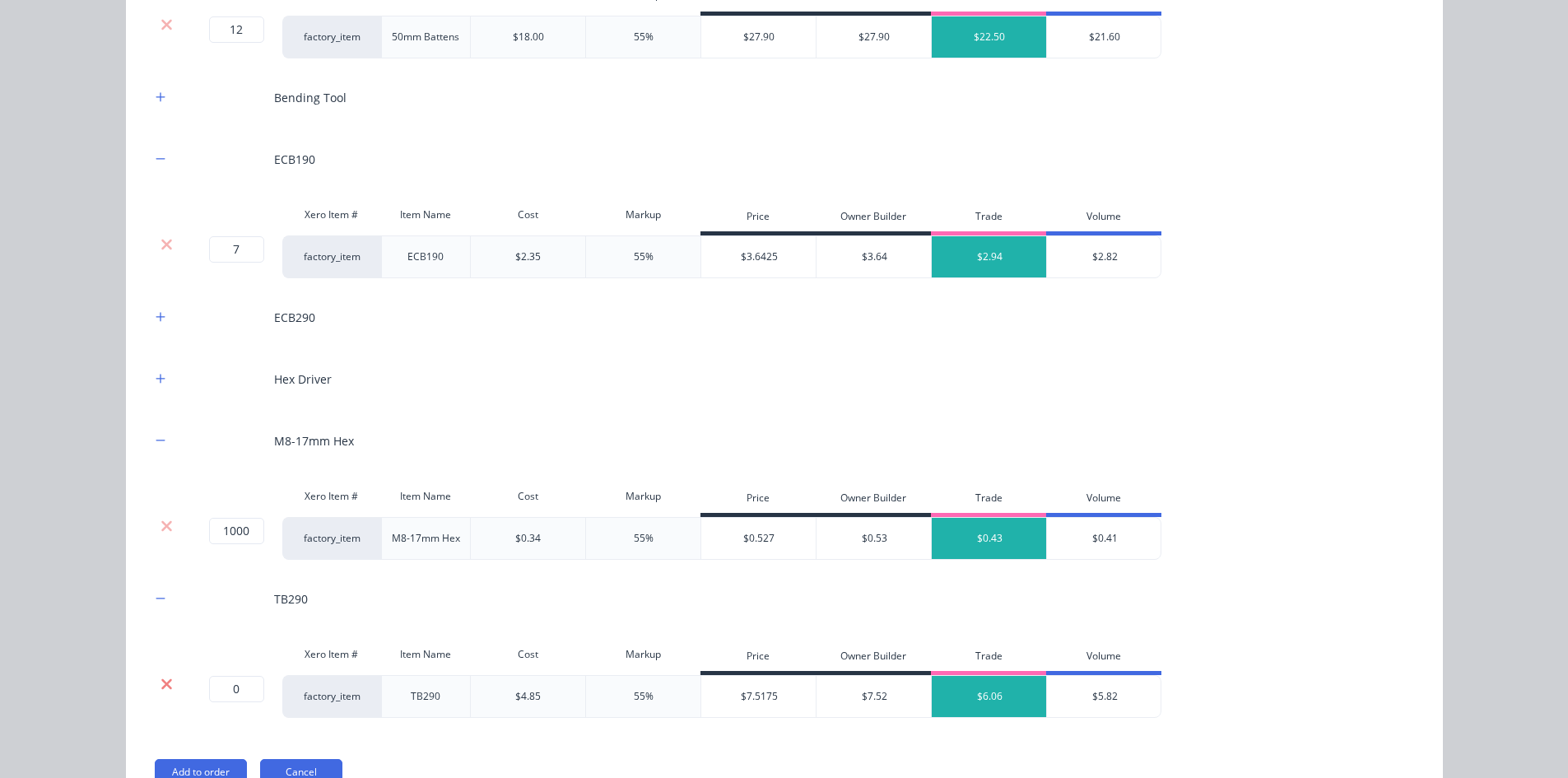
click at [164, 684] on icon at bounding box center [166, 684] width 13 height 17
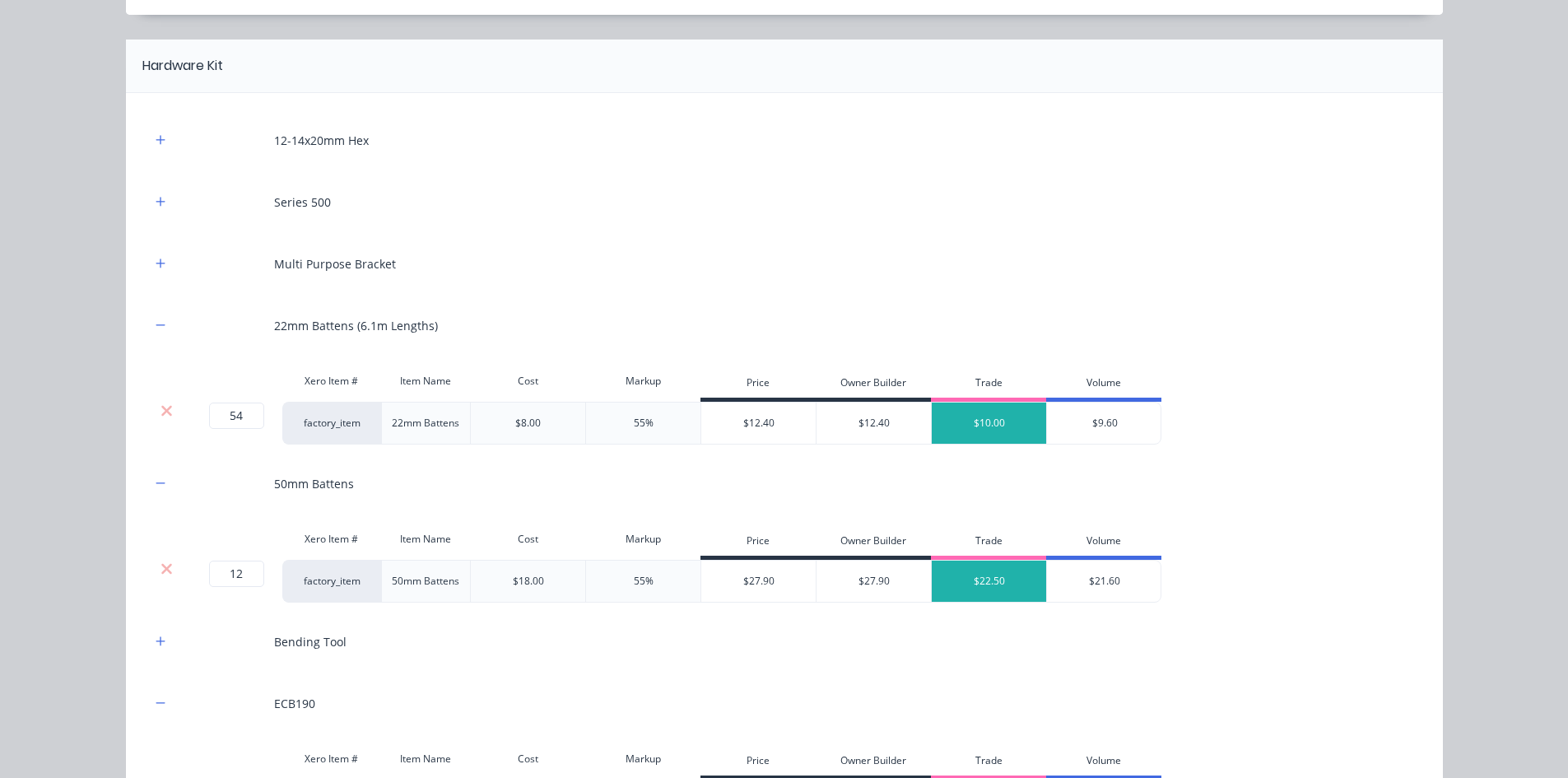
scroll to position [1529, 0]
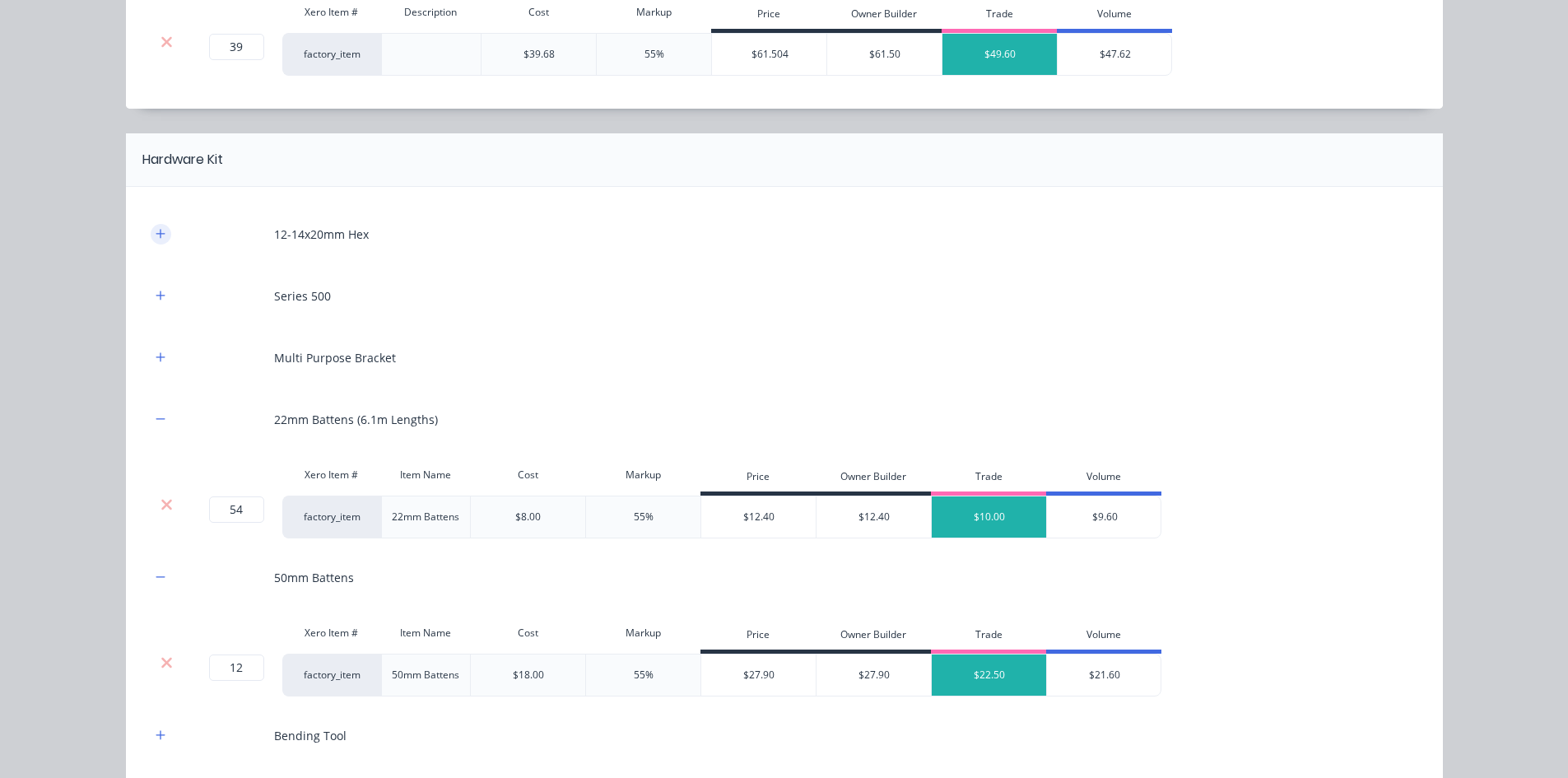
click at [150, 229] on button "button" at bounding box center [160, 234] width 21 height 21
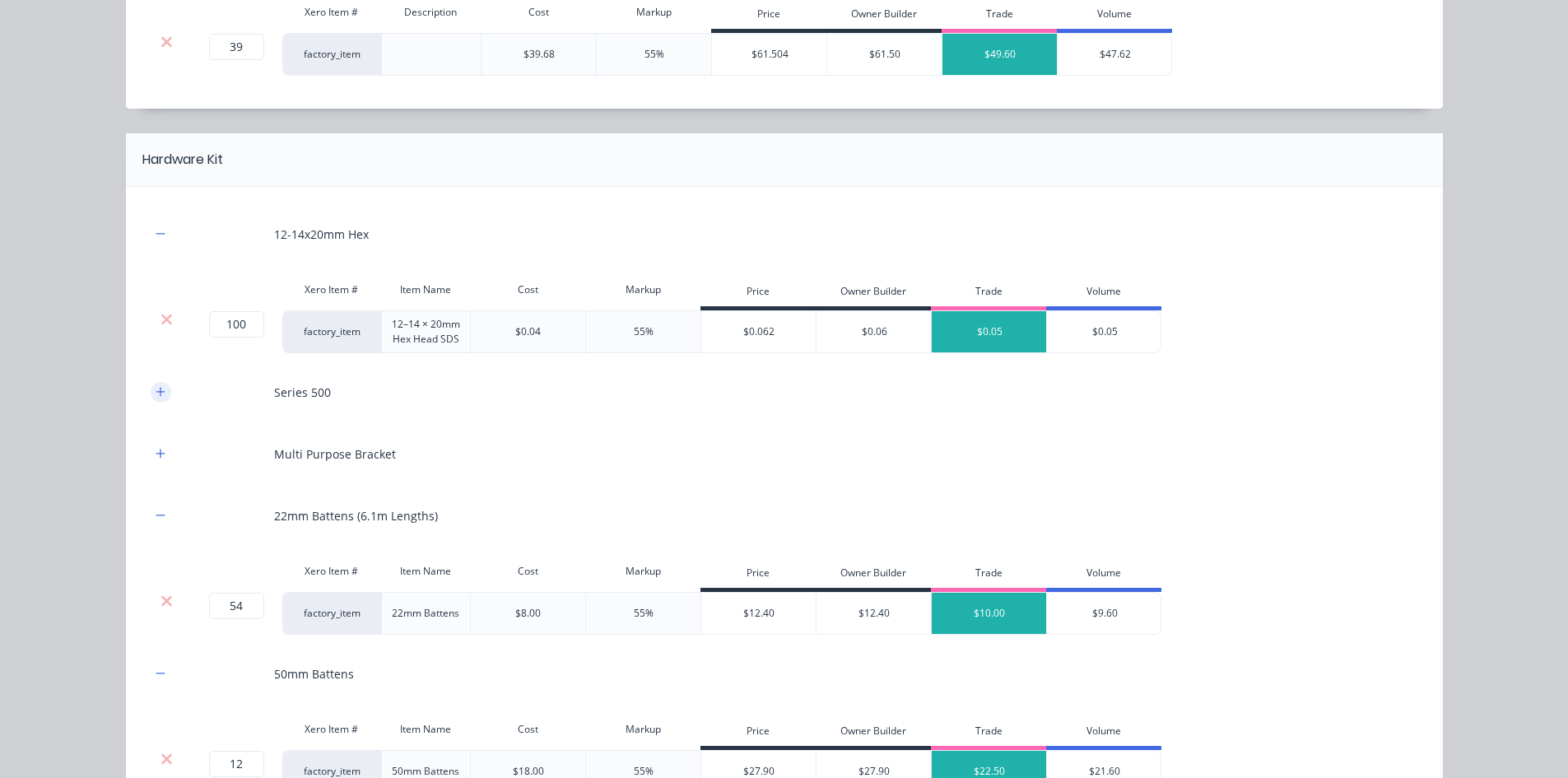
click at [155, 389] on icon "button" at bounding box center [160, 392] width 10 height 12
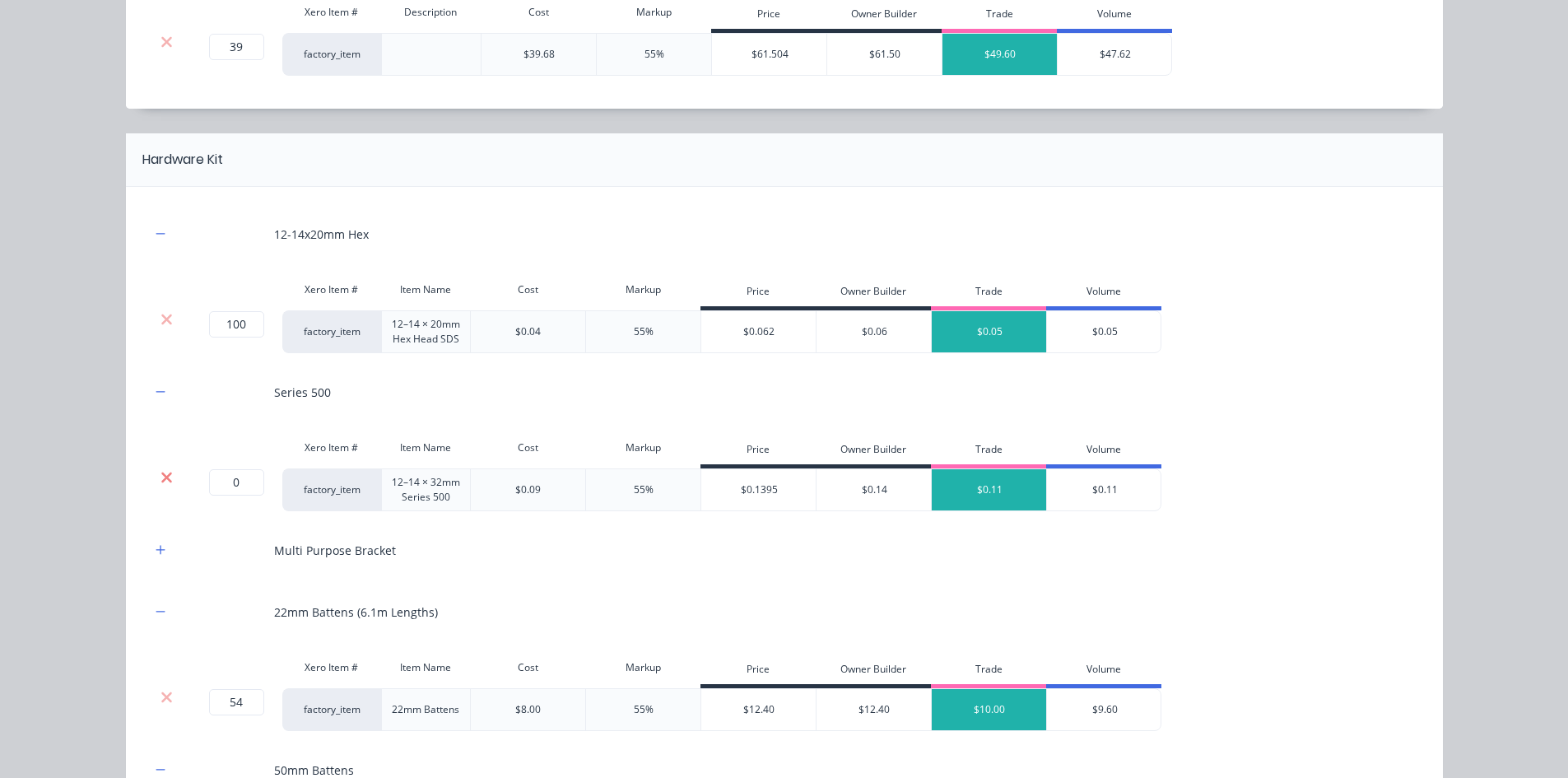
click at [161, 477] on icon at bounding box center [166, 477] width 11 height 11
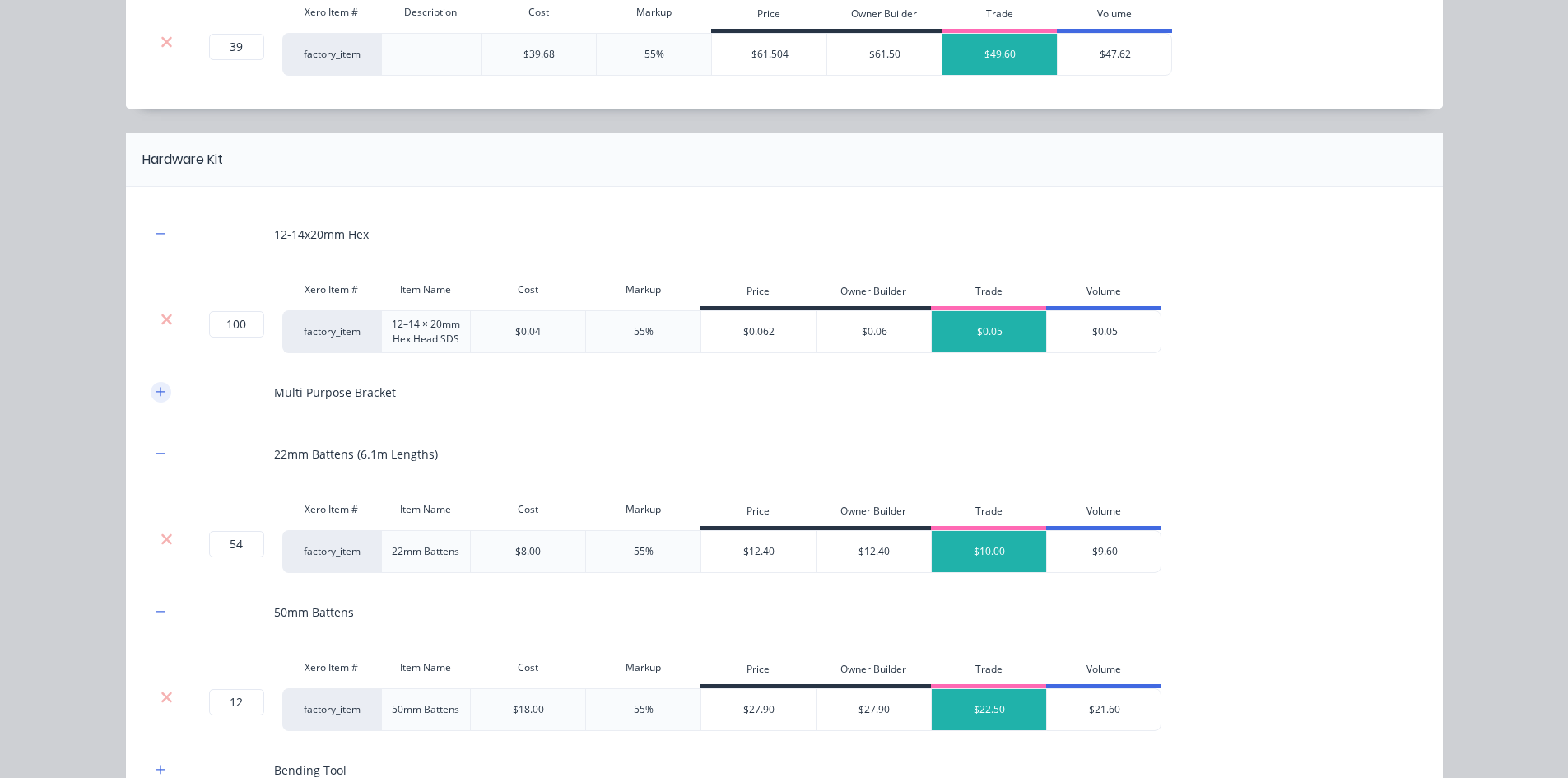
click at [157, 393] on icon "button" at bounding box center [160, 392] width 10 height 12
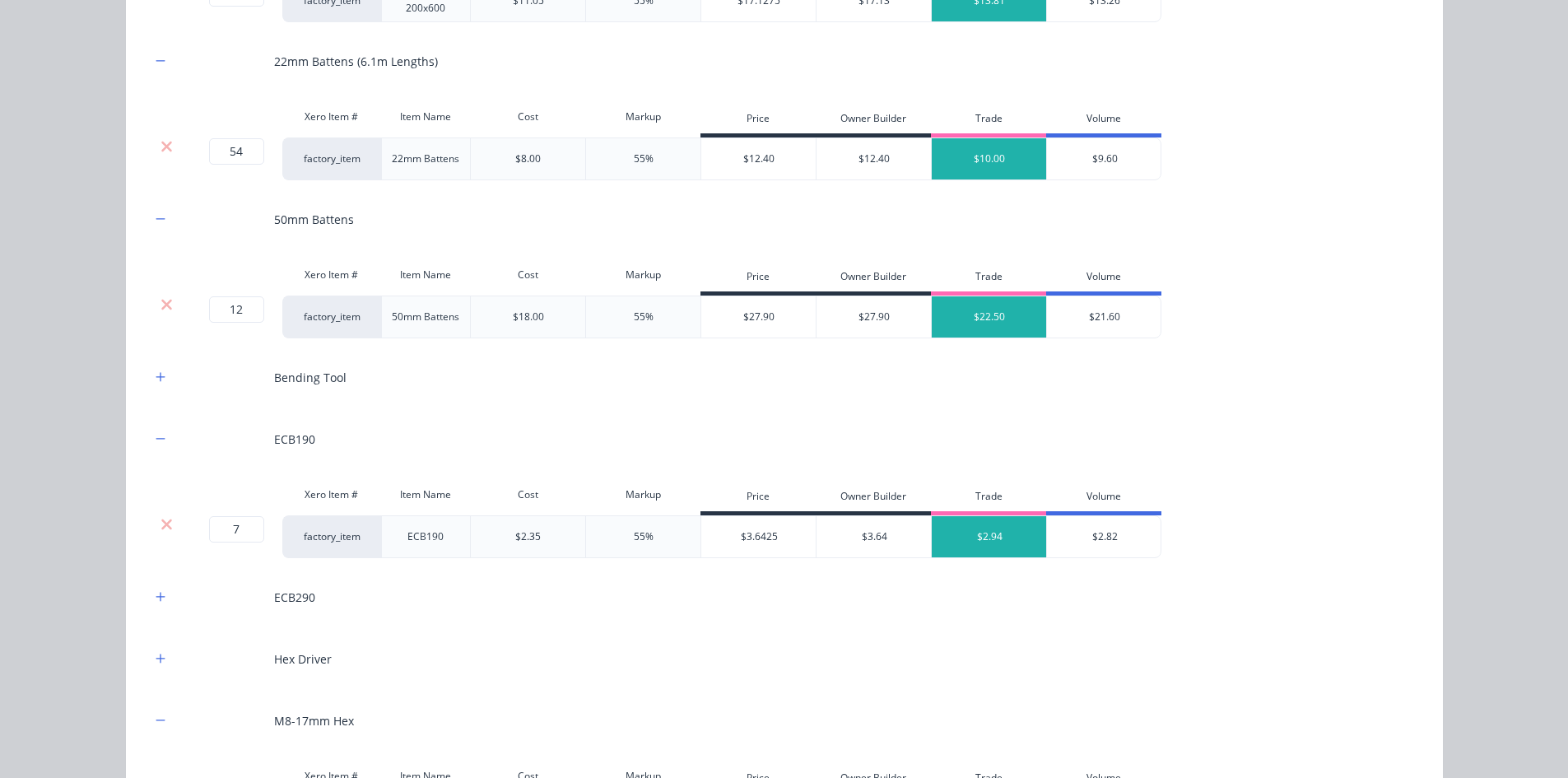
scroll to position [2022, 0]
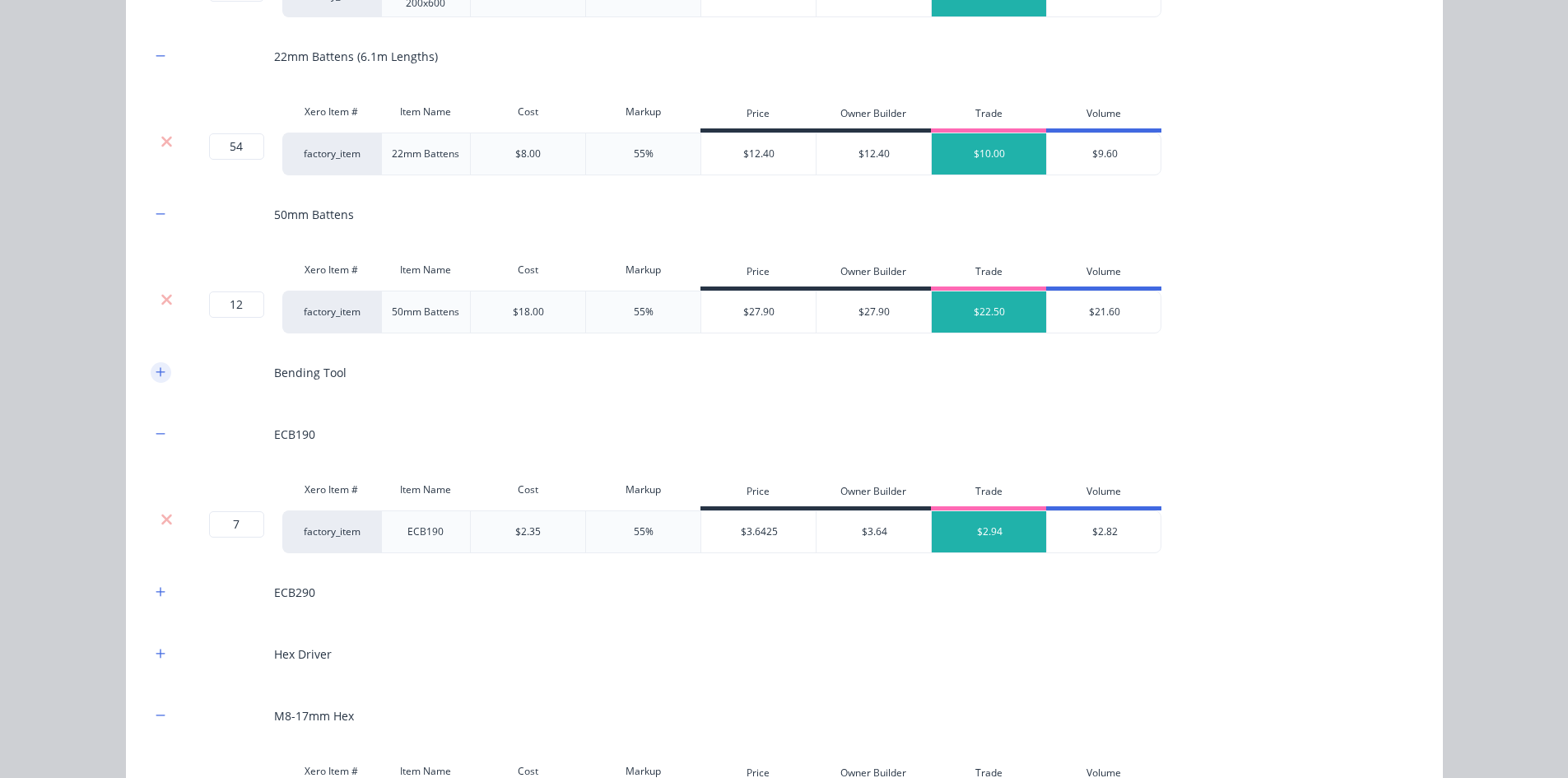
click at [155, 371] on icon "button" at bounding box center [160, 372] width 10 height 12
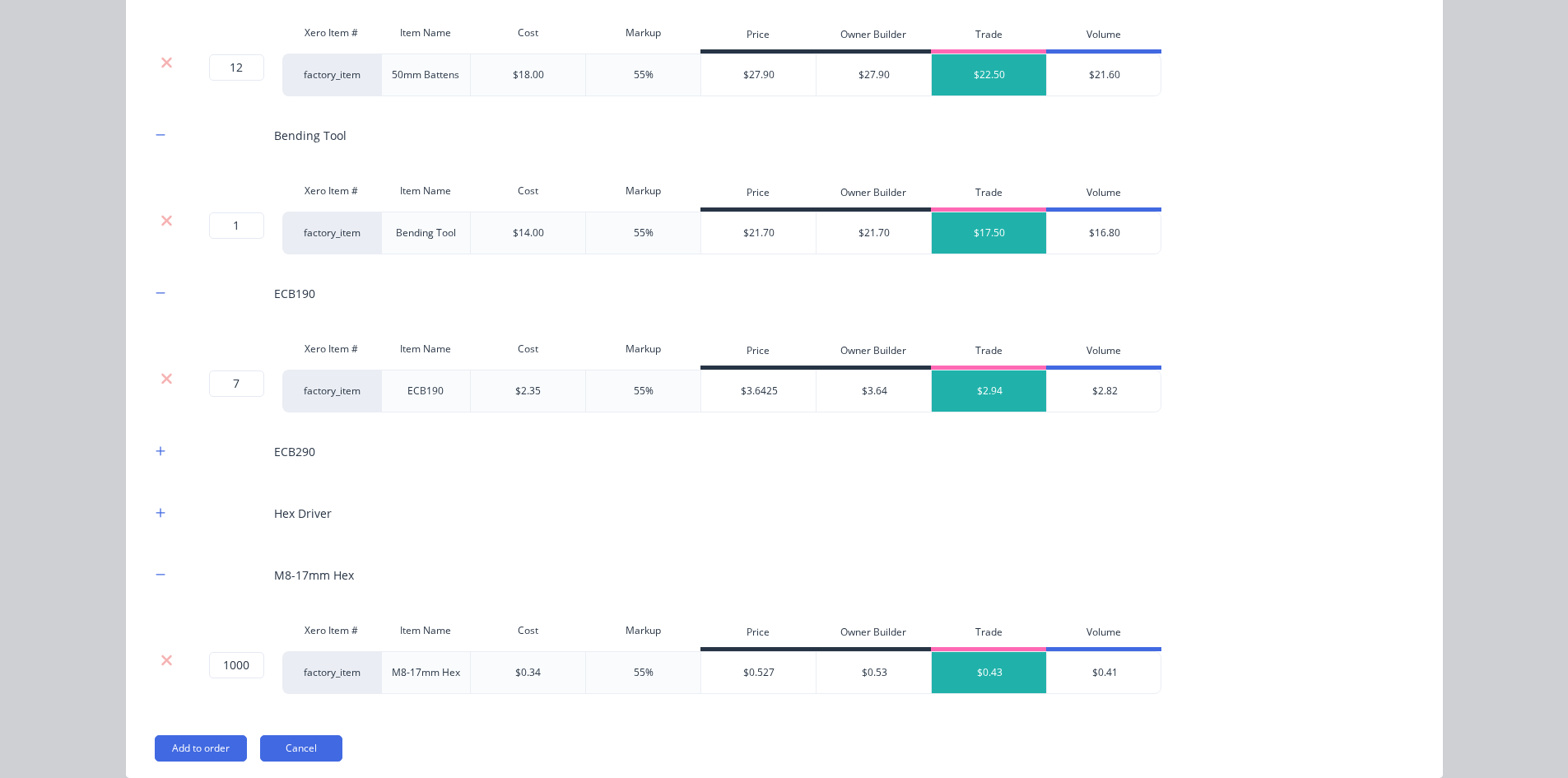
scroll to position [2269, 0]
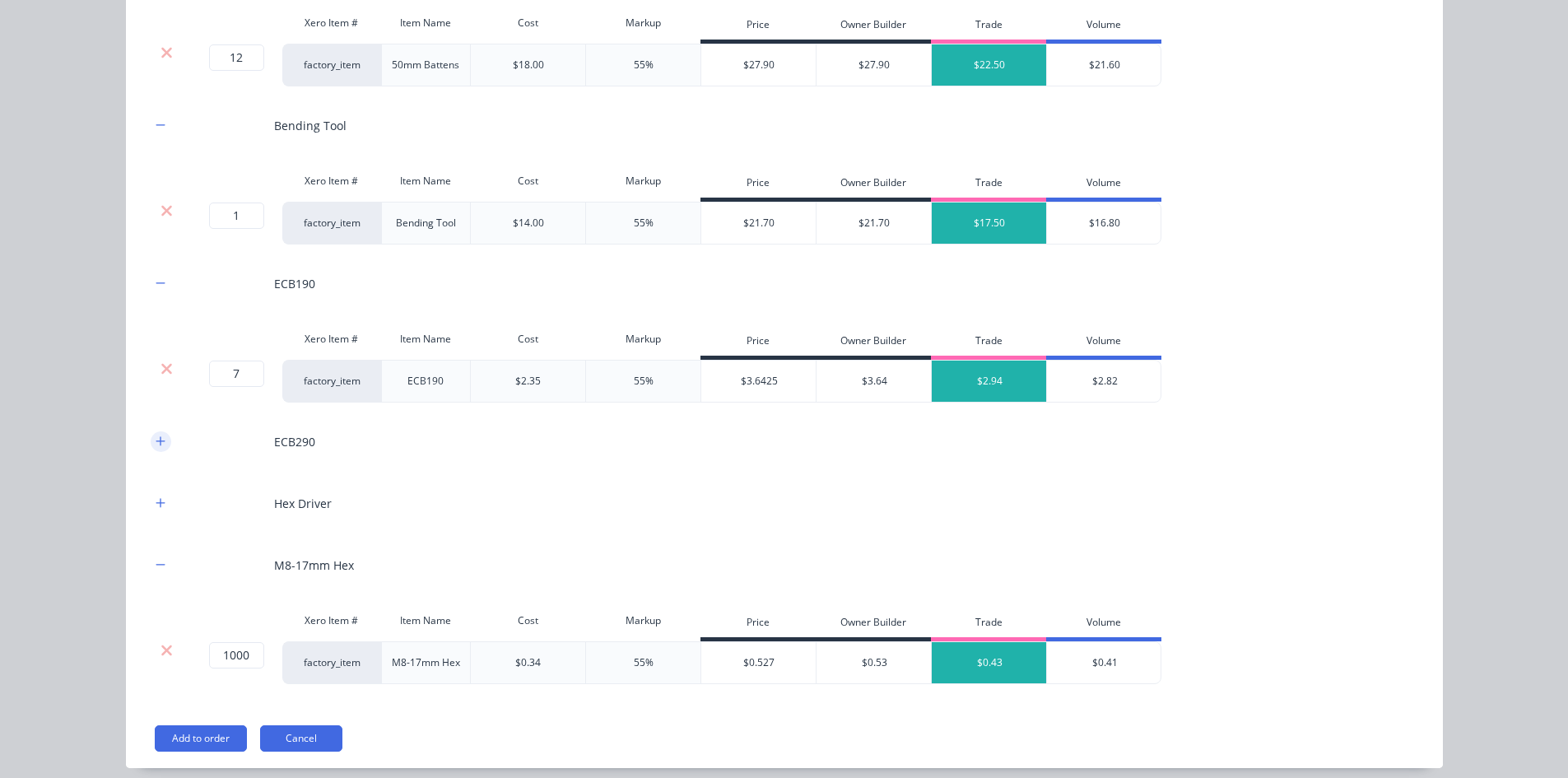
click at [155, 441] on icon "button" at bounding box center [160, 442] width 10 height 12
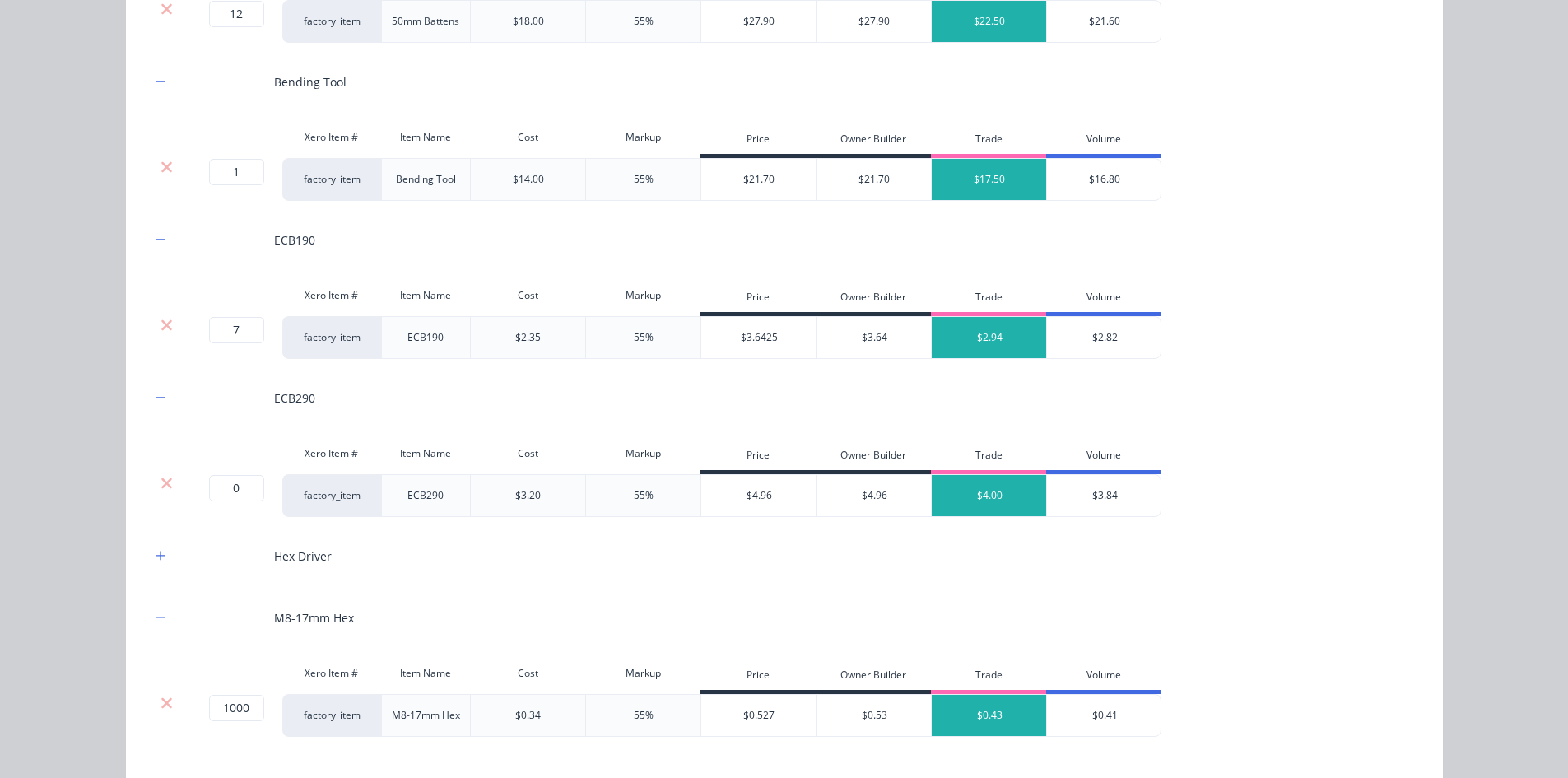
scroll to position [2352, 0]
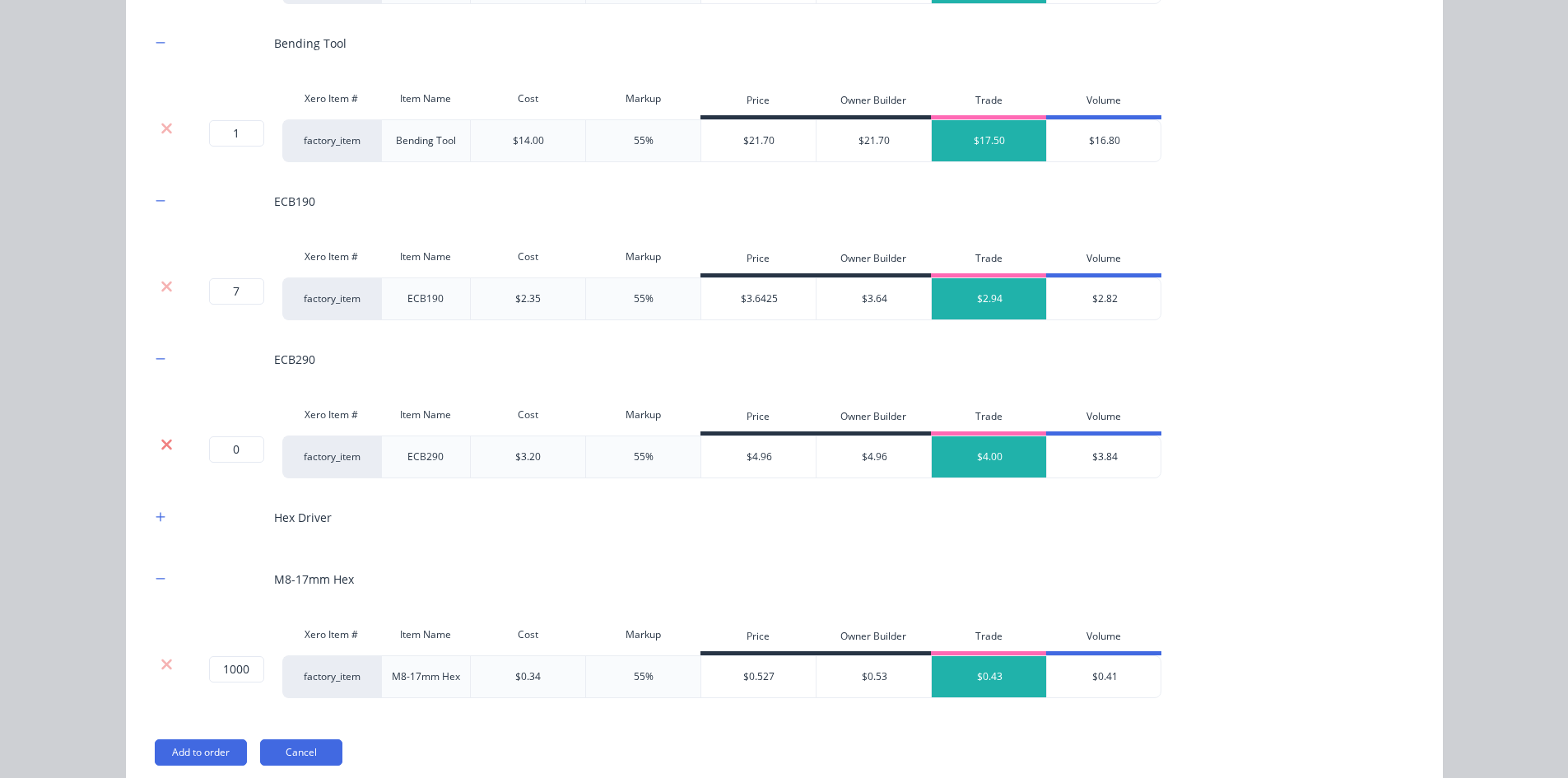
click at [160, 449] on icon at bounding box center [166, 444] width 13 height 17
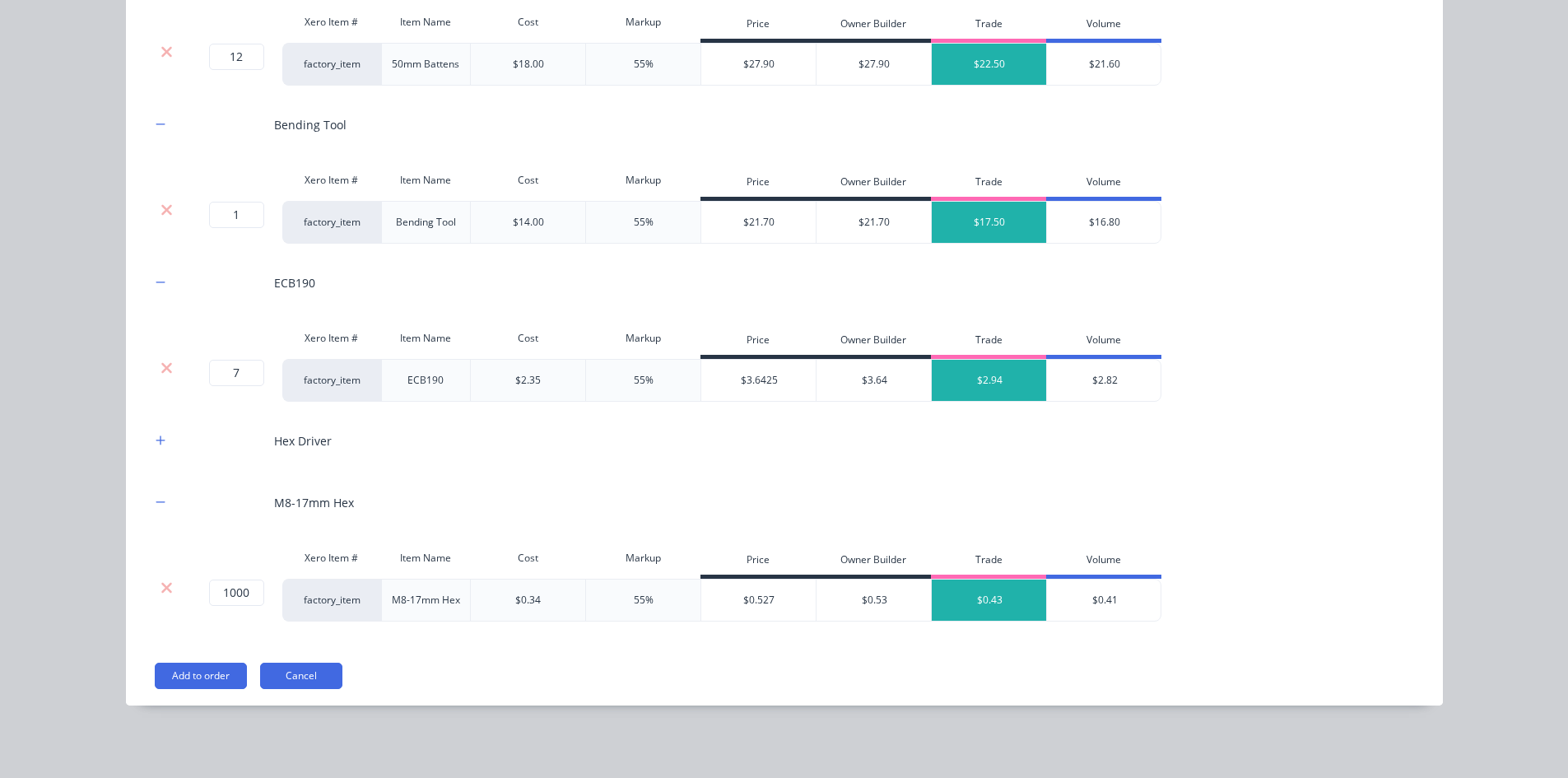
scroll to position [2270, 0]
click at [158, 436] on icon "button" at bounding box center [160, 441] width 10 height 12
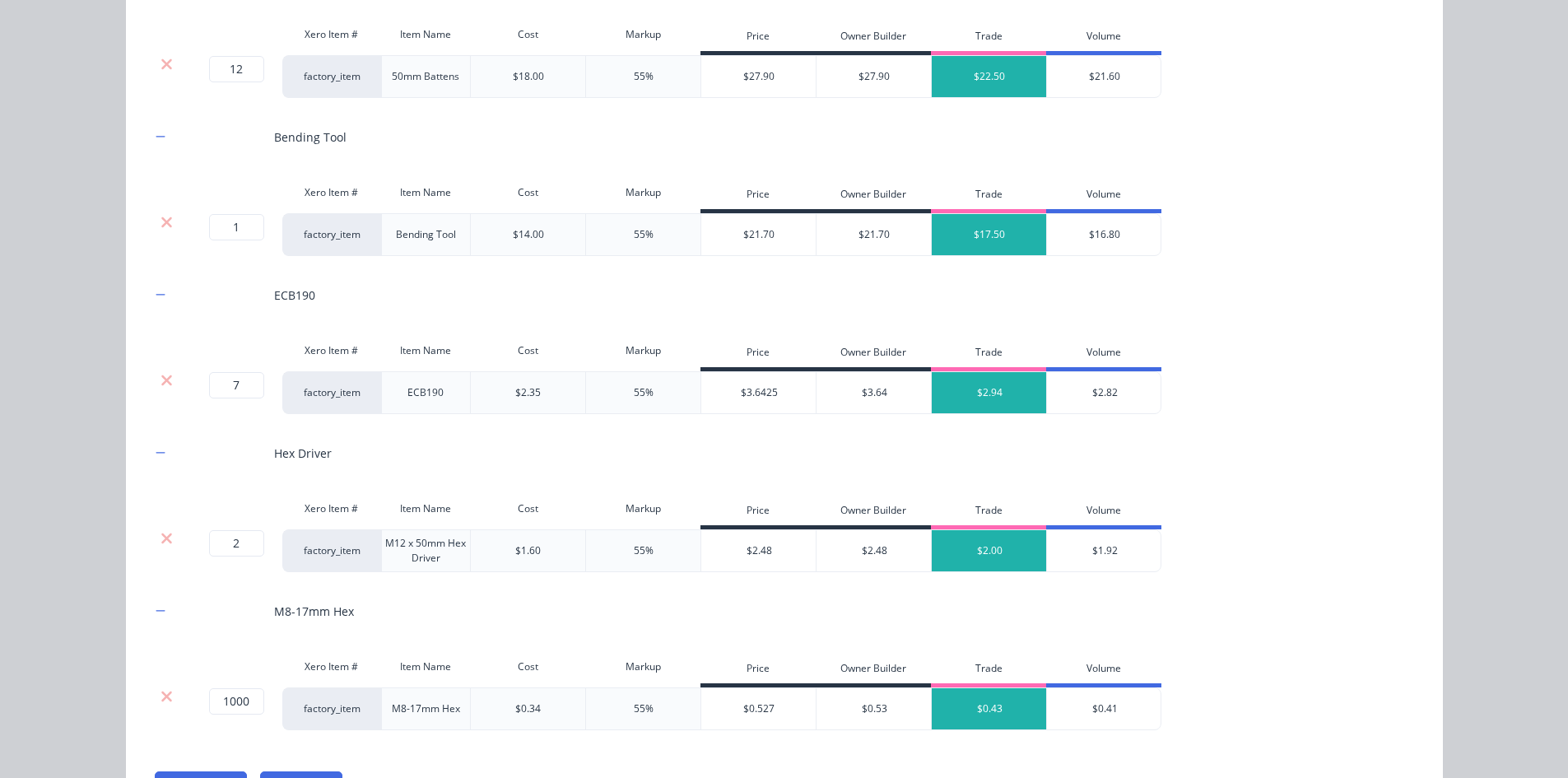
scroll to position [2366, 0]
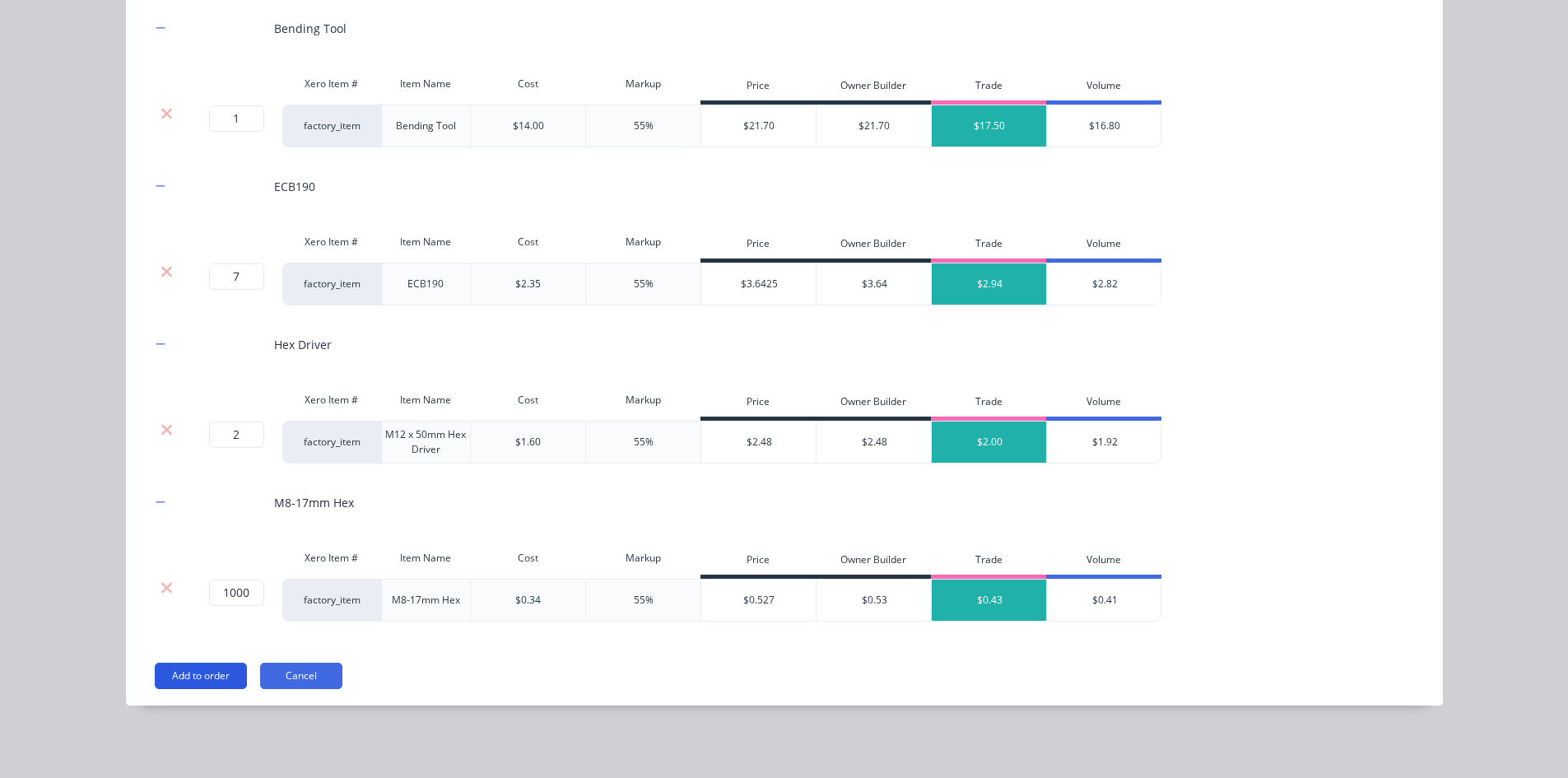
click at [189, 682] on button "Add to order" at bounding box center [200, 675] width 92 height 26
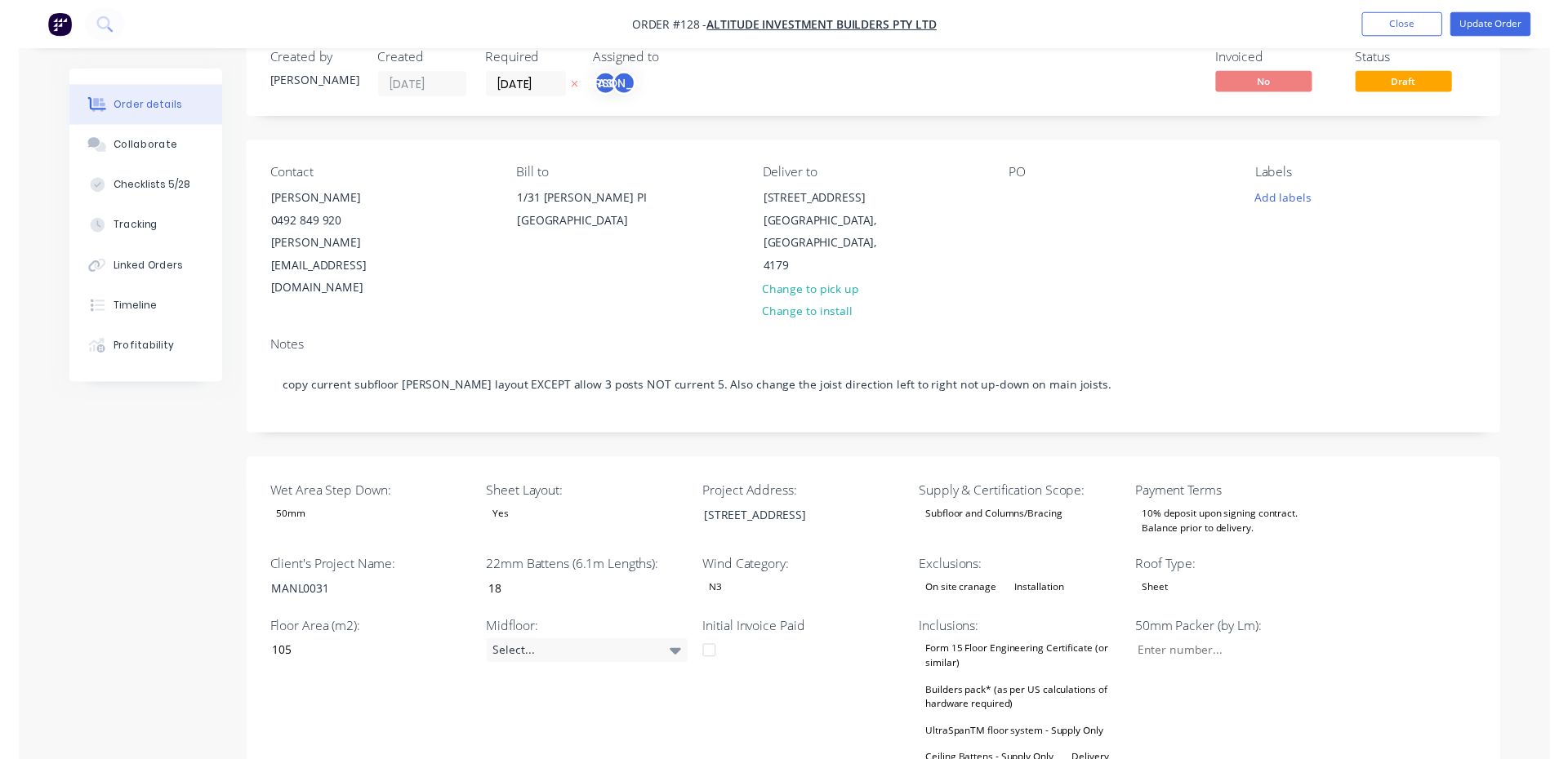
scroll to position [0, 0]
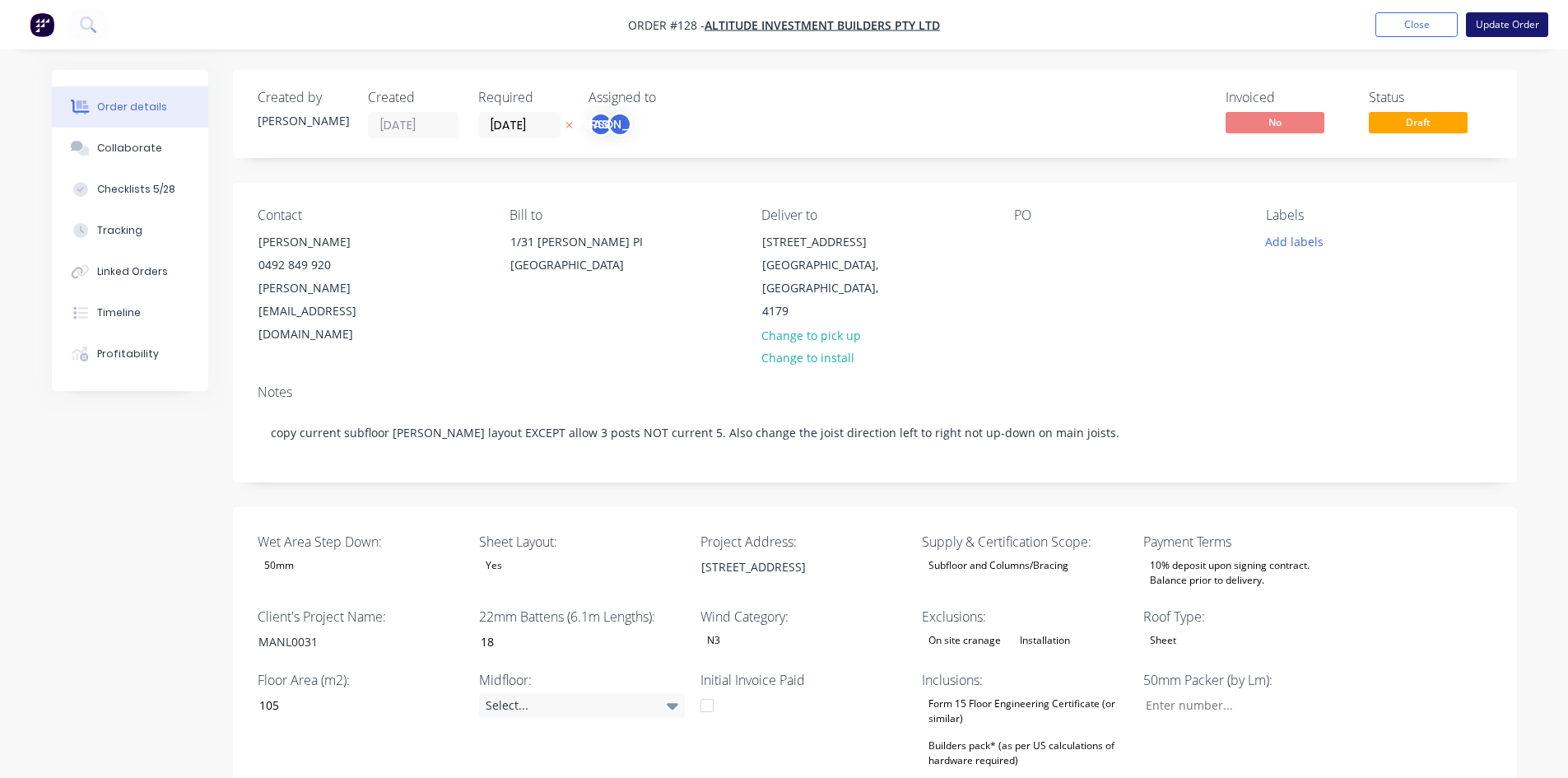
click at [1517, 30] on button "Update Order" at bounding box center [1506, 24] width 82 height 24
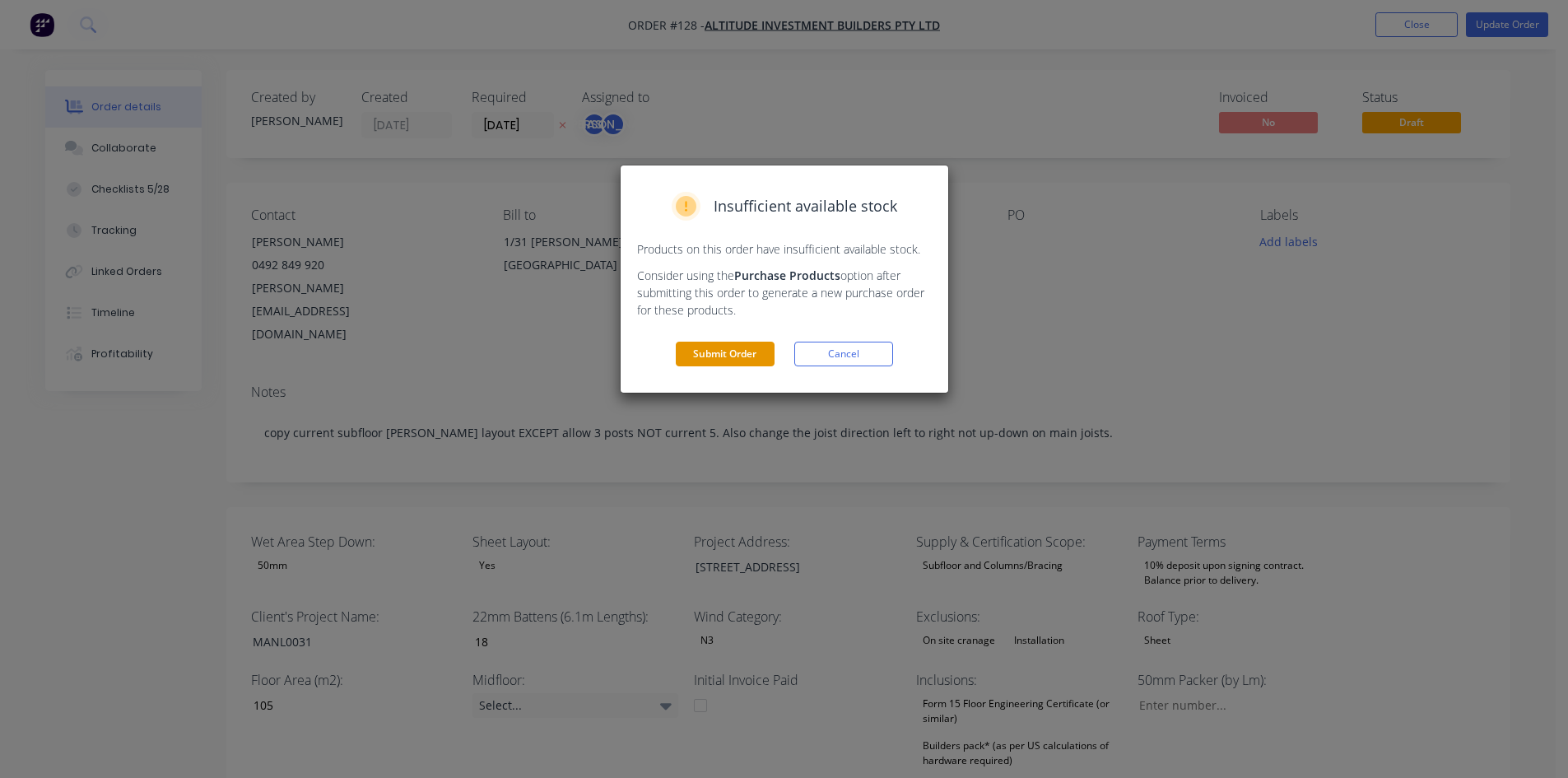
click at [714, 358] on button "Submit Order" at bounding box center [725, 354] width 99 height 24
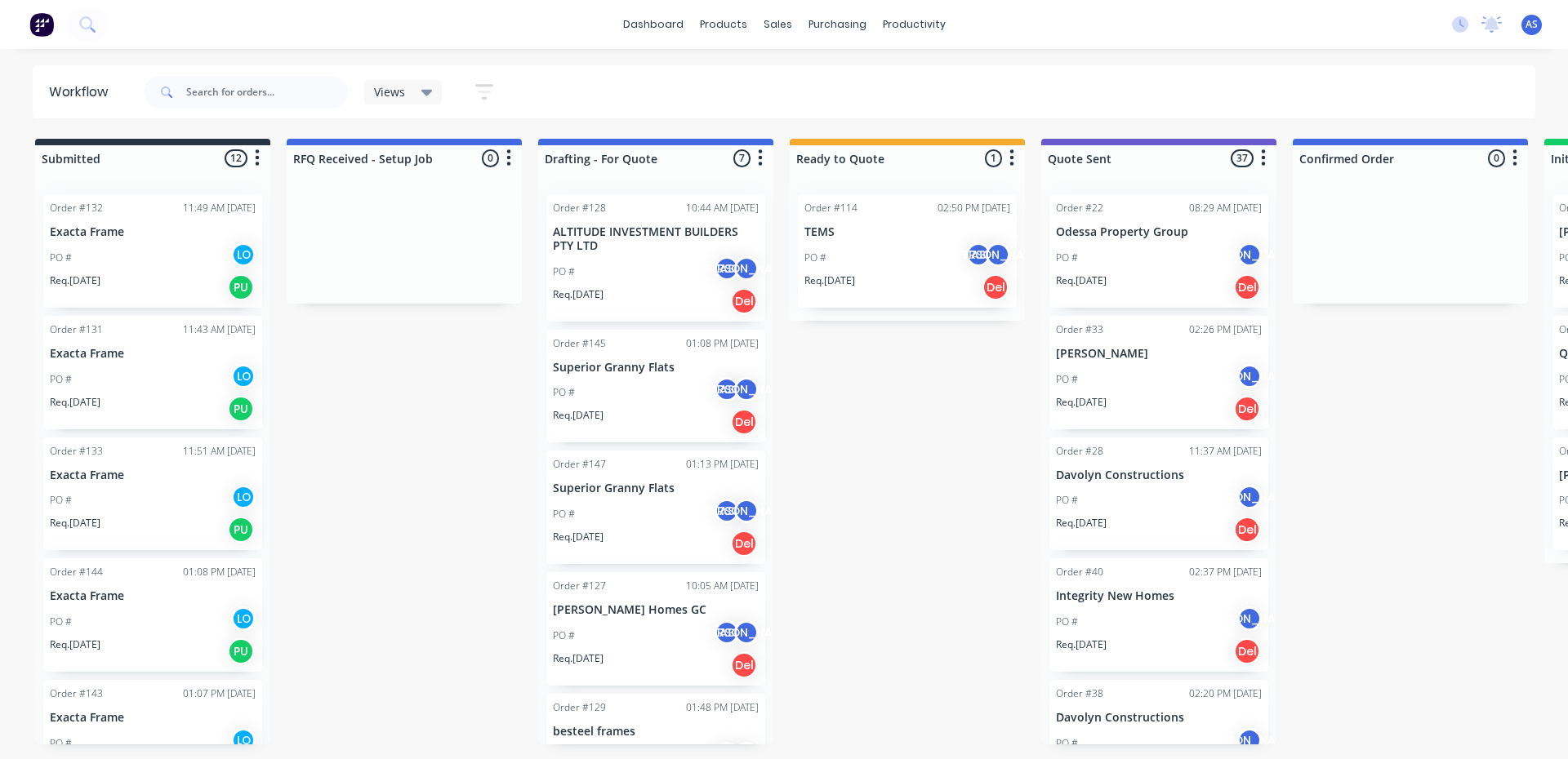
click at [612, 265] on div "PO # AS [PERSON_NAME]" at bounding box center [656, 272] width 206 height 31
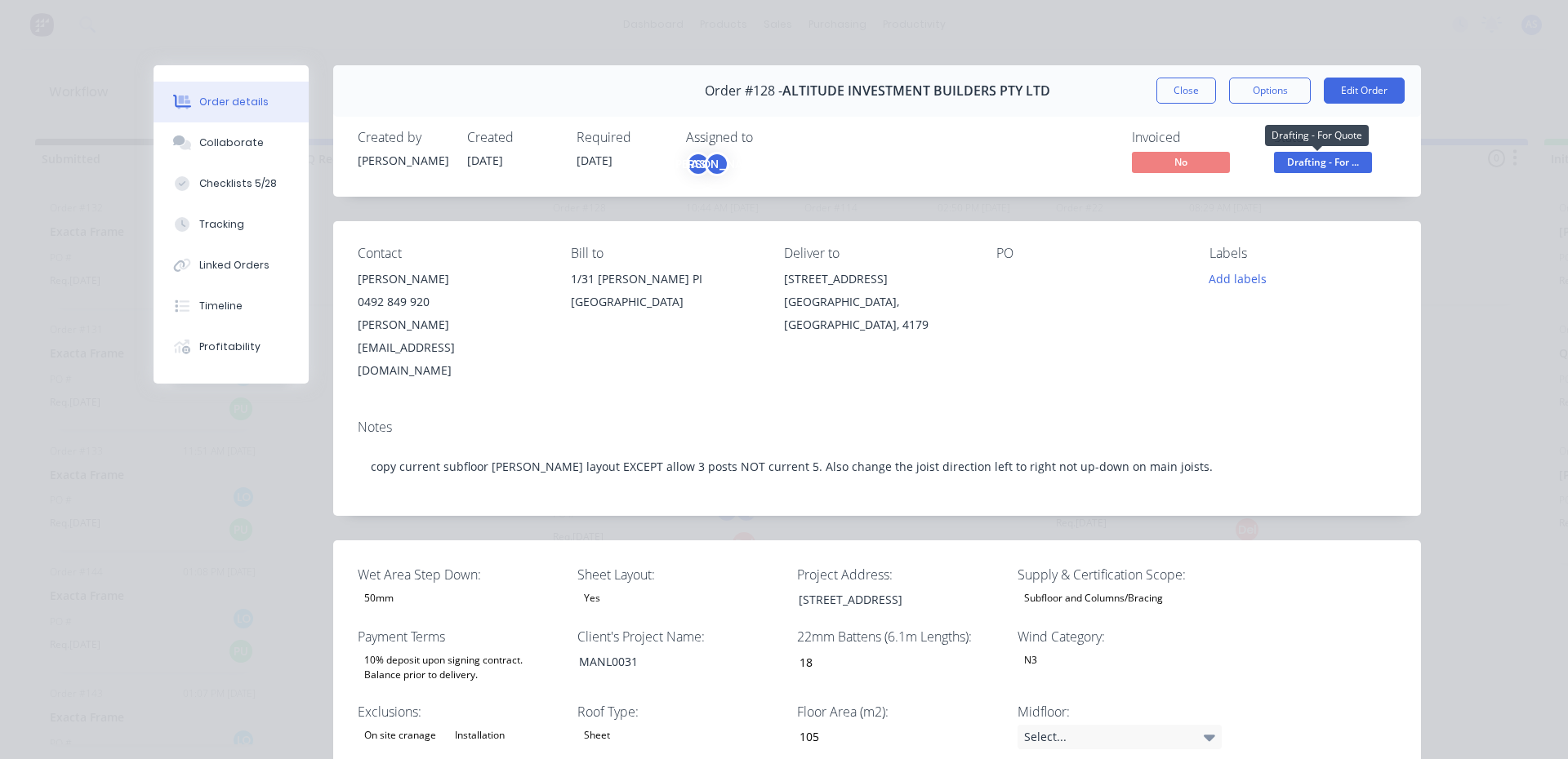
click at [1343, 166] on span "Drafting - For ..." at bounding box center [1323, 162] width 98 height 20
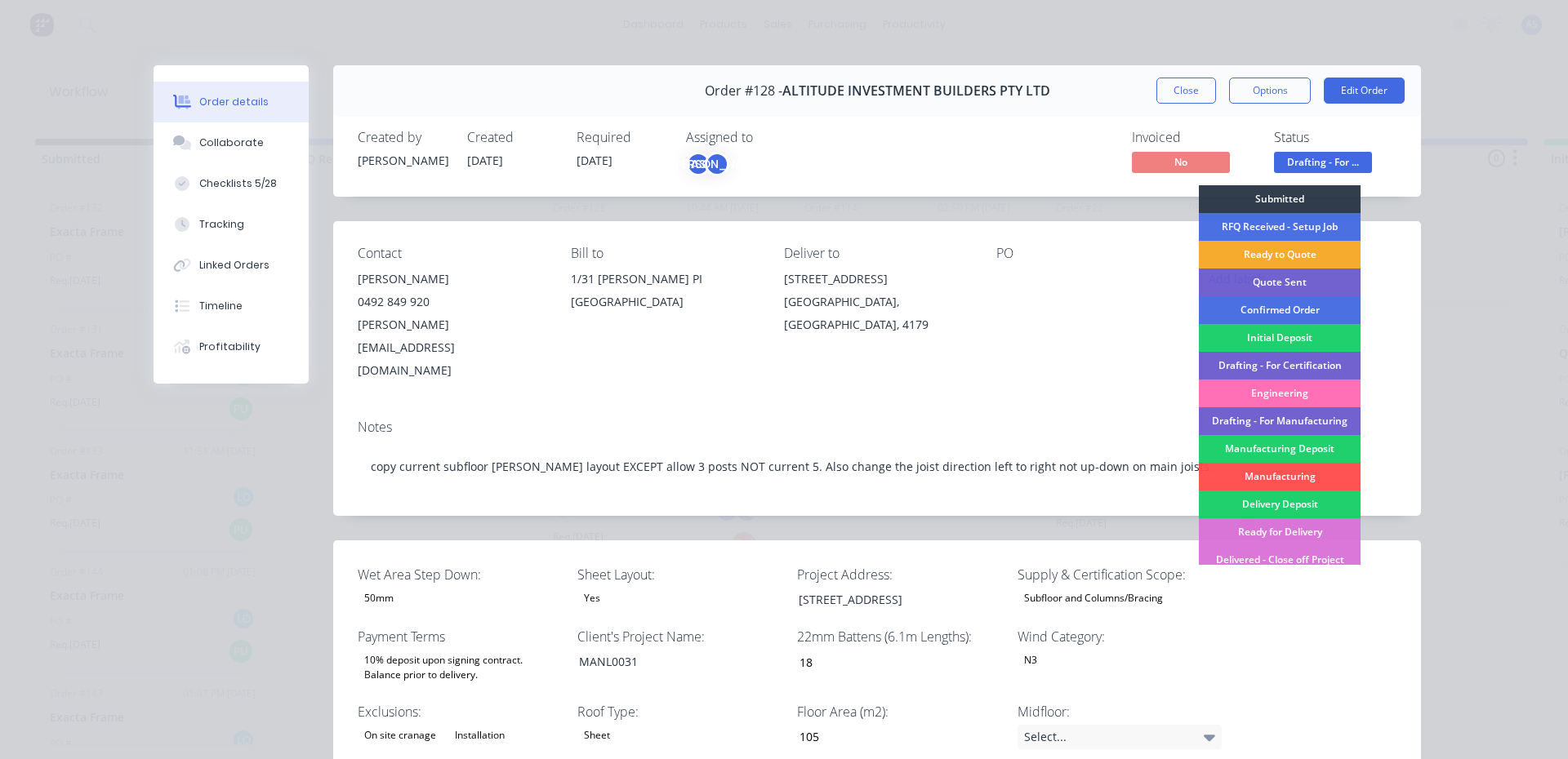
click at [1290, 248] on div "Ready to Quote" at bounding box center [1280, 255] width 162 height 28
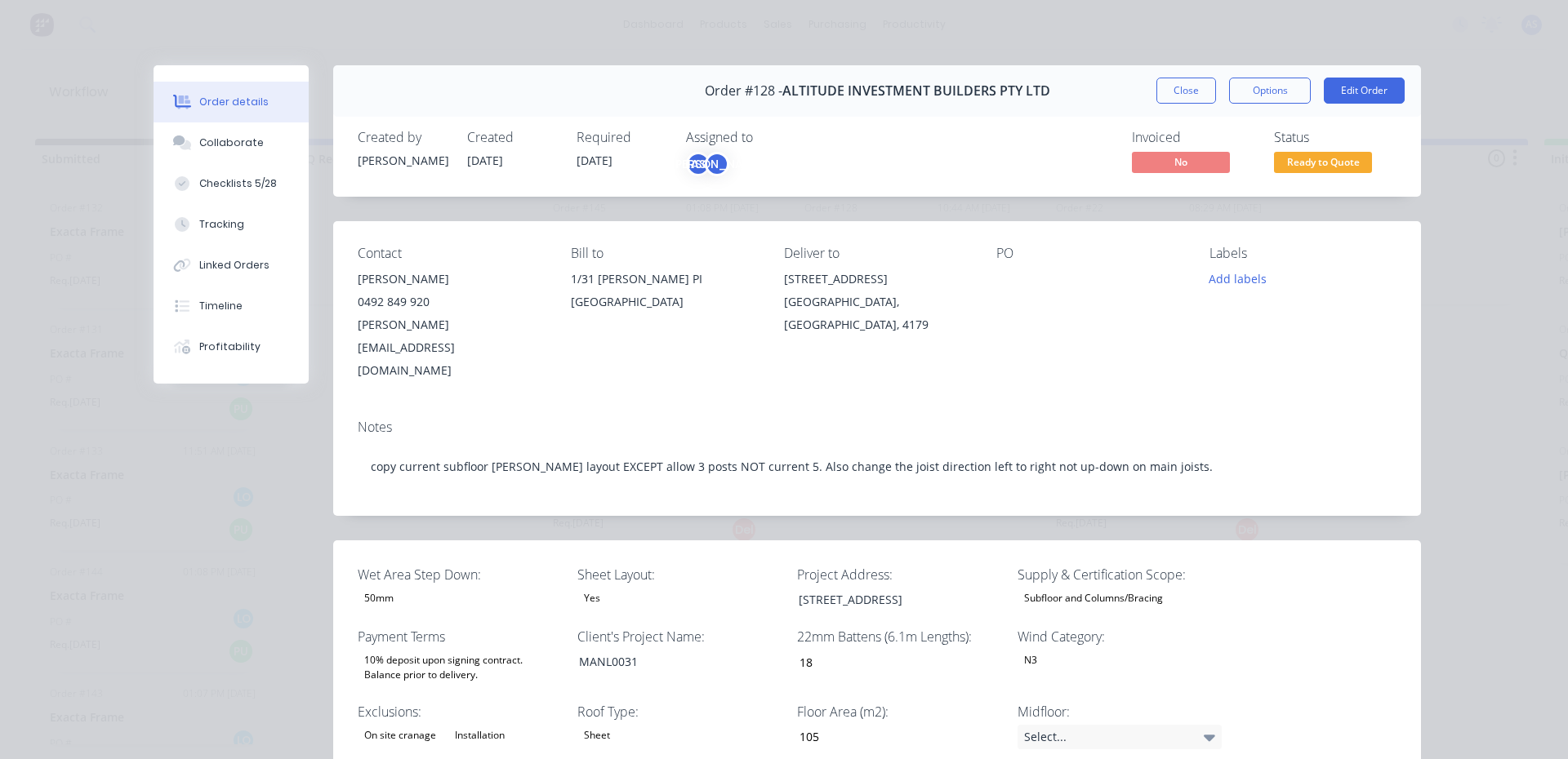
click at [1175, 104] on div "Order #128 - ALTITUDE INVESTMENT BUILDERS PTY LTD Close Options Edit Order" at bounding box center [878, 90] width 1088 height 51
click at [1176, 87] on button "Close" at bounding box center [1186, 90] width 59 height 26
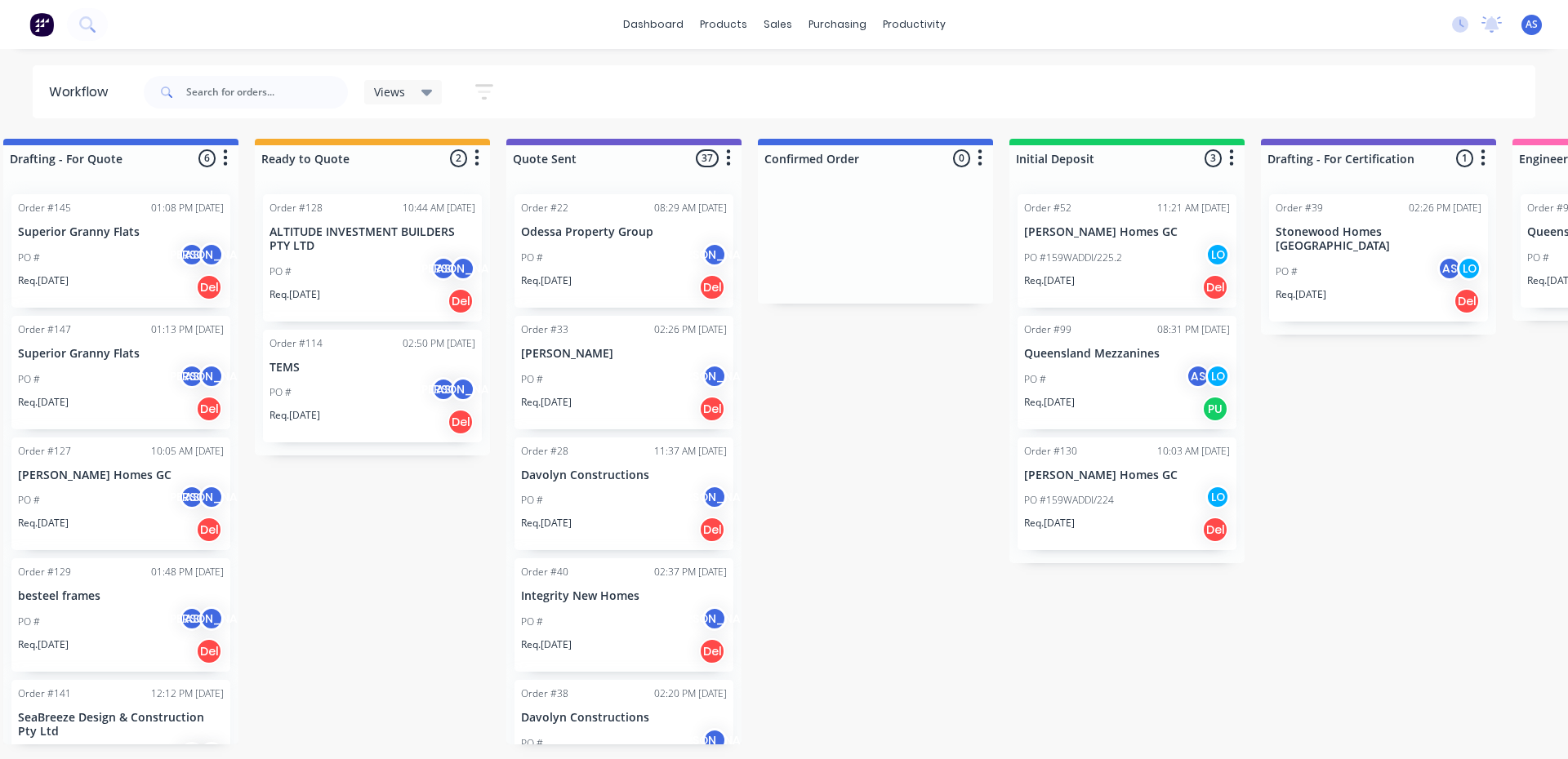
scroll to position [0, 621]
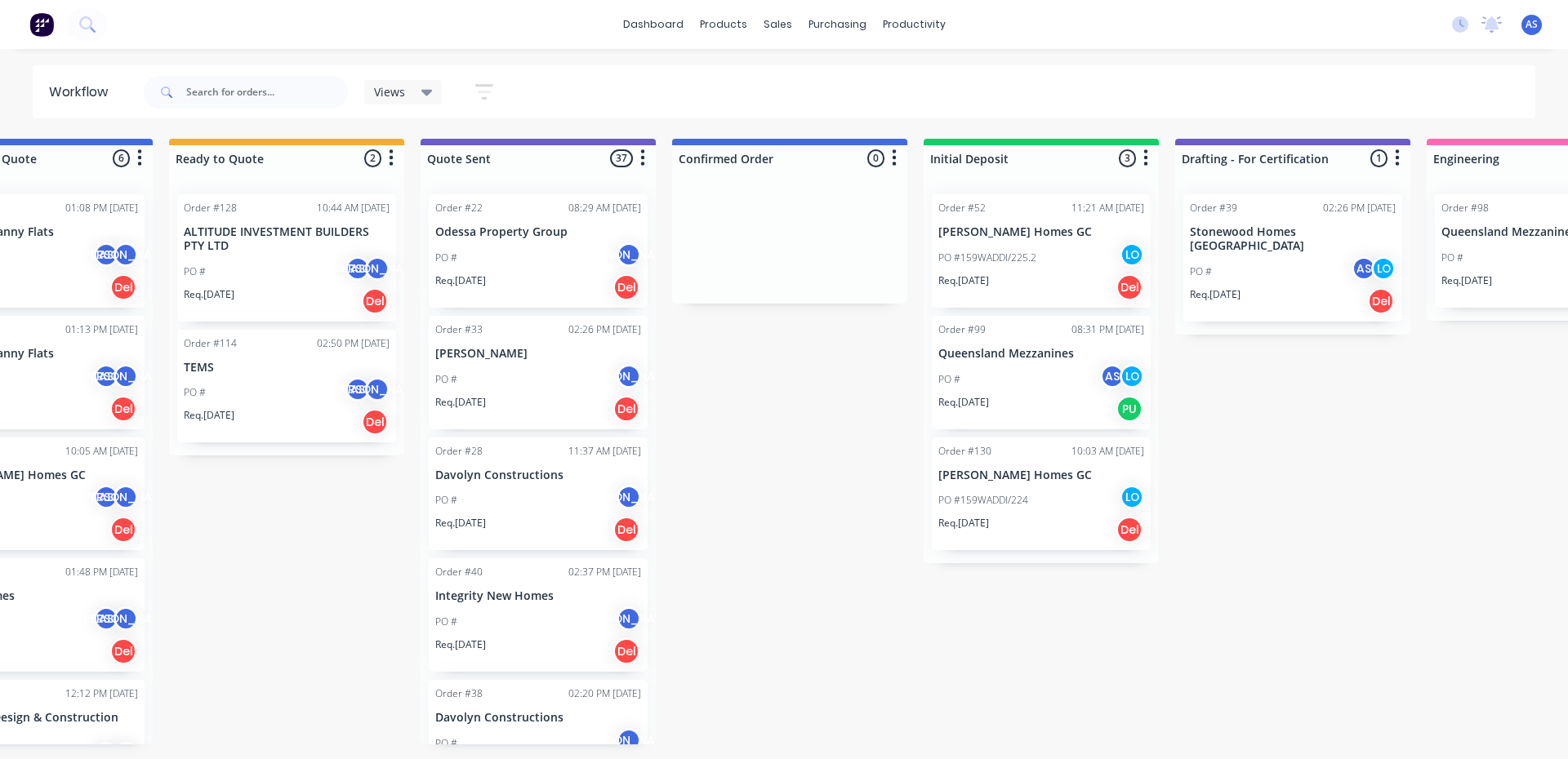
click at [972, 393] on div "PO # AS LO" at bounding box center [1041, 380] width 206 height 31
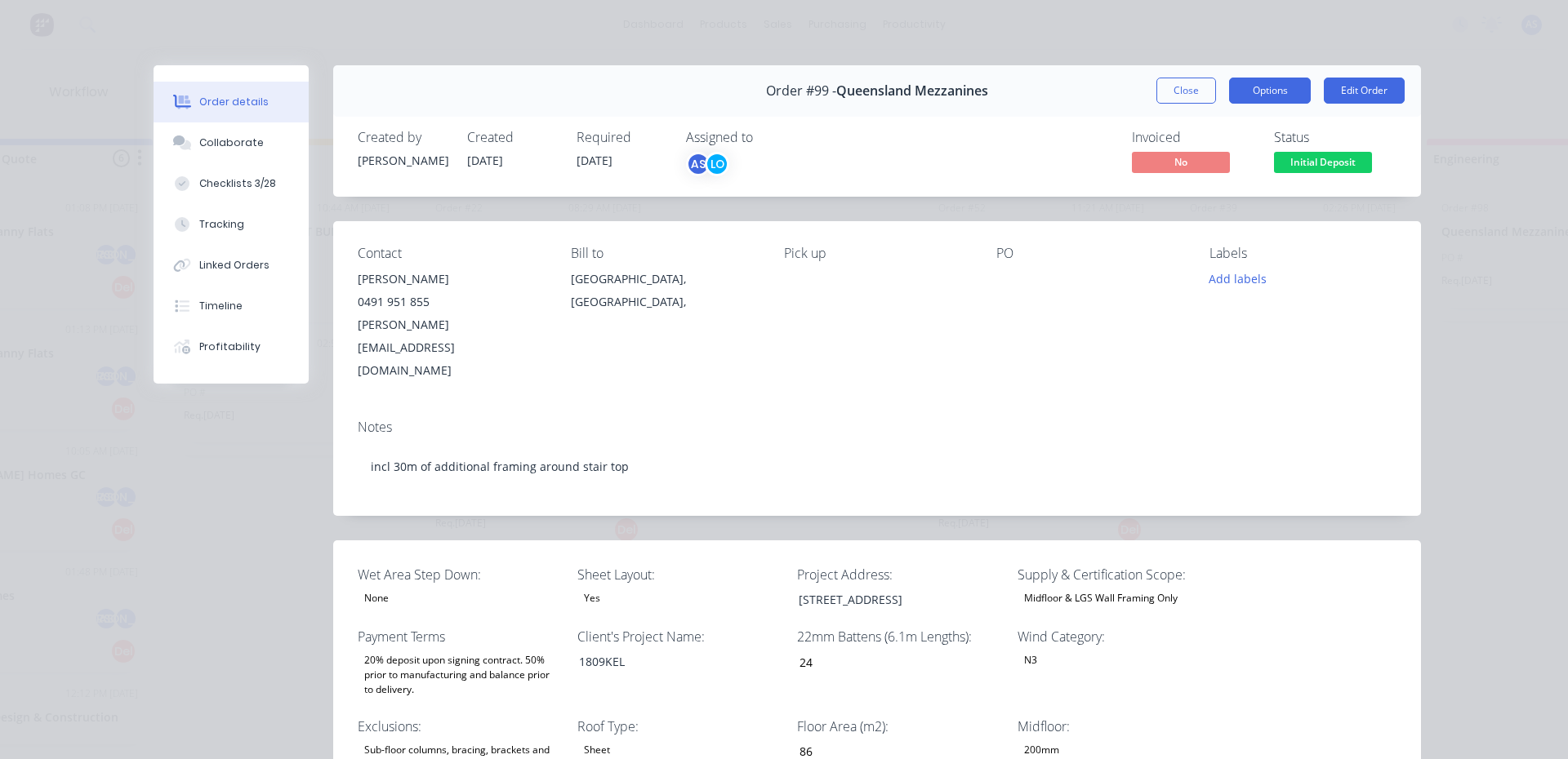
click at [1264, 98] on button "Options" at bounding box center [1270, 90] width 81 height 26
click at [1064, 326] on div "PO" at bounding box center [1090, 314] width 187 height 137
click at [1172, 91] on button "Close" at bounding box center [1186, 90] width 59 height 26
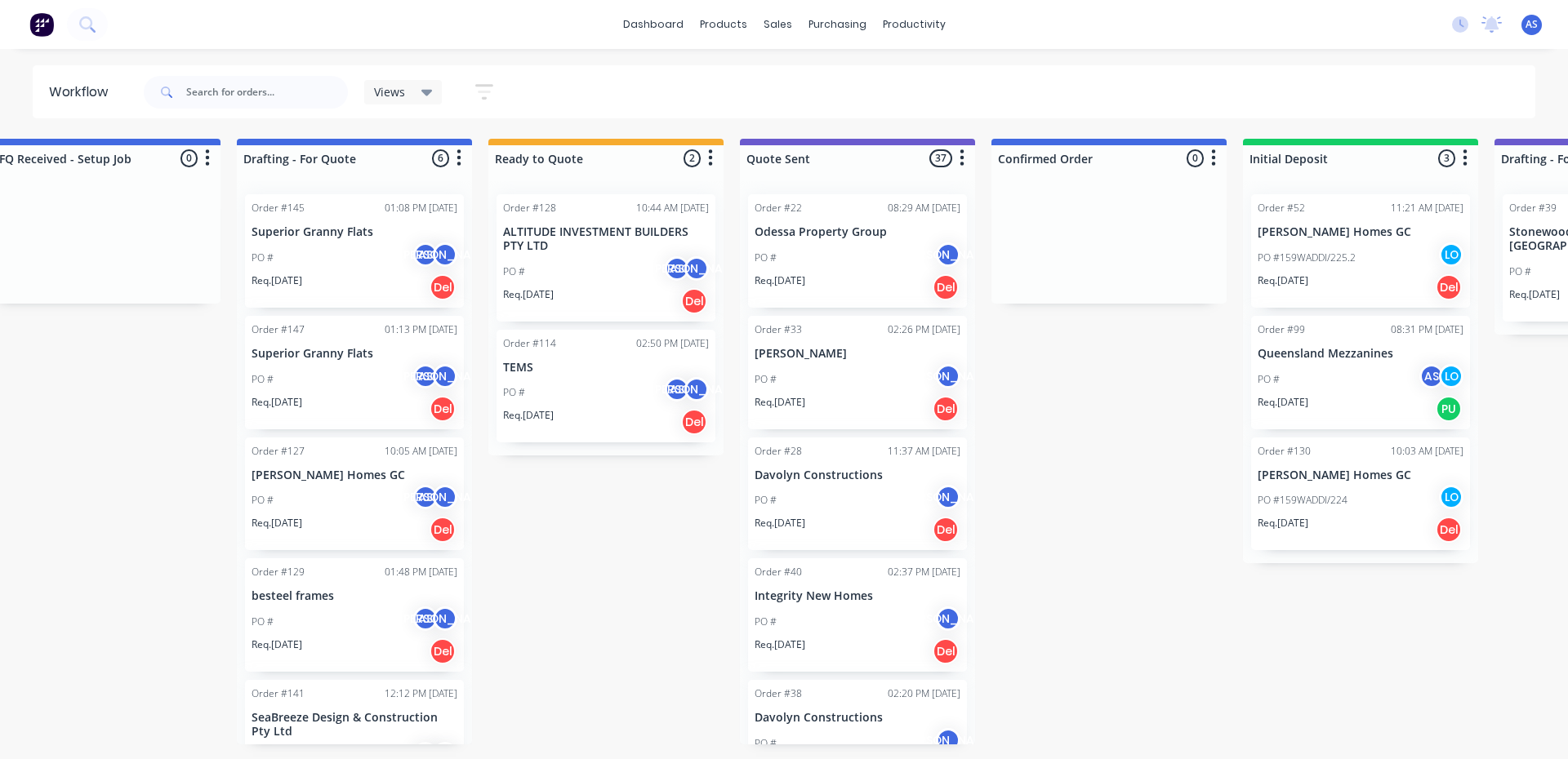
scroll to position [0, 0]
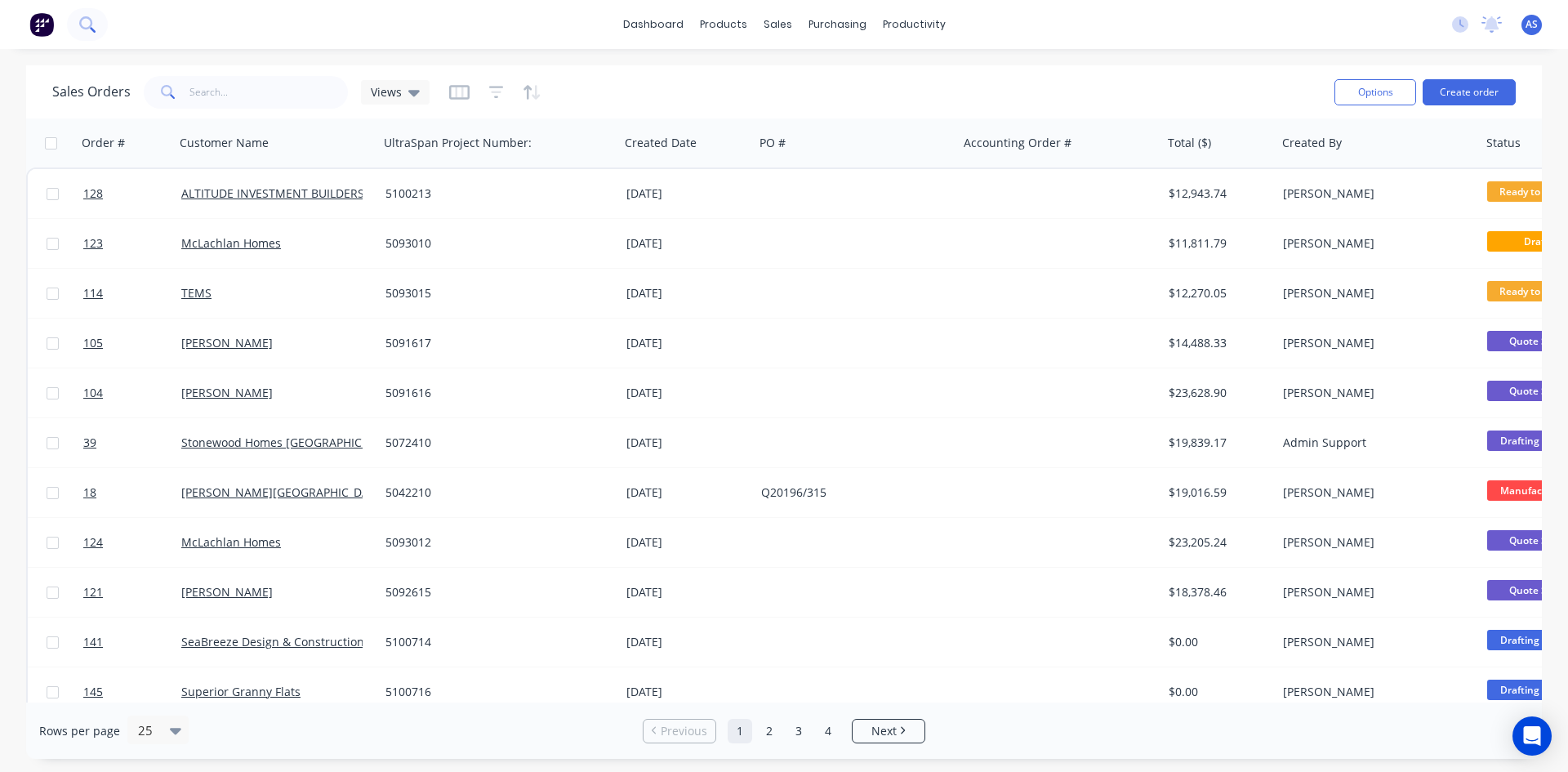
click at [87, 25] on icon at bounding box center [87, 24] width 16 height 16
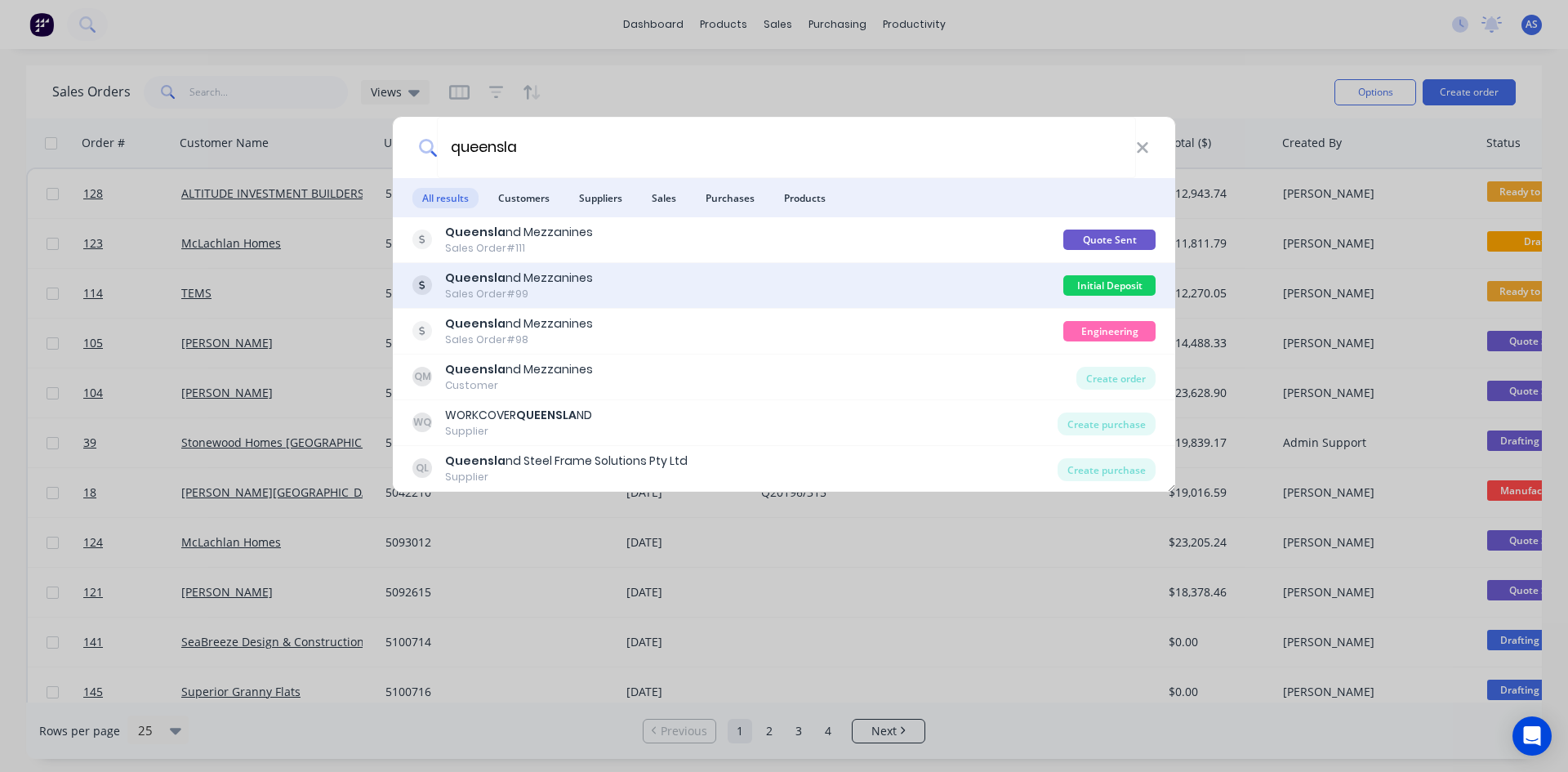
type input "queensla"
click at [498, 294] on div "Sales Order #99" at bounding box center [519, 294] width 147 height 15
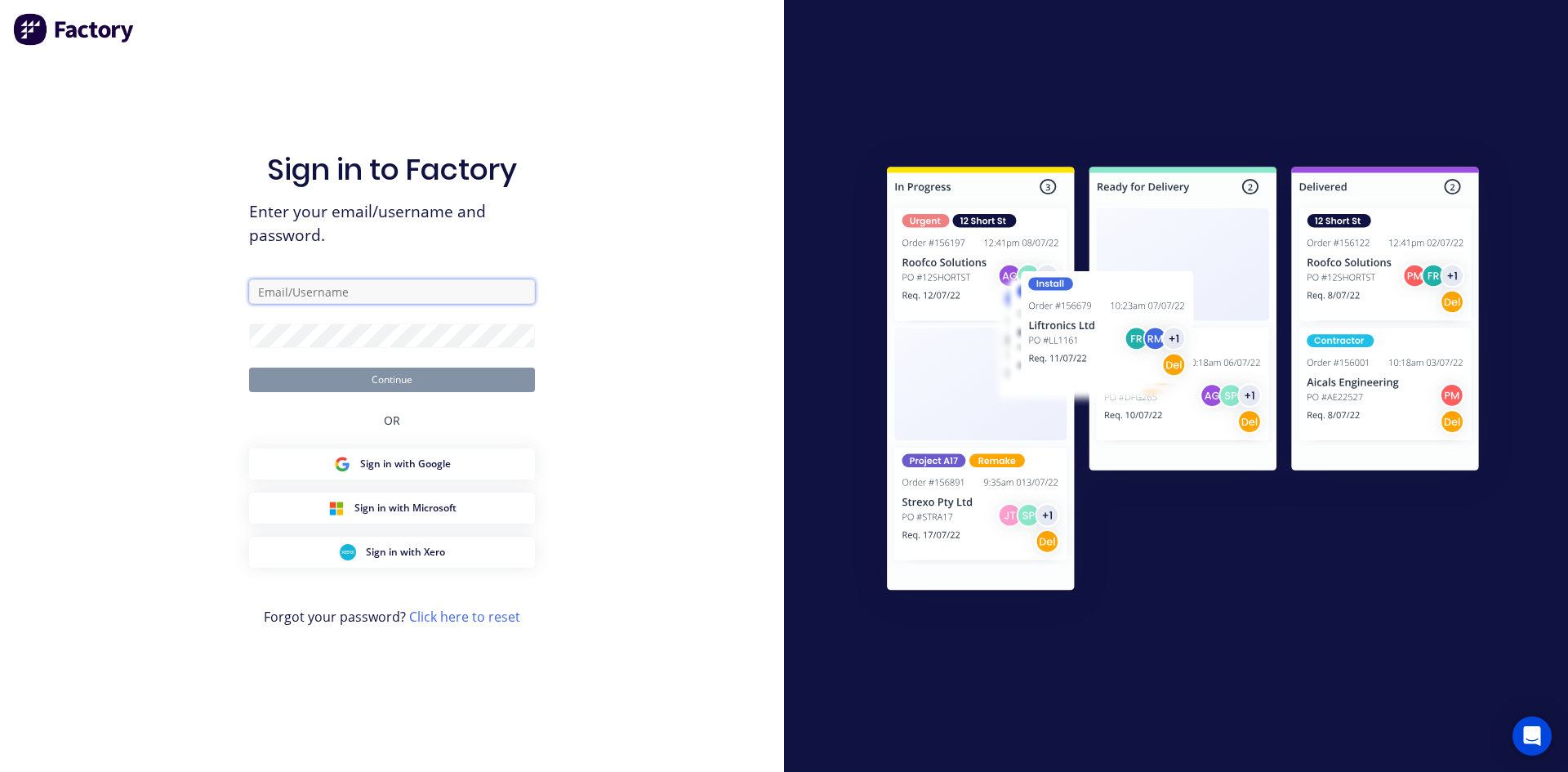
type input "support@ultraspan.au"
click at [427, 370] on button "Continue" at bounding box center [392, 379] width 286 height 24
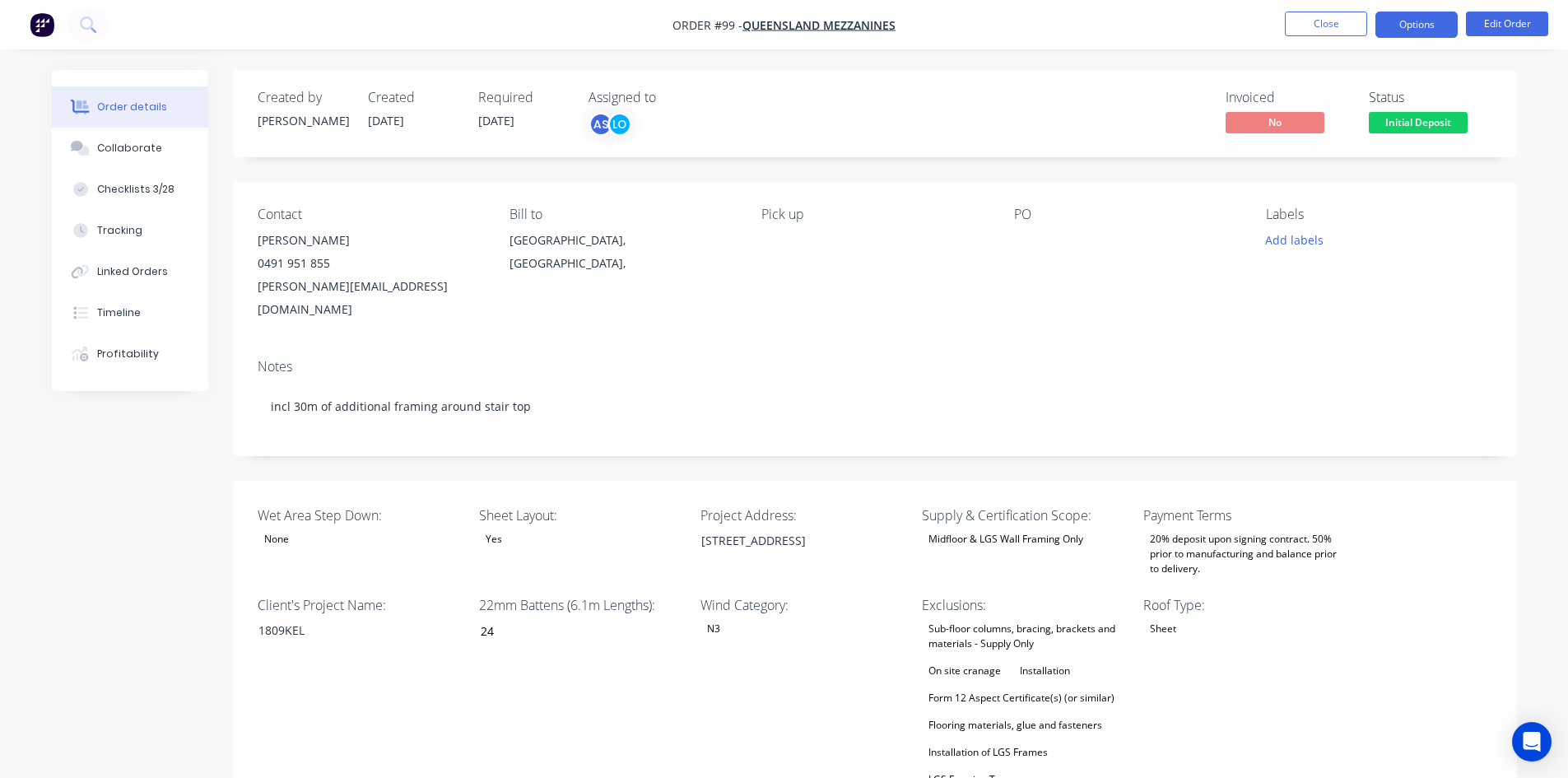
click at [1427, 29] on button "Options" at bounding box center [1417, 24] width 82 height 26
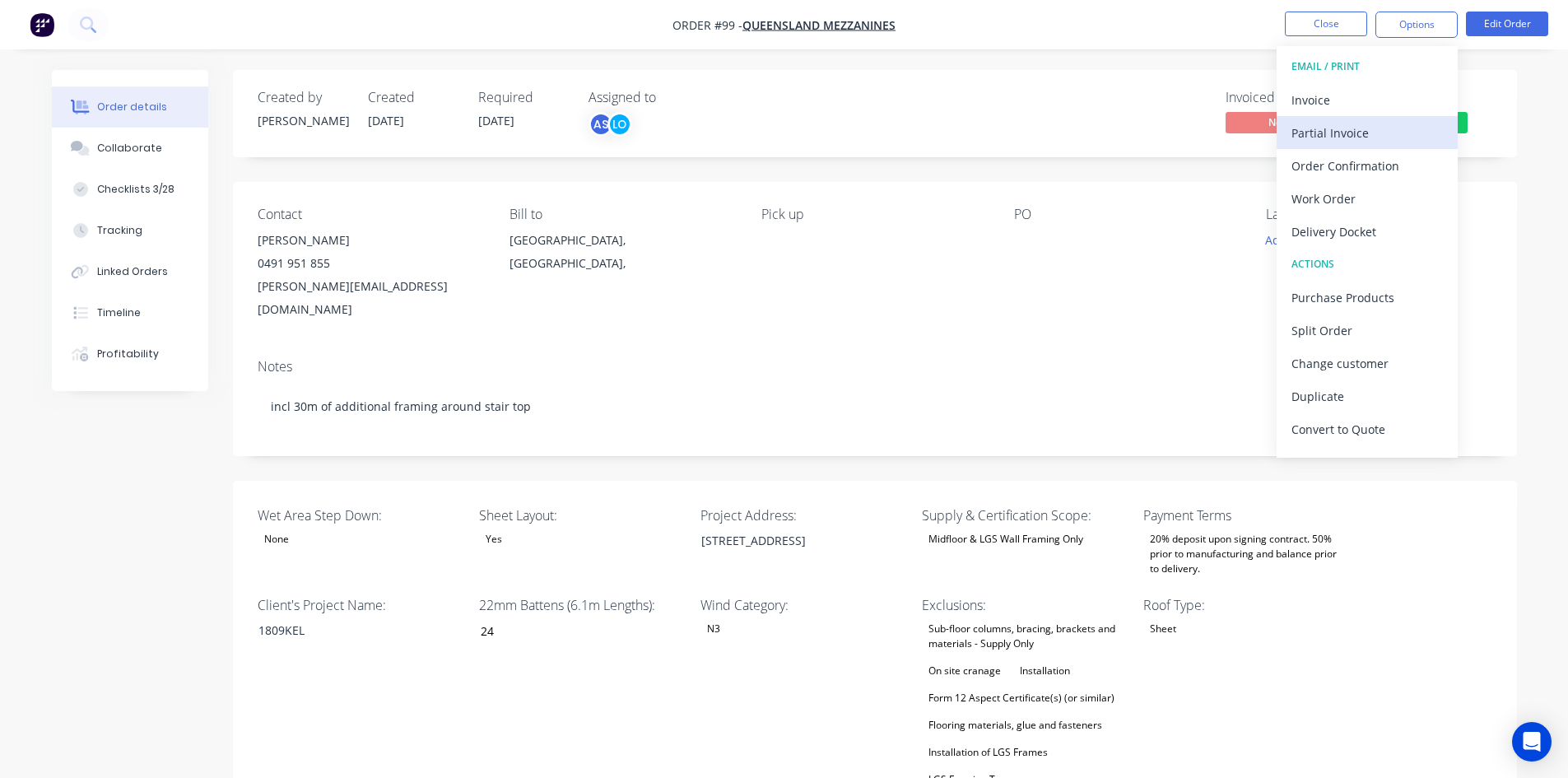
click at [1366, 127] on div "Partial Invoice" at bounding box center [1367, 133] width 151 height 23
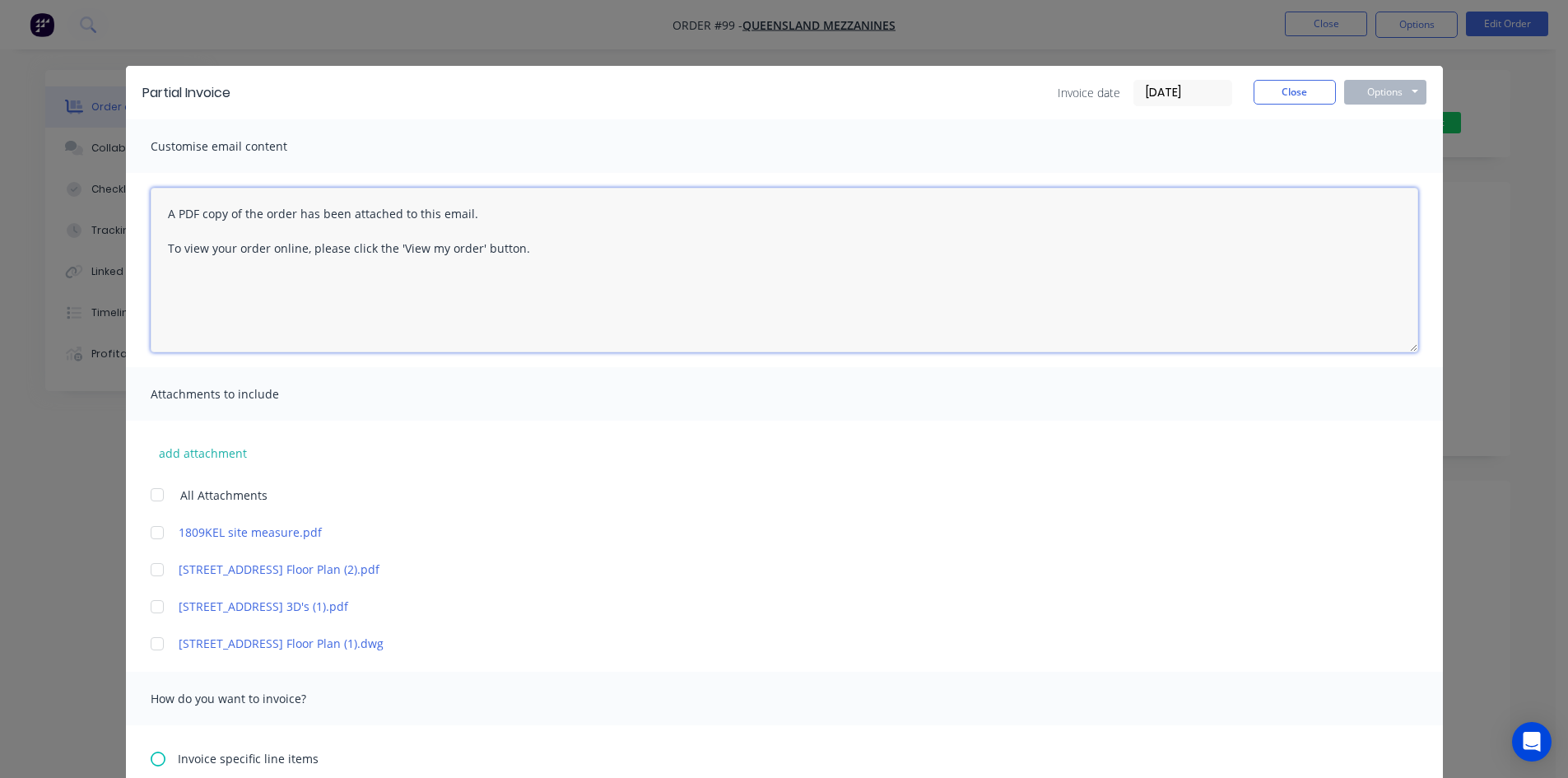
drag, startPoint x: 156, startPoint y: 203, endPoint x: 695, endPoint y: 323, distance: 552.2
click at [695, 323] on textarea "A PDF copy of the order has been attached to this email. To view your order onl…" at bounding box center [784, 270] width 1267 height 164
paste textarea "Hi, Here's invoice regarding the initial deposit of your floor system with Ultr…"
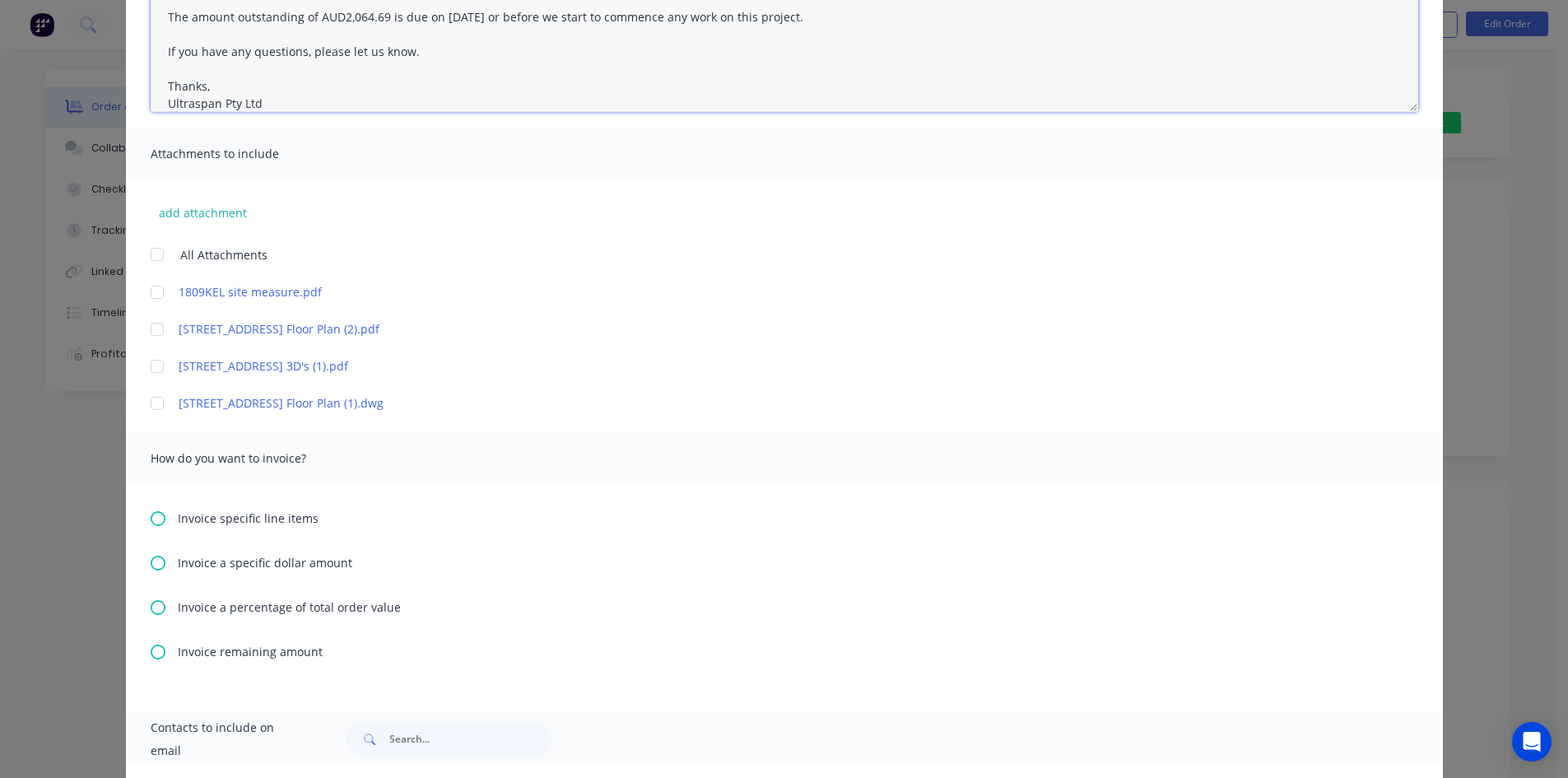
scroll to position [329, 0]
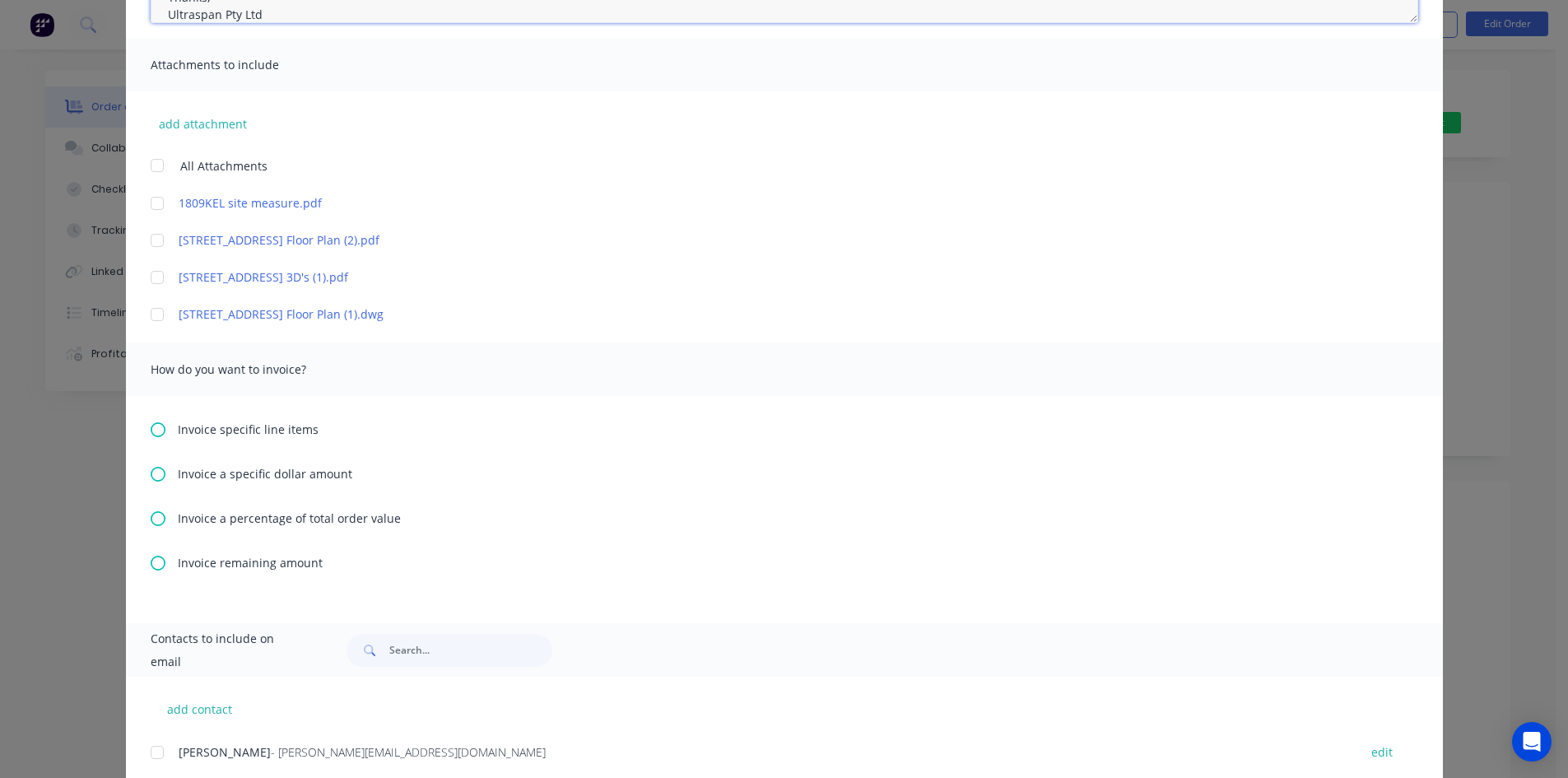
type textarea "Hi, Here's invoice regarding the initial deposit of your floor system with Ultr…"
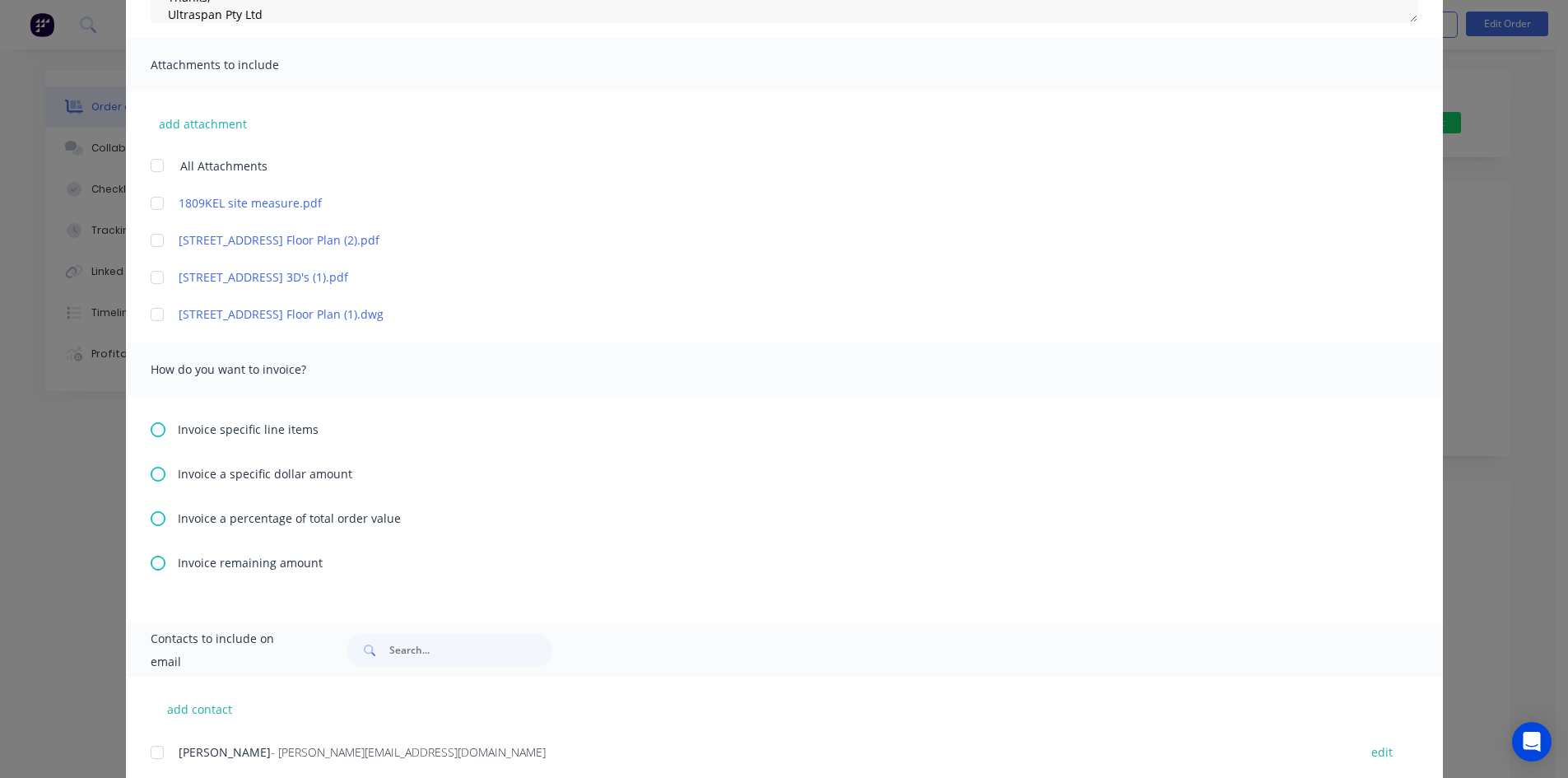
click at [150, 515] on icon at bounding box center [157, 518] width 15 height 15
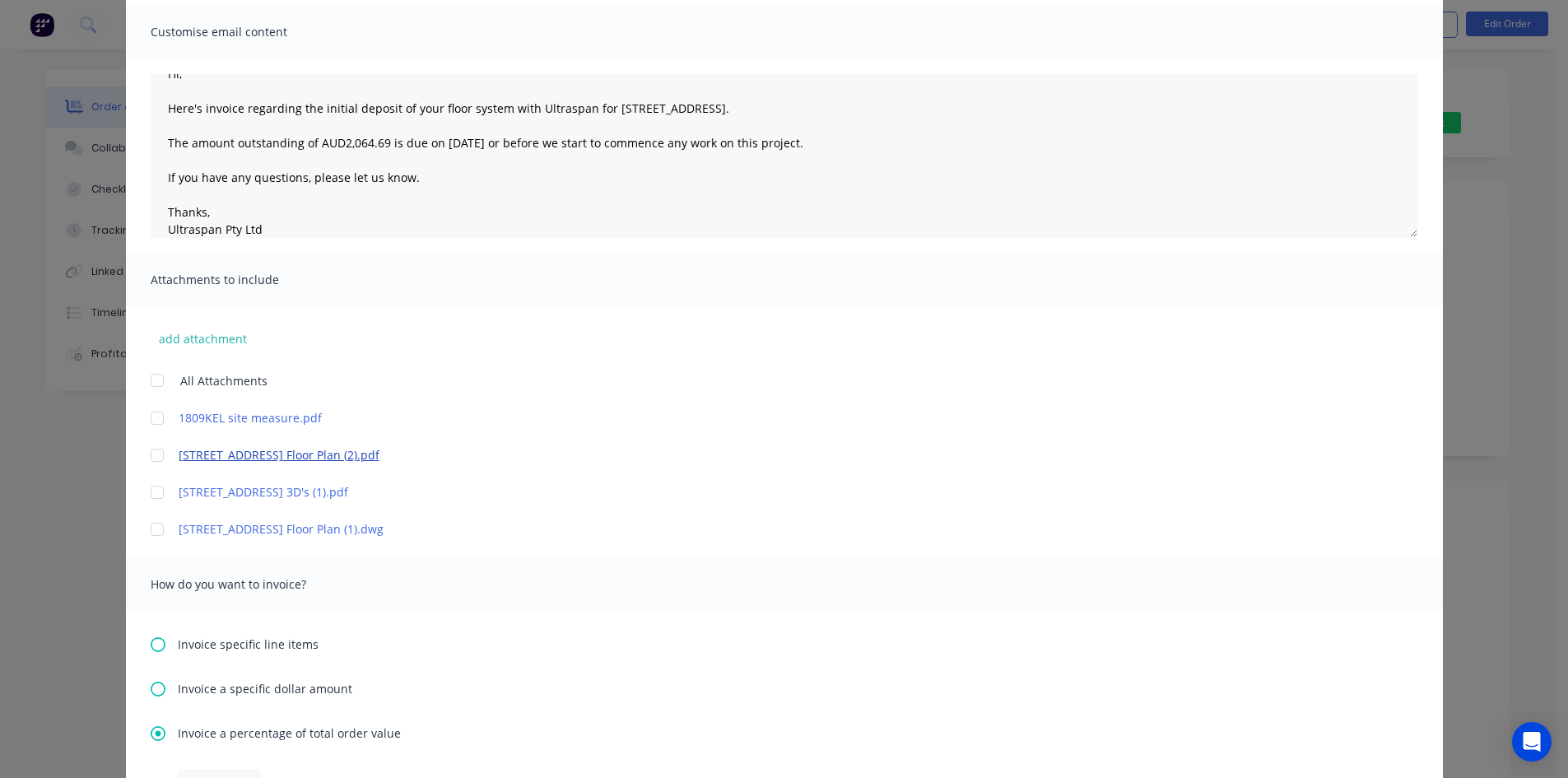
scroll to position [535, 0]
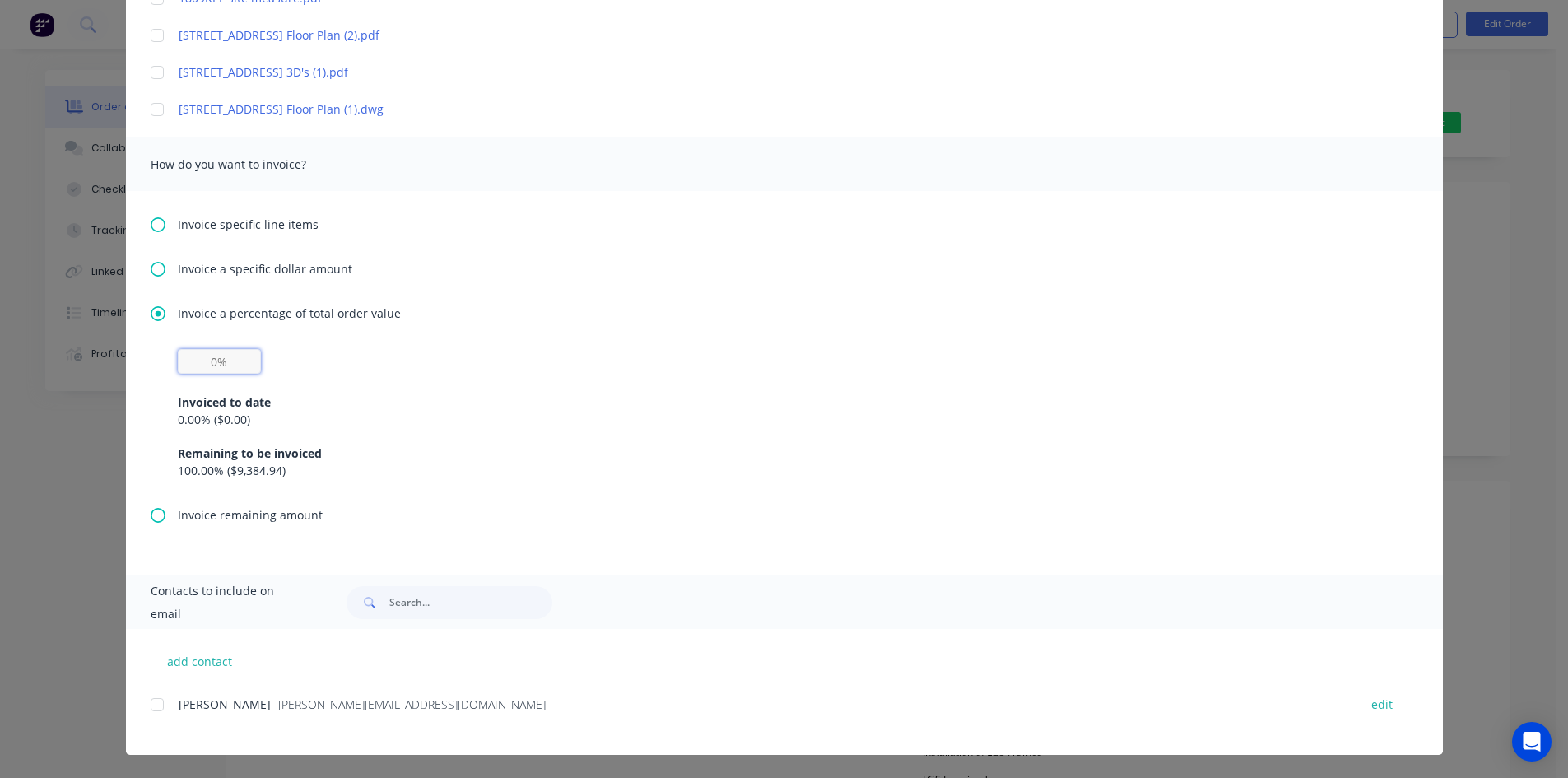
click at [212, 370] on input "text" at bounding box center [219, 361] width 83 height 24
type input "20%"
click at [359, 368] on div "20% Invoiced to date 0.00 % ( $0.00 ) Remaining to be invoiced 100.00 % ( $9,38…" at bounding box center [784, 413] width 1213 height 130
click at [150, 702] on div at bounding box center [157, 705] width 33 height 33
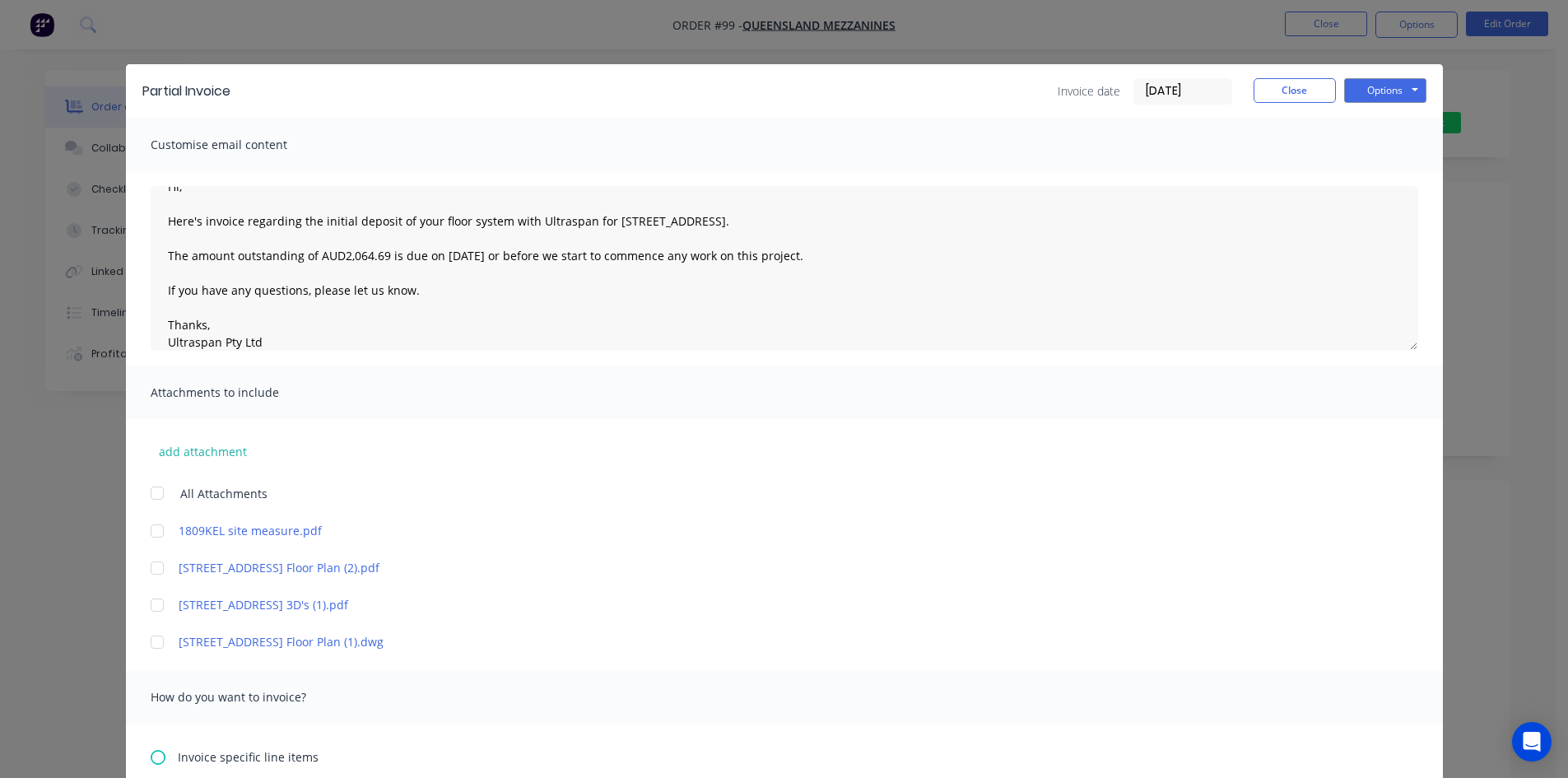
scroll to position [0, 0]
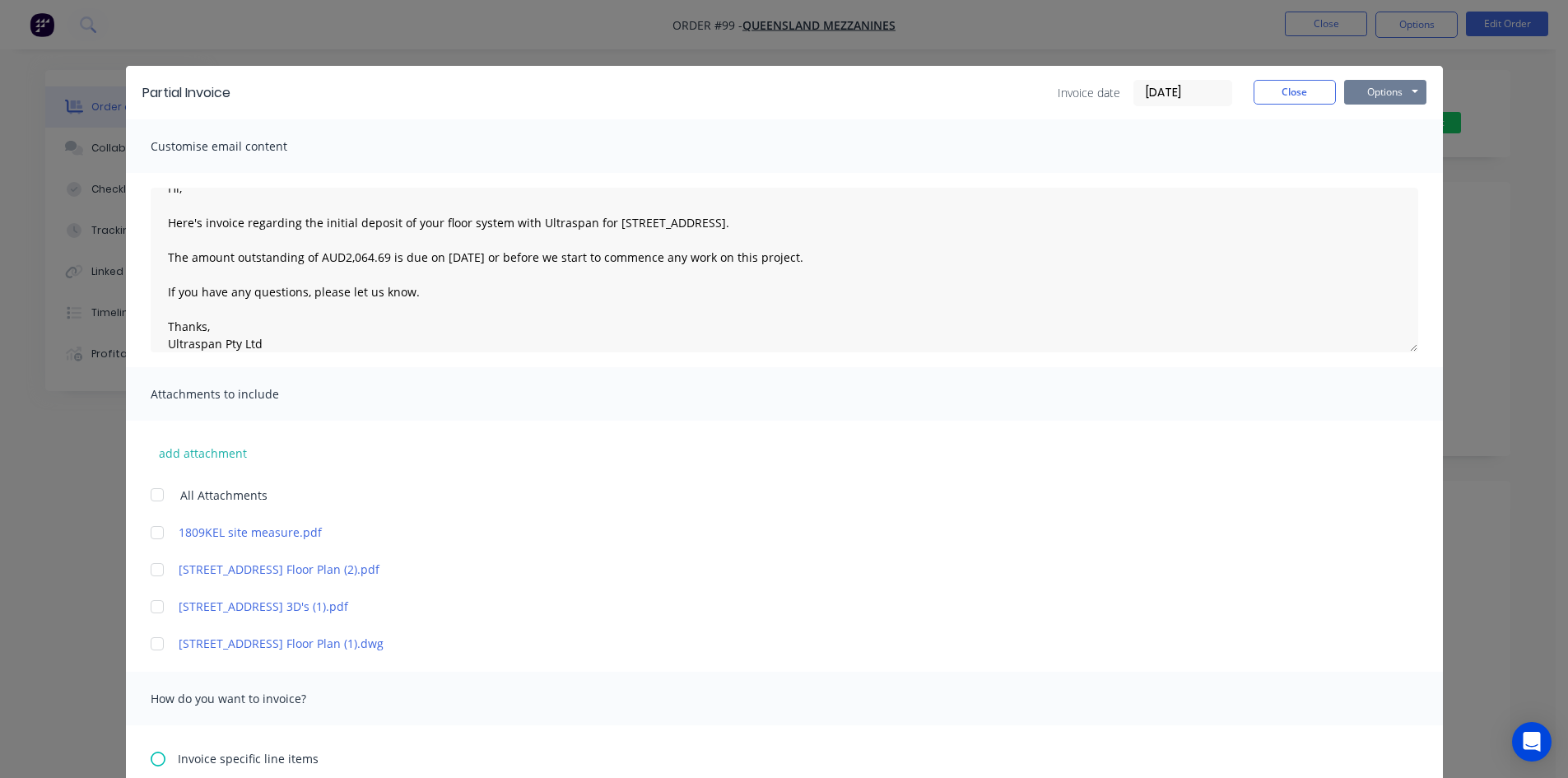
click at [1386, 86] on button "Options" at bounding box center [1385, 92] width 82 height 24
click at [1378, 118] on button "Preview" at bounding box center [1397, 121] width 106 height 27
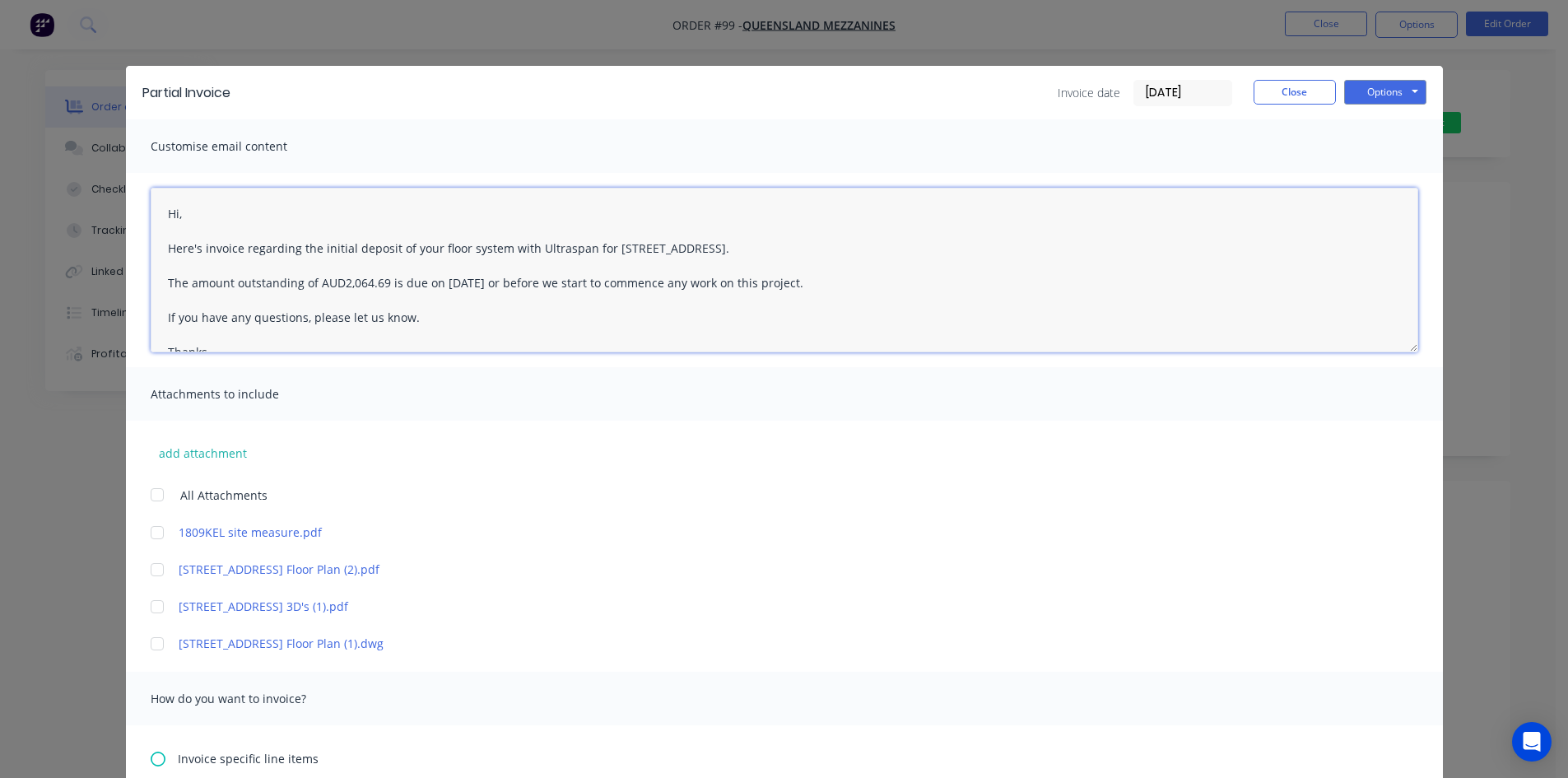
click at [446, 281] on textarea "Hi, Here's invoice regarding the initial deposit of your floor system with Ultr…" at bounding box center [784, 270] width 1267 height 164
type textarea "Hi, Here's invoice regarding the initial deposit of your floor system with Ultr…"
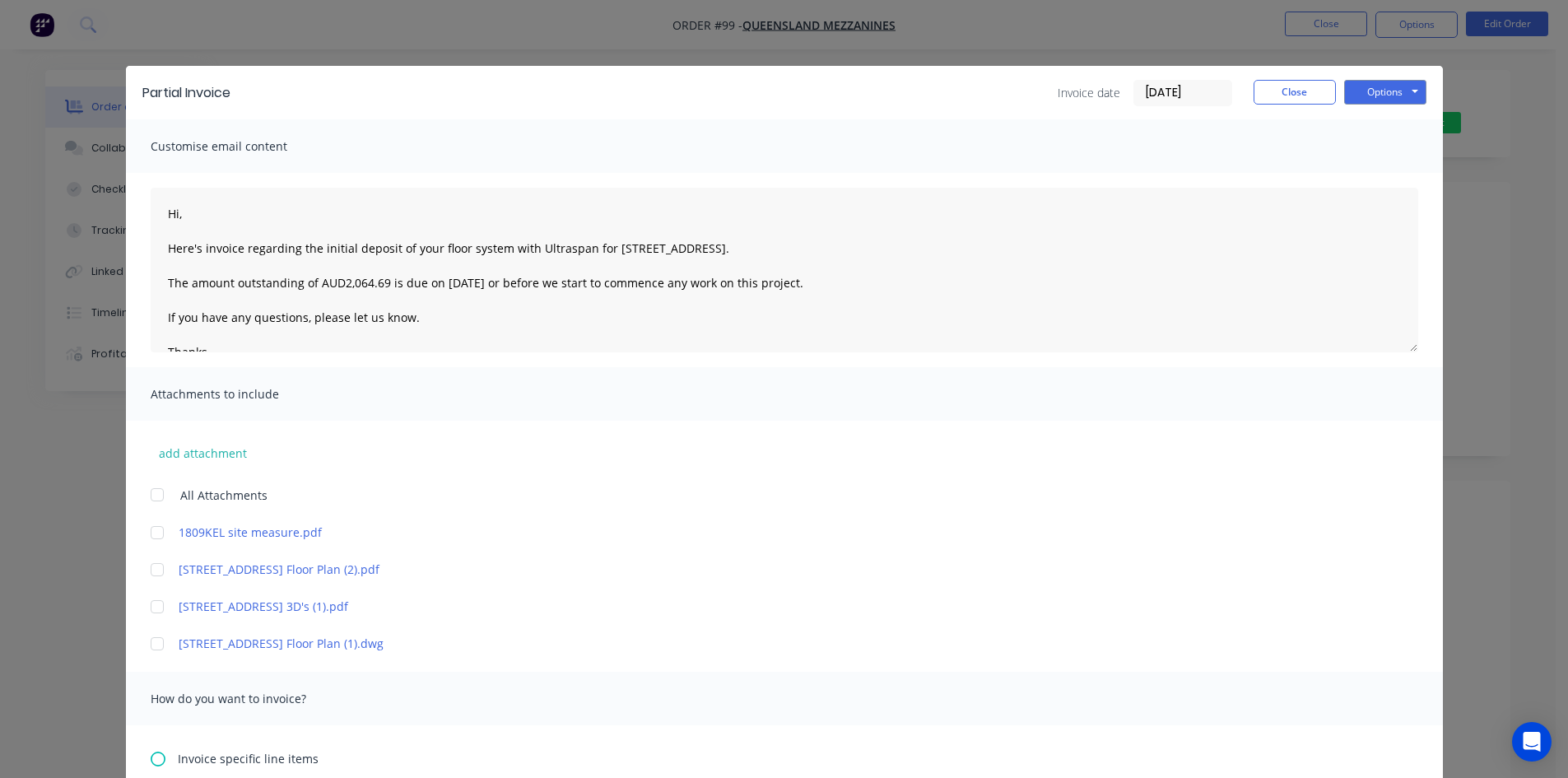
click at [493, 361] on div "Hi, Here's invoice regarding the initial deposit of your floor system with Ultr…" at bounding box center [784, 270] width 1317 height 194
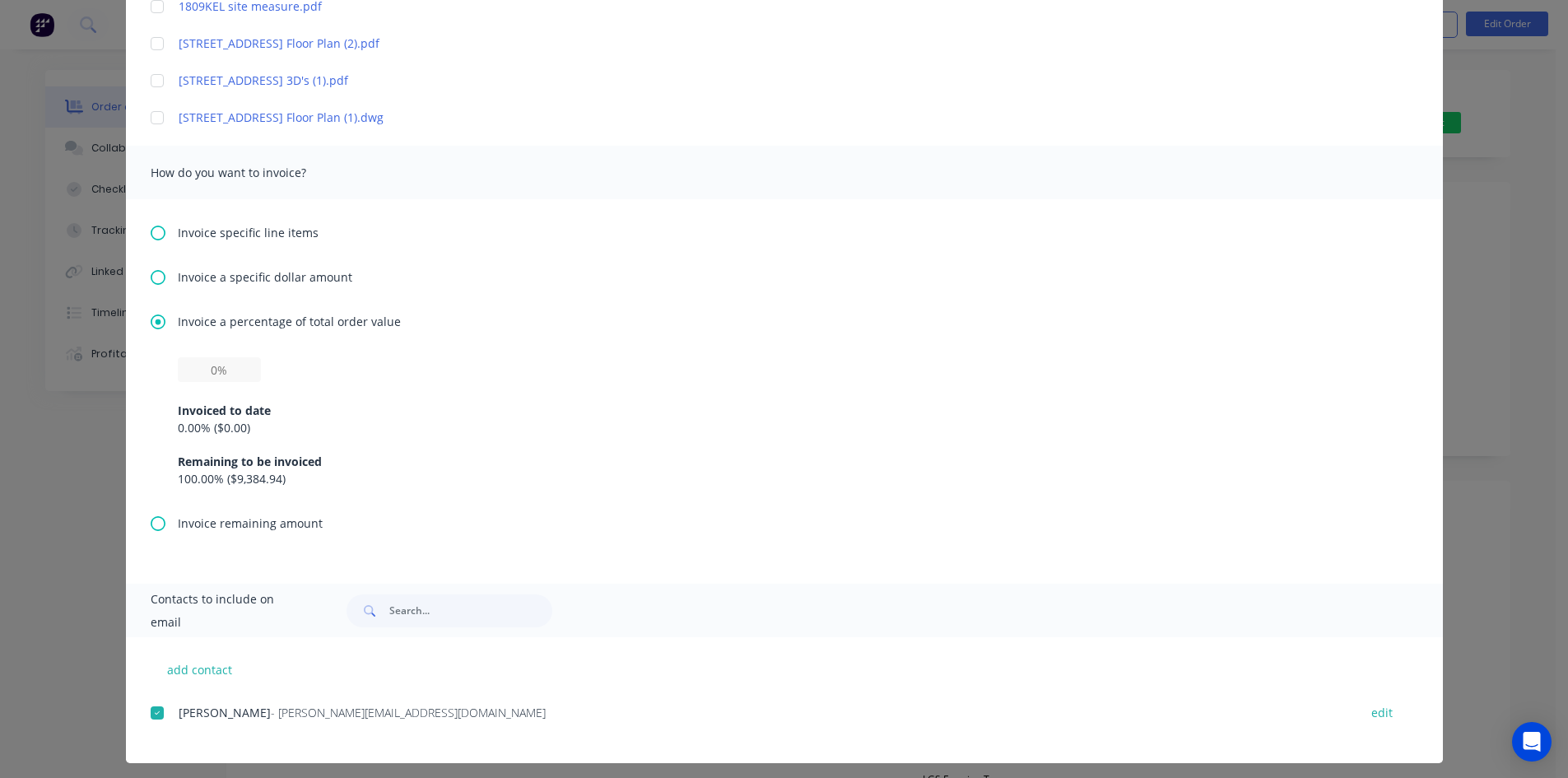
scroll to position [535, 0]
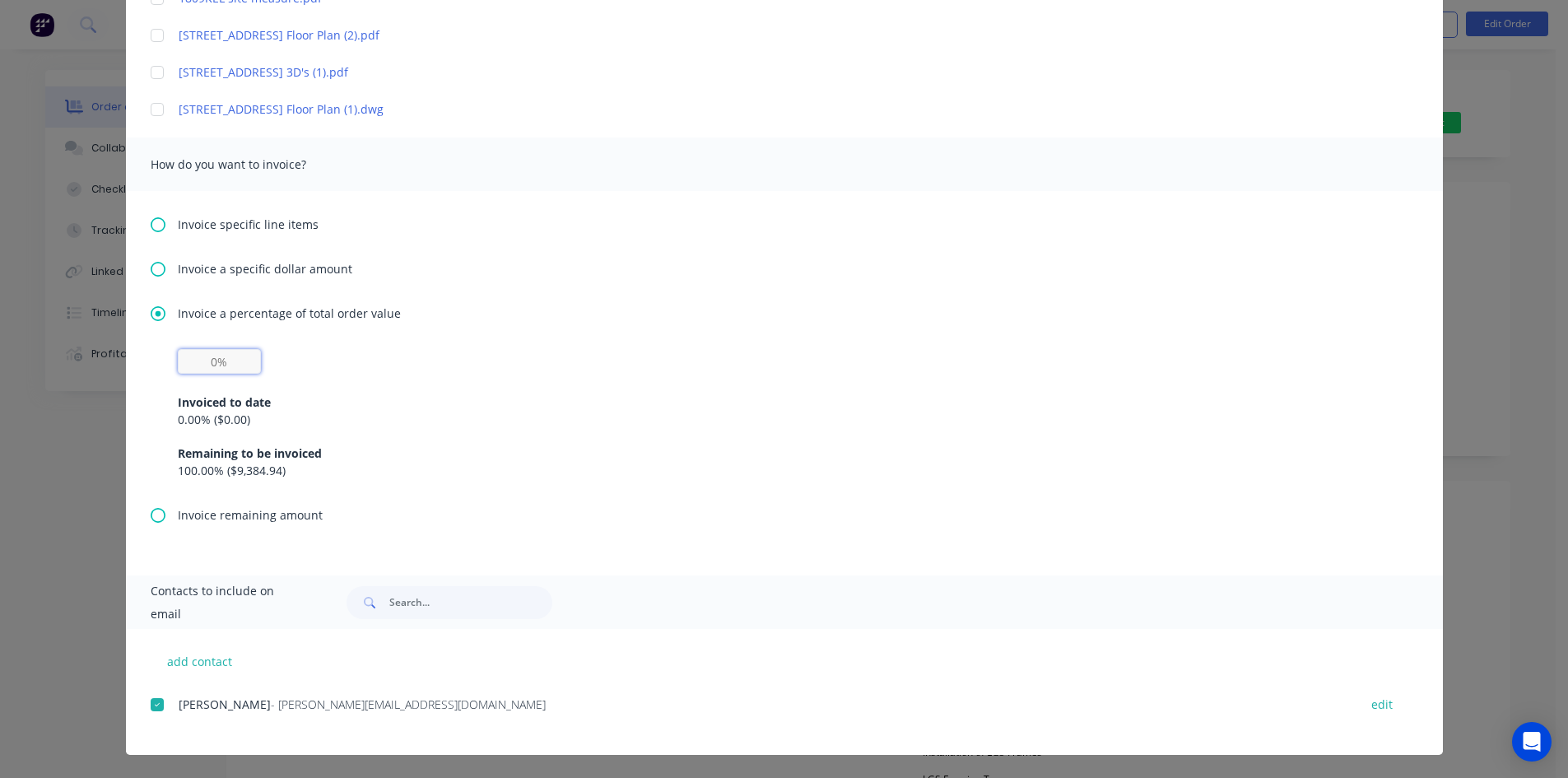
click at [205, 368] on input "text" at bounding box center [219, 361] width 83 height 24
type input "20%"
click at [560, 391] on div "Invoiced to date 0.00 % ( $0.00 ) Remaining to be invoiced 100.00 % ( $9,384.94…" at bounding box center [784, 426] width 1213 height 106
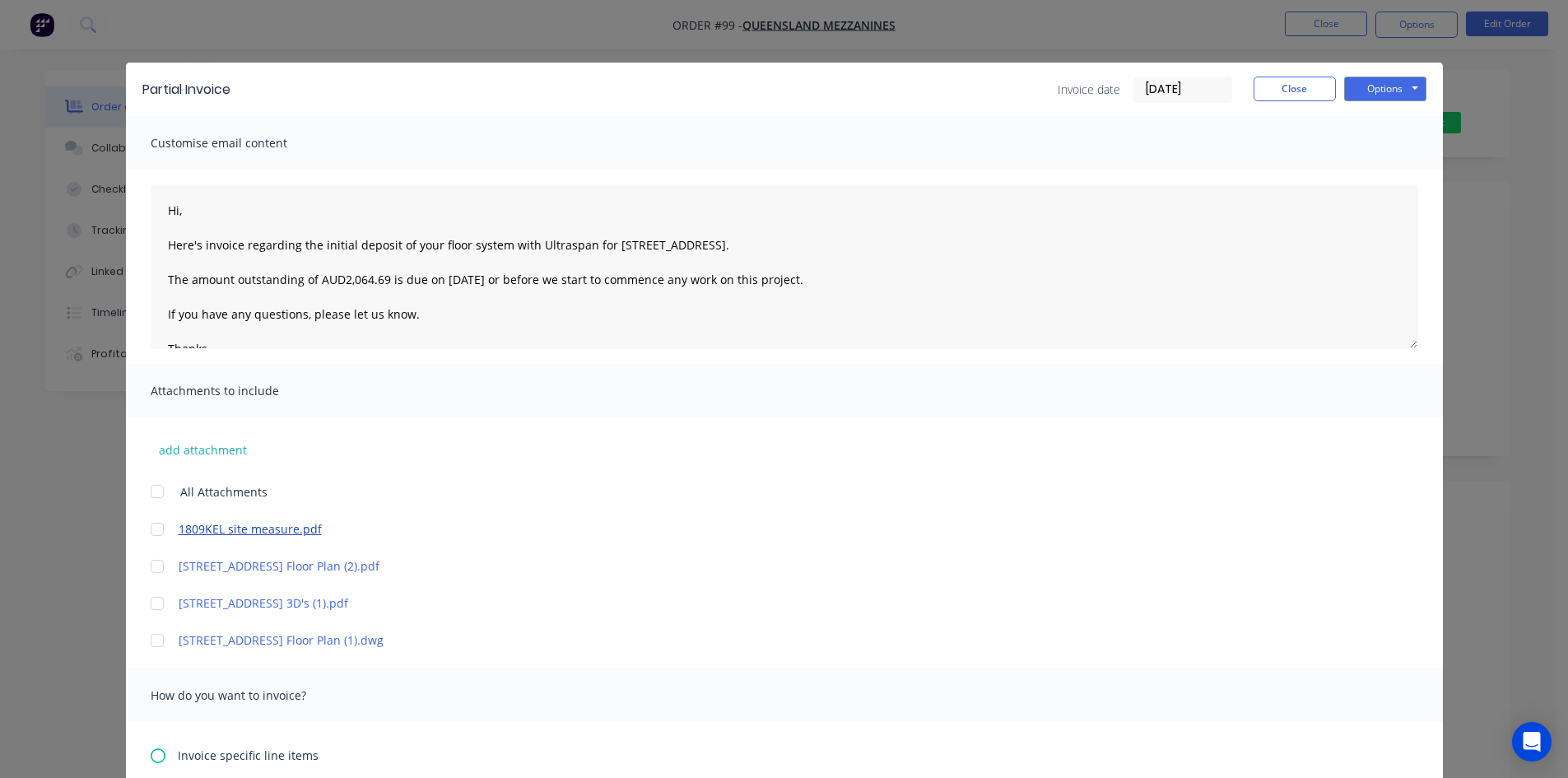
scroll to position [0, 0]
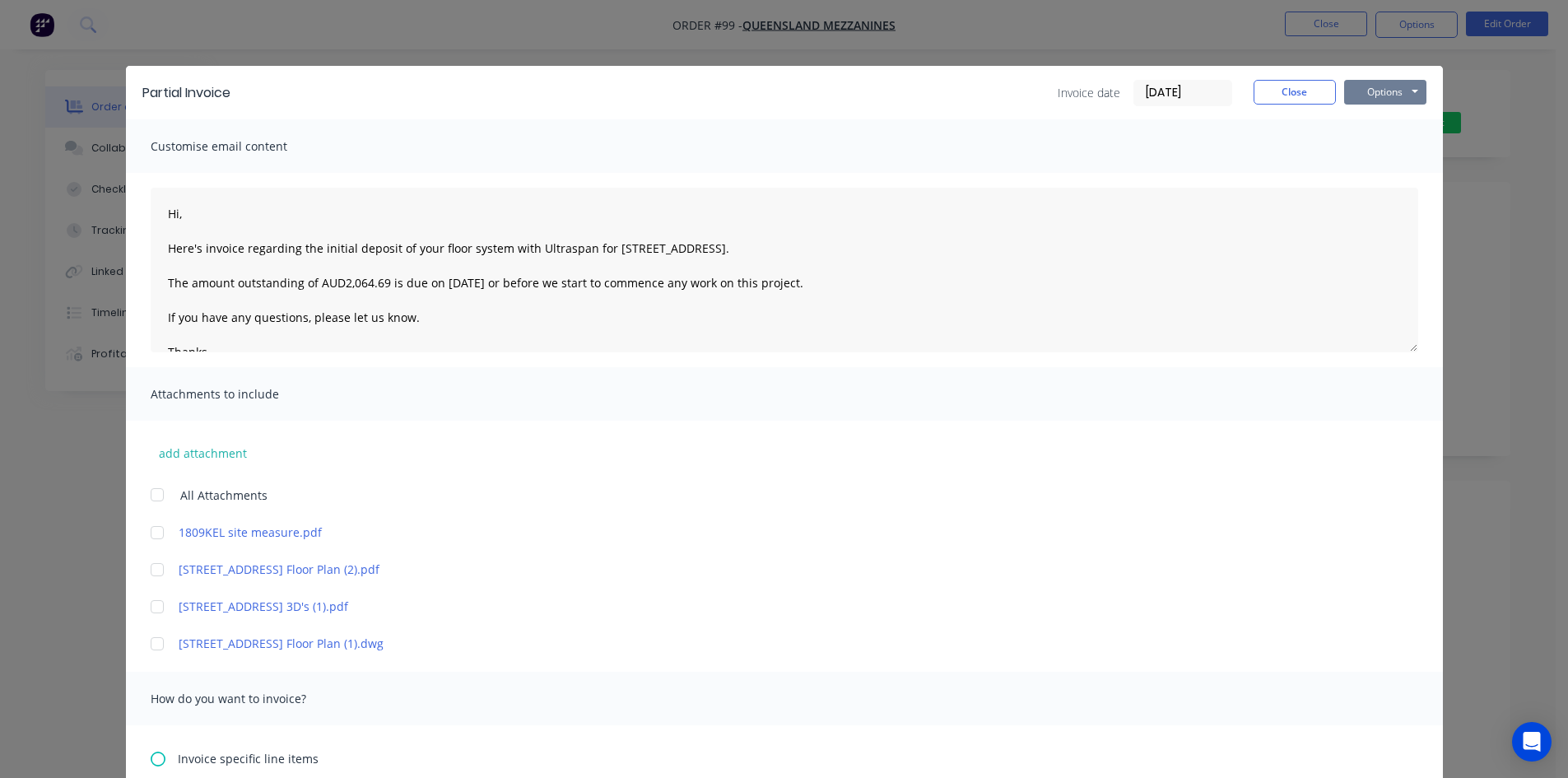
click at [1408, 102] on button "Options" at bounding box center [1385, 92] width 82 height 24
click at [1377, 171] on button "Email" at bounding box center [1397, 176] width 106 height 27
click at [1283, 102] on button "Close" at bounding box center [1294, 92] width 82 height 24
